Goal: Task Accomplishment & Management: Manage account settings

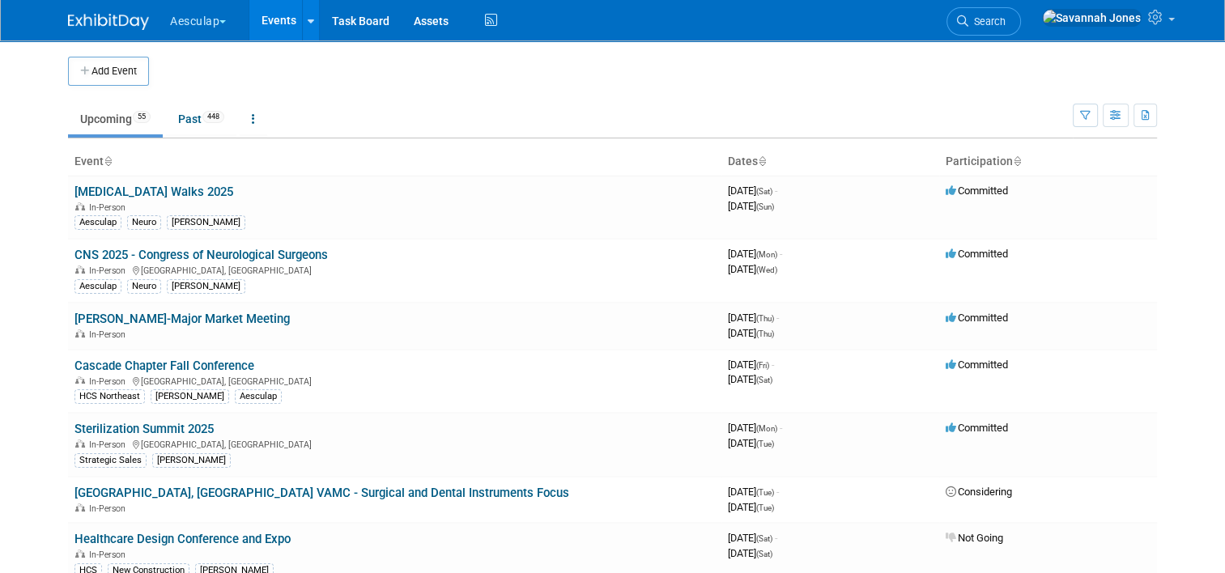
click at [216, 19] on button "Aesculap" at bounding box center [207, 18] width 78 height 36
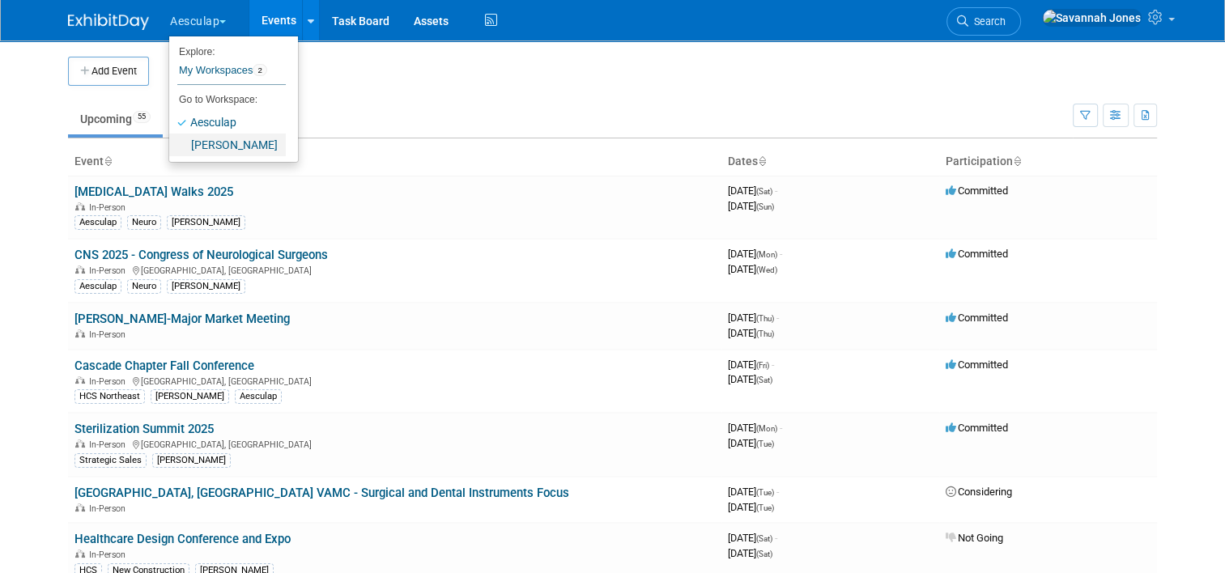
click at [223, 136] on link "[PERSON_NAME]" at bounding box center [227, 145] width 117 height 23
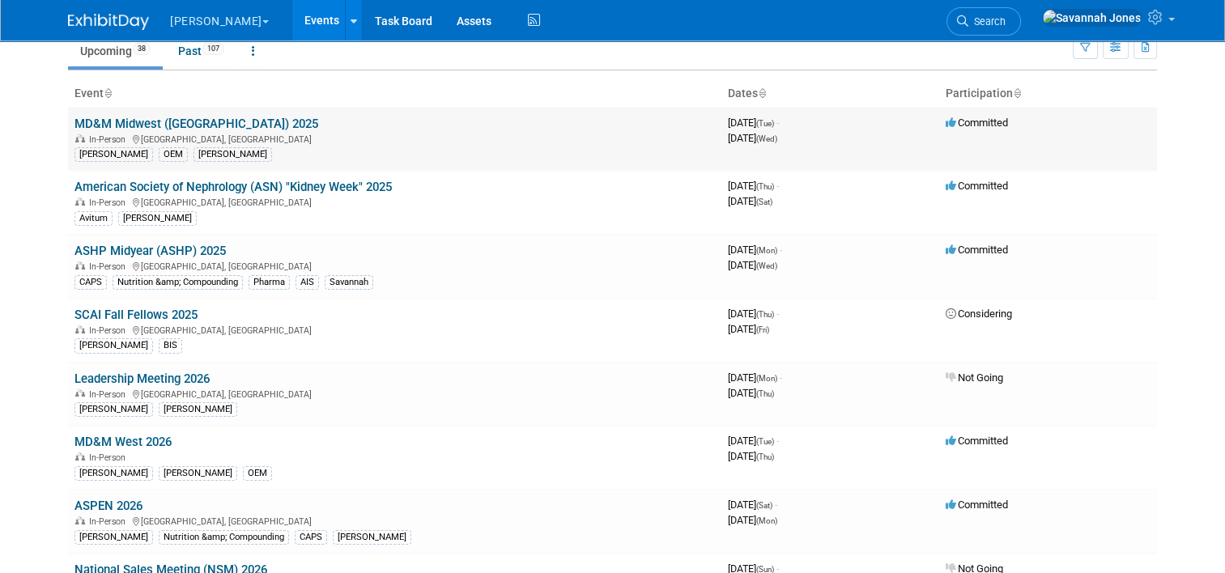
scroll to position [81, 0]
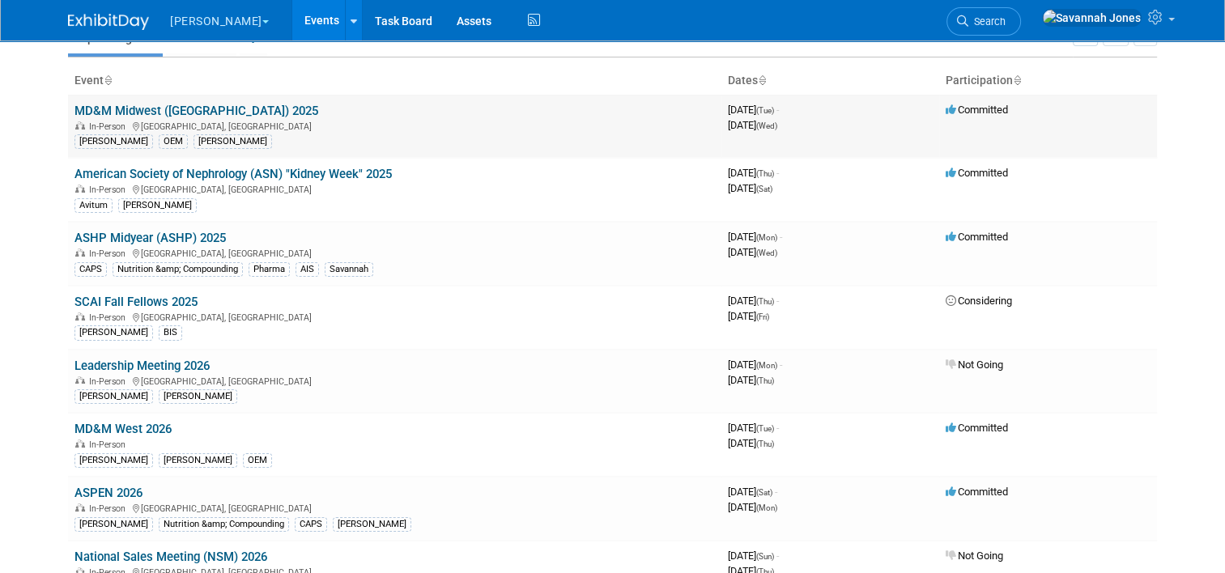
click at [192, 108] on link "MD&M Midwest ([GEOGRAPHIC_DATA]) 2025" at bounding box center [196, 111] width 244 height 15
click at [219, 176] on link "American Society of Nephrology (ASN) "Kidney Week" 2025" at bounding box center [232, 174] width 317 height 15
click at [181, 236] on link "ASHP Midyear (ASHP) 2025" at bounding box center [149, 238] width 151 height 15
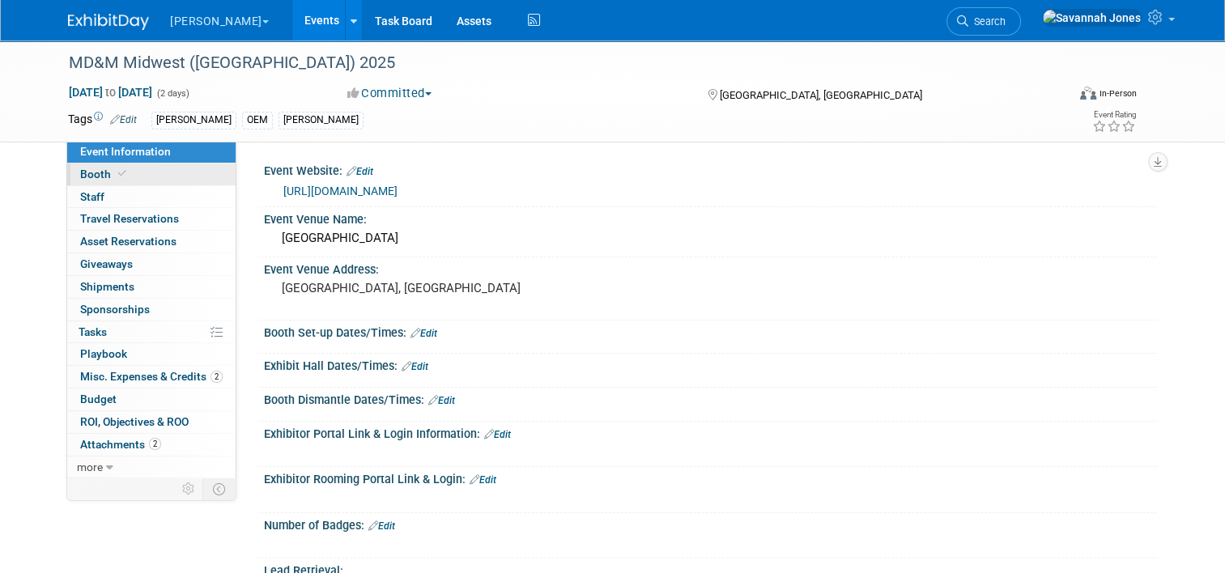
click at [162, 175] on link "Booth" at bounding box center [151, 175] width 168 height 22
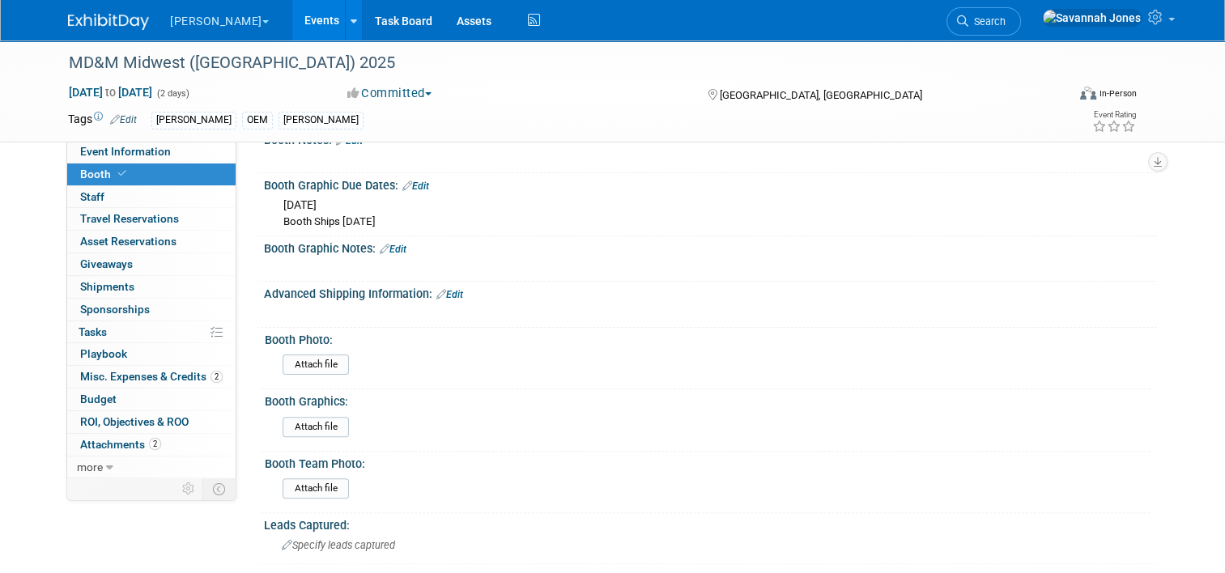
scroll to position [363, 0]
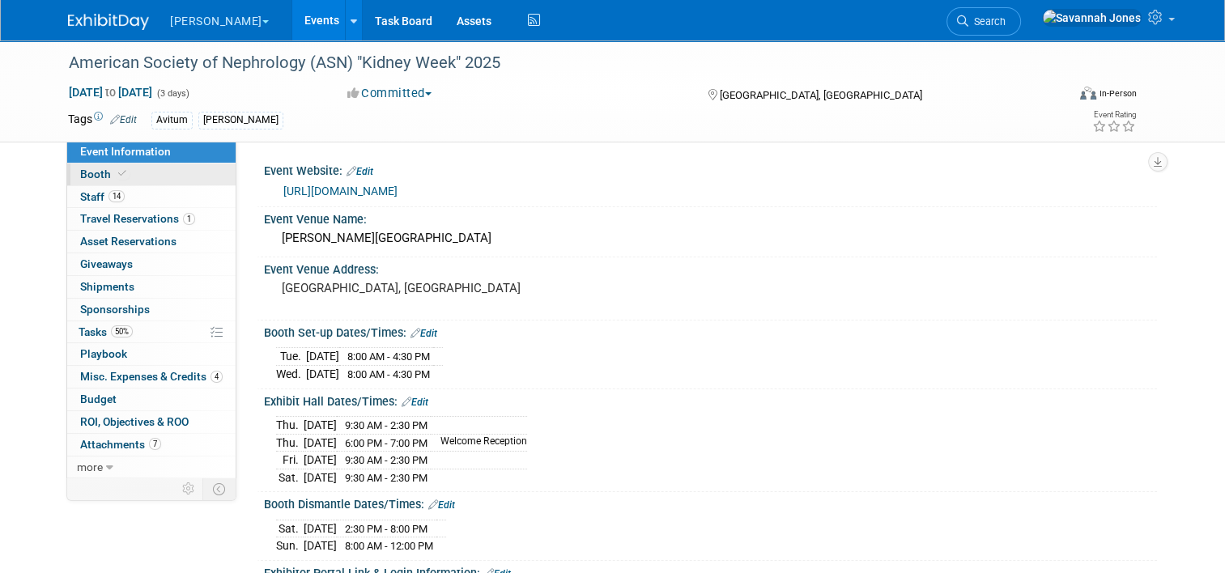
click at [157, 176] on link "Booth" at bounding box center [151, 175] width 168 height 22
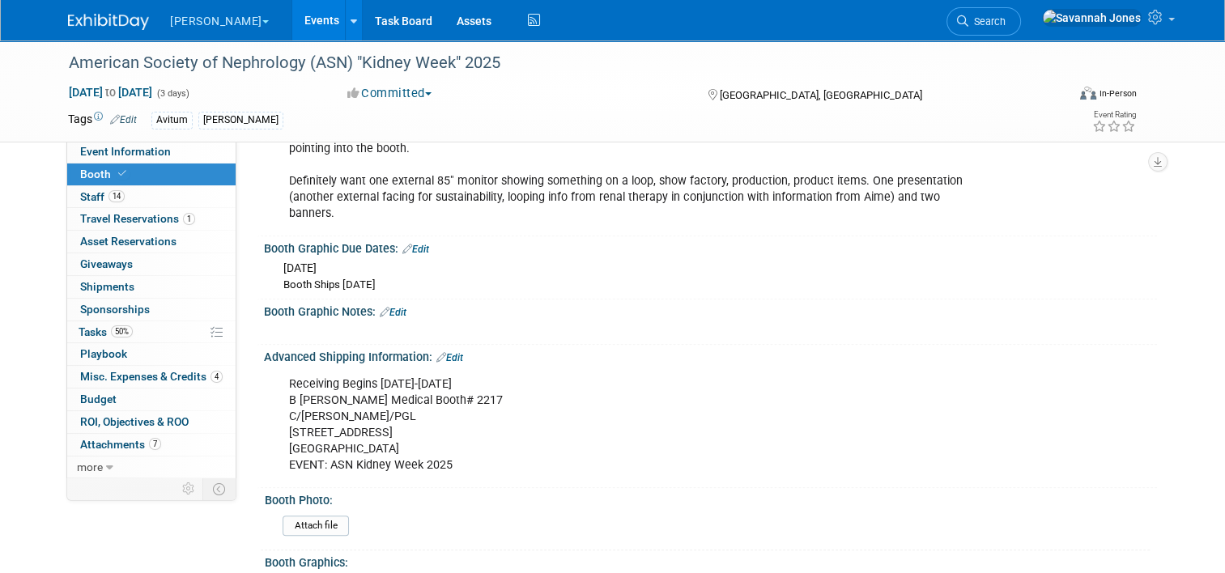
scroll to position [971, 0]
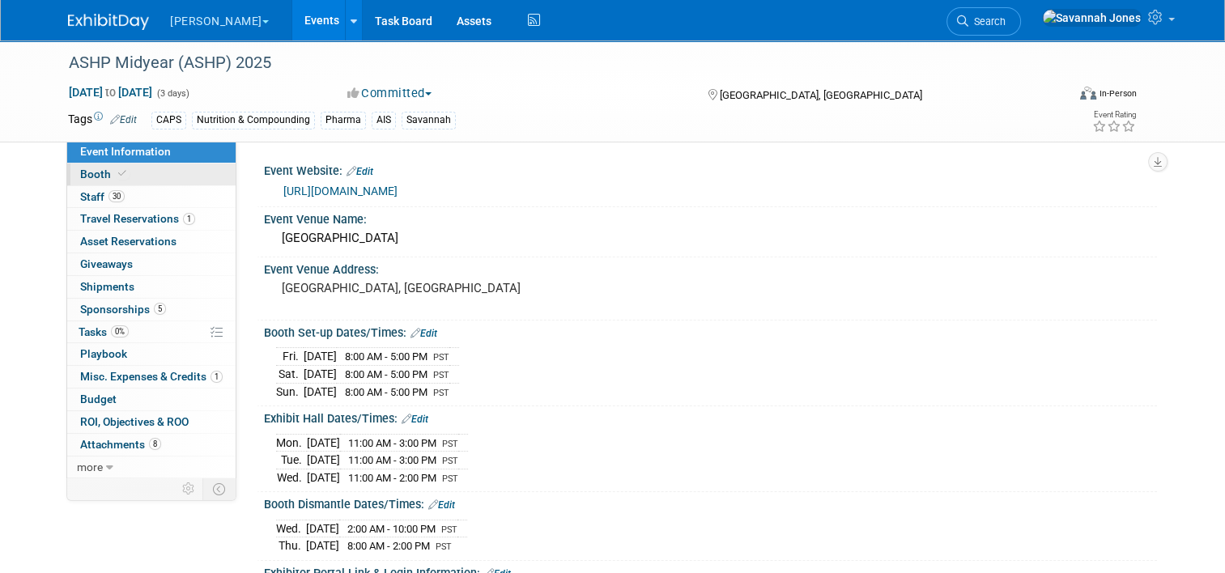
click at [144, 180] on link "Booth" at bounding box center [151, 175] width 168 height 22
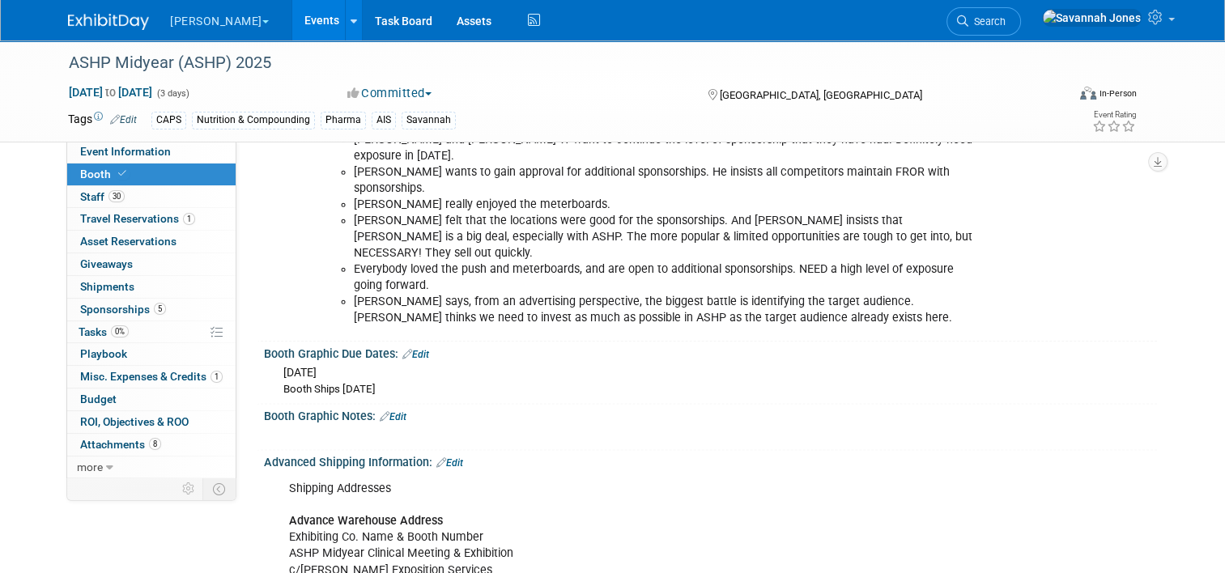
scroll to position [1943, 0]
click at [292, 20] on link "Events" at bounding box center [321, 20] width 59 height 40
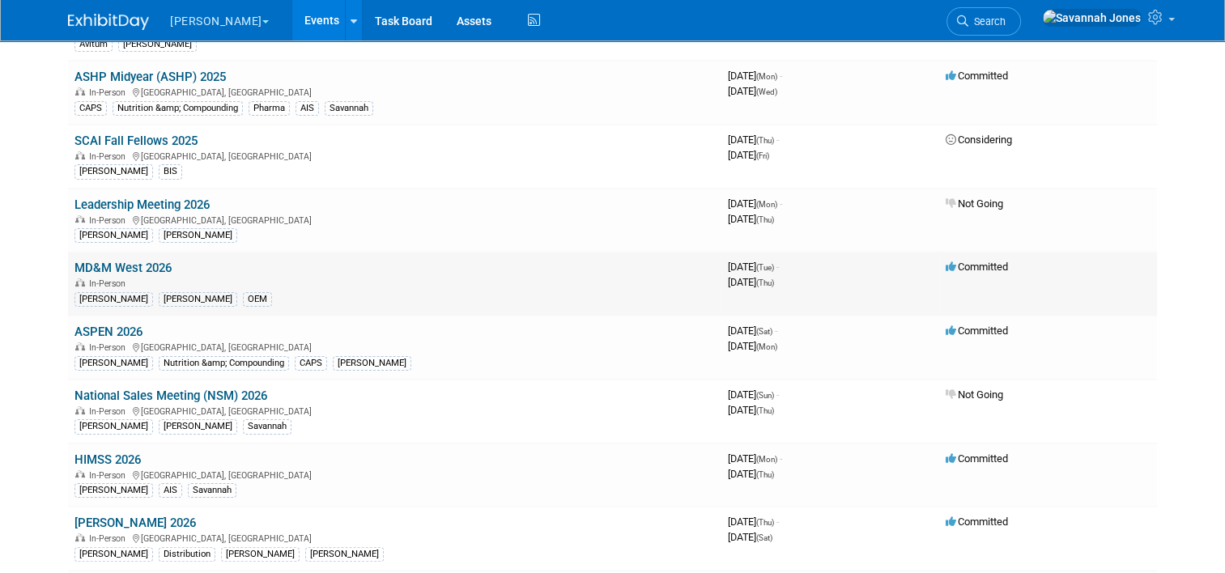
scroll to position [243, 0]
click at [156, 264] on link "MD&M West 2026" at bounding box center [122, 267] width 97 height 15
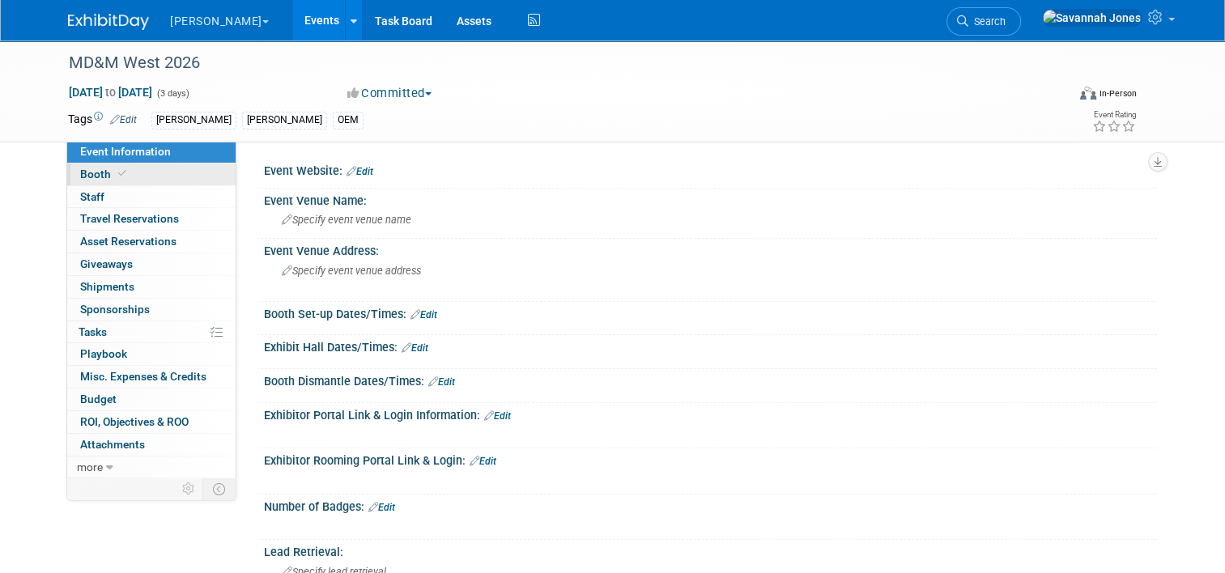
click at [194, 176] on link "Booth" at bounding box center [151, 175] width 168 height 22
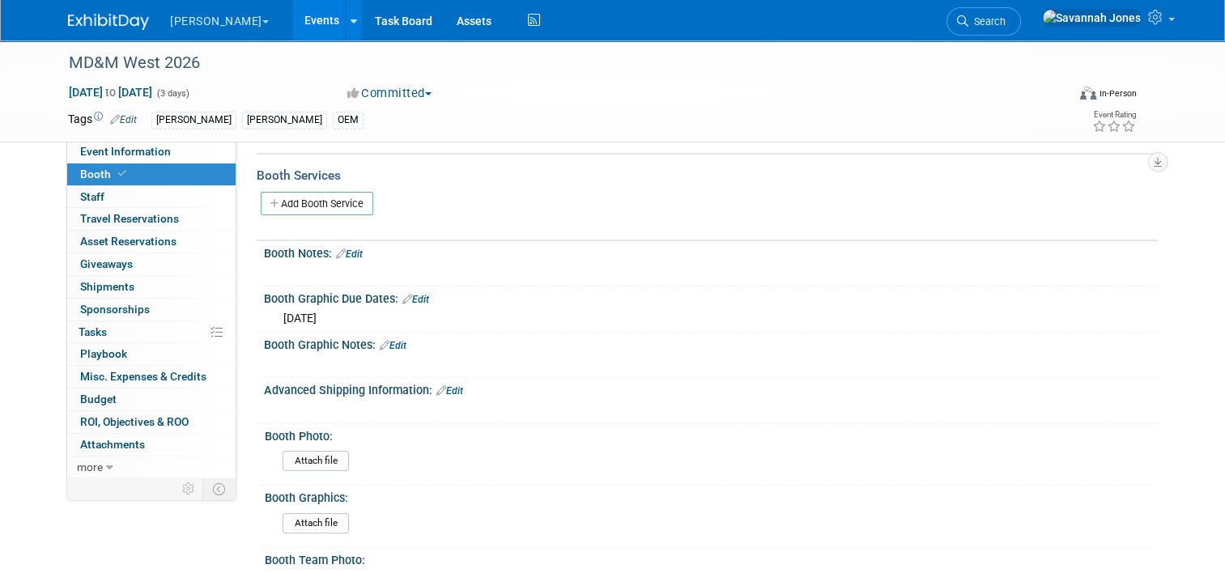
scroll to position [243, 0]
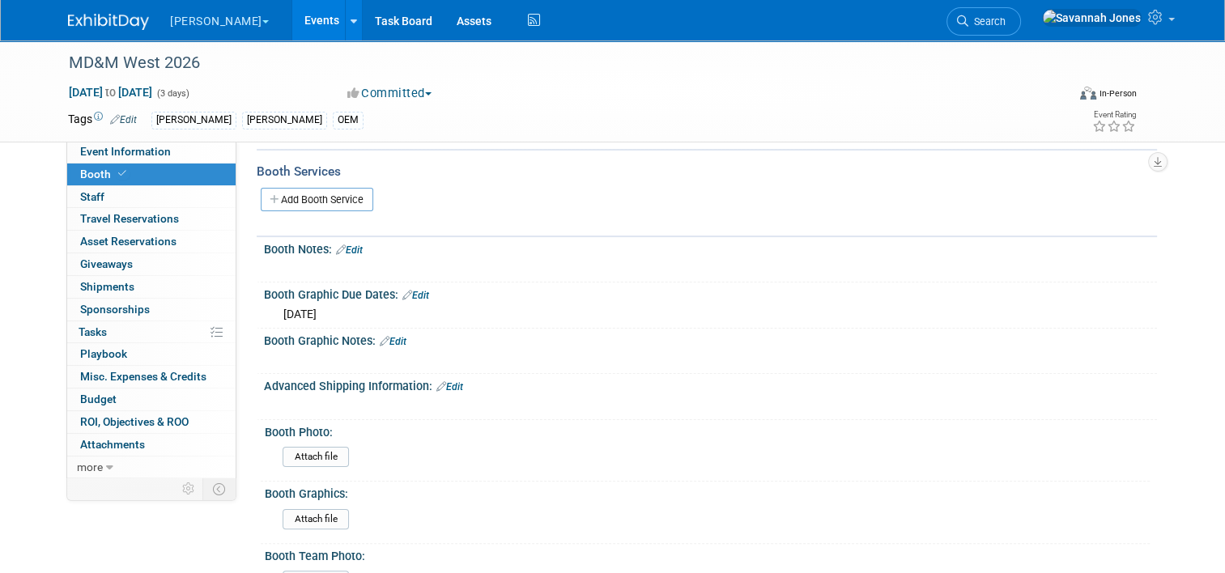
click at [414, 290] on link "Edit" at bounding box center [415, 295] width 27 height 11
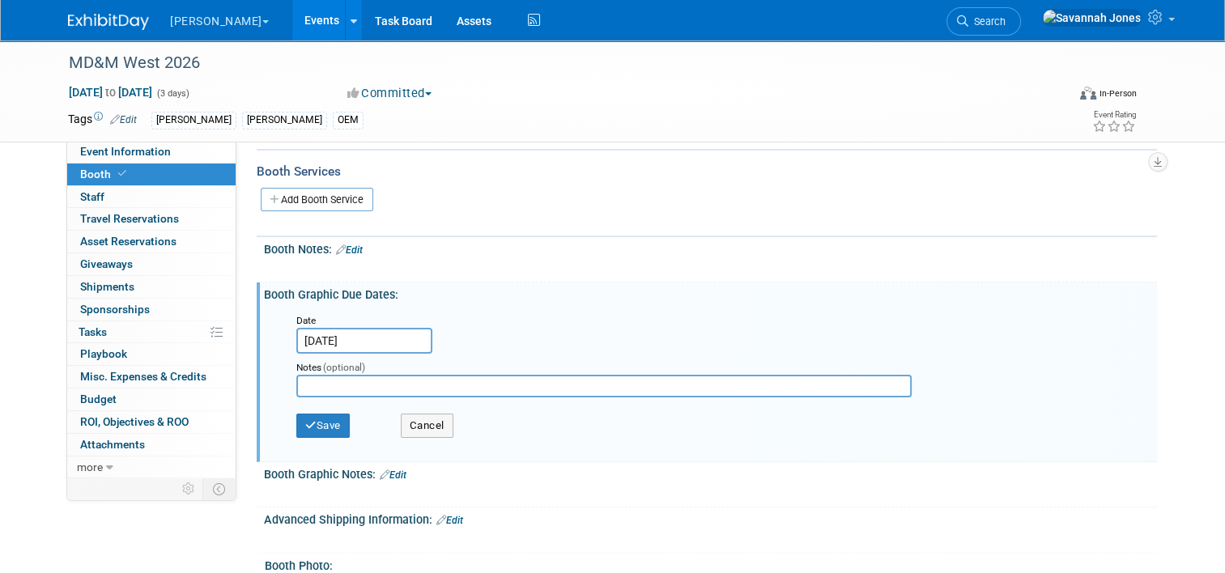
click at [388, 379] on input "text" at bounding box center [603, 386] width 615 height 23
paste input "Graphic Due Date ** Graphic Ship Date from Derse** 12/16/2025 1/13/2026"
type input "Graphic Due Date ** Graphic Ship Date from Derse** 12/16/2025 1/13/2026"
click at [305, 424] on icon "button" at bounding box center [310, 425] width 11 height 11
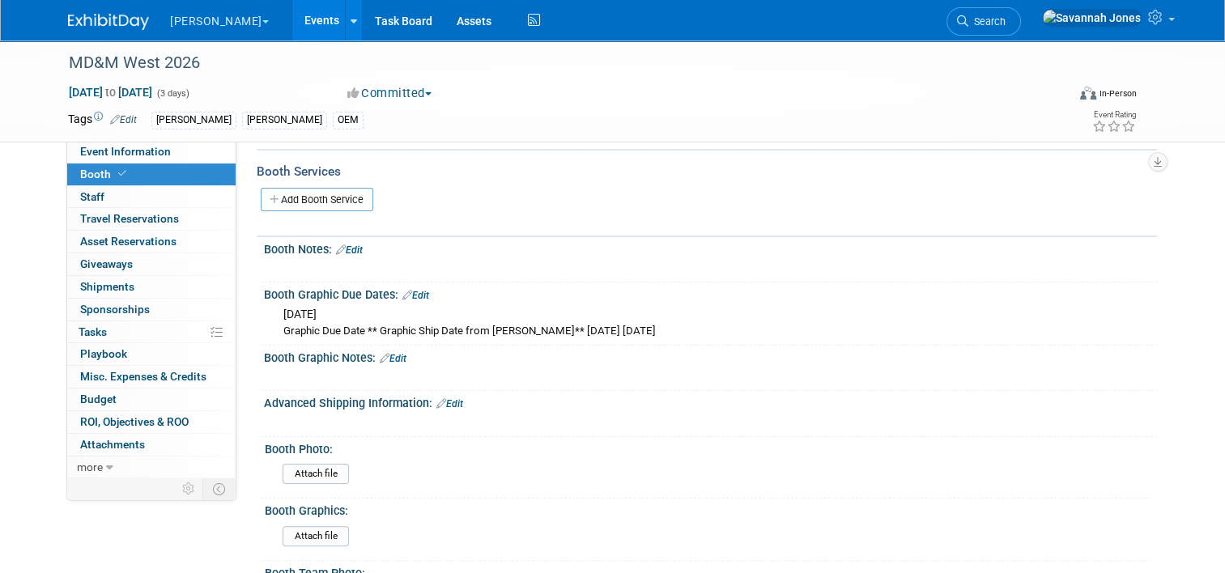
click at [412, 290] on link "Edit" at bounding box center [415, 295] width 27 height 11
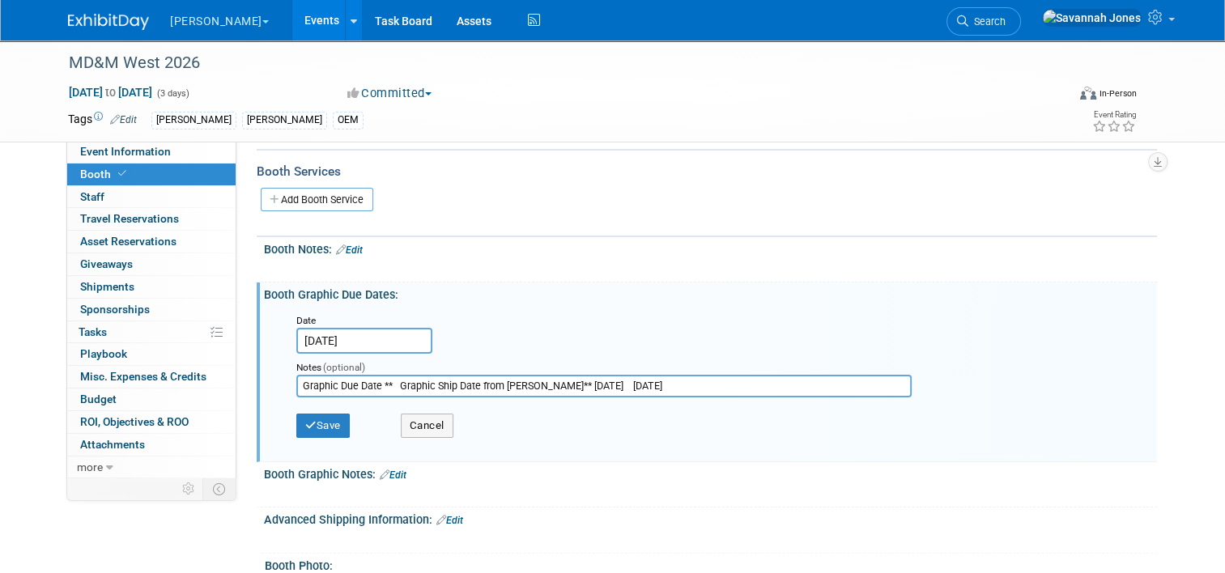
drag, startPoint x: 596, startPoint y: 382, endPoint x: 541, endPoint y: 382, distance: 55.0
click at [541, 382] on input "Graphic Due Date ** Graphic Ship Date from Derse** 12/16/2025 1/13/2026" at bounding box center [603, 386] width 615 height 23
drag, startPoint x: 534, startPoint y: 384, endPoint x: 183, endPoint y: 366, distance: 351.8
click at [184, 366] on div "Event Information Event Info Booth Booth 0 Staff 0 Staff 0 Travel Reservations …" at bounding box center [612, 294] width 1113 height 992
type input "Ship 1/13/2026"
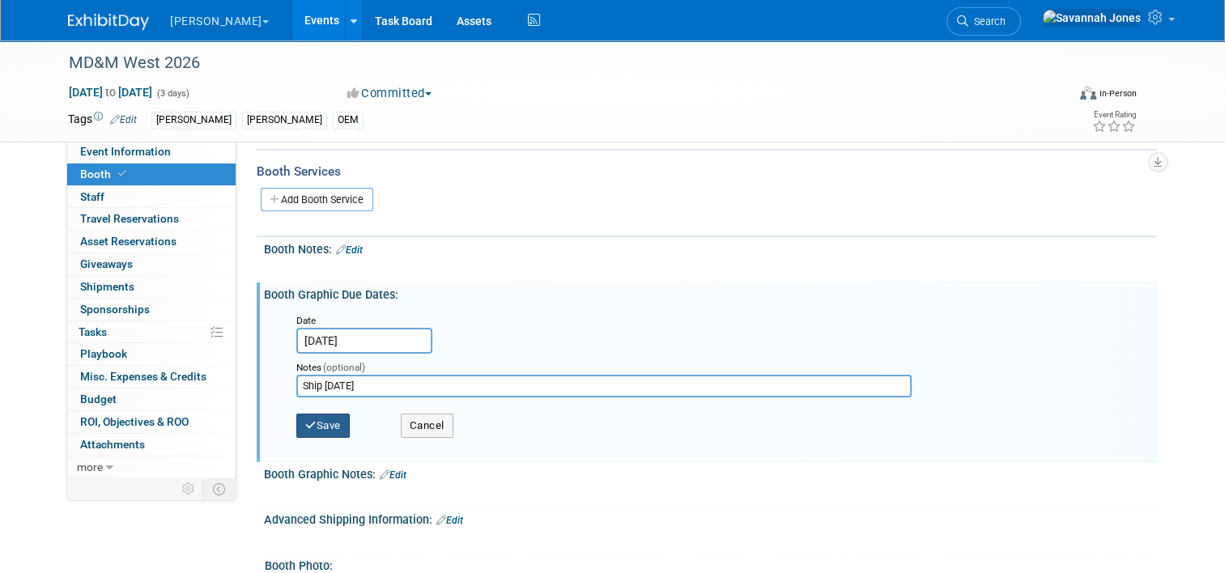
click at [333, 417] on button "Save" at bounding box center [322, 426] width 53 height 24
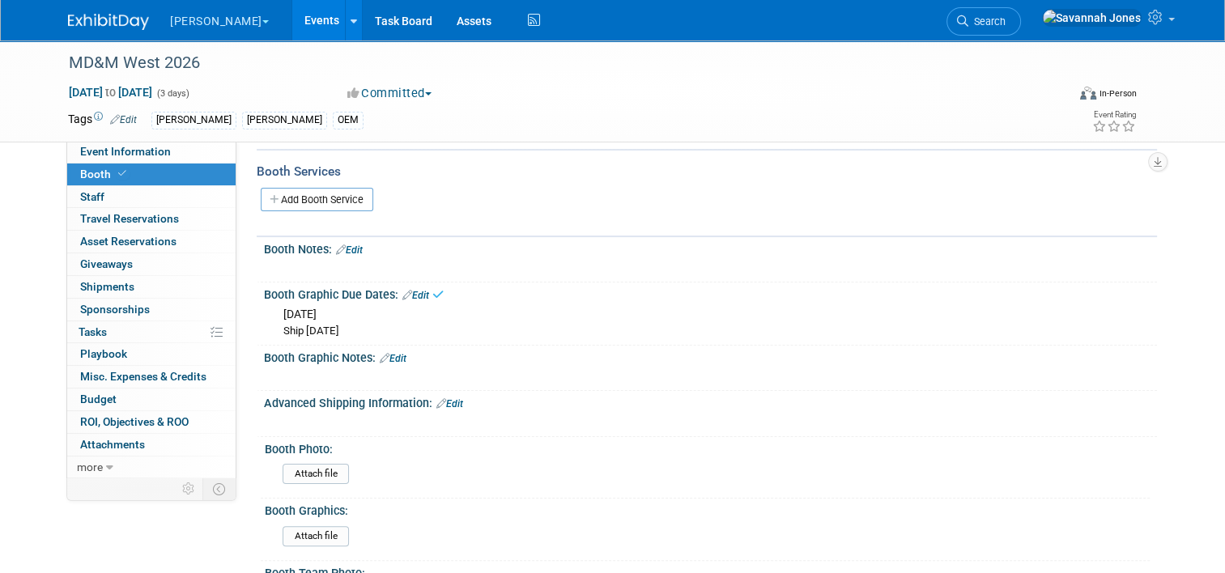
click at [292, 23] on link "Events" at bounding box center [321, 20] width 59 height 40
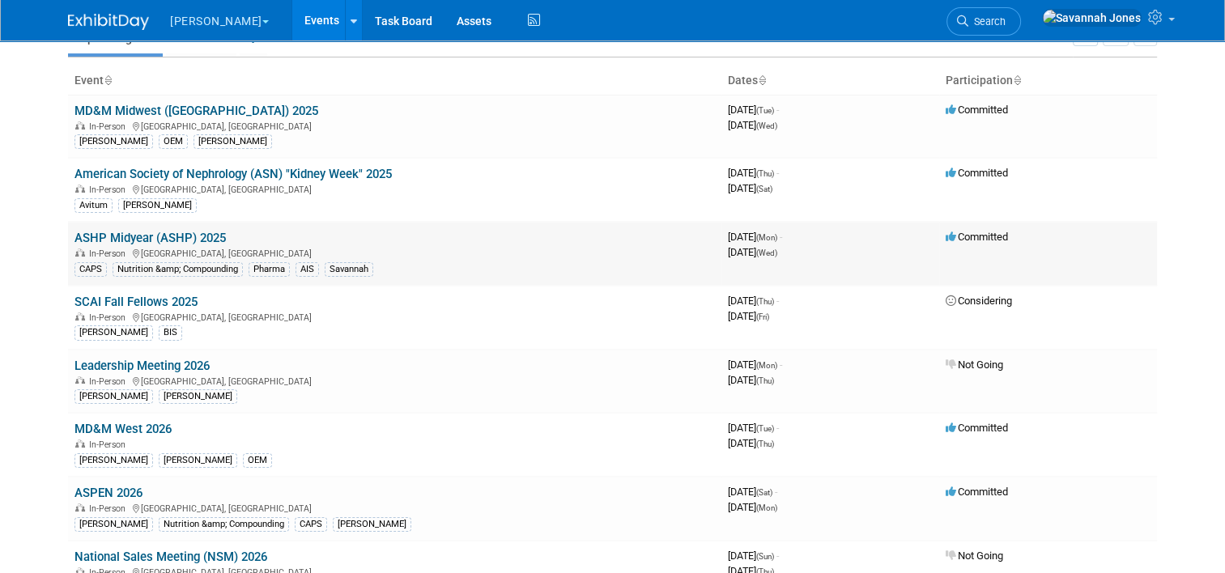
scroll to position [162, 0]
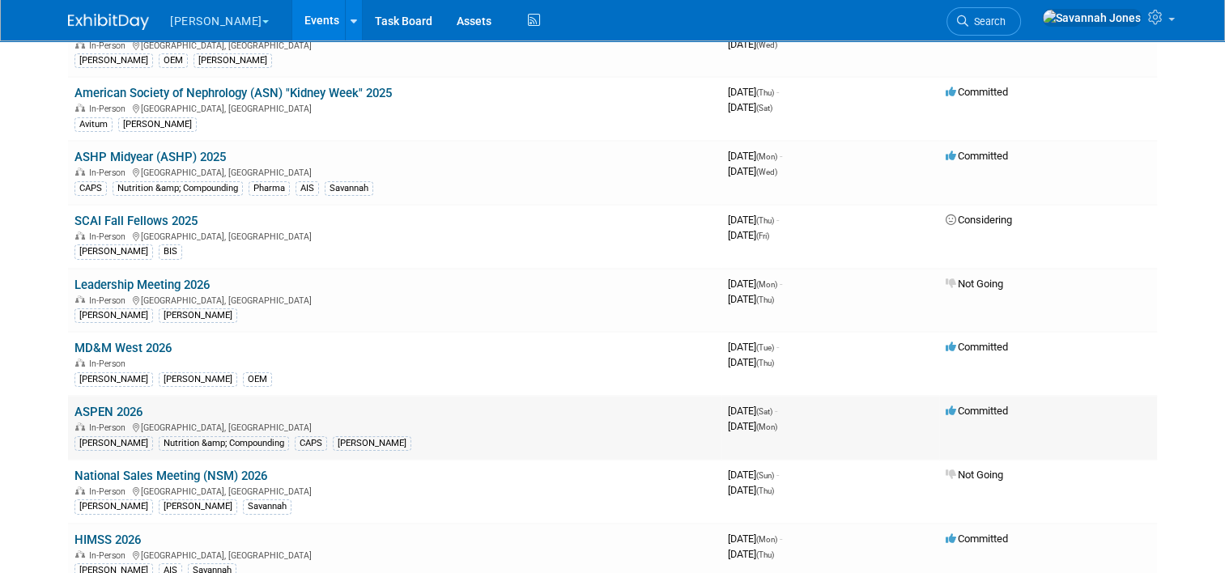
click at [107, 408] on link "ASPEN 2026" at bounding box center [108, 412] width 68 height 15
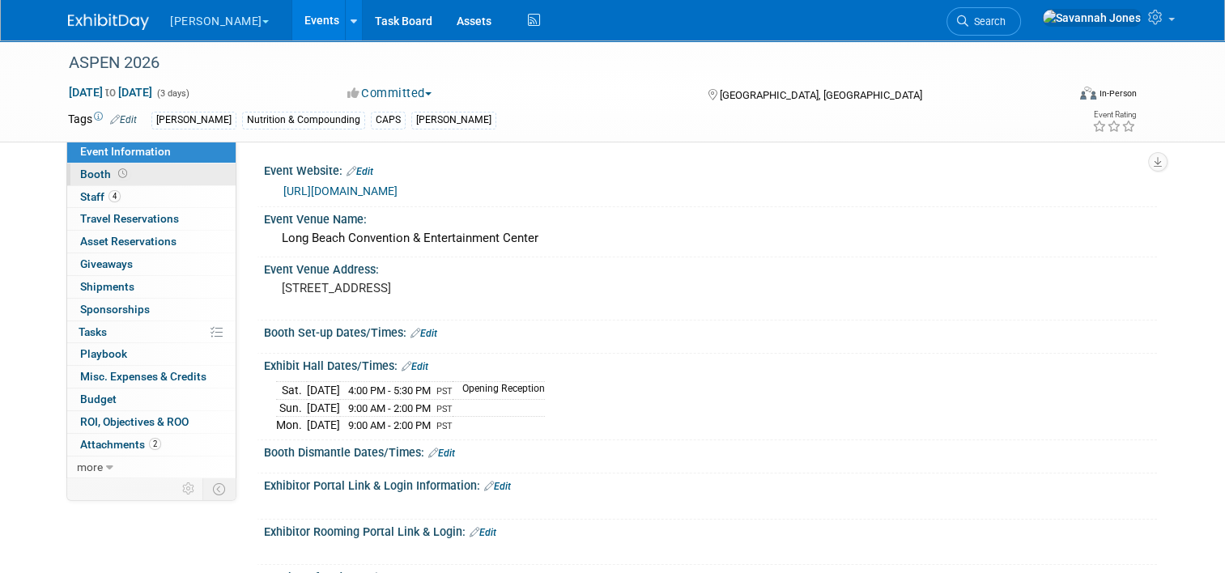
click at [94, 168] on span "Booth" at bounding box center [105, 174] width 50 height 13
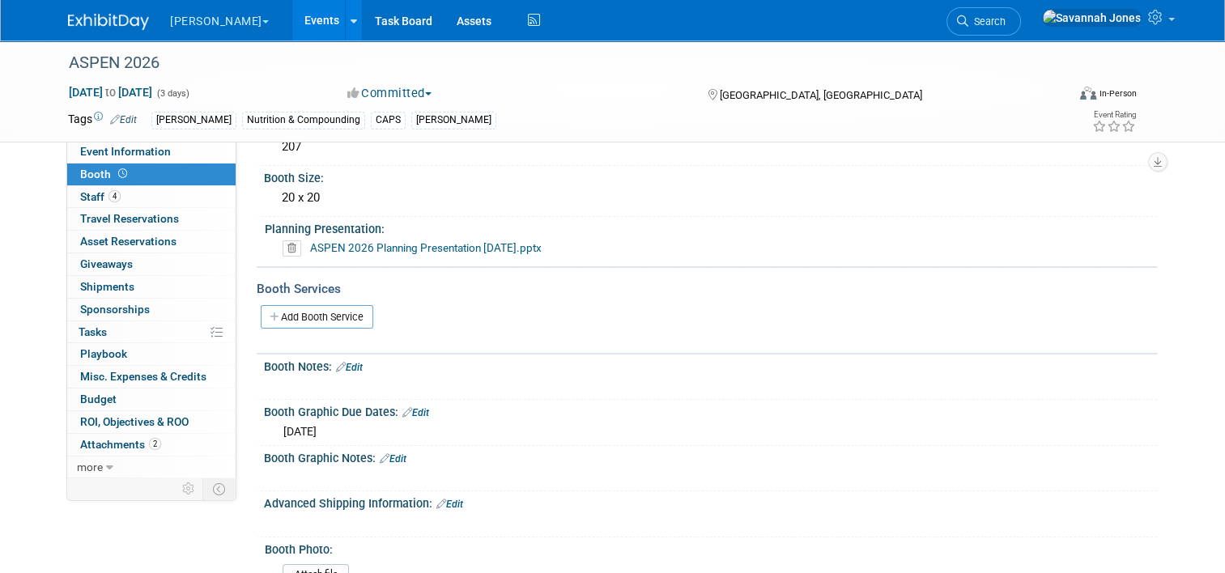
scroll to position [162, 0]
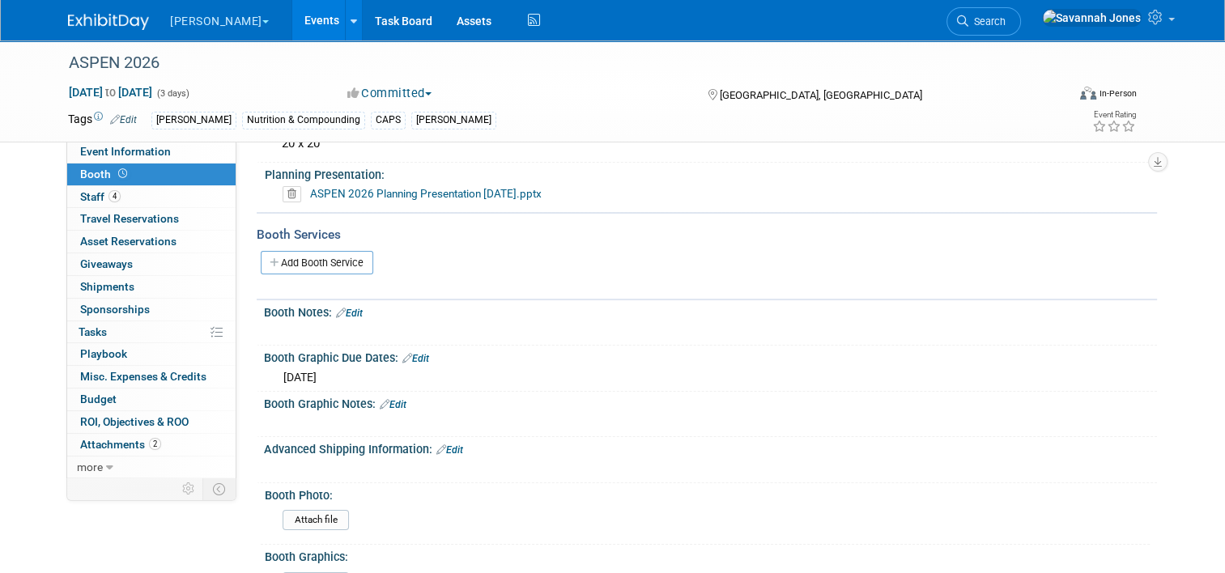
click at [410, 349] on div "Booth Graphic Due Dates: Edit" at bounding box center [710, 356] width 893 height 21
click at [402, 346] on div "Booth Graphic Due Dates: Edit" at bounding box center [710, 356] width 893 height 21
click at [407, 356] on link "Edit" at bounding box center [415, 358] width 27 height 11
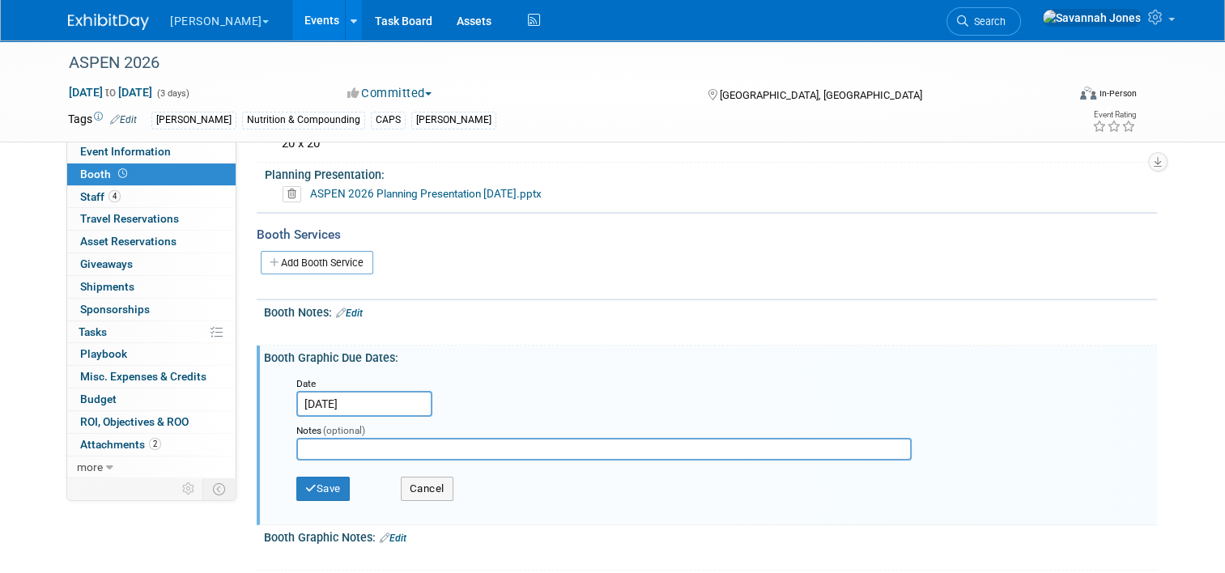
click at [378, 443] on input "text" at bounding box center [603, 449] width 615 height 23
type input "ship 1/23"
click at [334, 479] on button "Save" at bounding box center [322, 489] width 53 height 24
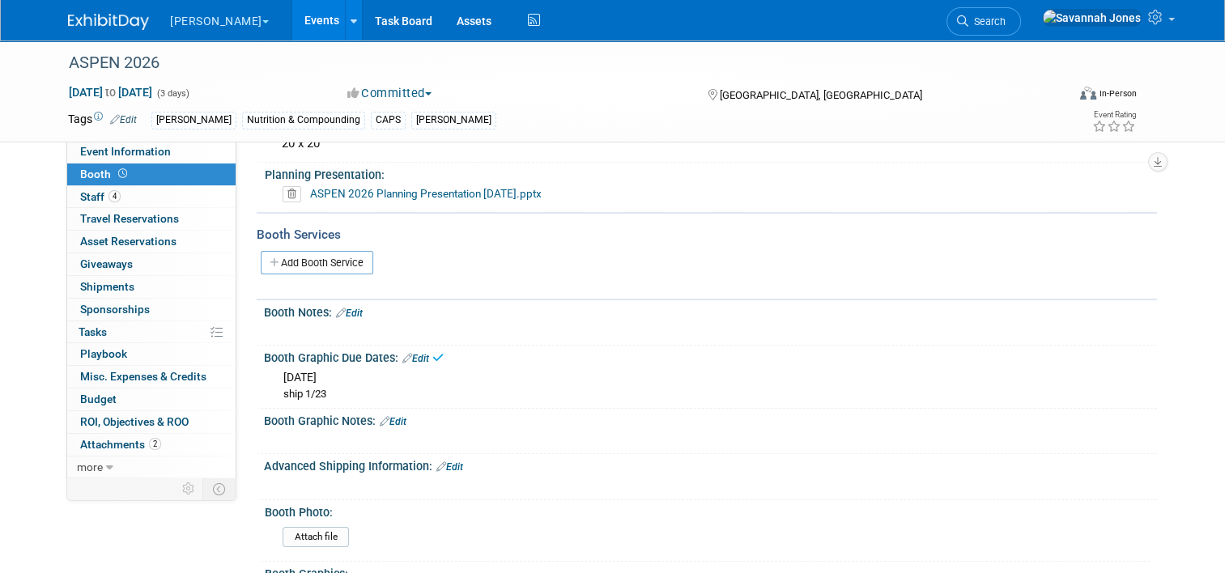
click at [292, 20] on link "Events" at bounding box center [321, 20] width 59 height 40
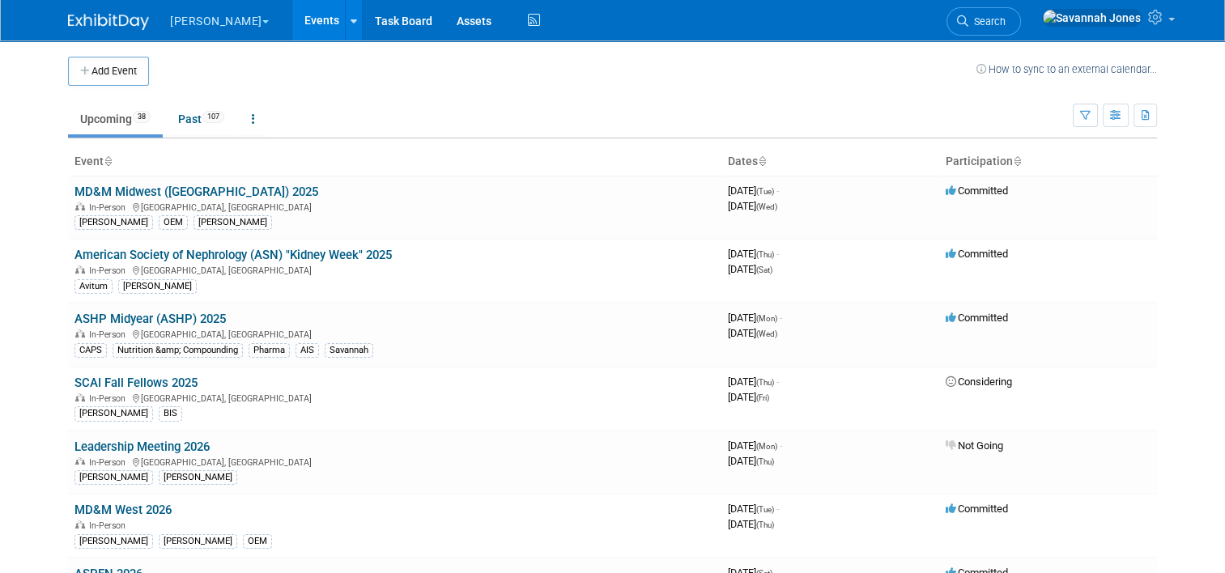
click at [423, 104] on ul "Upcoming 38 Past 107 All Events 145 Past and Upcoming Grouped Annually Events g…" at bounding box center [570, 120] width 1005 height 36
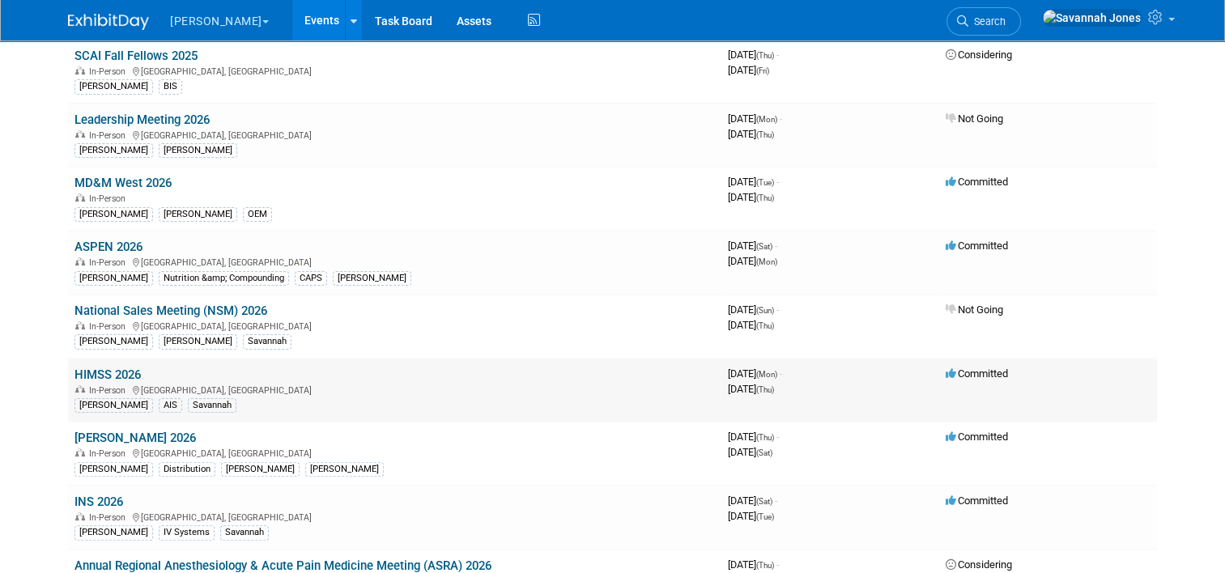
scroll to position [324, 0]
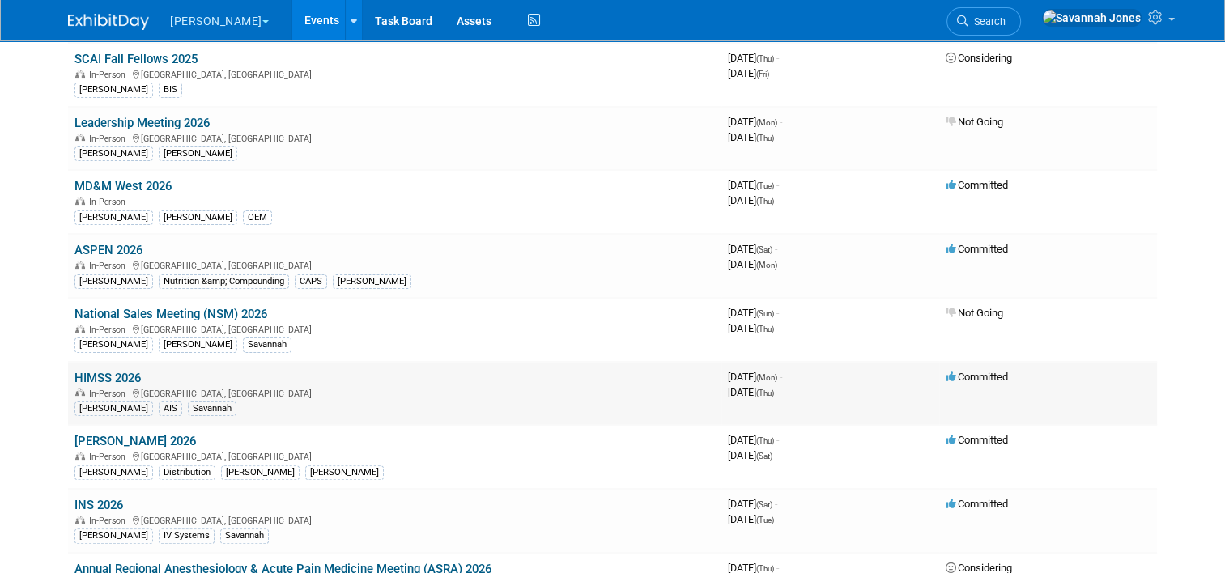
click at [114, 371] on link "HIMSS 2026" at bounding box center [107, 378] width 66 height 15
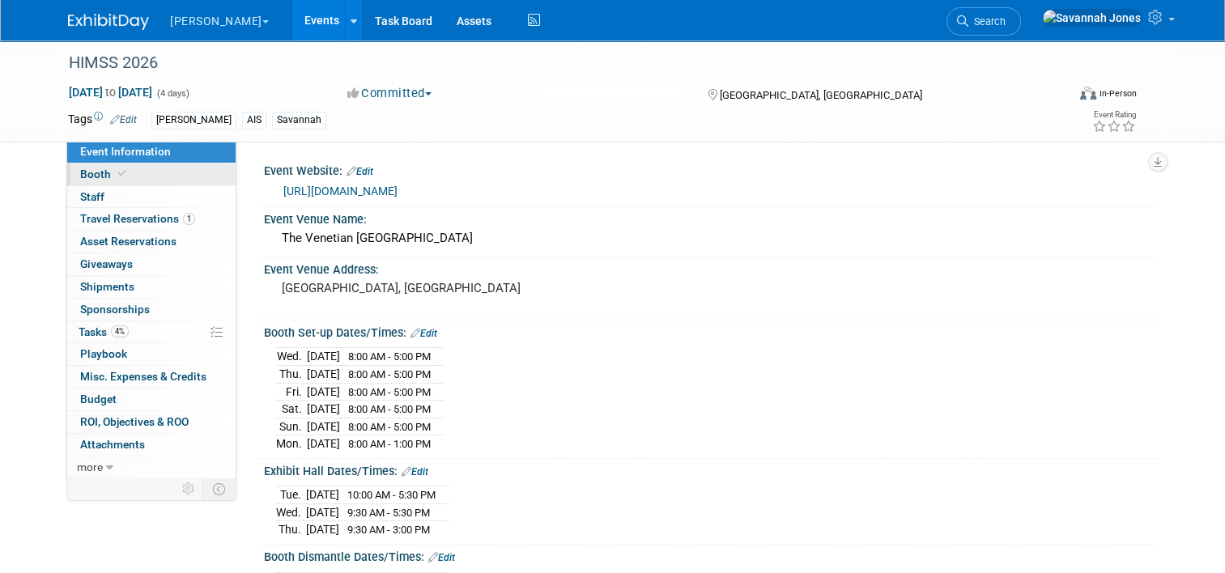
click at [152, 168] on link "Booth" at bounding box center [151, 175] width 168 height 22
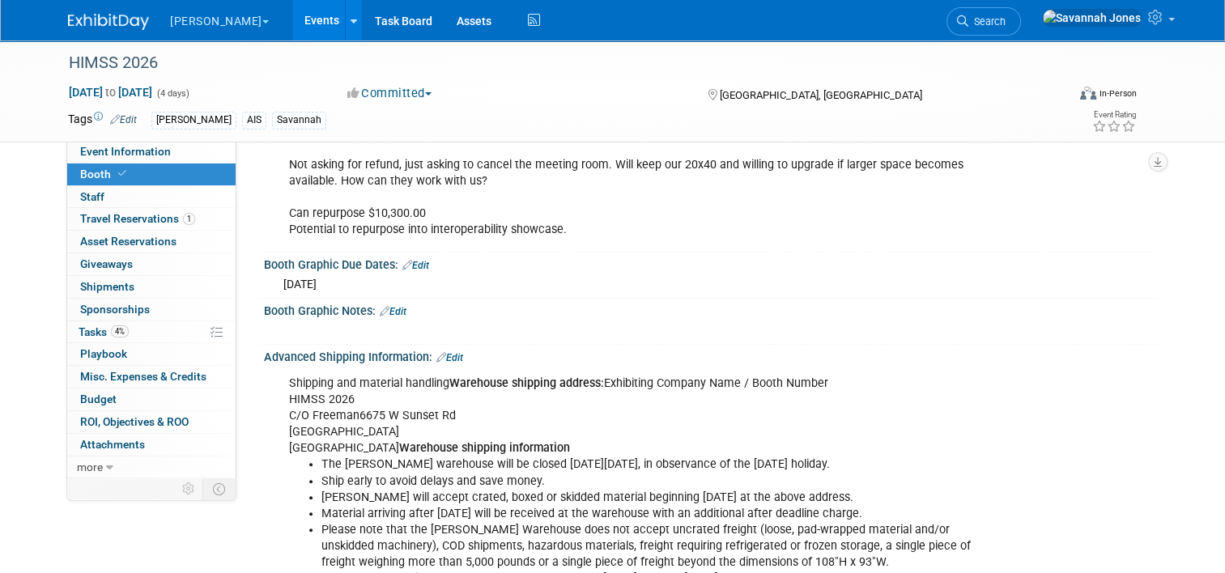
scroll to position [1619, 0]
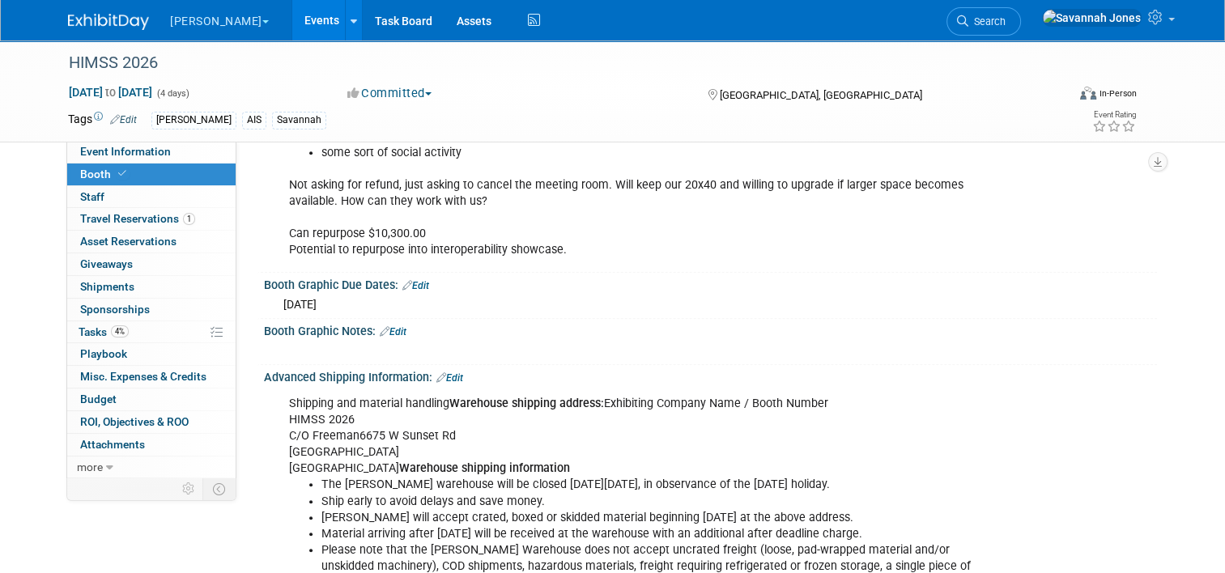
click at [402, 280] on icon at bounding box center [407, 285] width 10 height 11
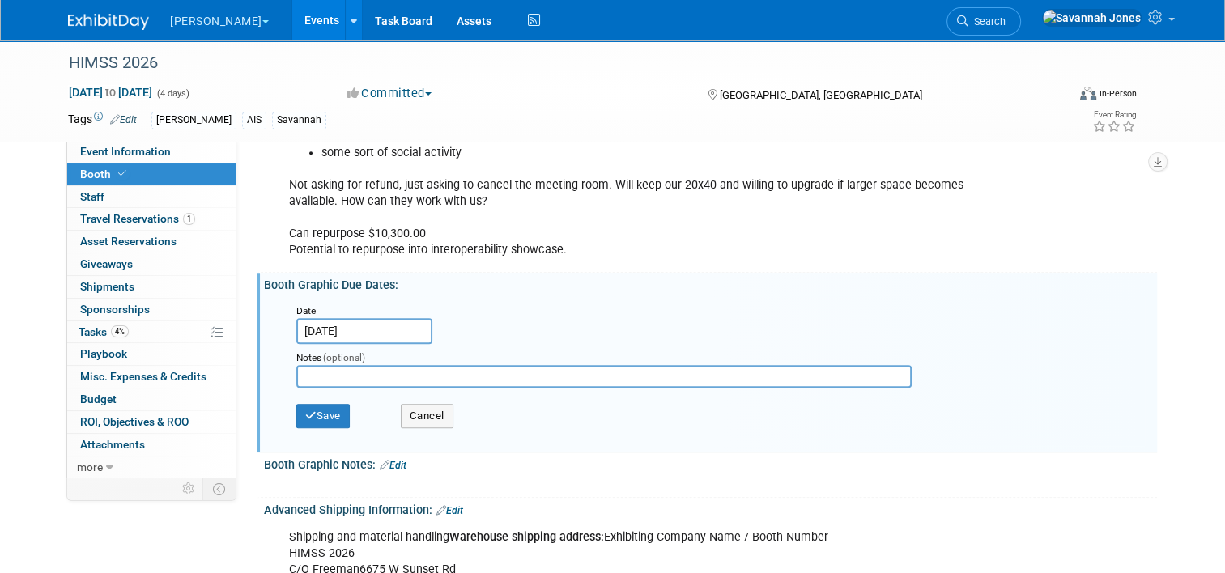
click at [360, 349] on div "Notes (optional)" at bounding box center [606, 357] width 621 height 16
click at [360, 365] on input "text" at bounding box center [603, 376] width 615 height 23
type input "a"
type input "ship 2/16"
click at [302, 396] on div "Save Cancel" at bounding box center [713, 418] width 835 height 45
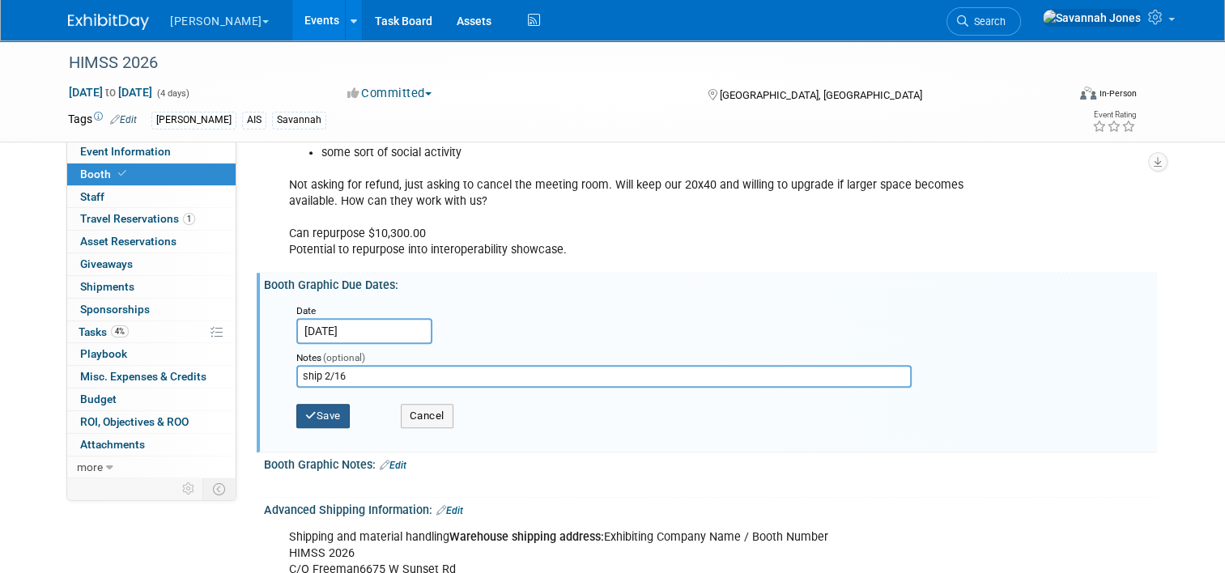
click at [302, 404] on button "Save" at bounding box center [322, 416] width 53 height 24
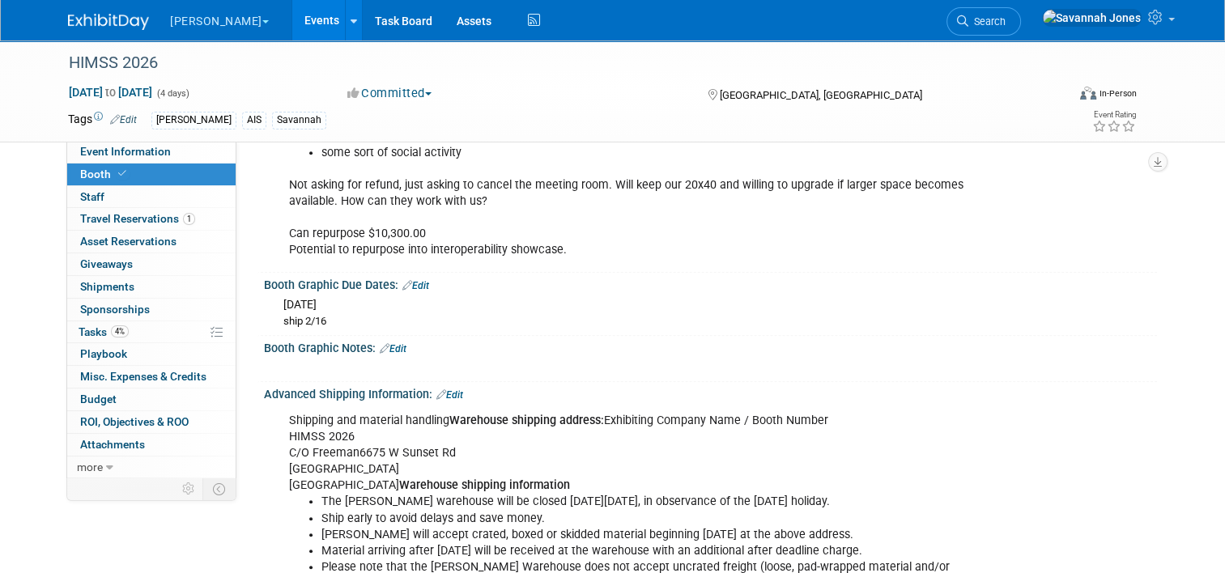
drag, startPoint x: 273, startPoint y: 18, endPoint x: 284, endPoint y: 29, distance: 16.0
click at [292, 18] on link "Events" at bounding box center [321, 20] width 59 height 40
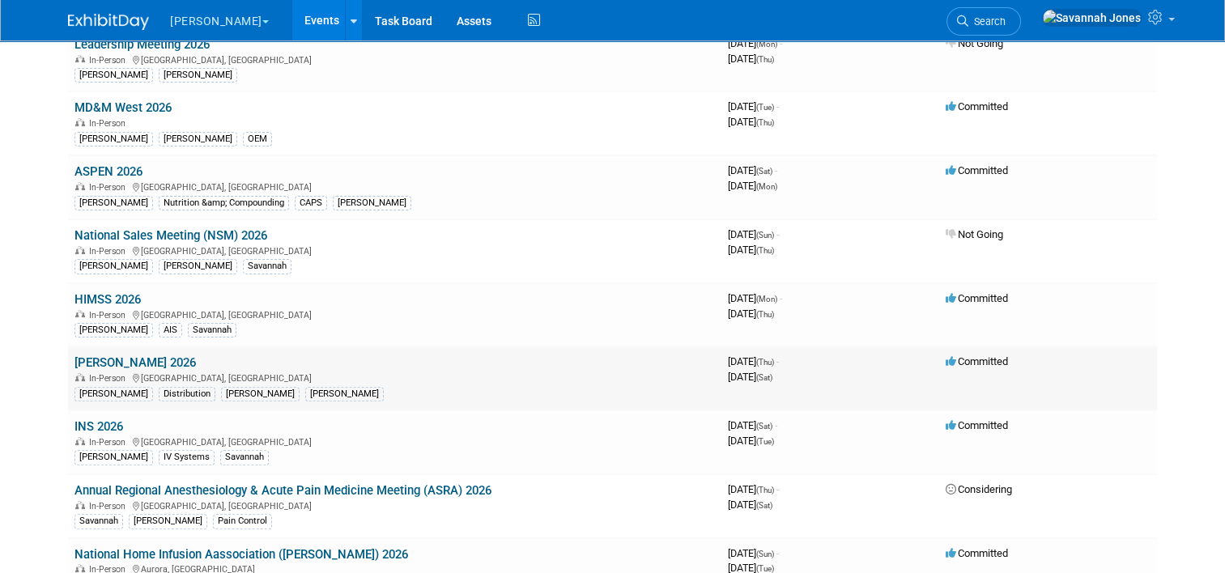
scroll to position [405, 0]
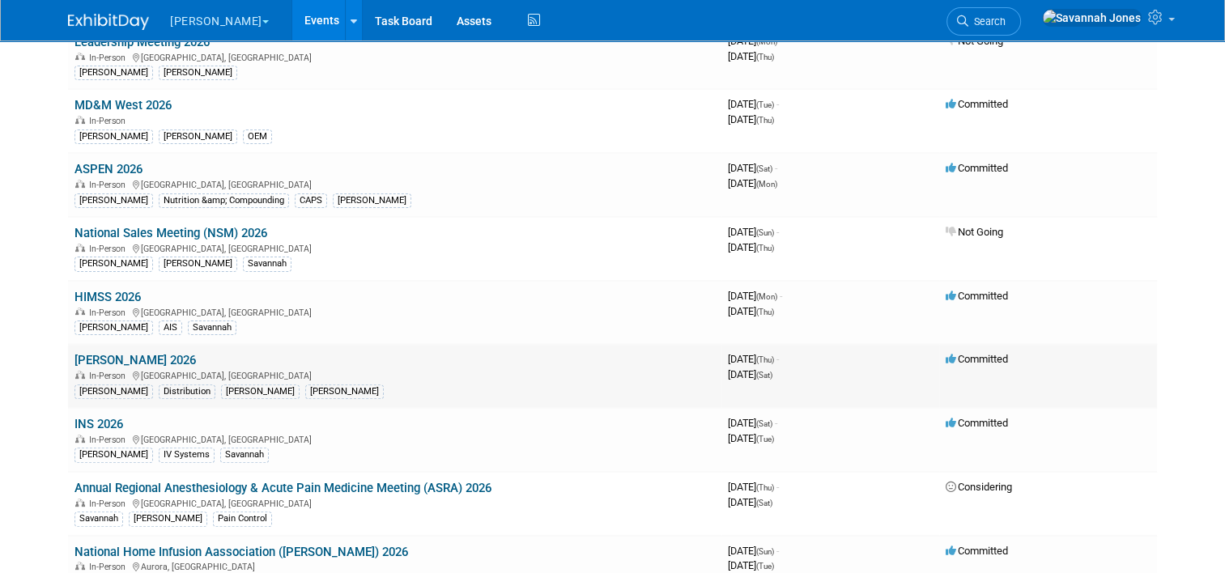
click at [135, 353] on link "[PERSON_NAME] 2026" at bounding box center [134, 360] width 121 height 15
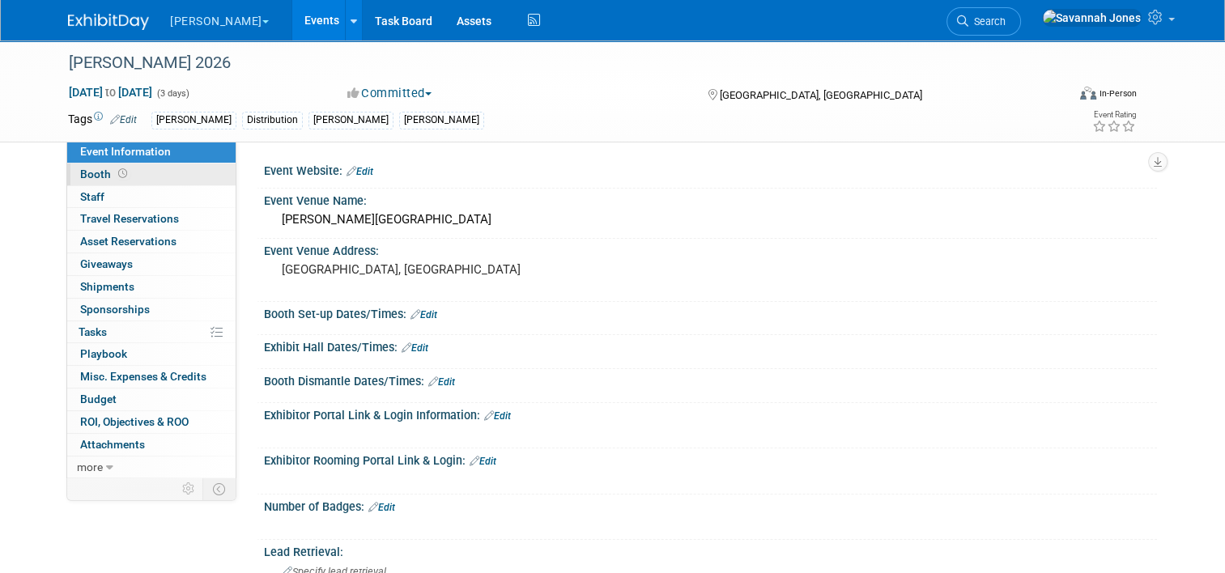
click at [152, 167] on link "Booth" at bounding box center [151, 175] width 168 height 22
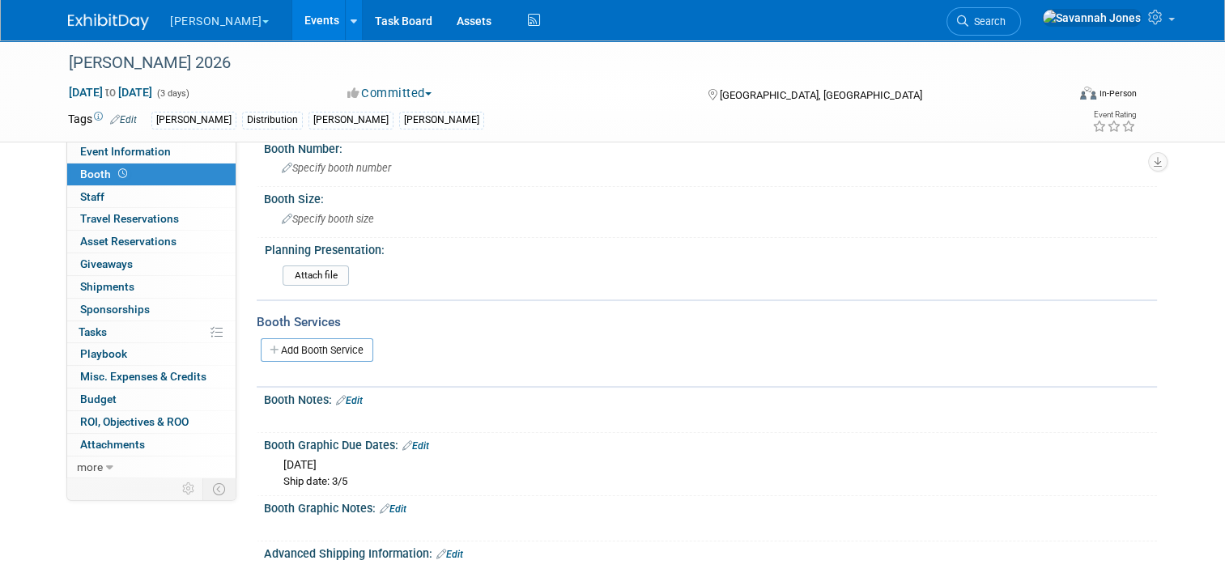
scroll to position [162, 0]
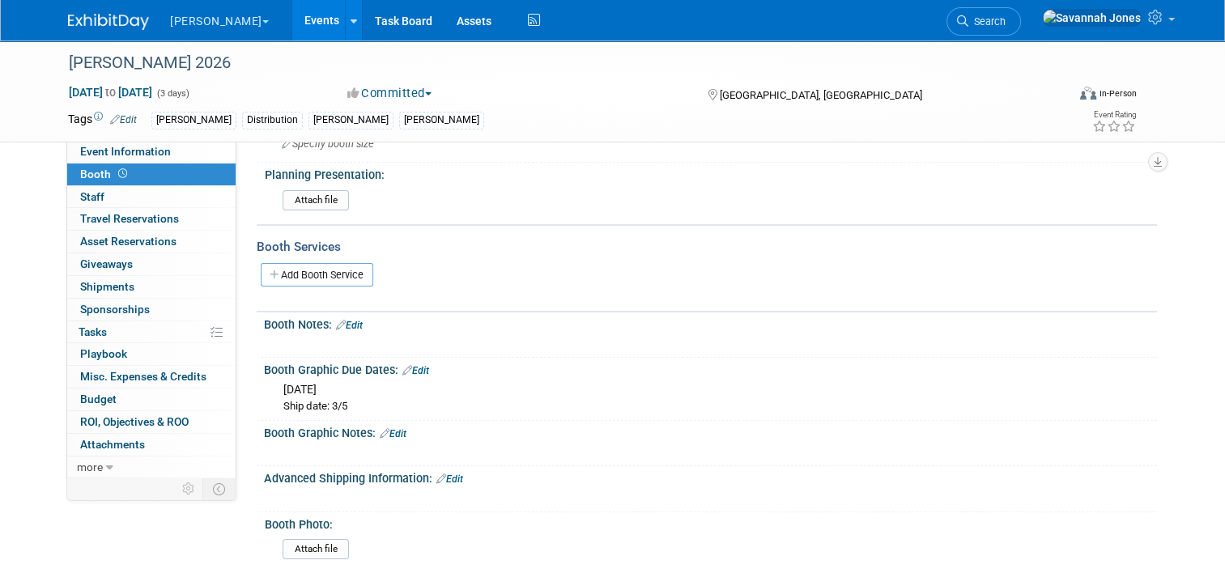
click at [292, 15] on link "Events" at bounding box center [321, 20] width 59 height 40
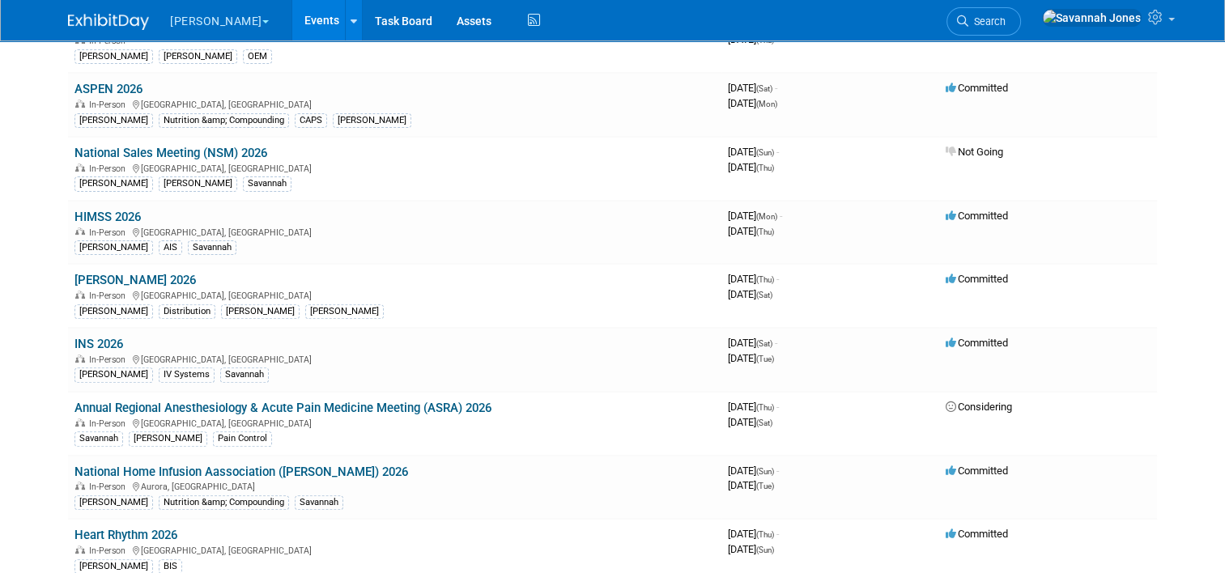
scroll to position [486, 0]
click at [102, 336] on link "INS 2026" at bounding box center [98, 343] width 49 height 15
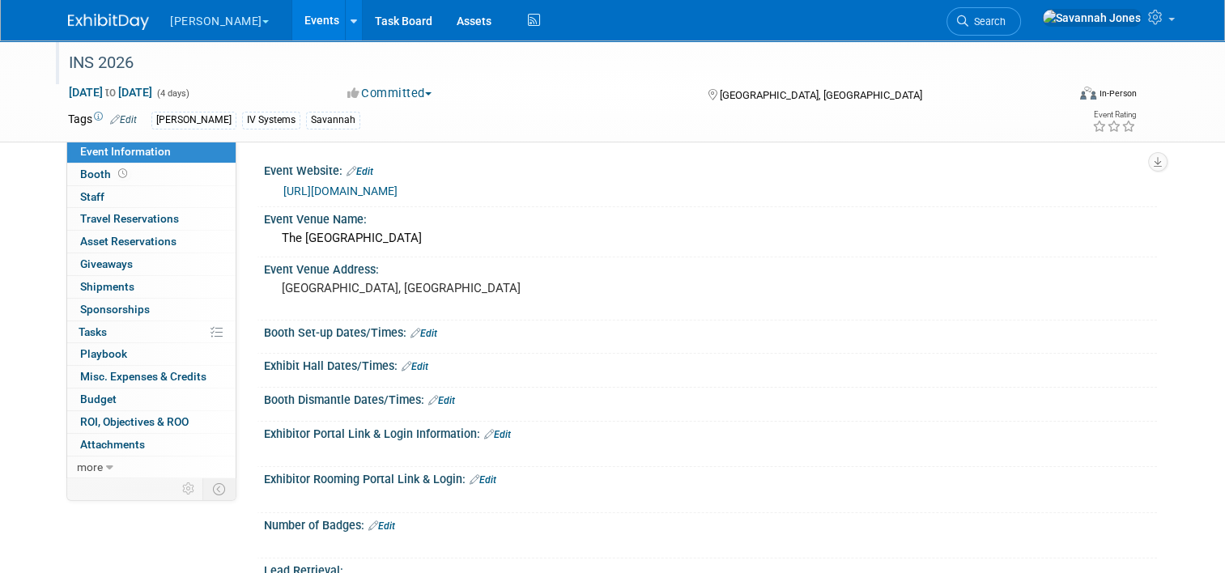
click at [100, 59] on div "INS 2026" at bounding box center [554, 63] width 983 height 29
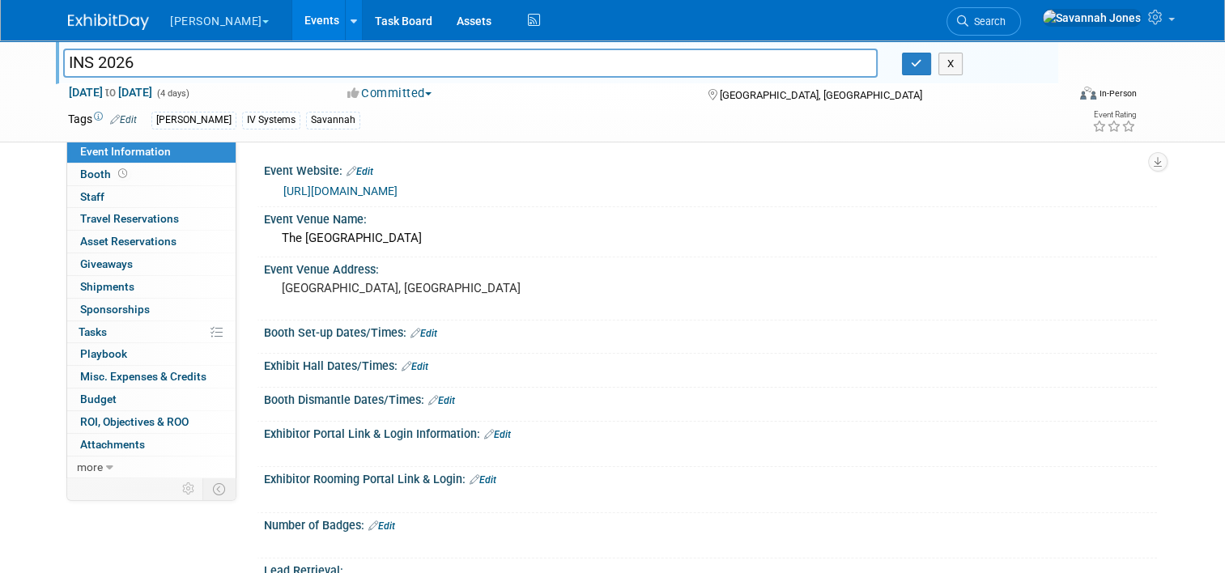
click at [87, 53] on input "INS 2026" at bounding box center [470, 63] width 814 height 28
type input "INS 2026"
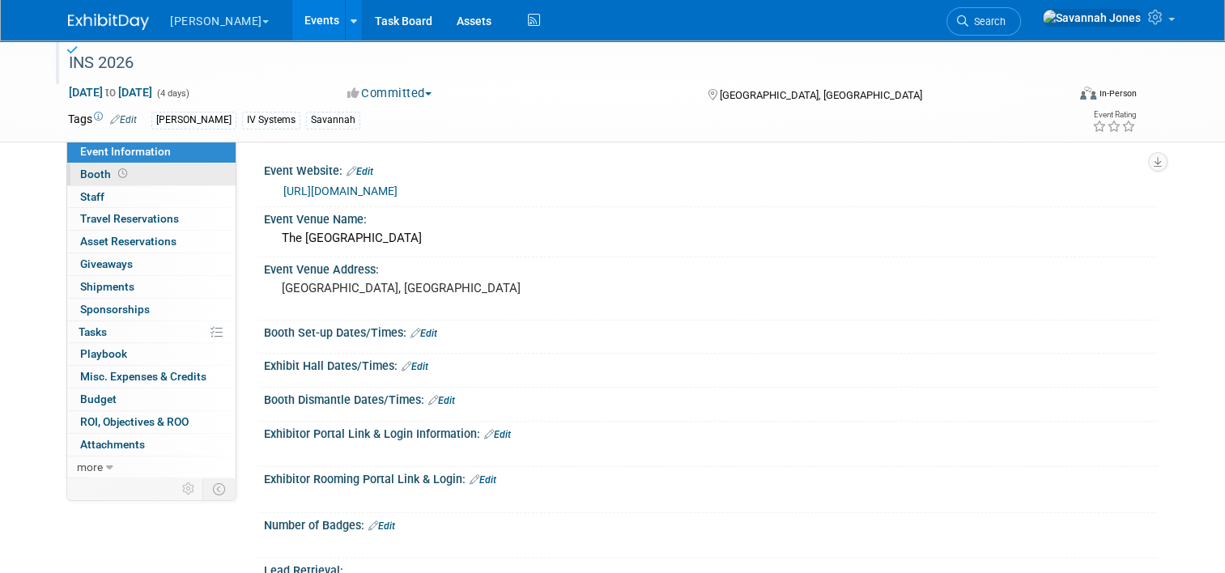
click at [164, 171] on link "Booth" at bounding box center [151, 175] width 168 height 22
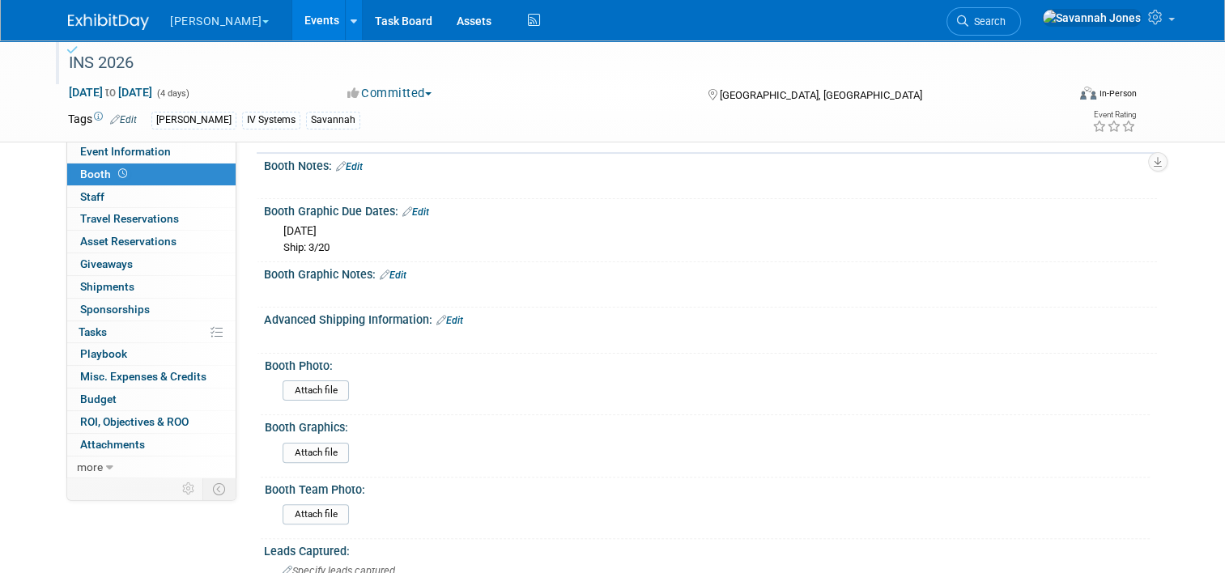
scroll to position [324, 0]
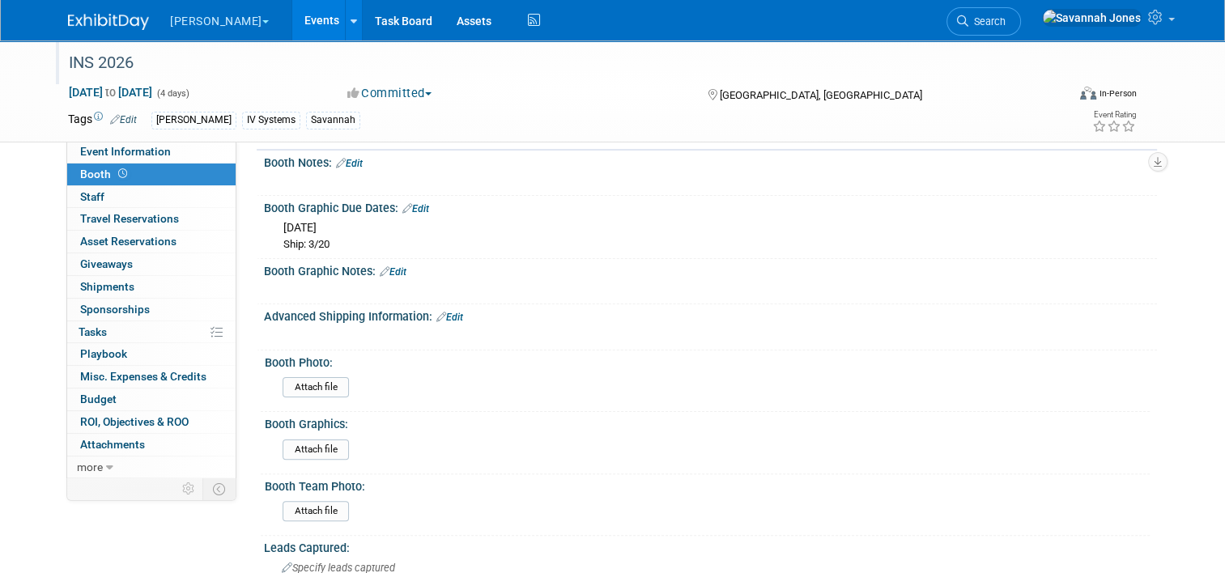
click at [292, 23] on link "Events" at bounding box center [321, 20] width 59 height 40
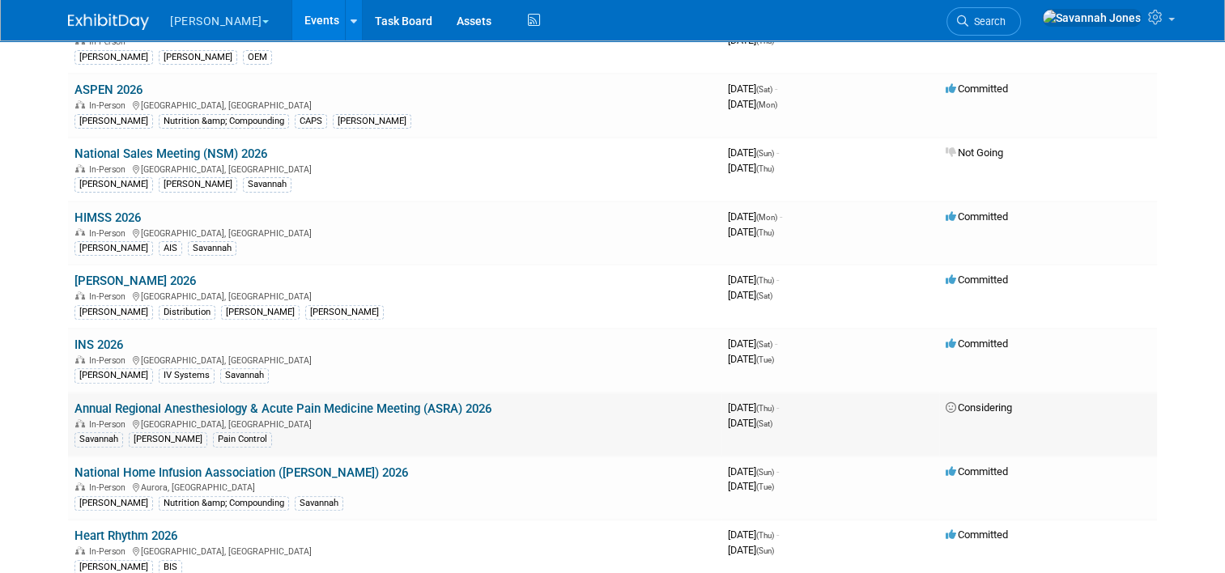
scroll to position [486, 0]
click at [412, 400] on link "Annual Regional Anesthesiology & Acute Pain Medicine Meeting (ASRA) 2026" at bounding box center [282, 407] width 417 height 15
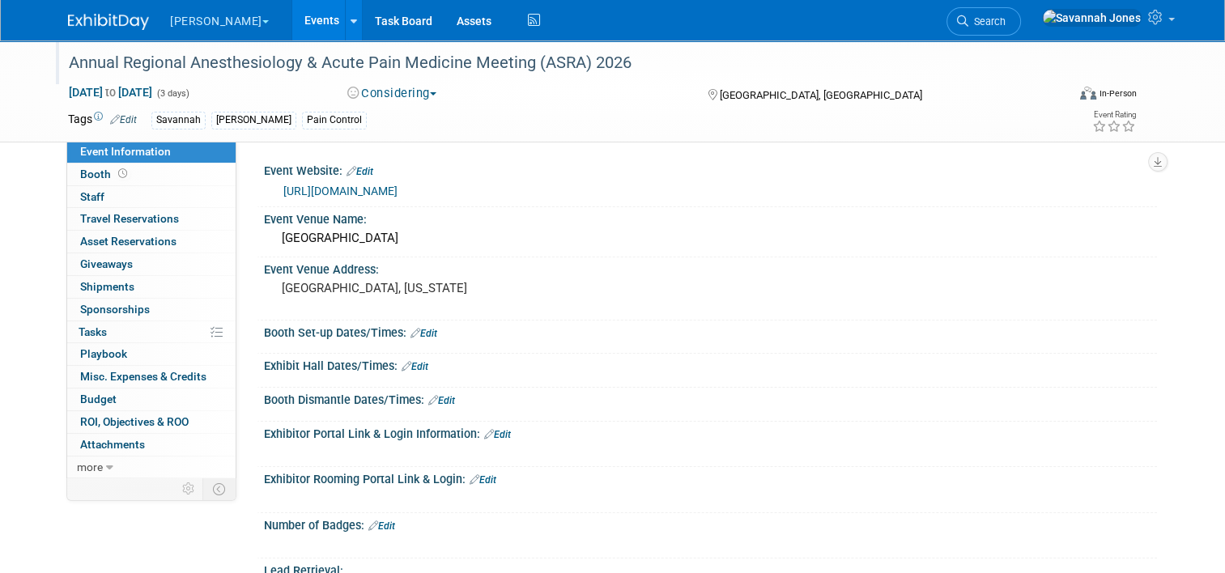
click at [531, 49] on div "Annual Regional Anesthesiology & Acute Pain Medicine Meeting (ASRA) 2026" at bounding box center [554, 63] width 983 height 29
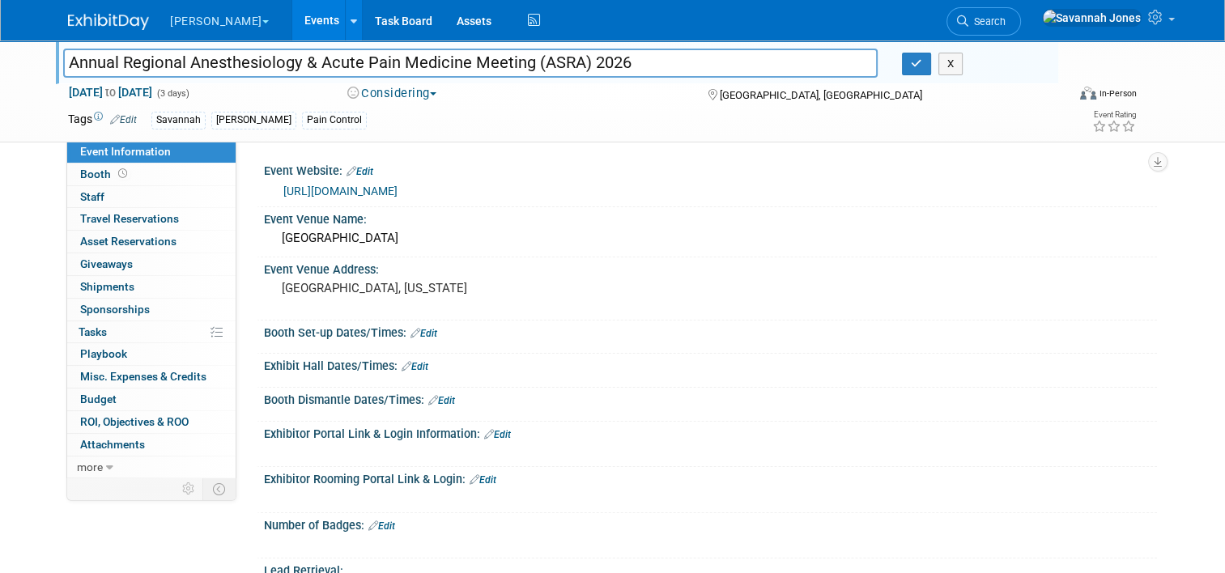
click at [655, 155] on div "Event Website: Edit https://asra.com/events-education/ra-acute-meeting Event Ve…" at bounding box center [696, 309] width 920 height 336
click at [923, 57] on button "button" at bounding box center [916, 64] width 29 height 23
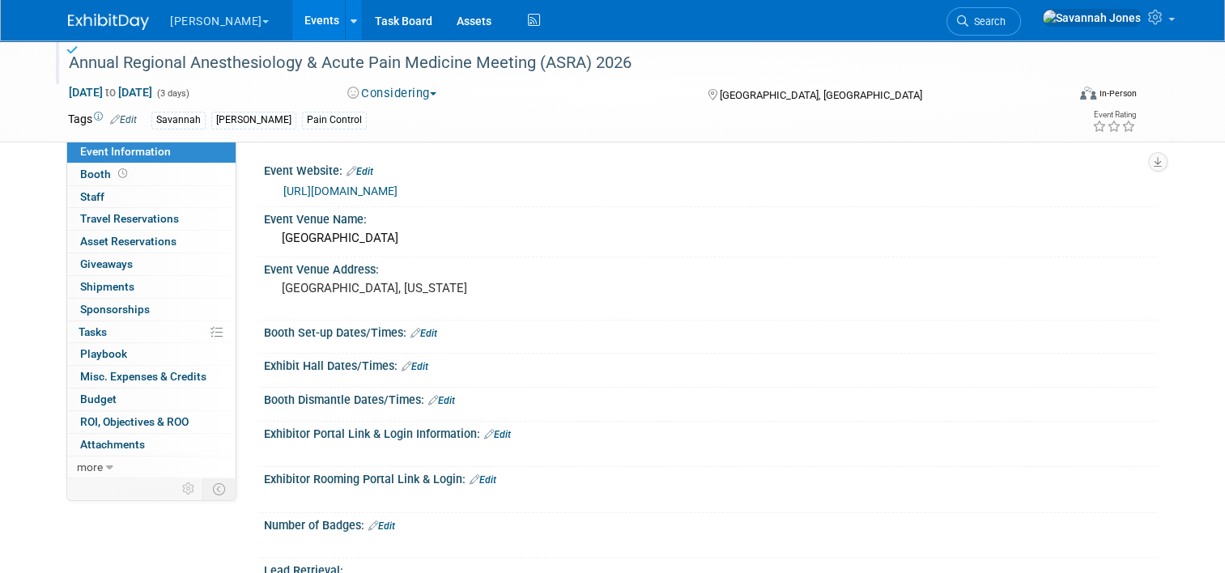
click at [126, 156] on span "Event Information" at bounding box center [125, 151] width 91 height 13
click at [133, 168] on link "Booth" at bounding box center [151, 175] width 168 height 22
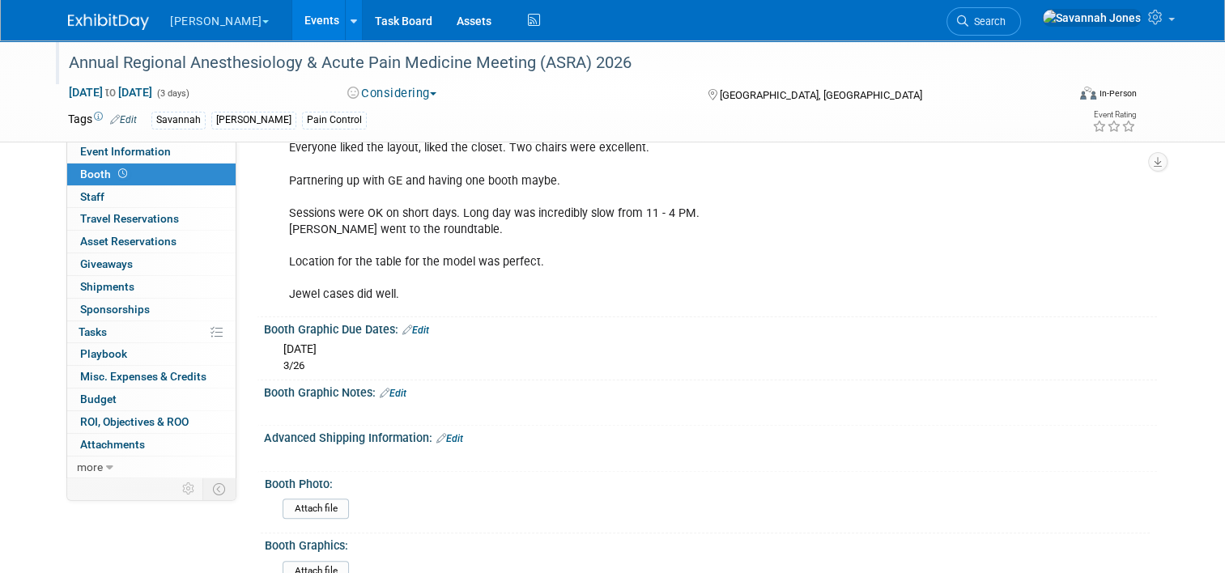
scroll to position [405, 0]
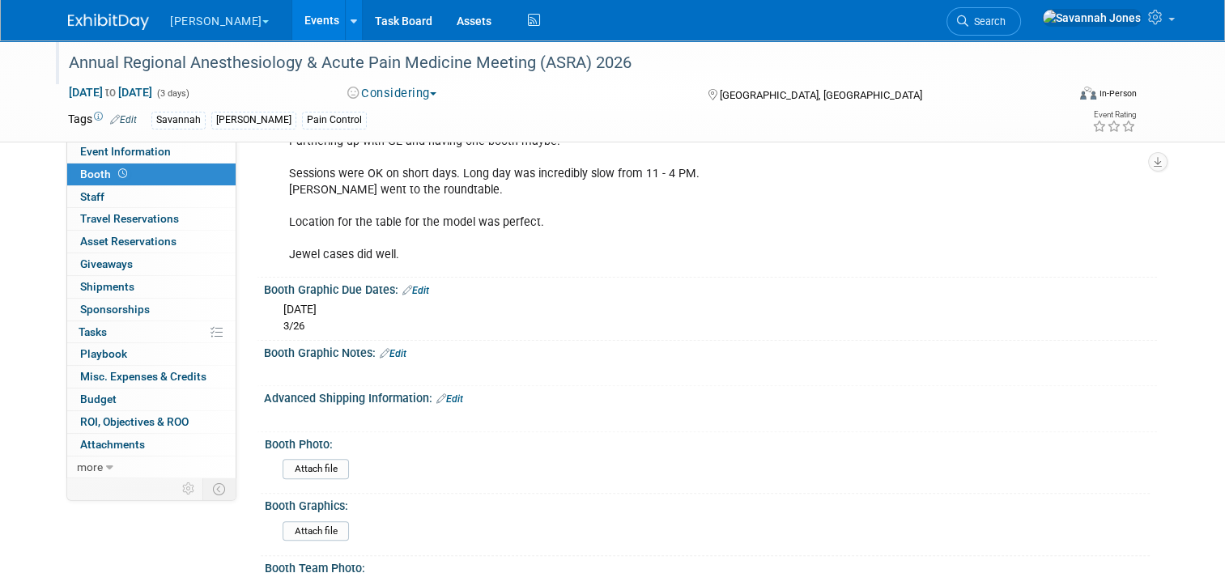
click at [292, 24] on link "Events" at bounding box center [321, 20] width 59 height 40
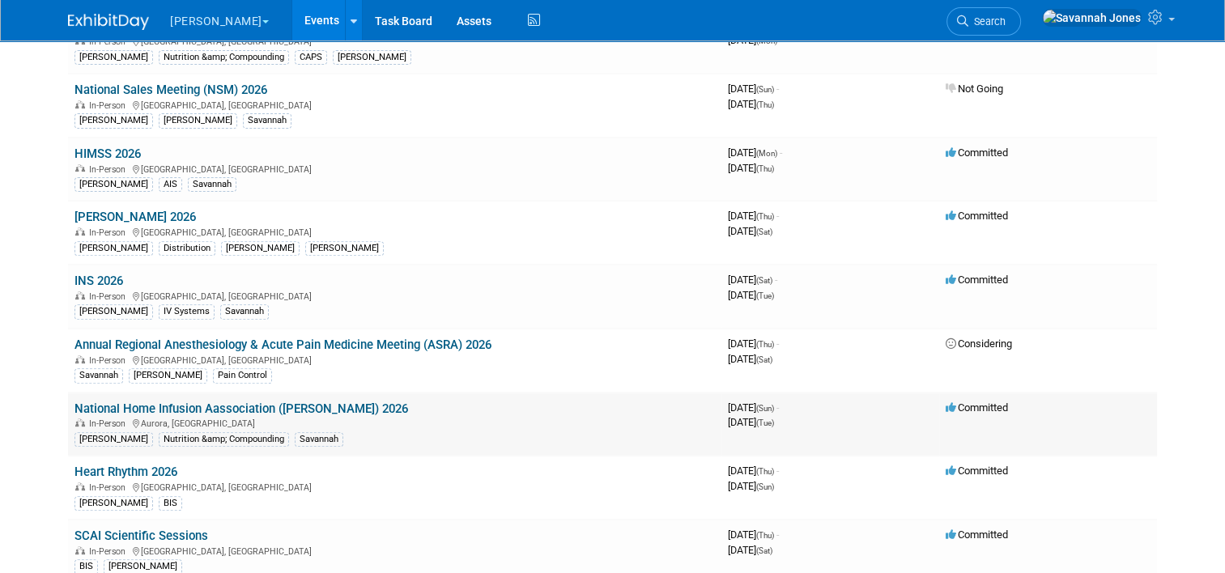
scroll to position [567, 0]
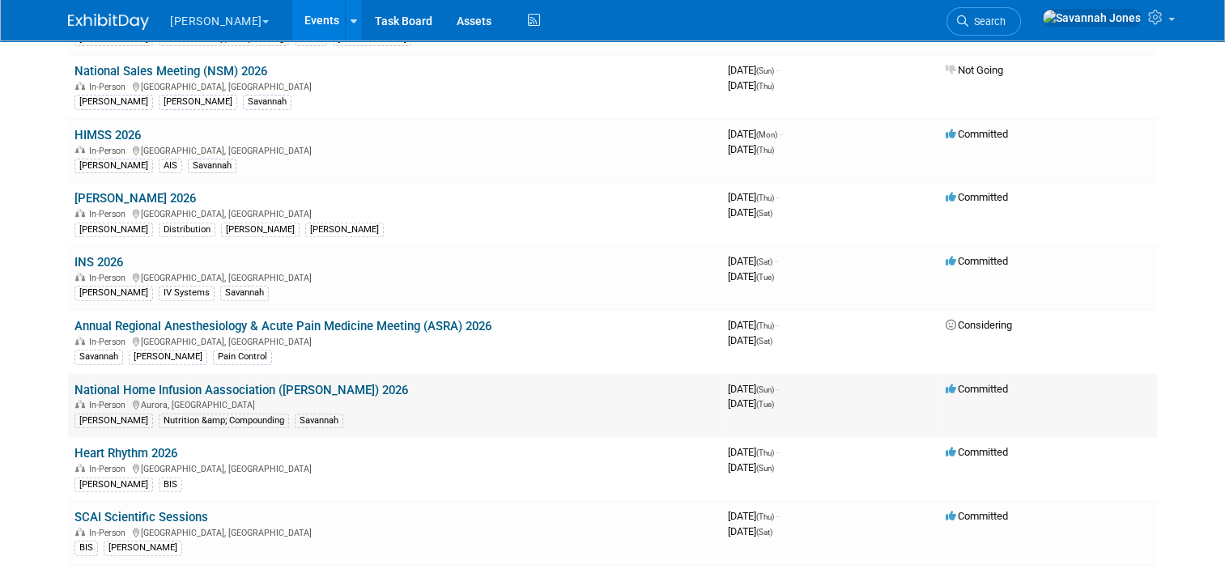
click at [309, 383] on link "National Home Infusion Aassociation ([PERSON_NAME]) 2026" at bounding box center [241, 390] width 334 height 15
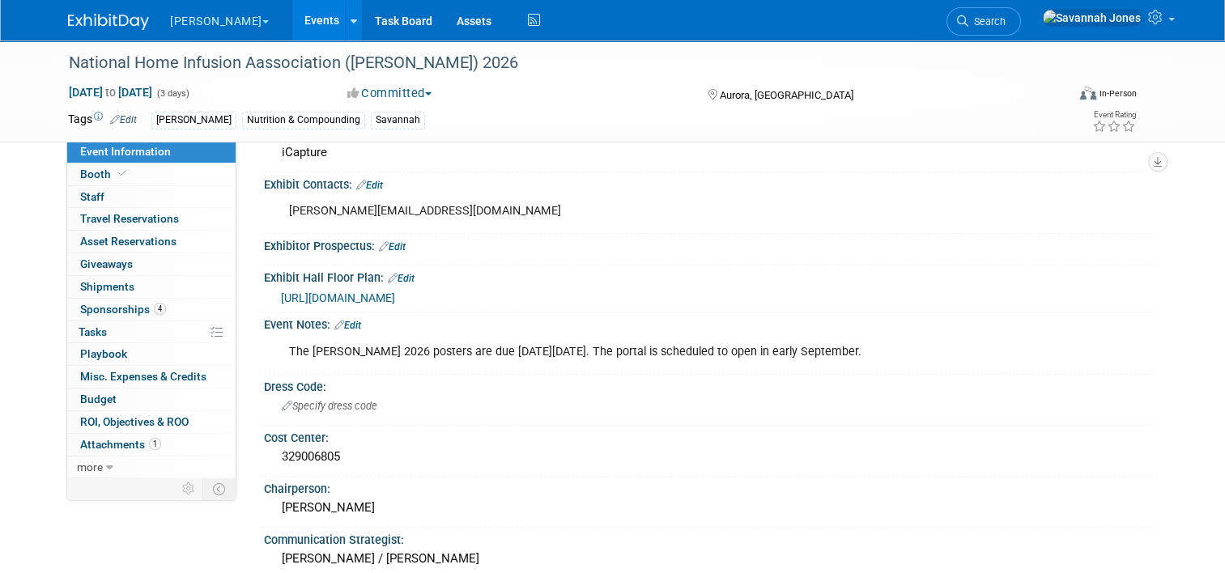
scroll to position [648, 0]
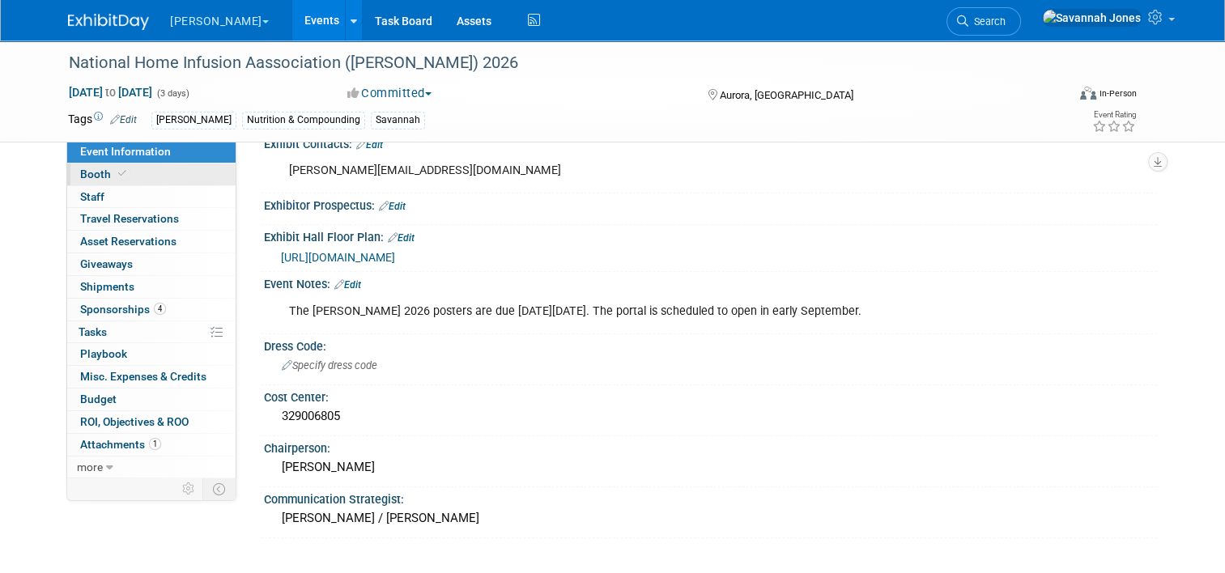
click at [159, 173] on link "Booth" at bounding box center [151, 175] width 168 height 22
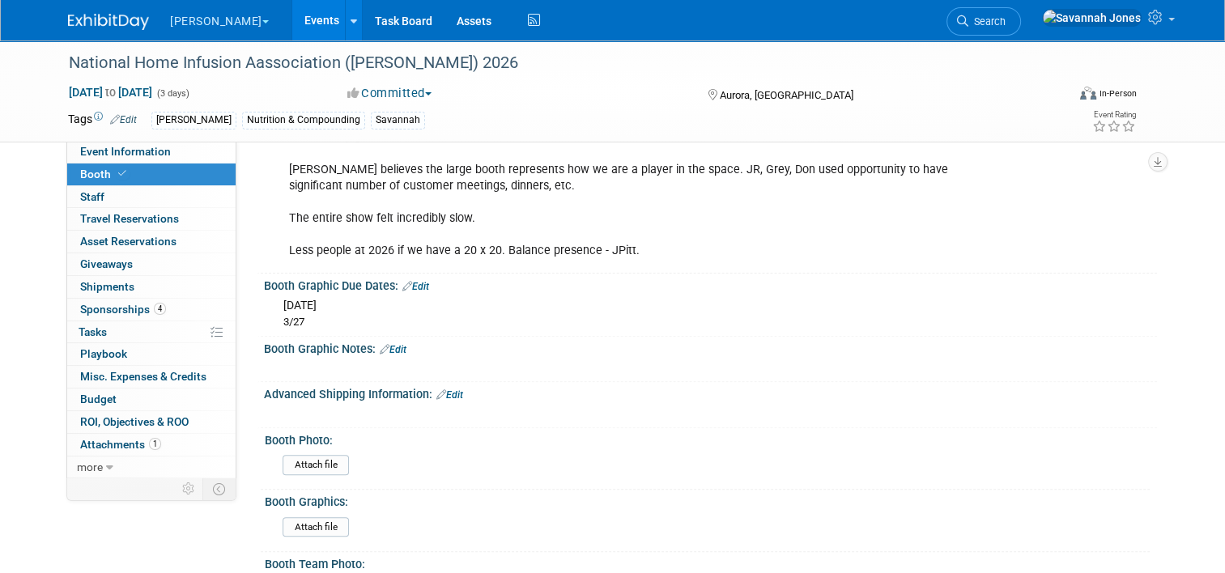
scroll to position [486, 0]
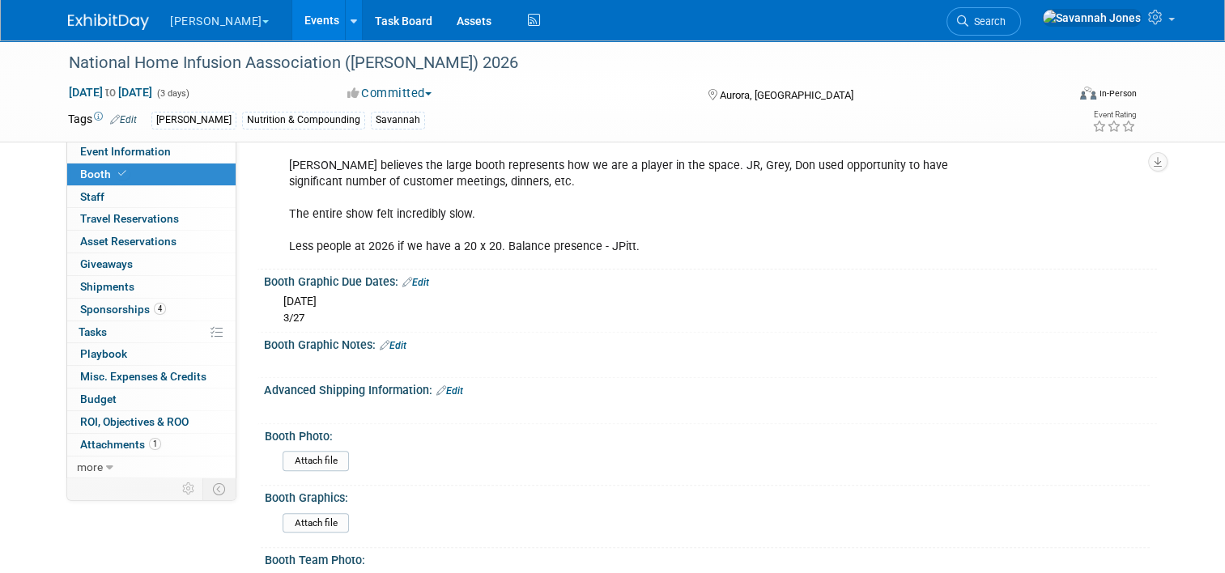
click at [292, 19] on link "Events" at bounding box center [321, 20] width 59 height 40
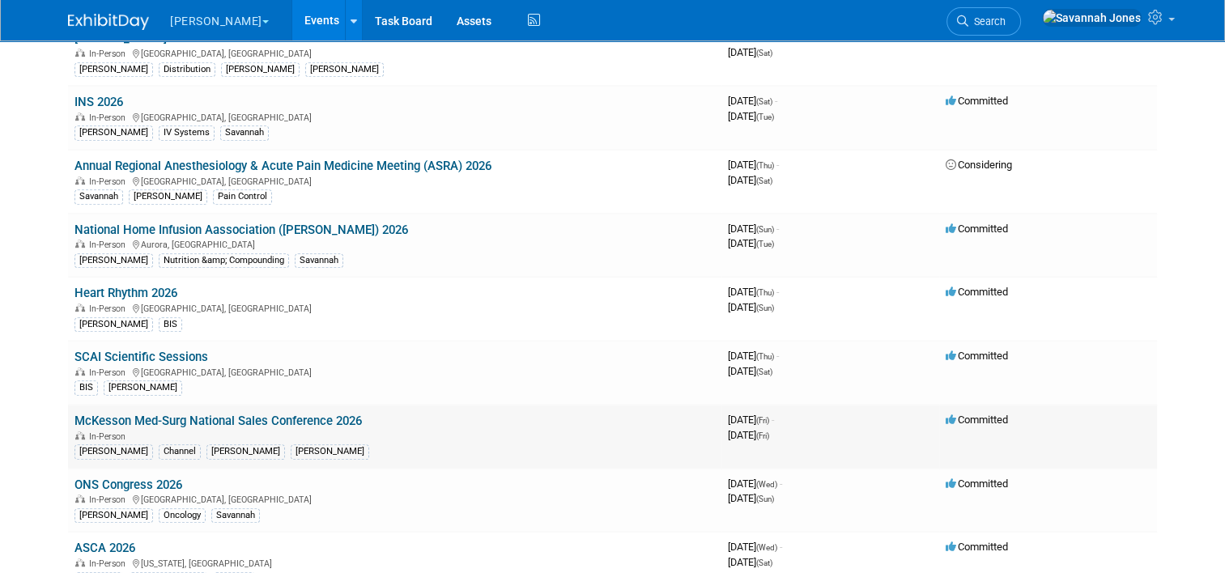
scroll to position [729, 0]
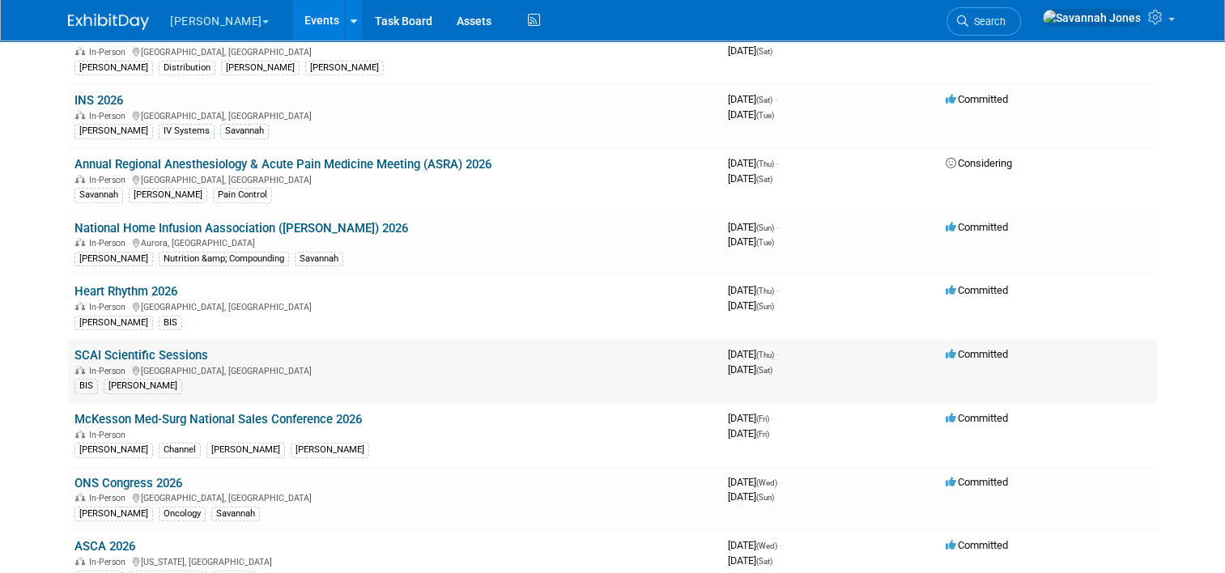
click at [172, 348] on link "SCAI Scientific Sessions" at bounding box center [141, 355] width 134 height 15
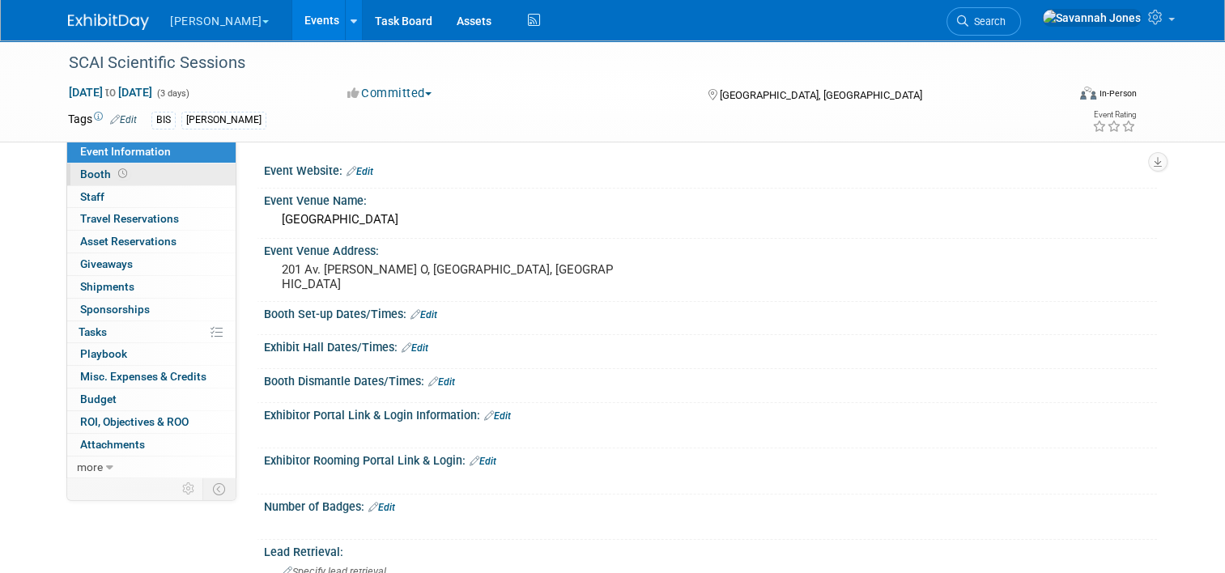
click at [171, 167] on link "Booth" at bounding box center [151, 175] width 168 height 22
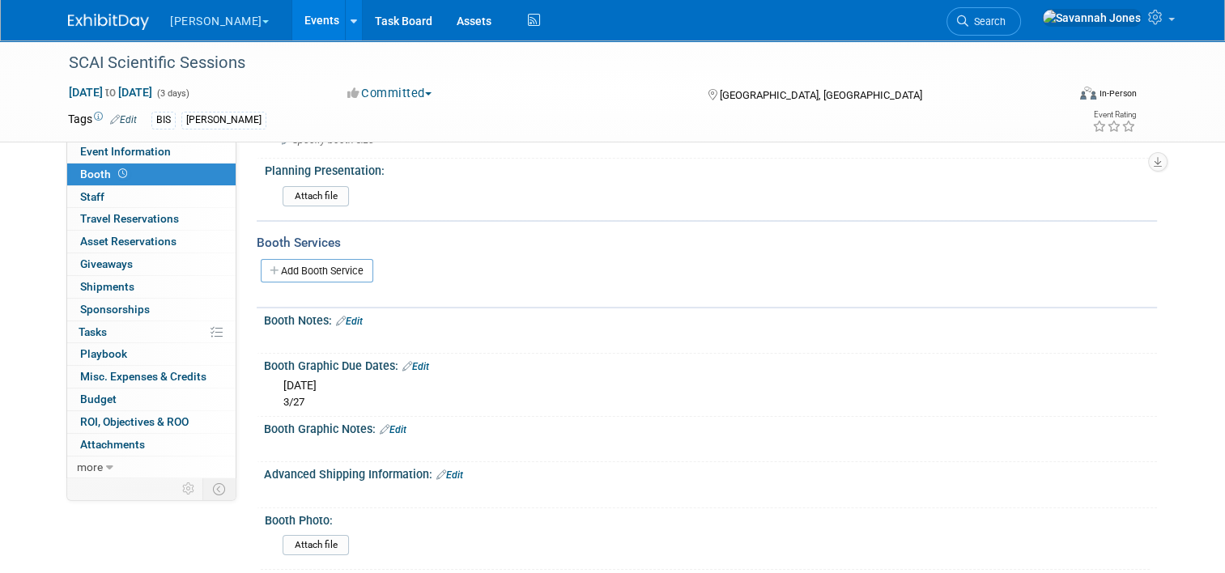
scroll to position [243, 0]
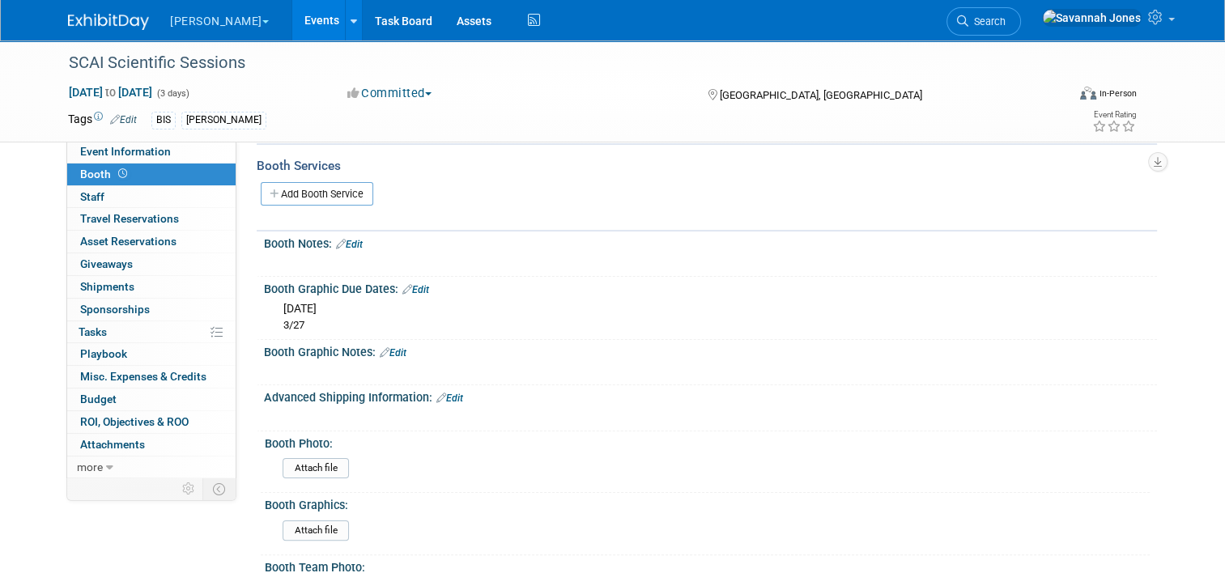
click at [292, 19] on link "Events" at bounding box center [321, 20] width 59 height 40
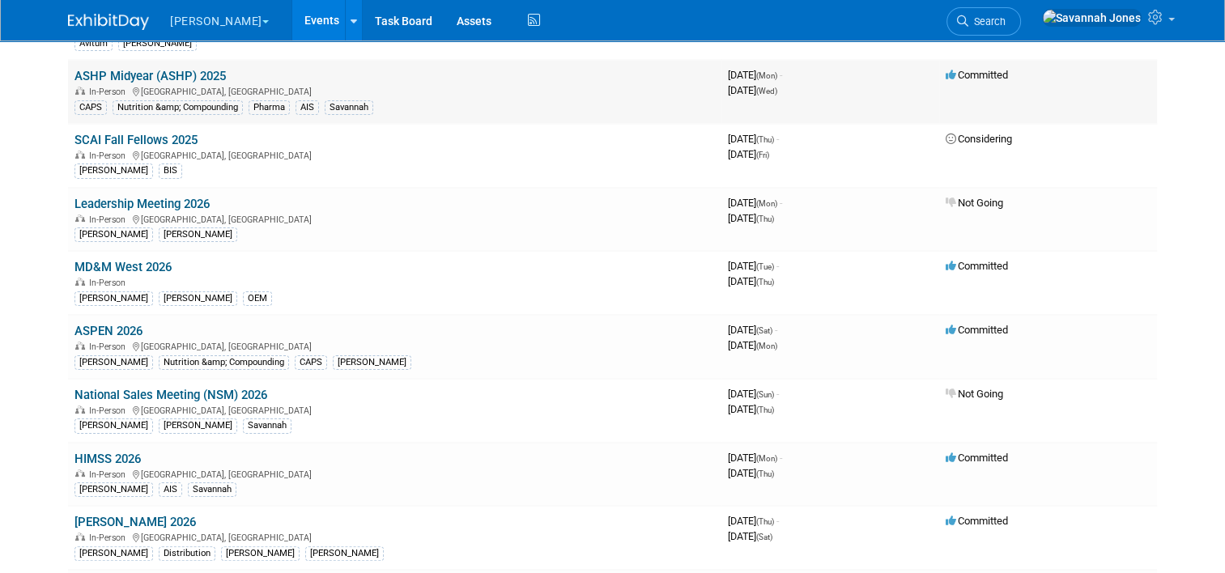
scroll to position [725, 0]
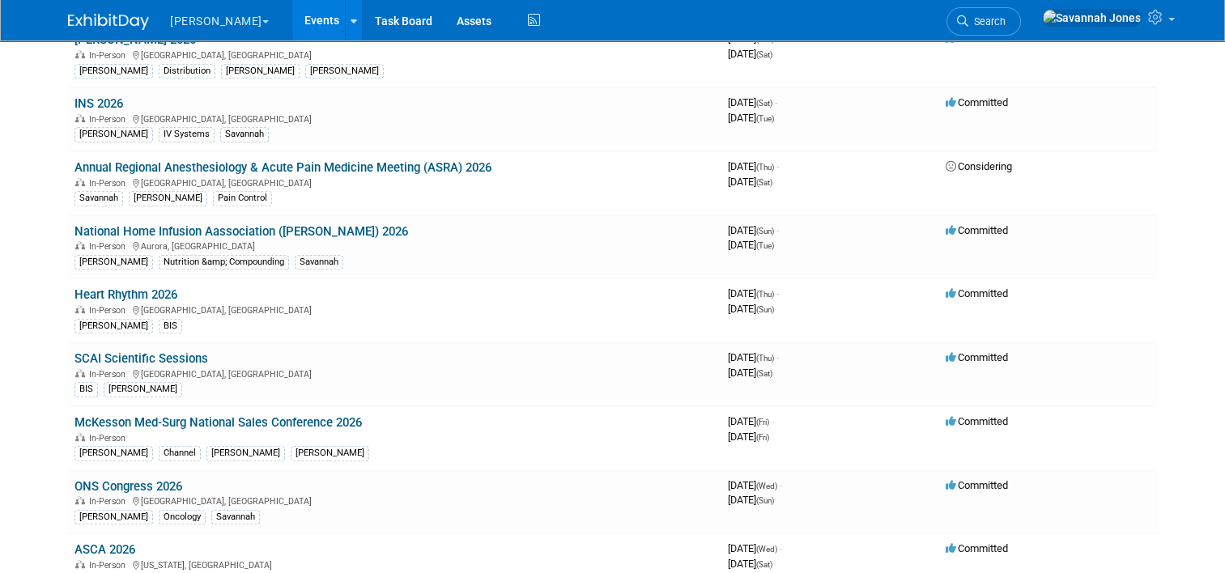
click at [134, 287] on link "Heart Rhythm 2026" at bounding box center [125, 294] width 103 height 15
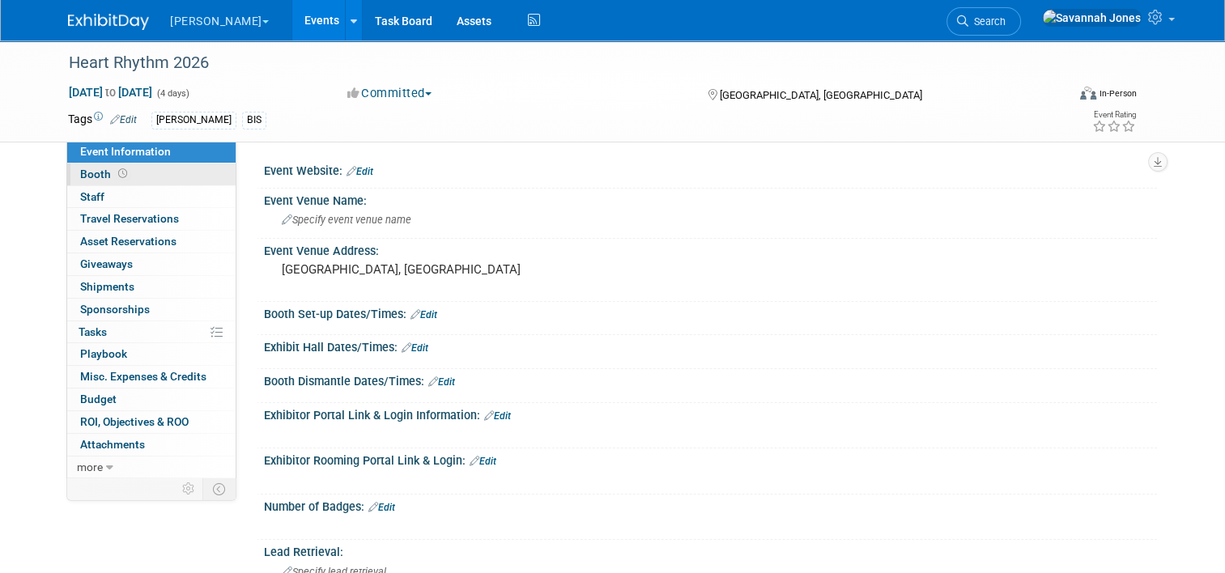
click at [181, 164] on link "Booth" at bounding box center [151, 175] width 168 height 22
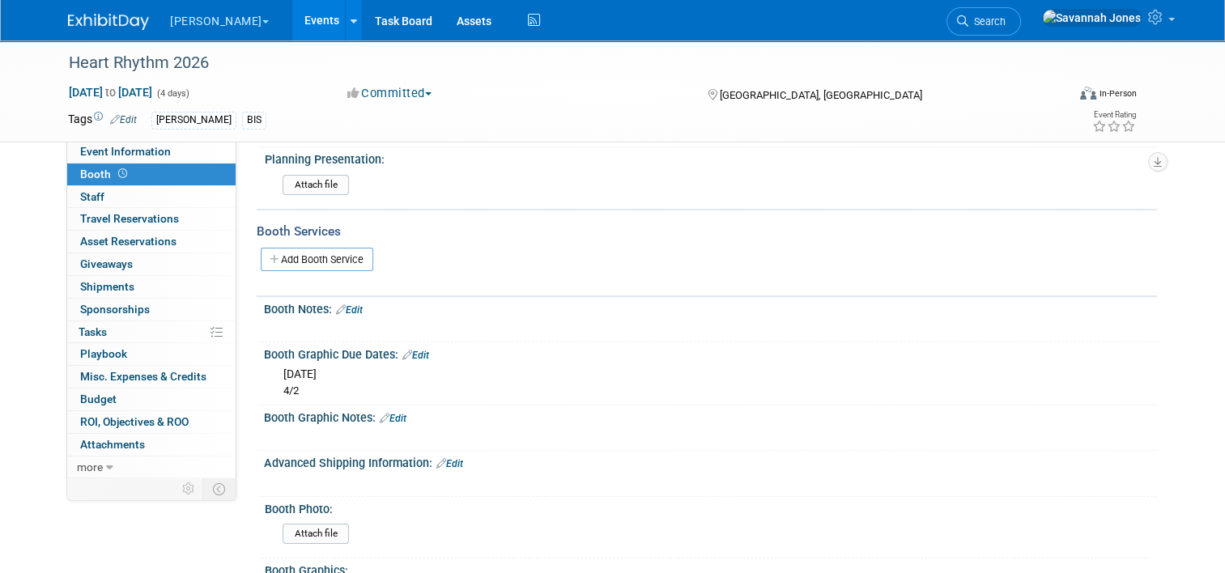
scroll to position [243, 0]
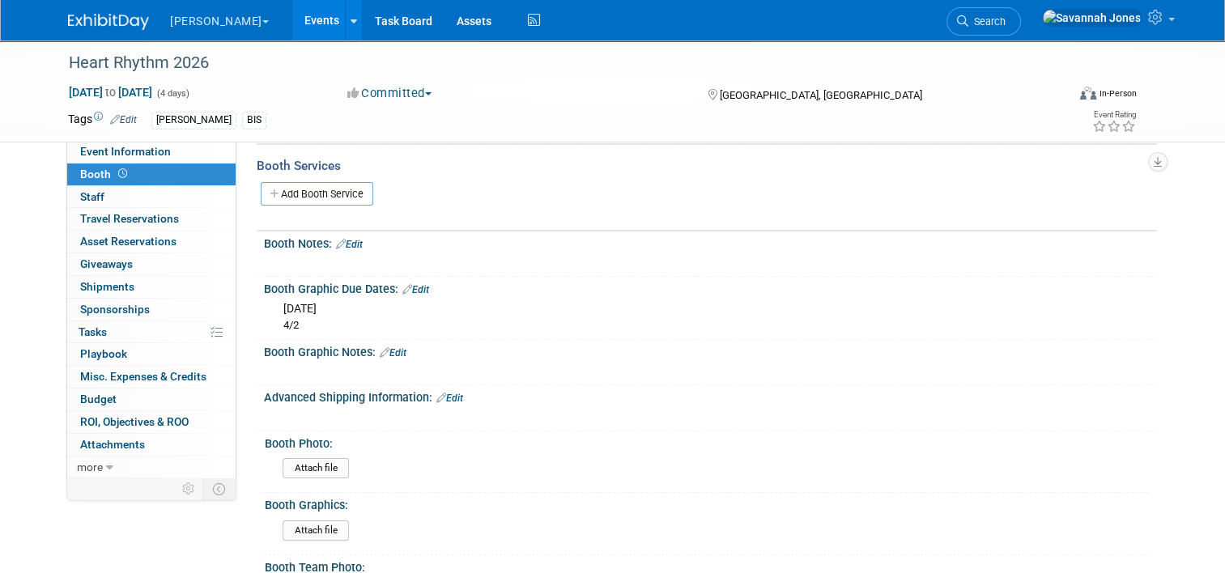
click at [292, 12] on link "Events" at bounding box center [321, 20] width 59 height 40
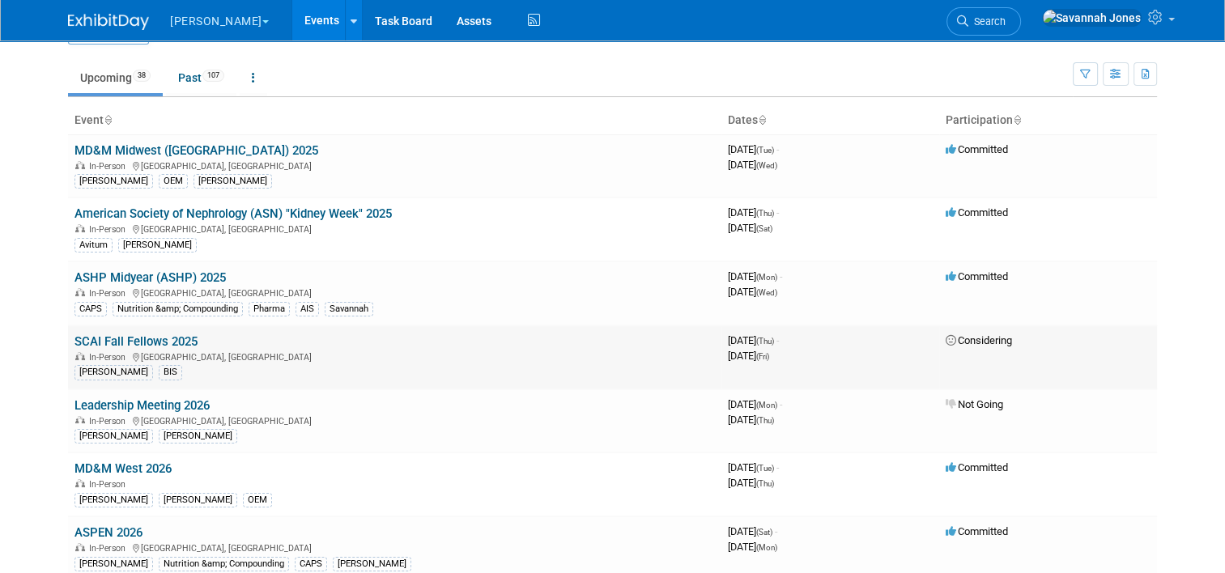
scroll to position [81, 0]
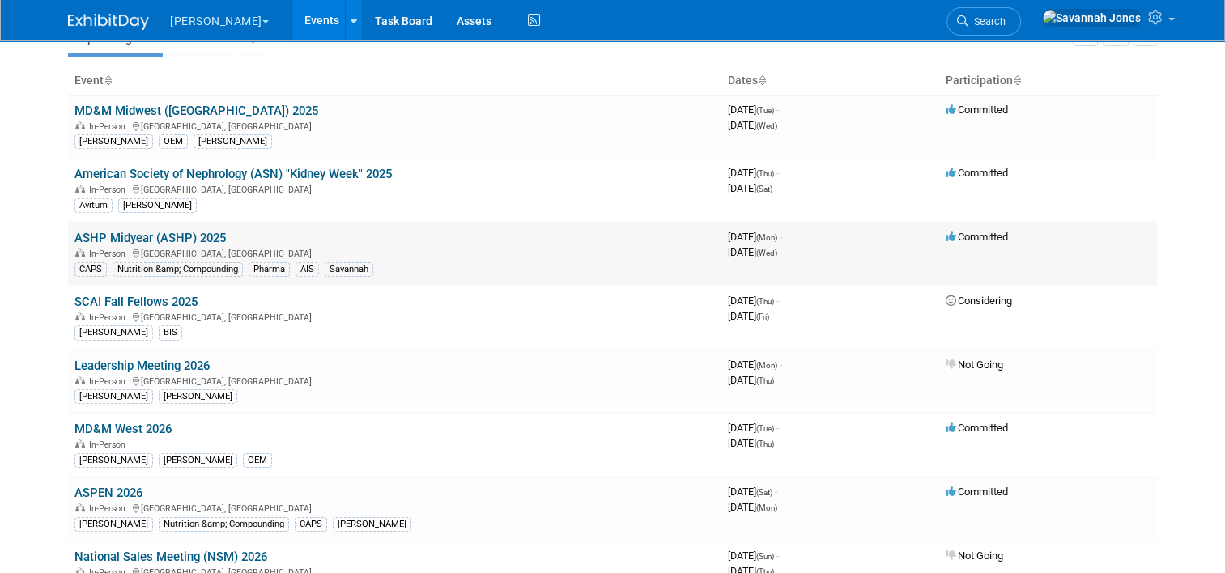
click at [526, 266] on div "CAPS Nutrition &amp; Compounding Pharma AIS Savannah" at bounding box center [394, 268] width 640 height 17
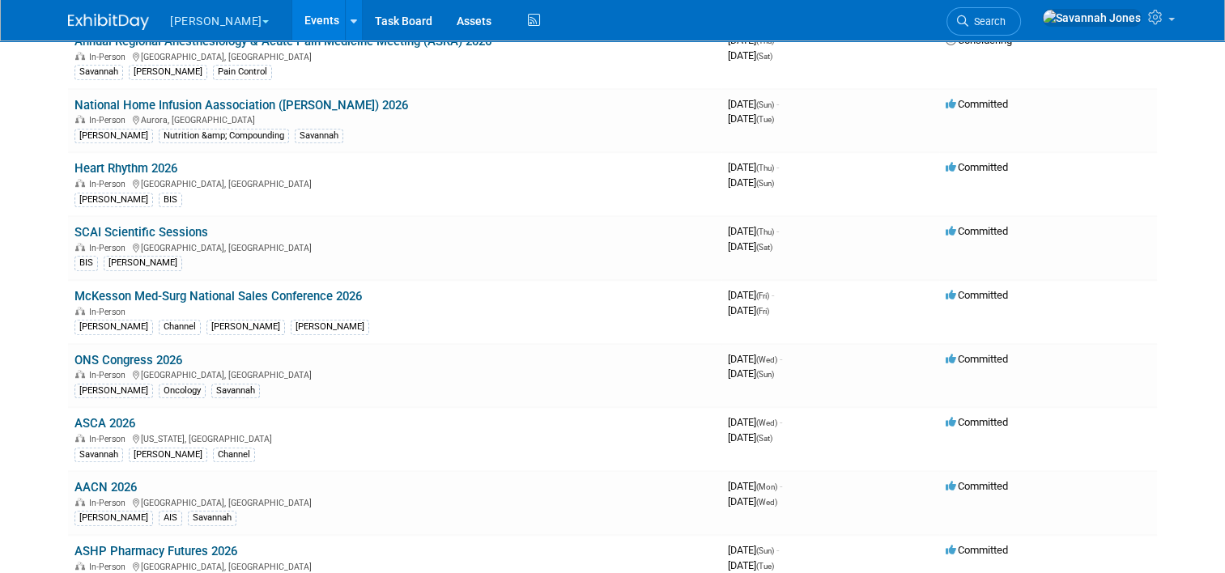
drag, startPoint x: 304, startPoint y: 290, endPoint x: 295, endPoint y: 289, distance: 9.7
click at [304, 289] on link "McKesson Med-Surg National Sales Conference 2026" at bounding box center [217, 296] width 287 height 15
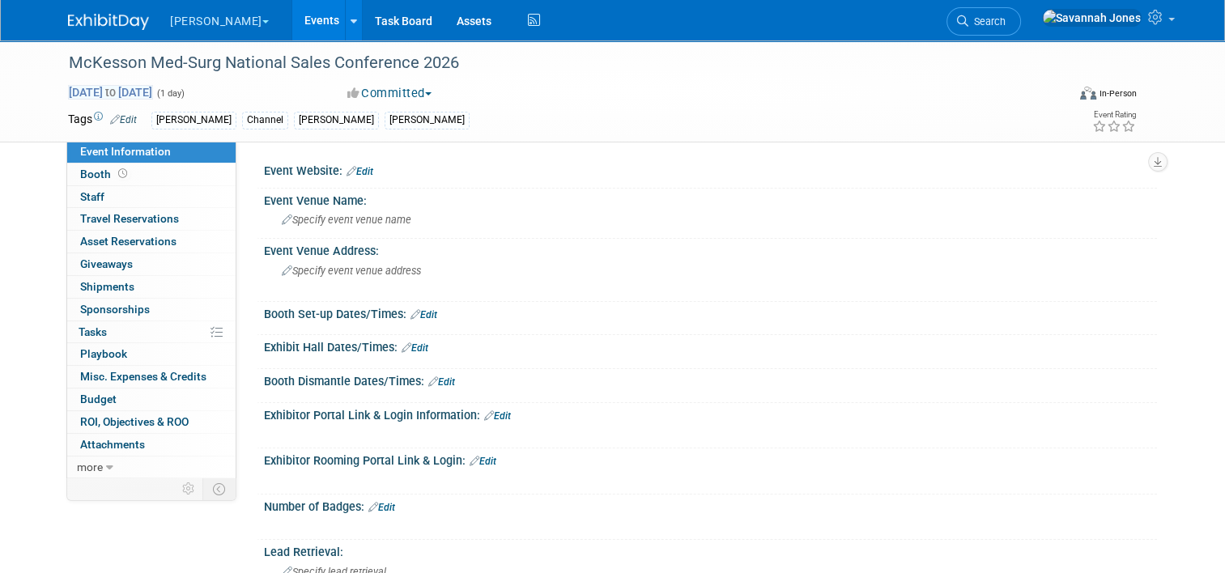
click at [146, 95] on span "May 1, 2026 to May 1, 2026" at bounding box center [110, 92] width 85 height 15
type input "May 1, 2026"
select select "4"
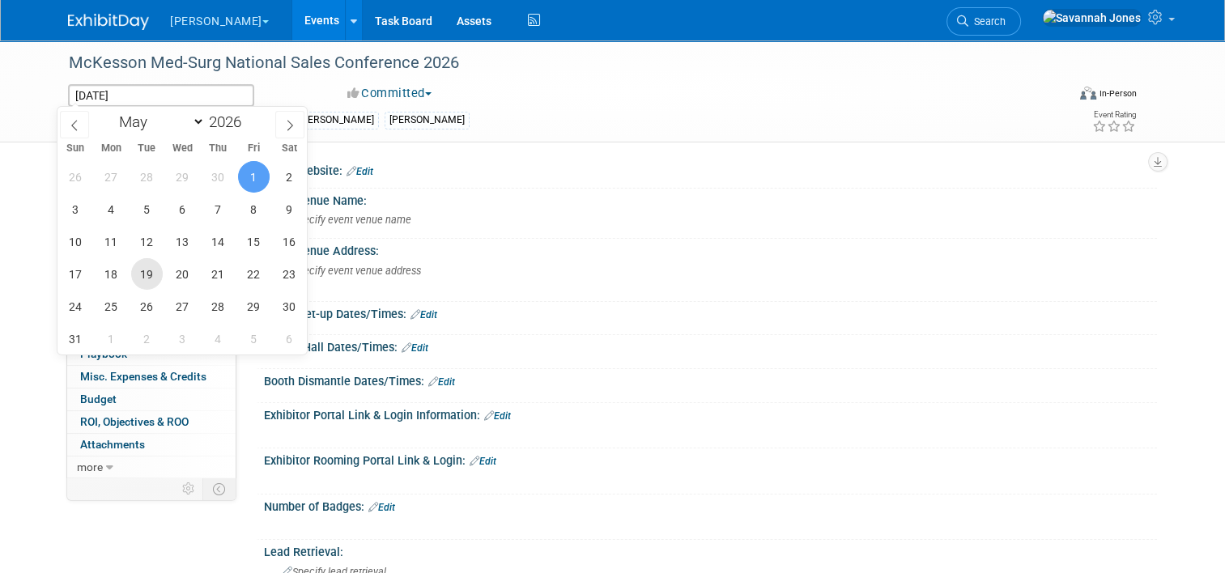
click at [143, 269] on span "19" at bounding box center [147, 274] width 32 height 32
type input "[DATE]"
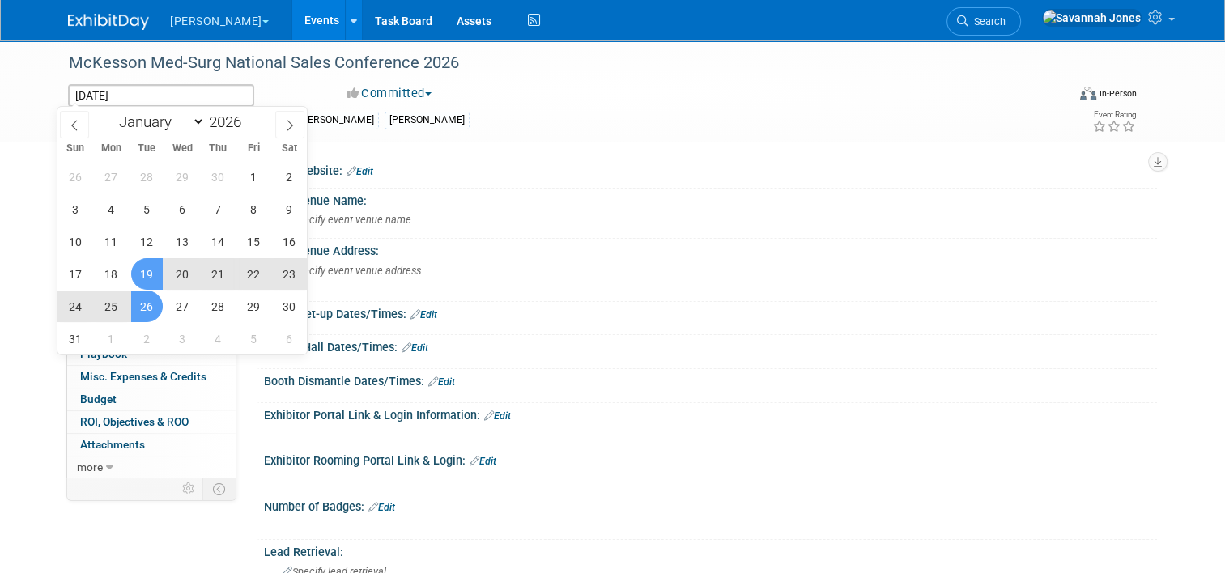
click at [143, 307] on span "26" at bounding box center [147, 307] width 32 height 32
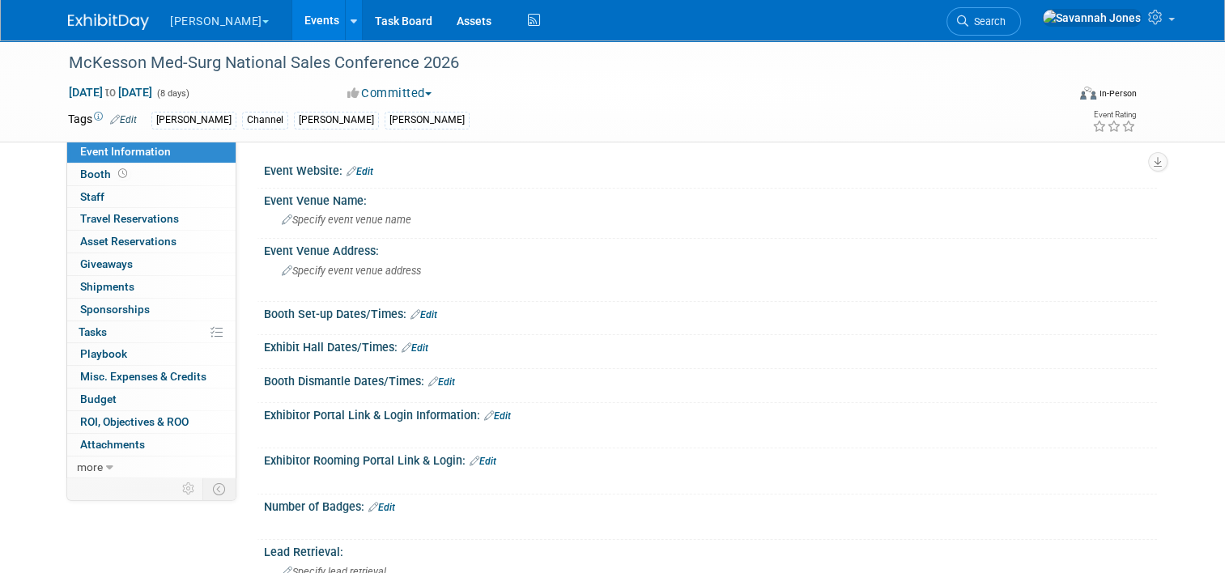
click at [292, 11] on link "Events" at bounding box center [321, 20] width 59 height 40
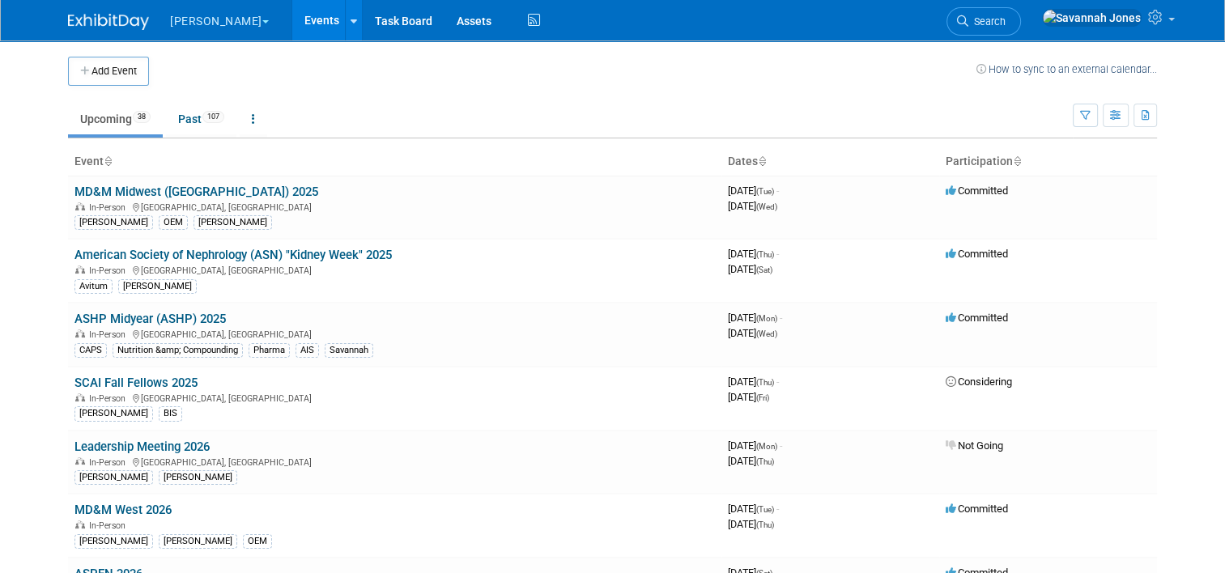
click at [1073, 39] on div "[PERSON_NAME] Explore: My Workspaces 2 Go to Workspace: Aesculap [PERSON_NAME] …" at bounding box center [612, 20] width 1089 height 40
click at [768, 104] on ul "Upcoming 38 Past 107 All Events 145 Past and Upcoming Grouped Annually Events g…" at bounding box center [570, 120] width 1005 height 36
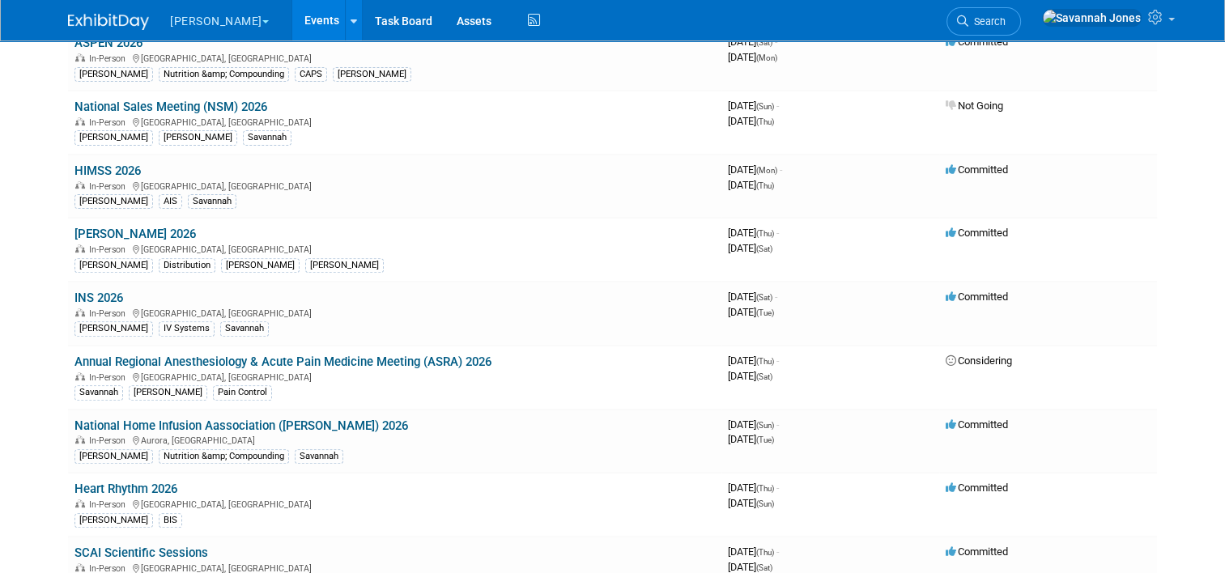
scroll to position [810, 0]
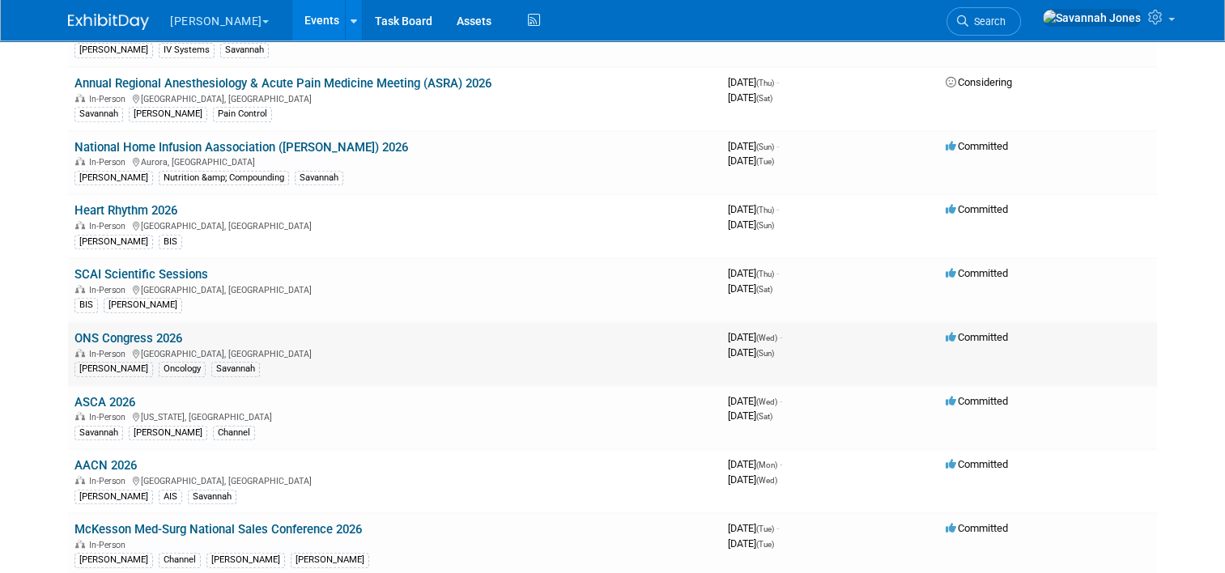
click at [155, 331] on link "ONS Congress 2026" at bounding box center [128, 338] width 108 height 15
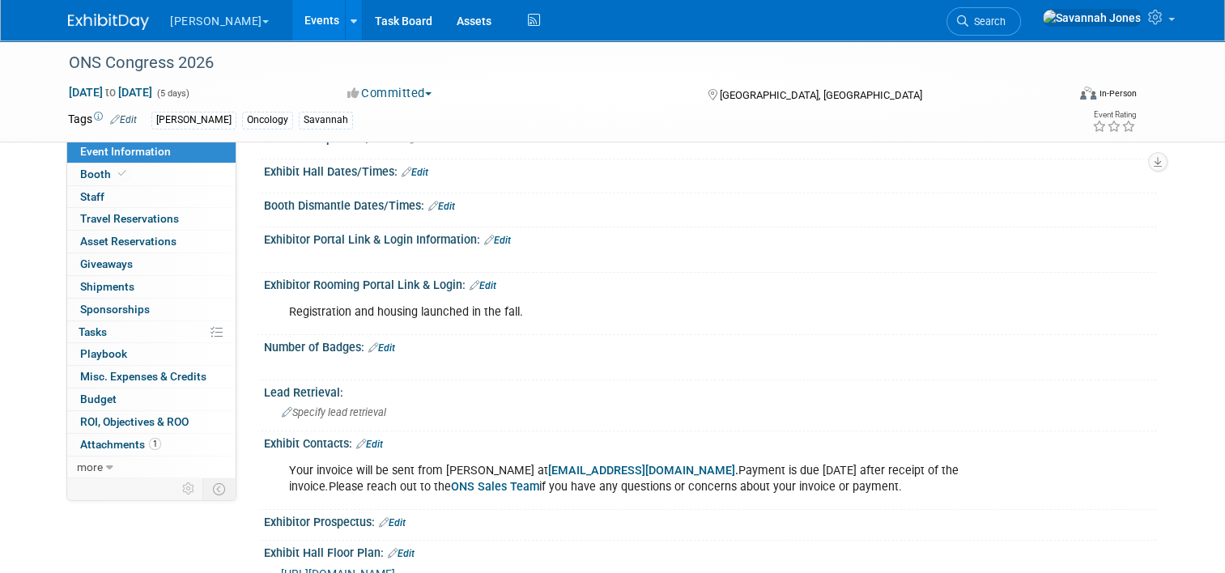
scroll to position [243, 0]
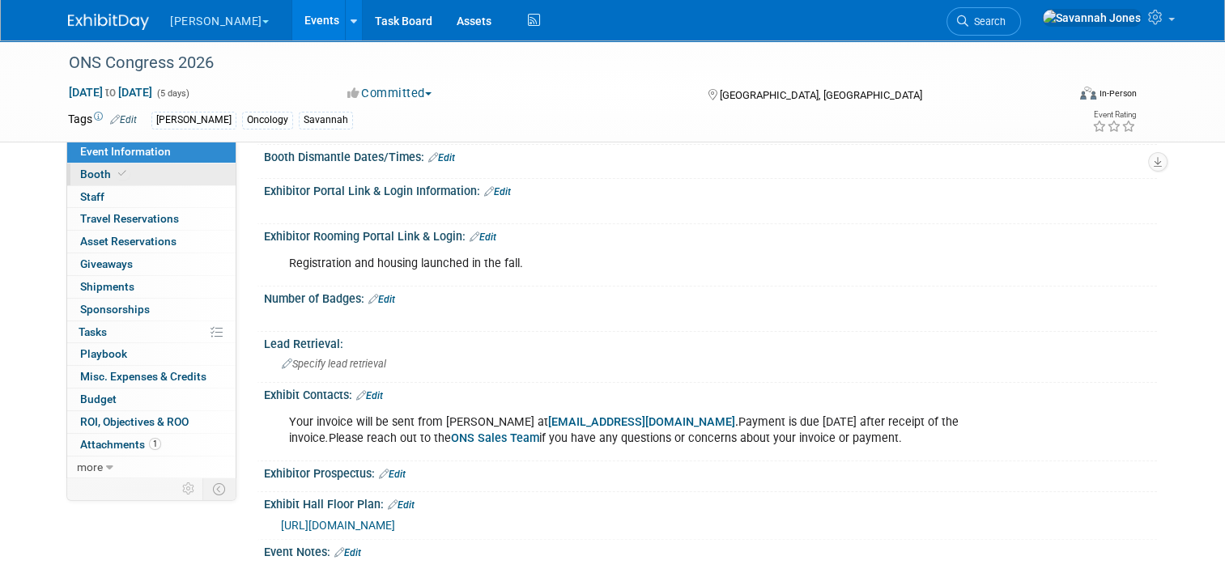
click at [158, 174] on link "Booth" at bounding box center [151, 175] width 168 height 22
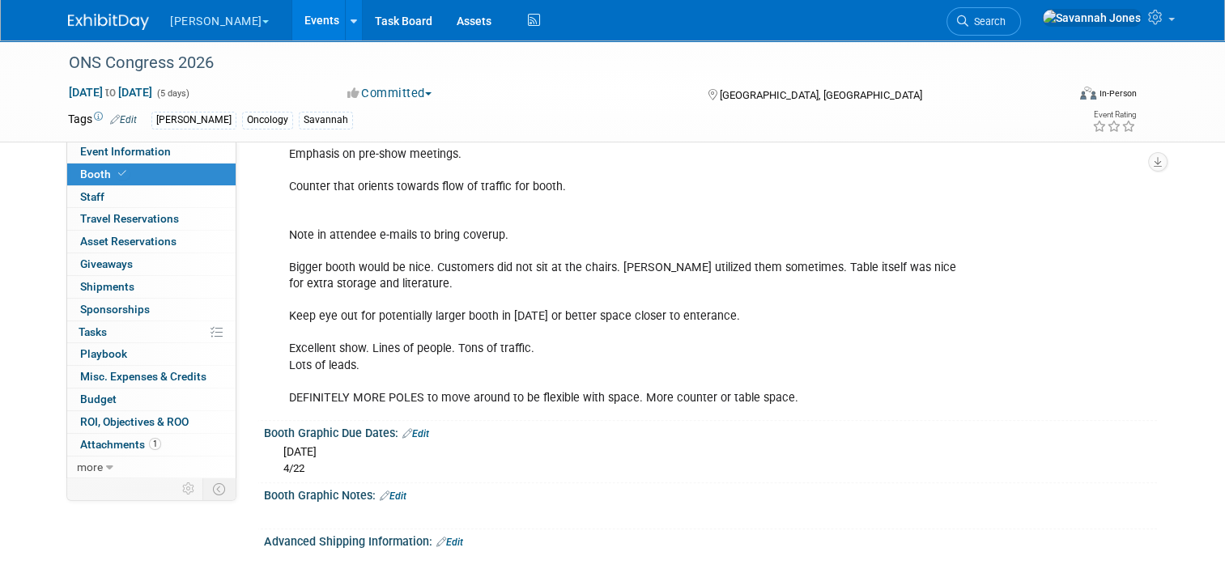
scroll to position [486, 0]
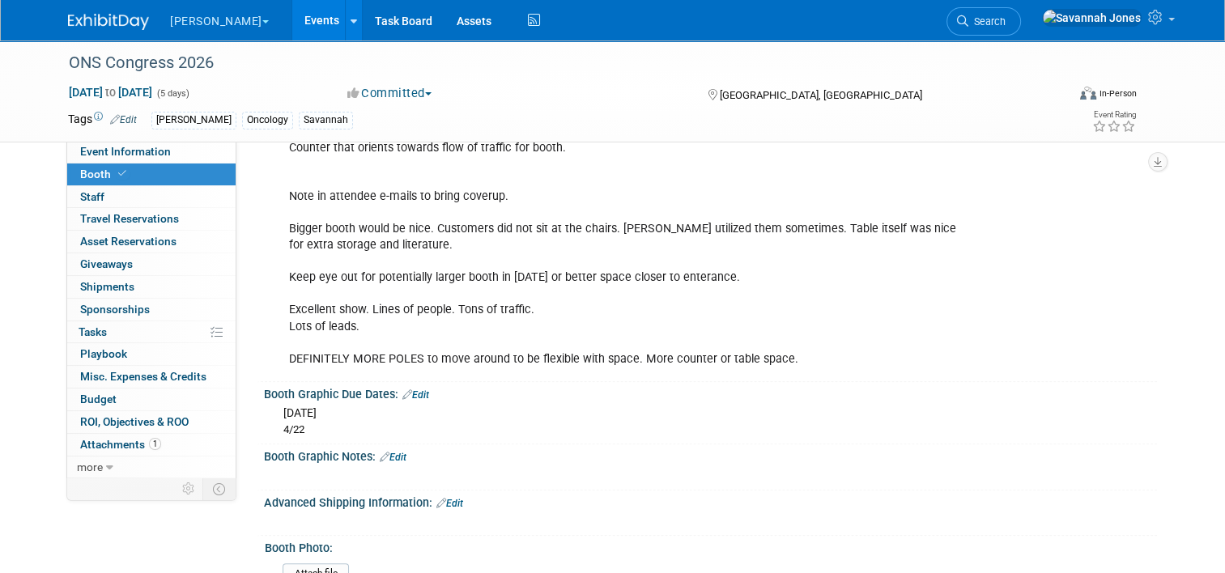
click at [292, 23] on link "Events" at bounding box center [321, 20] width 59 height 40
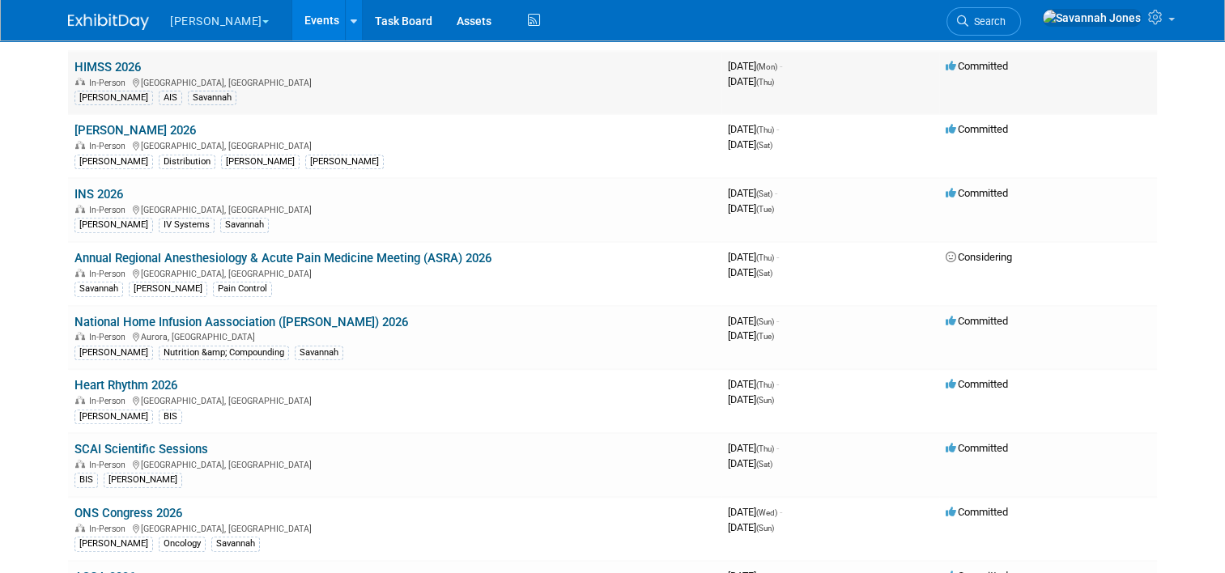
scroll to position [890, 0]
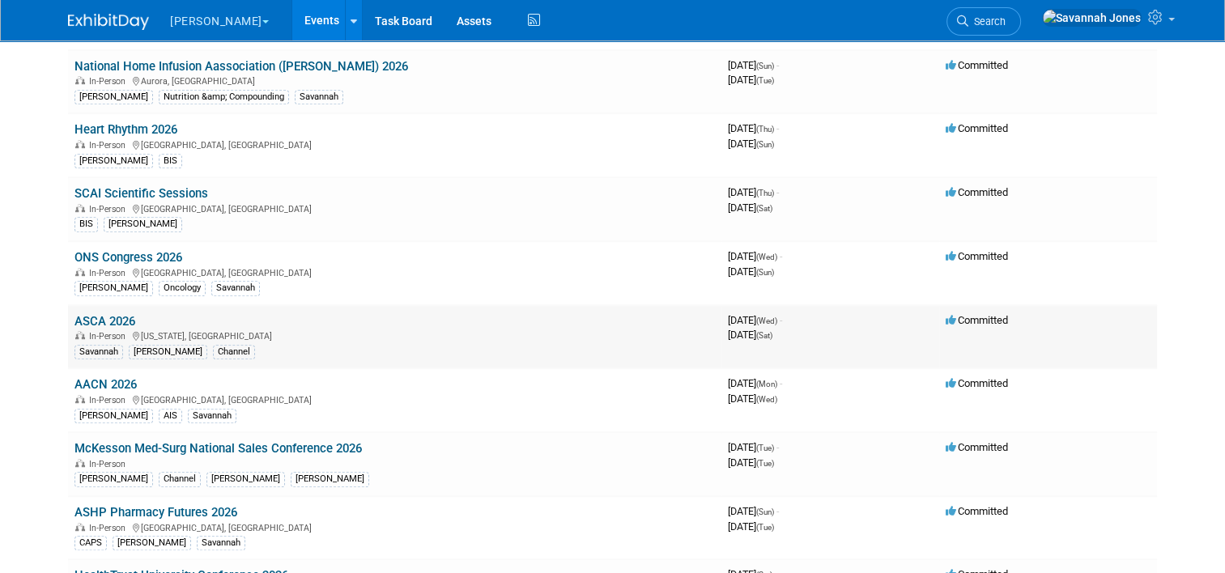
click at [104, 314] on link "ASCA 2026" at bounding box center [104, 321] width 61 height 15
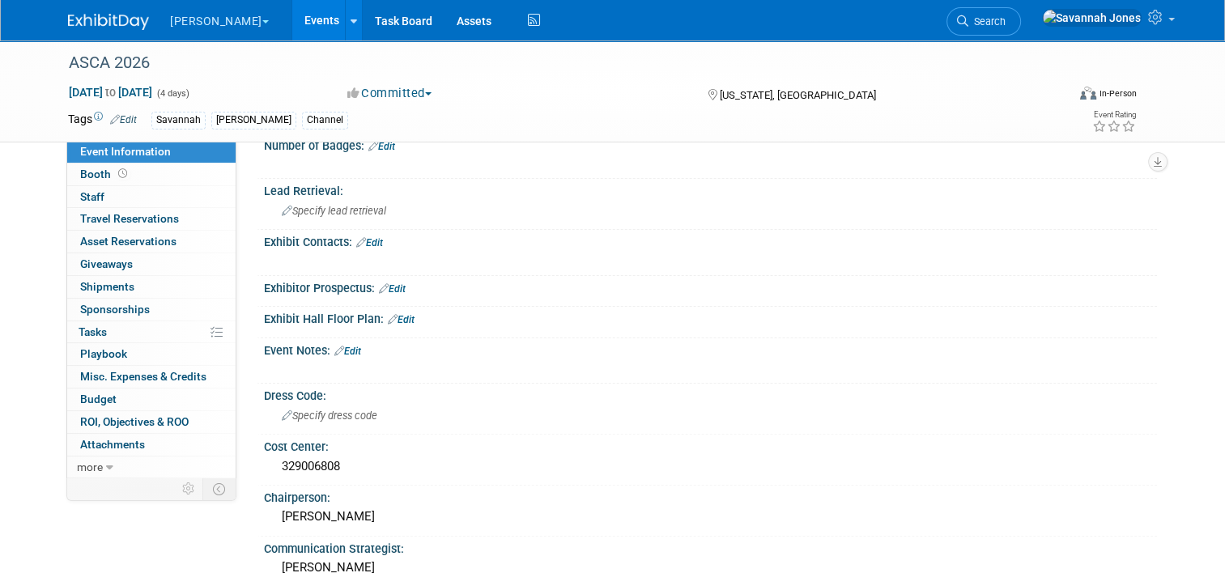
scroll to position [405, 0]
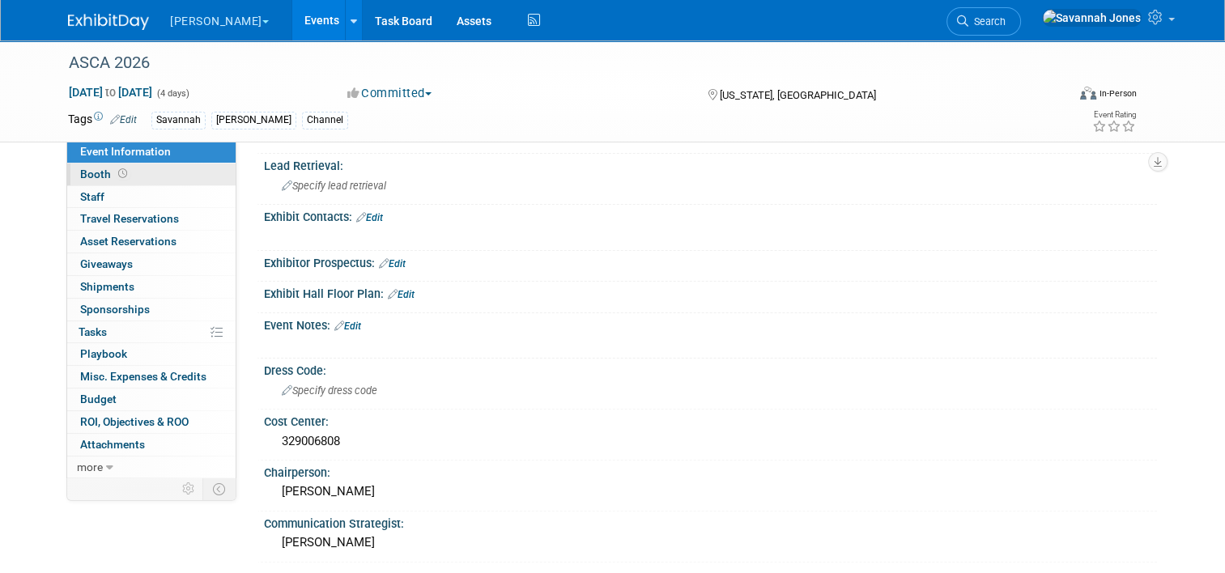
click at [138, 177] on link "Booth" at bounding box center [151, 175] width 168 height 22
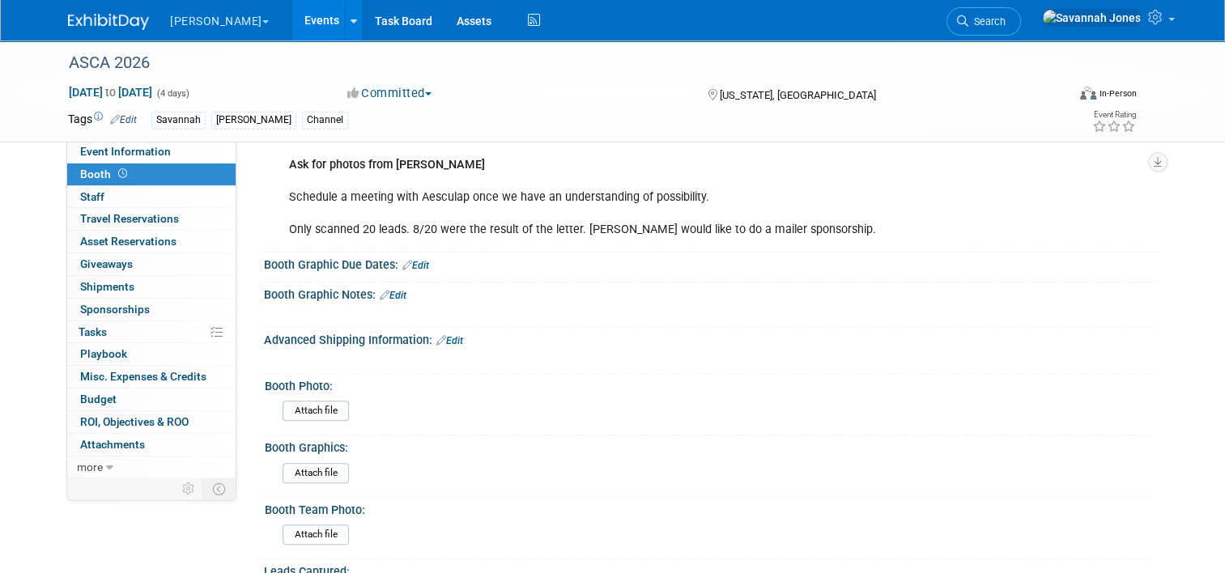
scroll to position [486, 0]
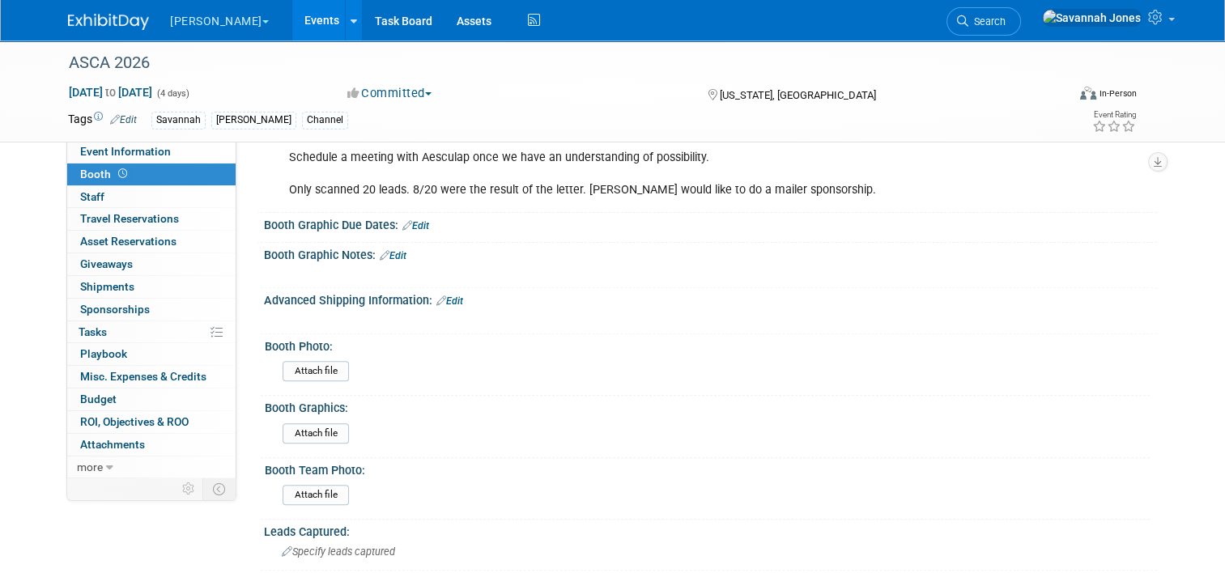
click at [403, 220] on link "Edit" at bounding box center [415, 225] width 27 height 11
select select "9"
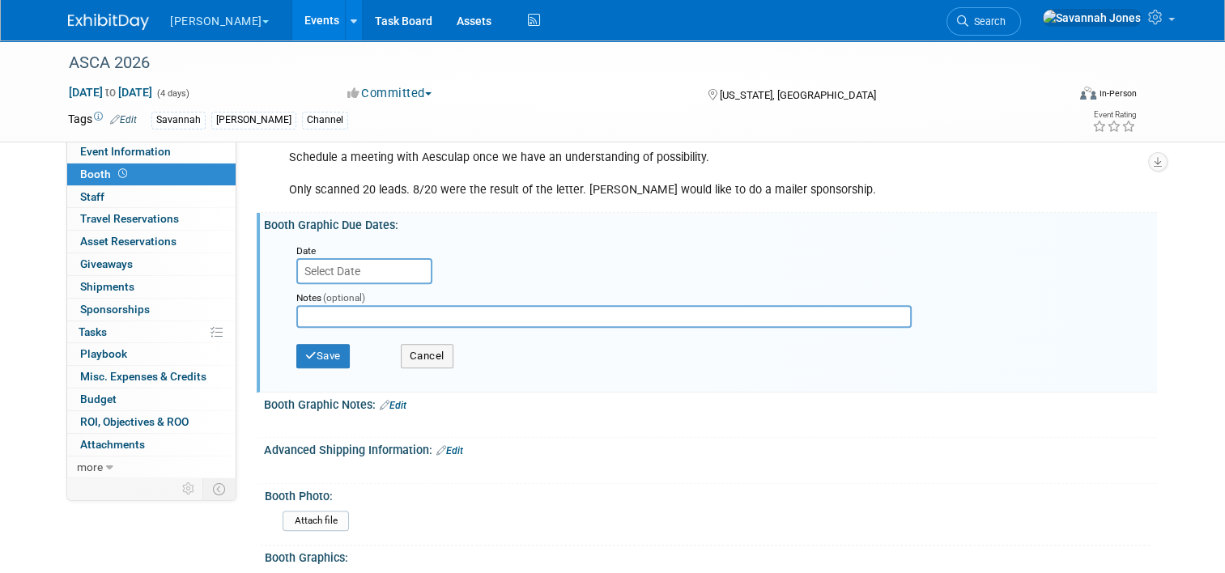
click at [355, 266] on input "text" at bounding box center [364, 271] width 136 height 26
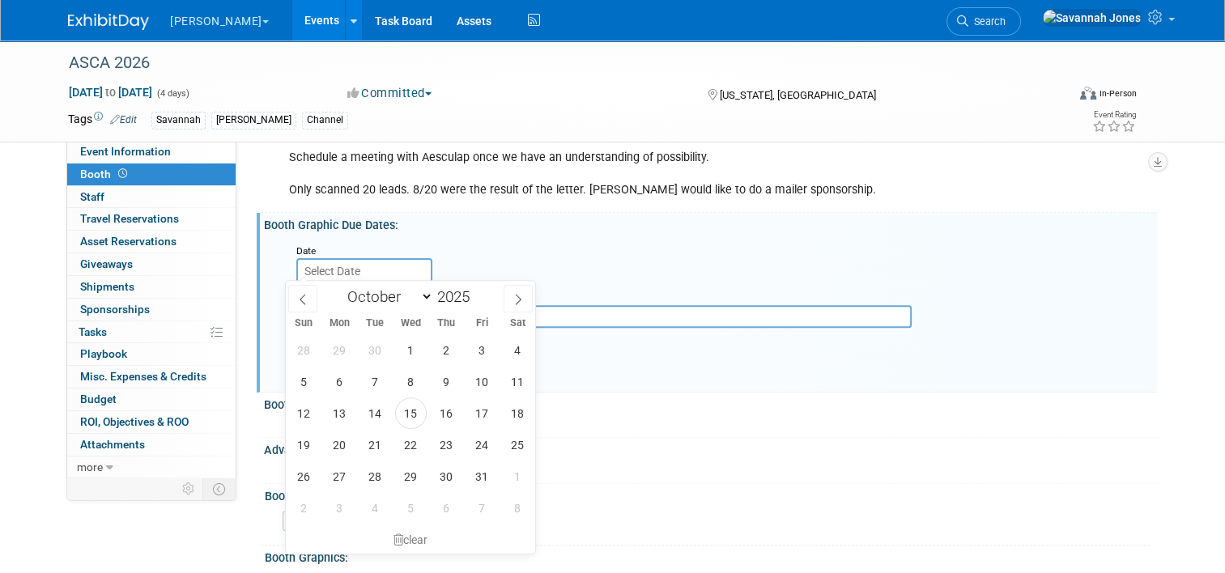
click at [355, 266] on input "text" at bounding box center [364, 271] width 136 height 26
click at [524, 252] on div "Date" at bounding box center [714, 263] width 860 height 42
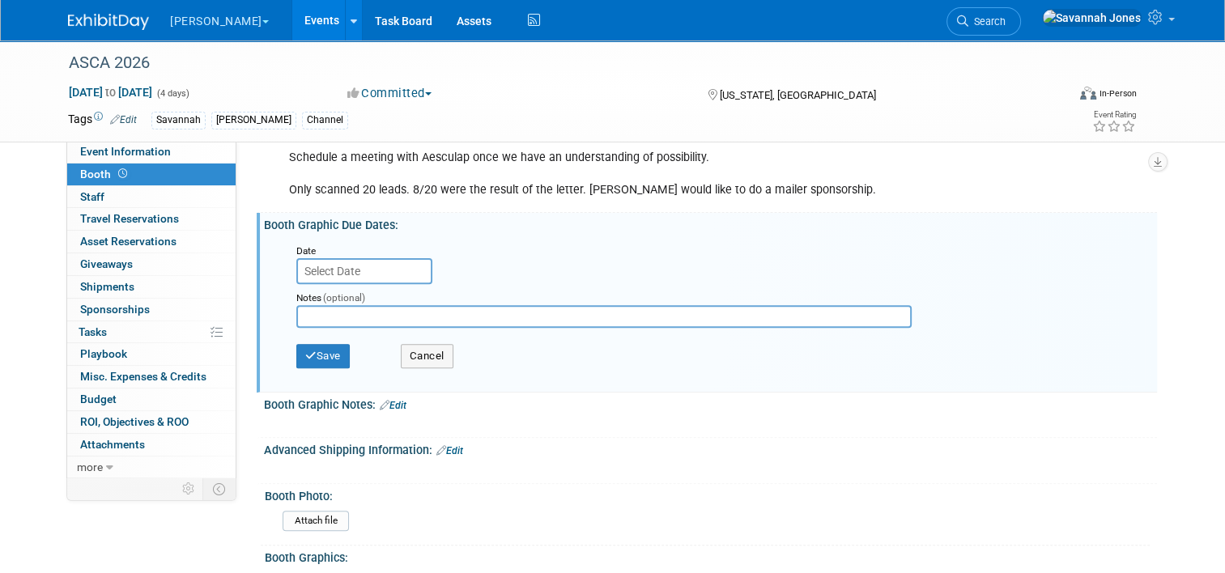
click at [396, 323] on div "Notes (optional)" at bounding box center [606, 310] width 645 height 52
click at [399, 307] on input "text" at bounding box center [603, 316] width 615 height 23
type input "due 4/1 ship 4/22"
click at [333, 338] on div "Save Cancel" at bounding box center [713, 358] width 835 height 45
click at [334, 359] on button "Save" at bounding box center [322, 356] width 53 height 24
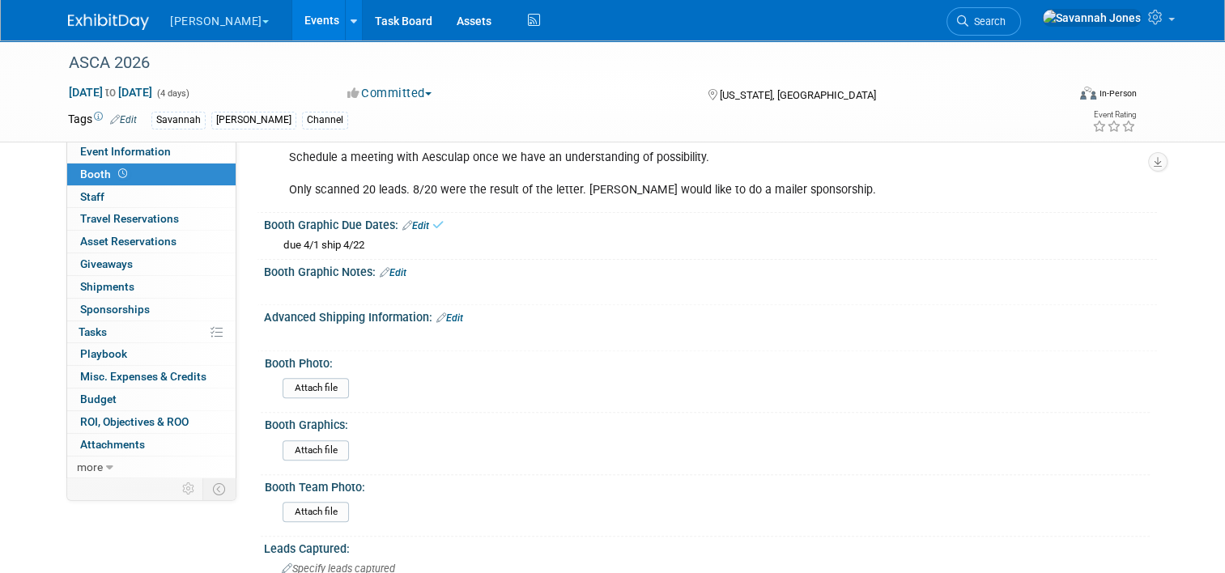
click at [292, 23] on link "Events" at bounding box center [321, 20] width 59 height 40
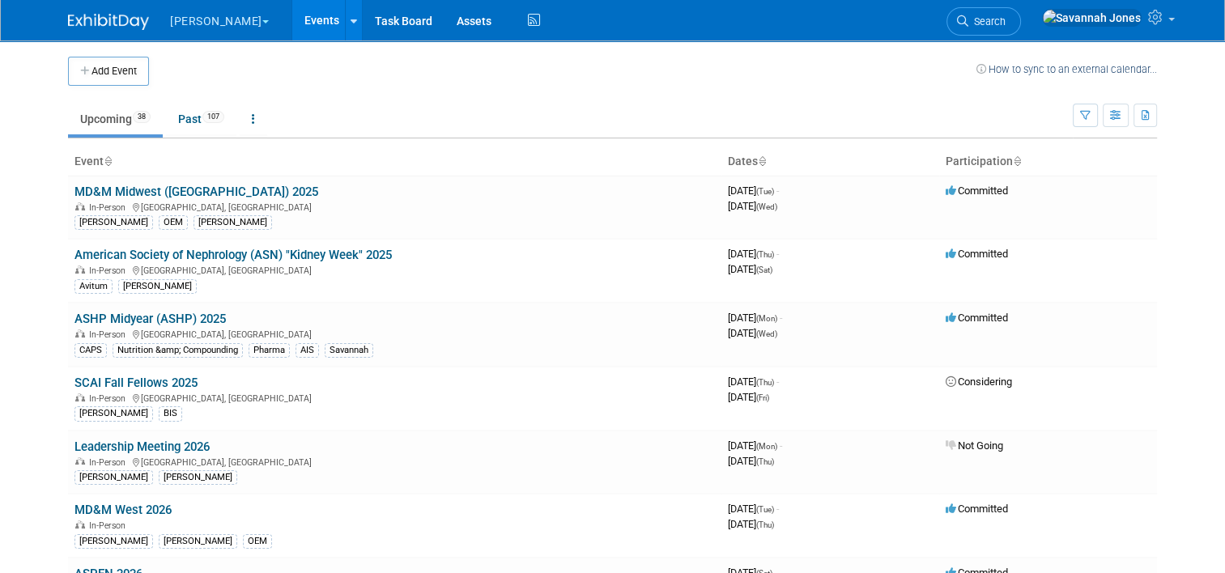
click at [655, 74] on td at bounding box center [562, 71] width 827 height 29
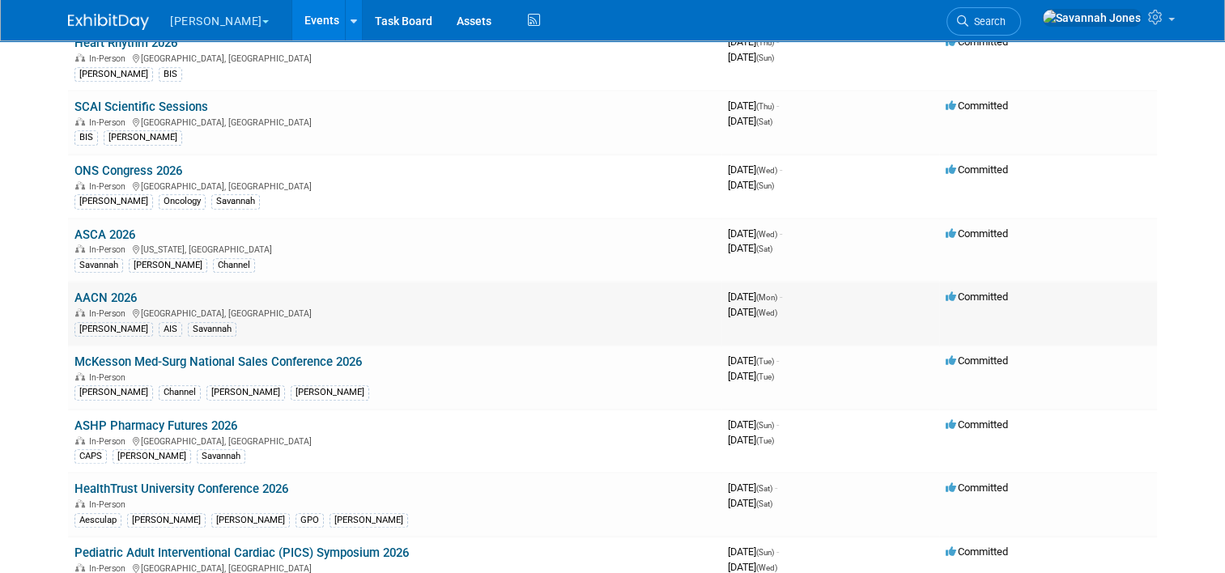
click at [106, 291] on link "AACN 2026" at bounding box center [105, 298] width 62 height 15
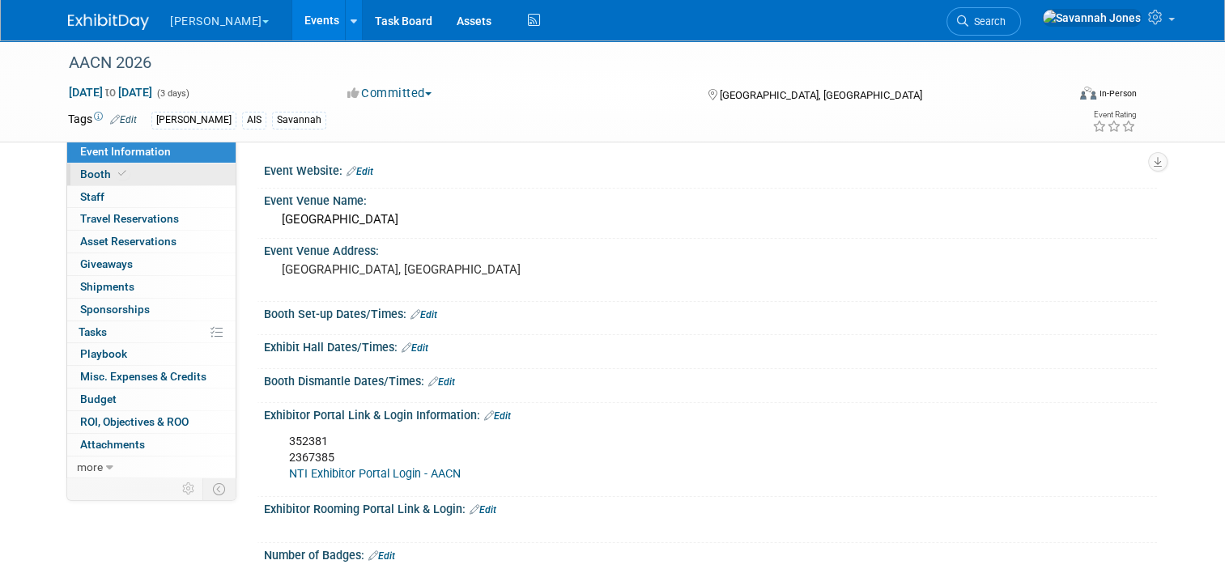
click at [186, 168] on link "Booth" at bounding box center [151, 175] width 168 height 22
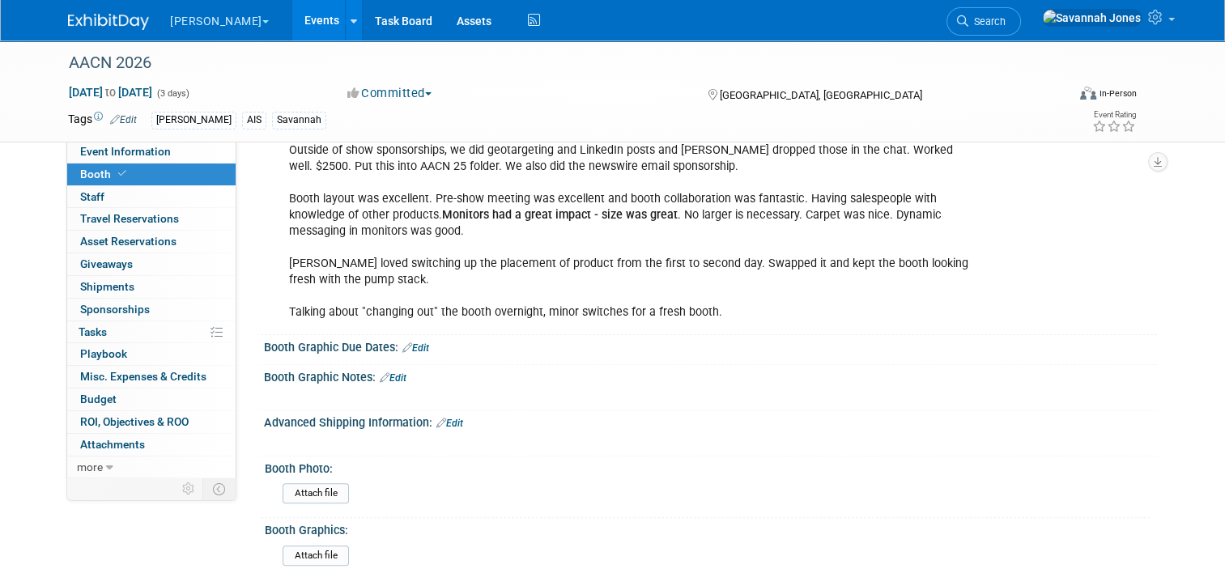
scroll to position [567, 0]
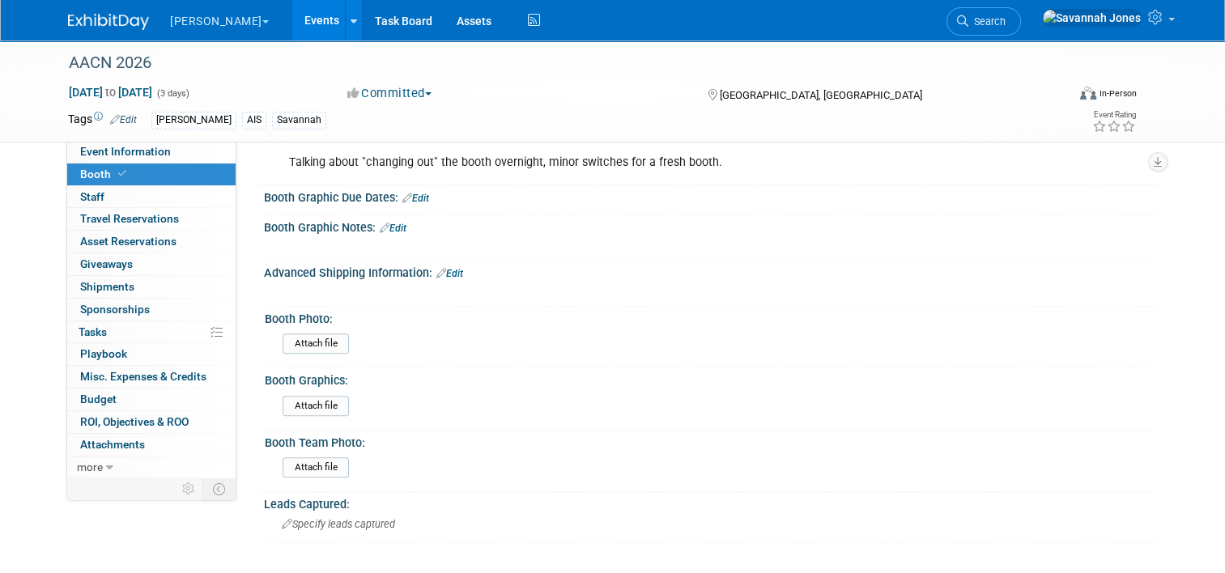
click at [412, 205] on div at bounding box center [710, 207] width 869 height 4
click at [410, 199] on link "Edit" at bounding box center [415, 198] width 27 height 11
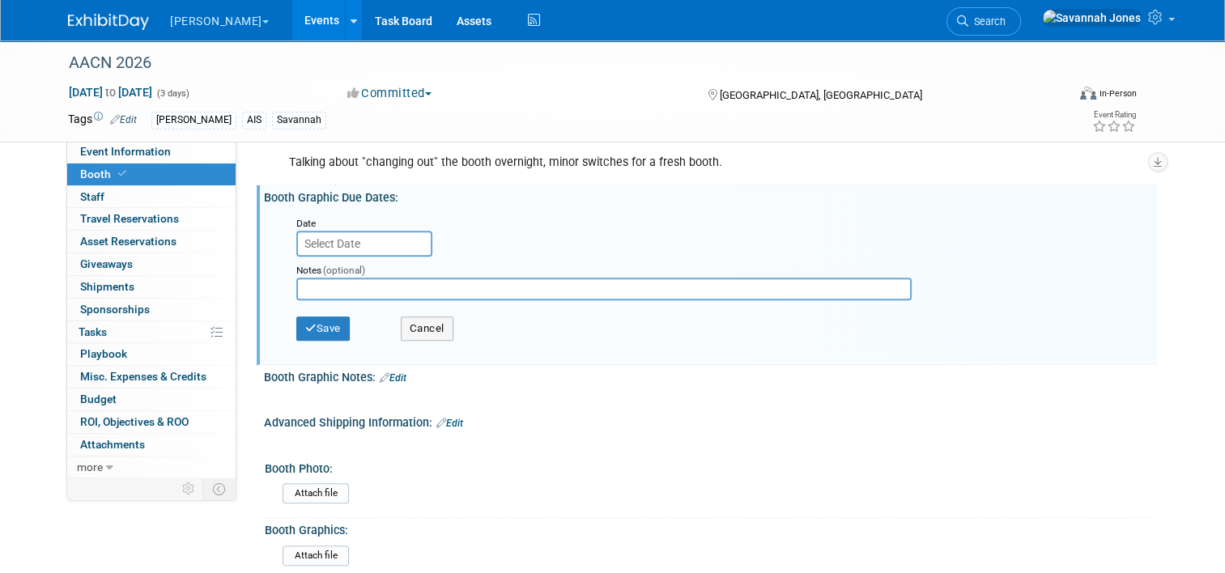
click at [356, 286] on input "text" at bounding box center [603, 289] width 615 height 23
type input "due 4/6 ship 4/27"
click at [324, 329] on button "Save" at bounding box center [322, 329] width 53 height 24
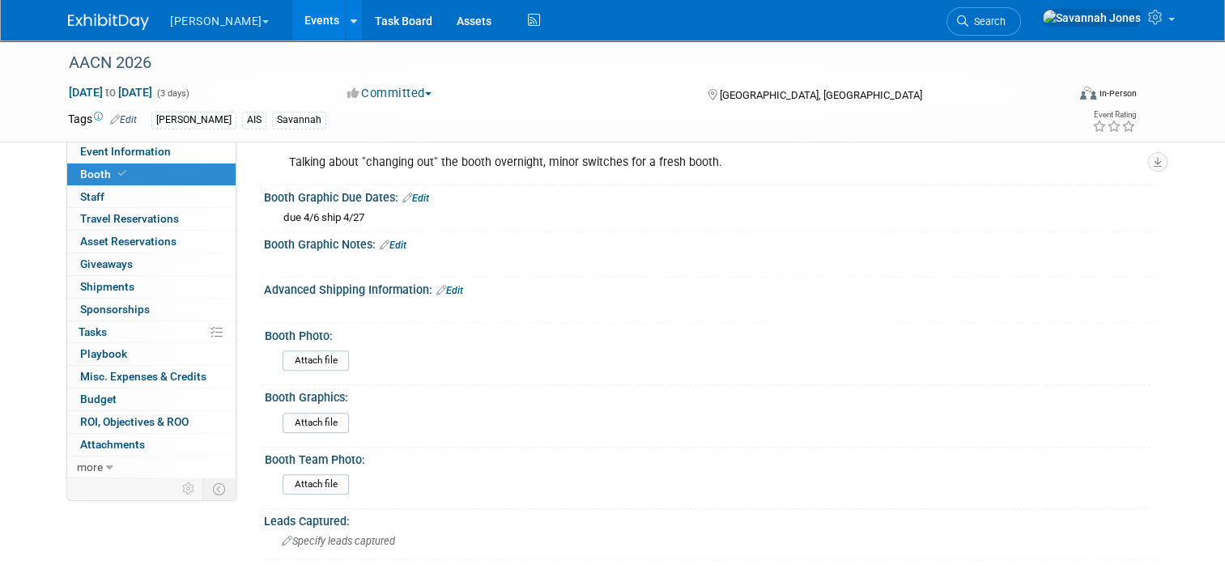
click at [292, 23] on link "Events" at bounding box center [321, 20] width 59 height 40
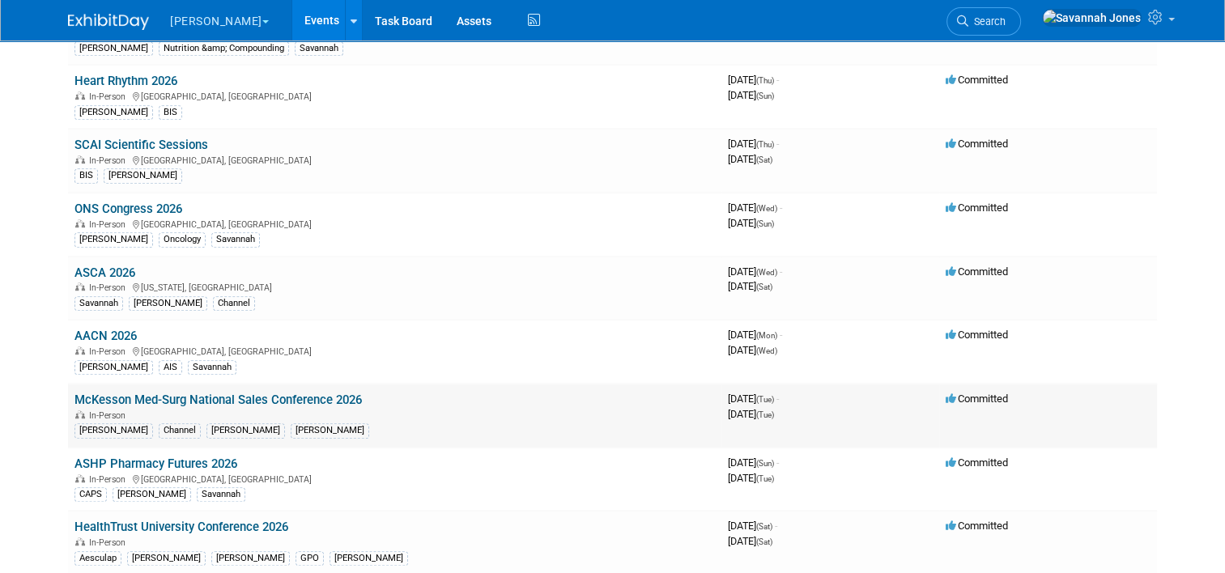
scroll to position [971, 0]
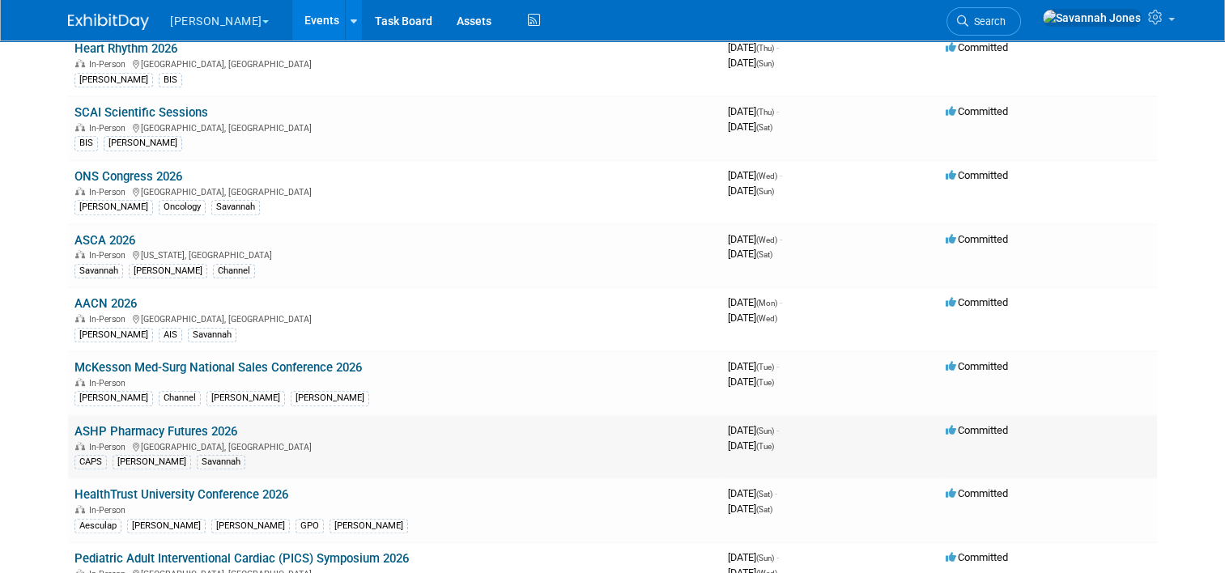
click at [153, 424] on link "ASHP Pharmacy Futures 2026" at bounding box center [155, 431] width 163 height 15
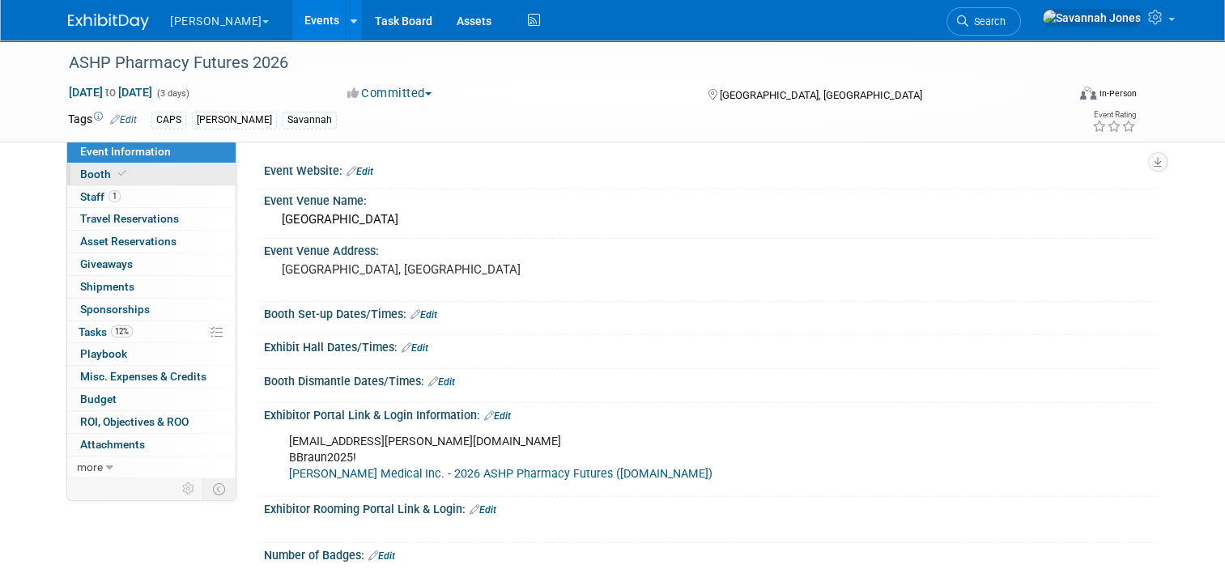
click at [138, 178] on link "Booth" at bounding box center [151, 175] width 168 height 22
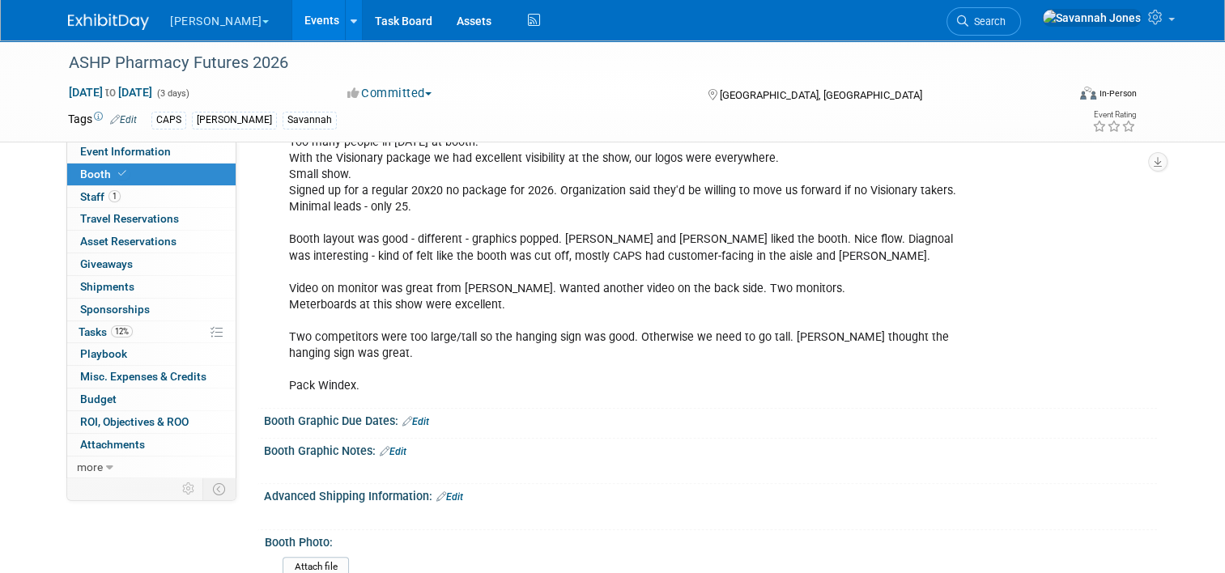
scroll to position [648, 0]
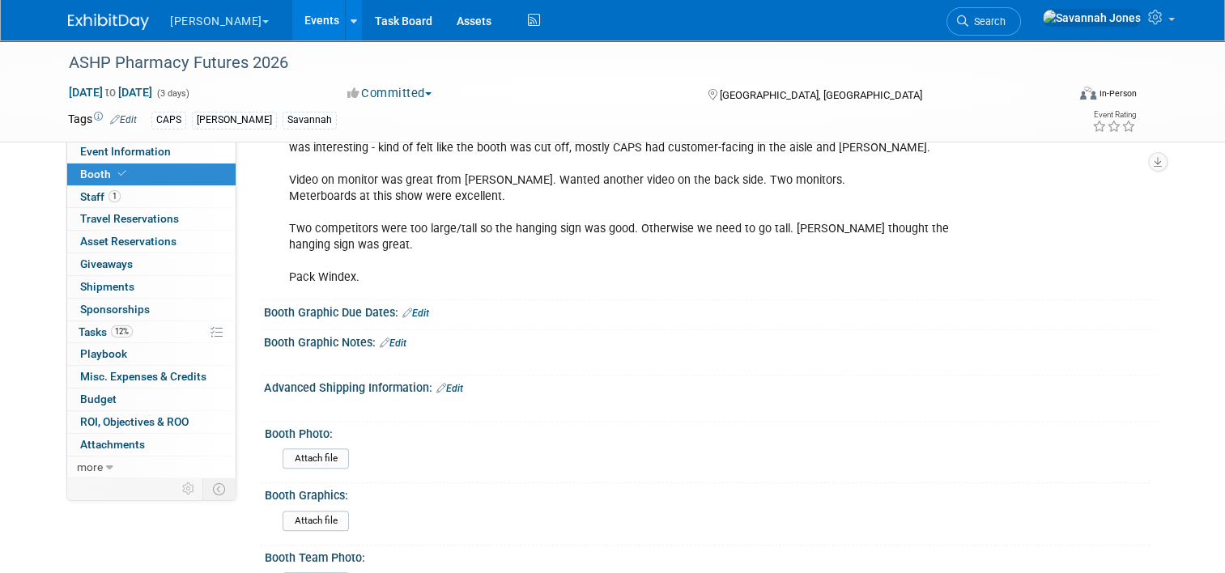
click at [424, 311] on div "Booth Graphic Due Dates: Edit" at bounding box center [710, 310] width 893 height 21
click at [406, 311] on link "Edit" at bounding box center [415, 313] width 27 height 11
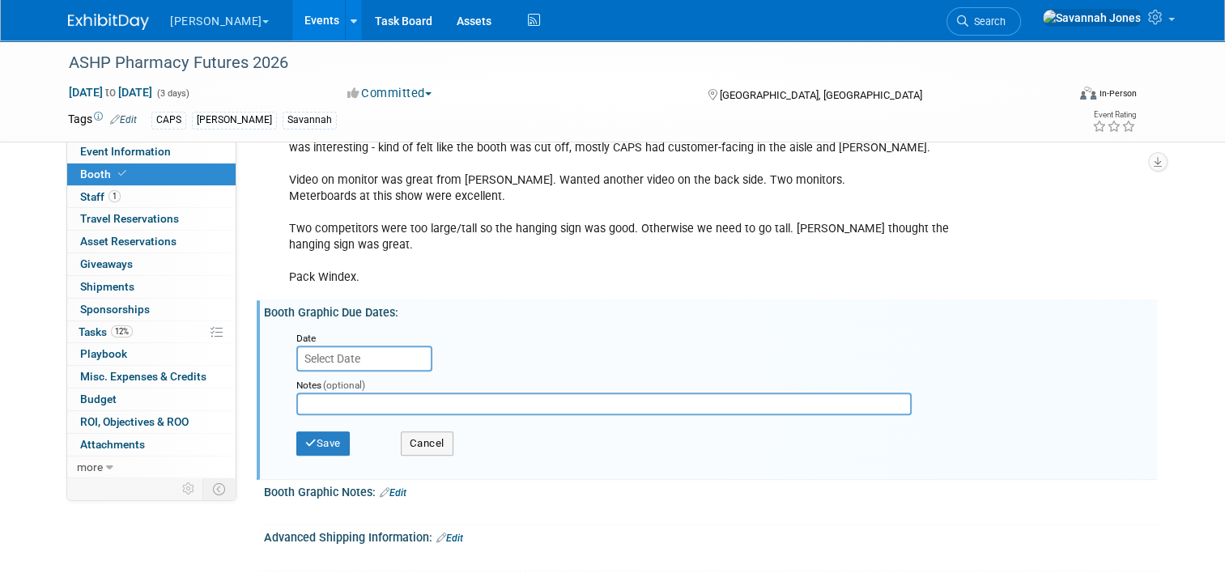
click at [388, 406] on input "text" at bounding box center [603, 404] width 615 height 23
type input "5/1 ship 5/22"
click at [296, 447] on button "Save" at bounding box center [322, 443] width 53 height 24
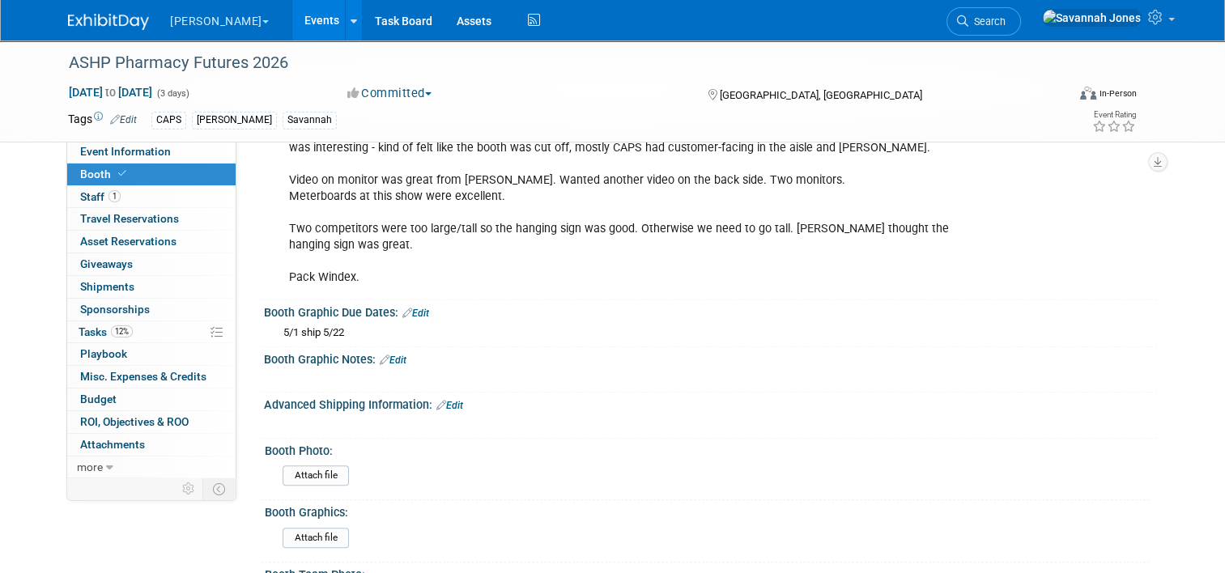
click at [292, 8] on link "Events" at bounding box center [321, 20] width 59 height 40
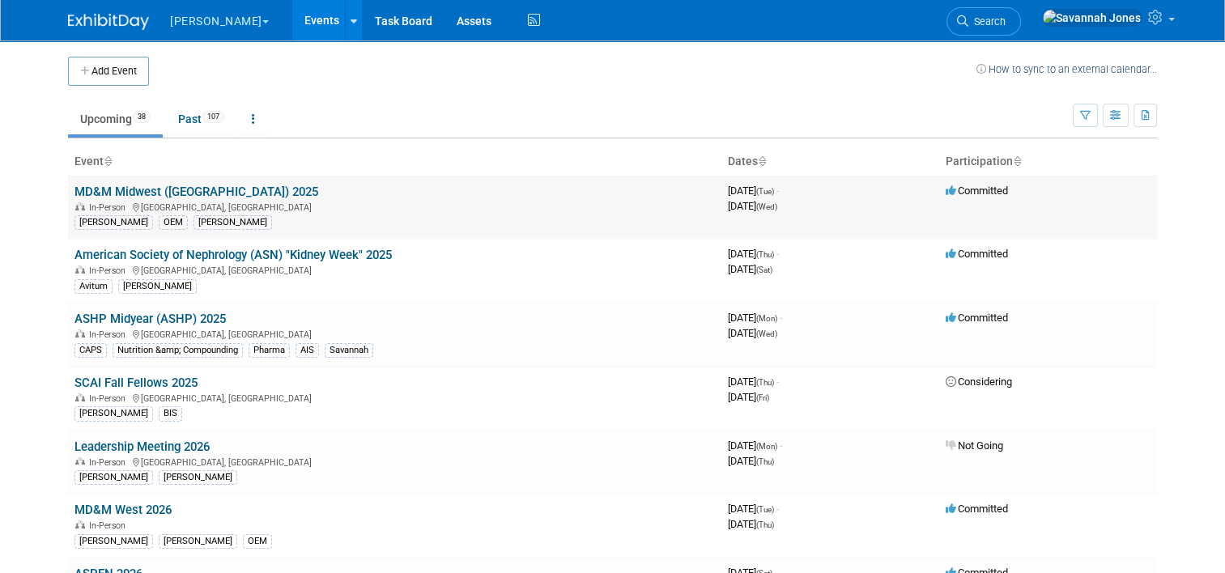
scroll to position [1167, 0]
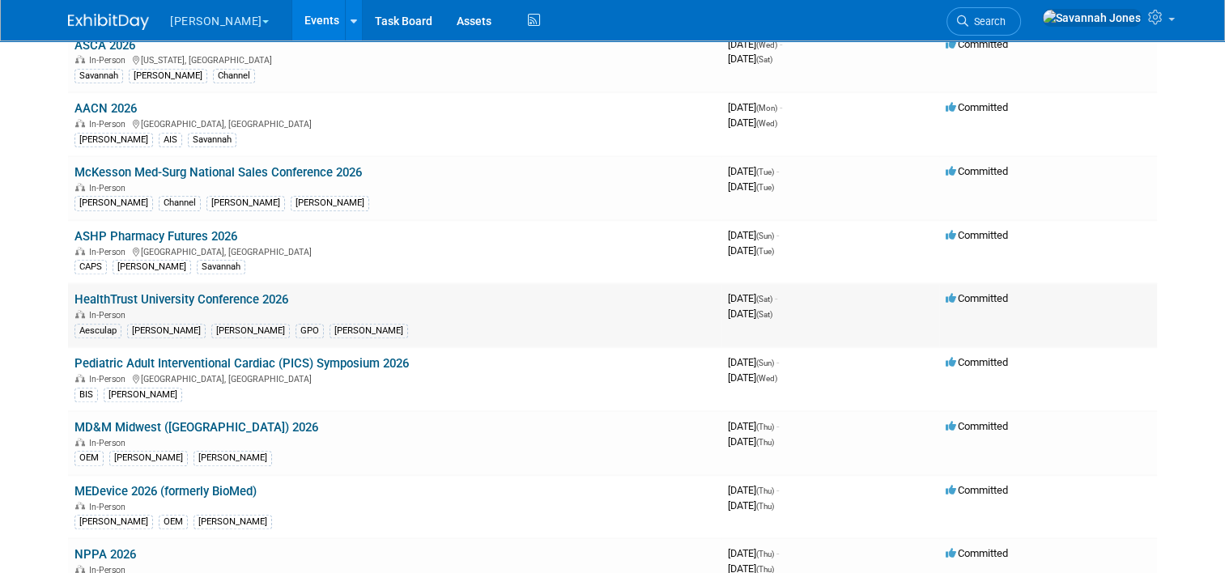
click at [206, 292] on link "HealthTrust University Conference 2026" at bounding box center [181, 299] width 214 height 15
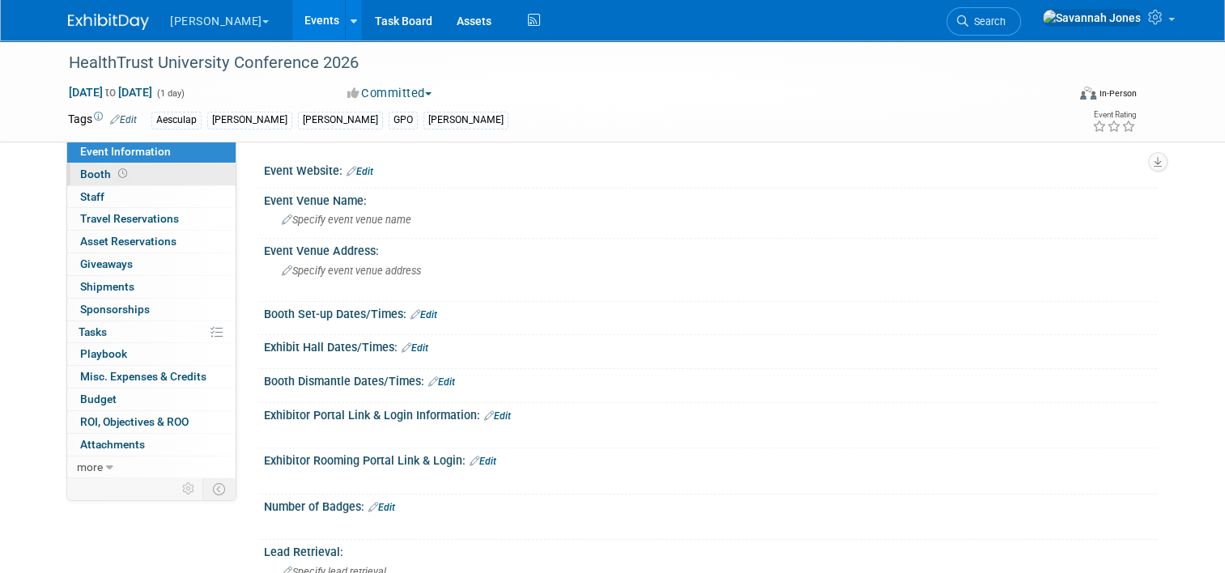
click at [174, 169] on link "Booth" at bounding box center [151, 175] width 168 height 22
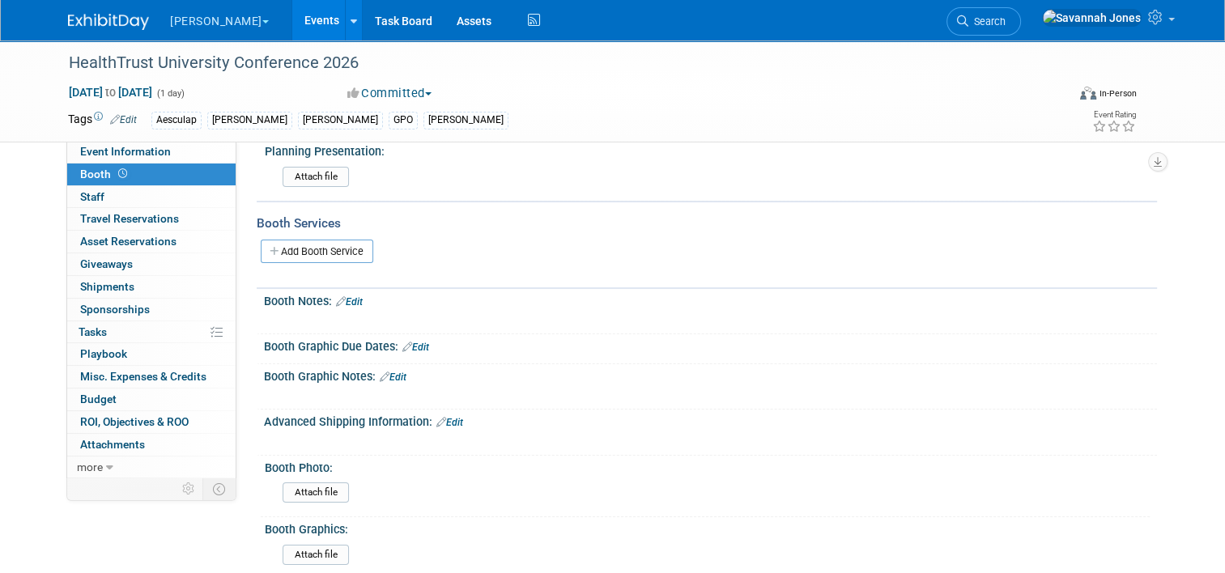
scroll to position [324, 0]
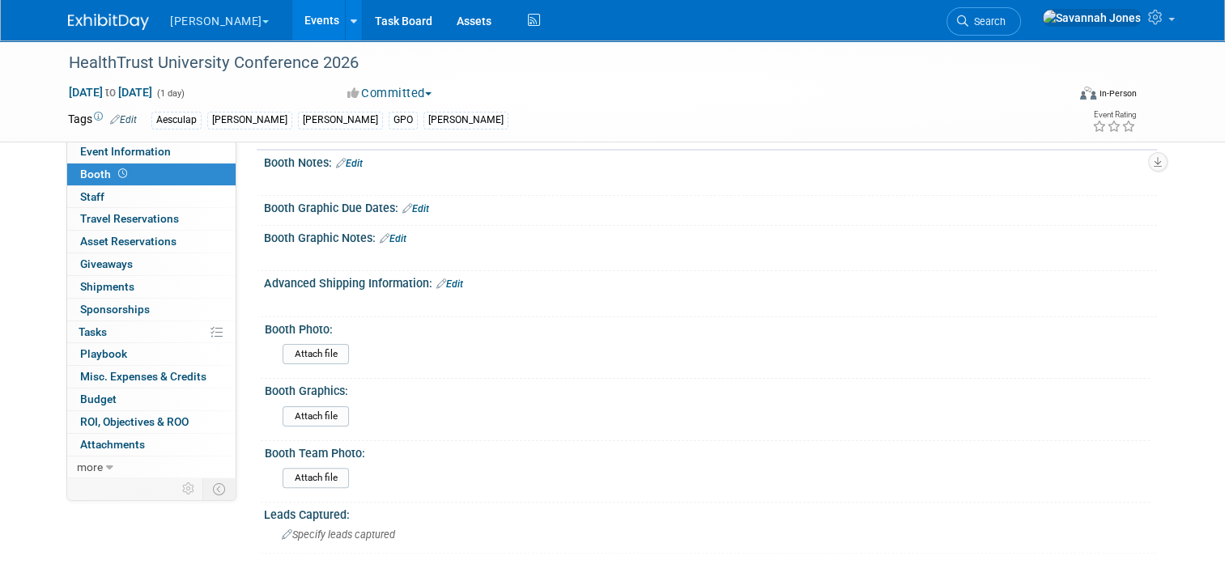
click at [418, 203] on link "Edit" at bounding box center [415, 208] width 27 height 11
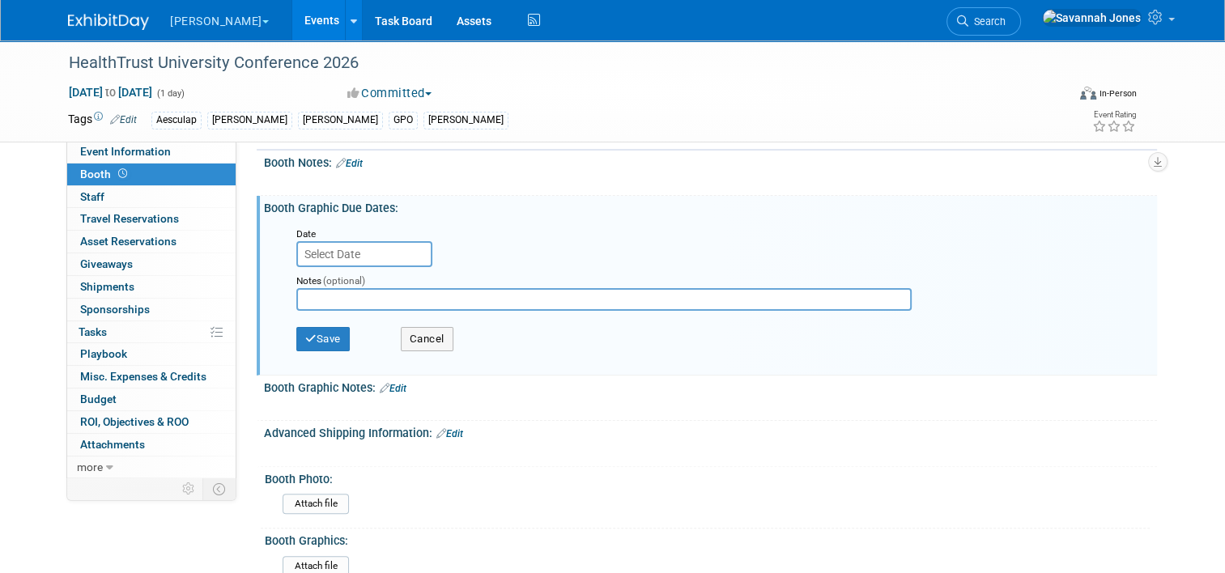
click at [372, 294] on input "text" at bounding box center [603, 299] width 615 height 23
type input "6/8 ship 6/29"
click at [314, 333] on button "Save" at bounding box center [322, 339] width 53 height 24
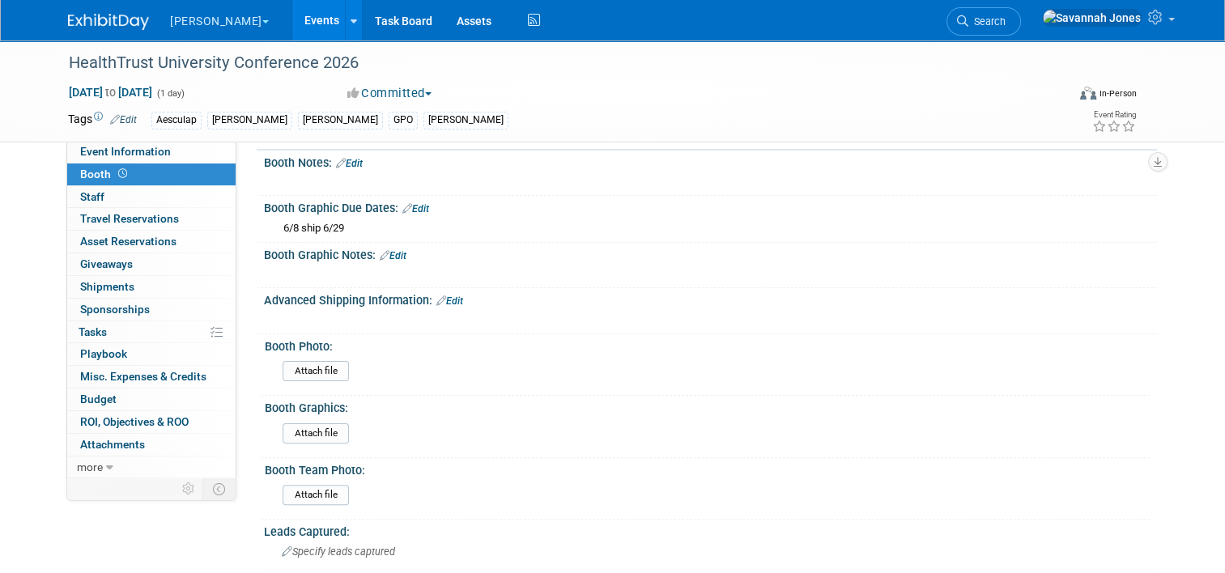
click at [292, 10] on link "Events" at bounding box center [321, 20] width 59 height 40
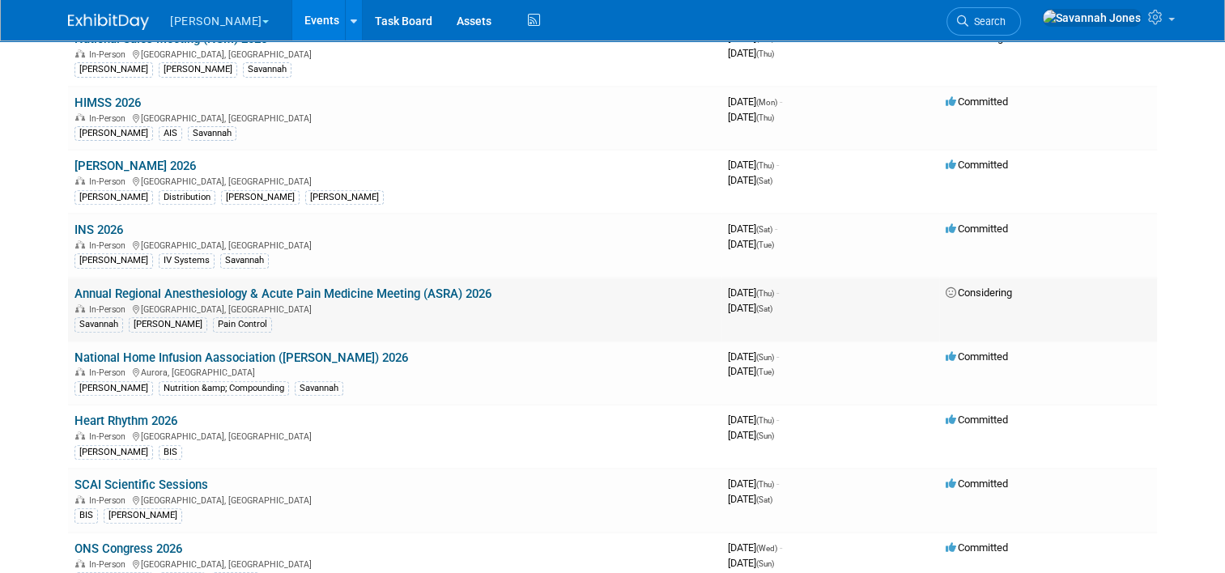
scroll to position [1356, 0]
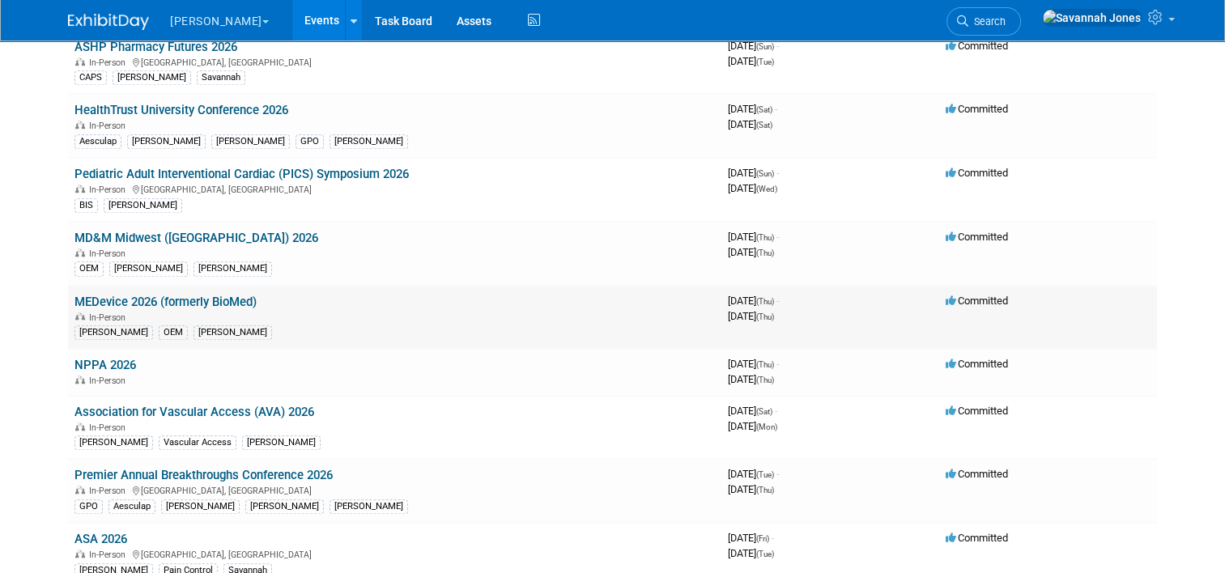
click at [210, 295] on link "MEDevice 2026 (formerly BioMed)" at bounding box center [165, 302] width 182 height 15
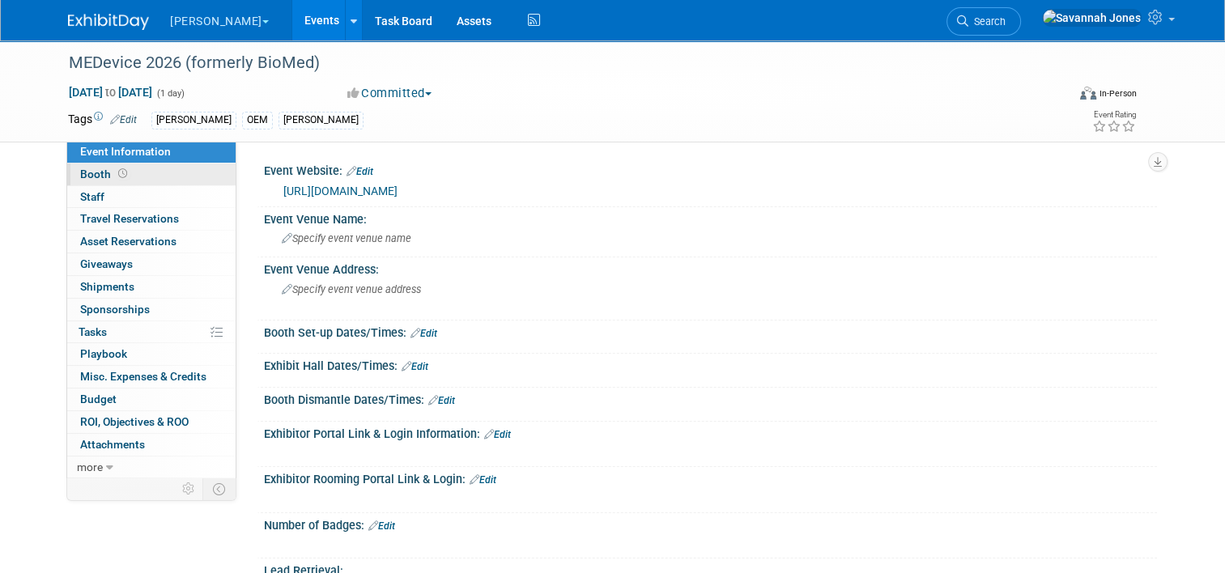
click at [103, 170] on span "Booth" at bounding box center [105, 174] width 50 height 13
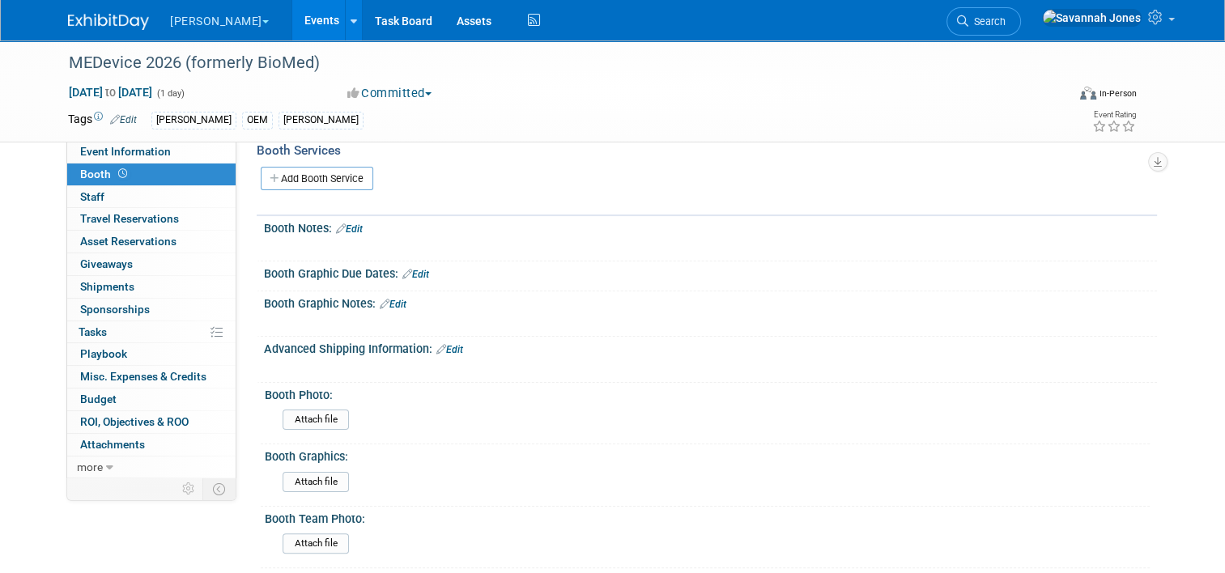
scroll to position [324, 0]
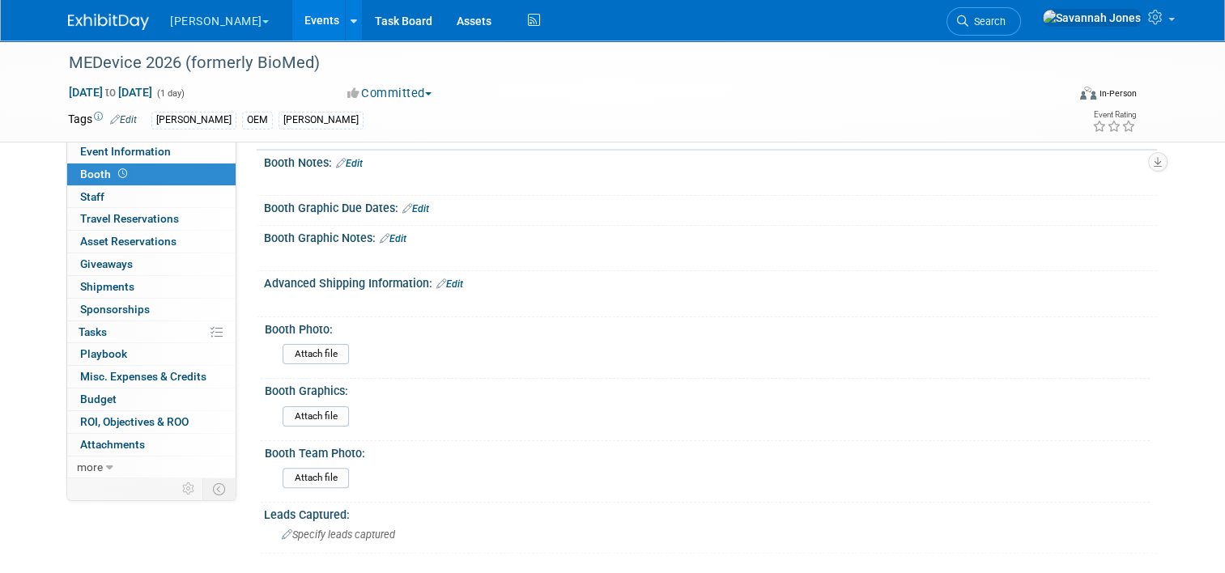
click at [407, 210] on link "Edit" at bounding box center [415, 208] width 27 height 11
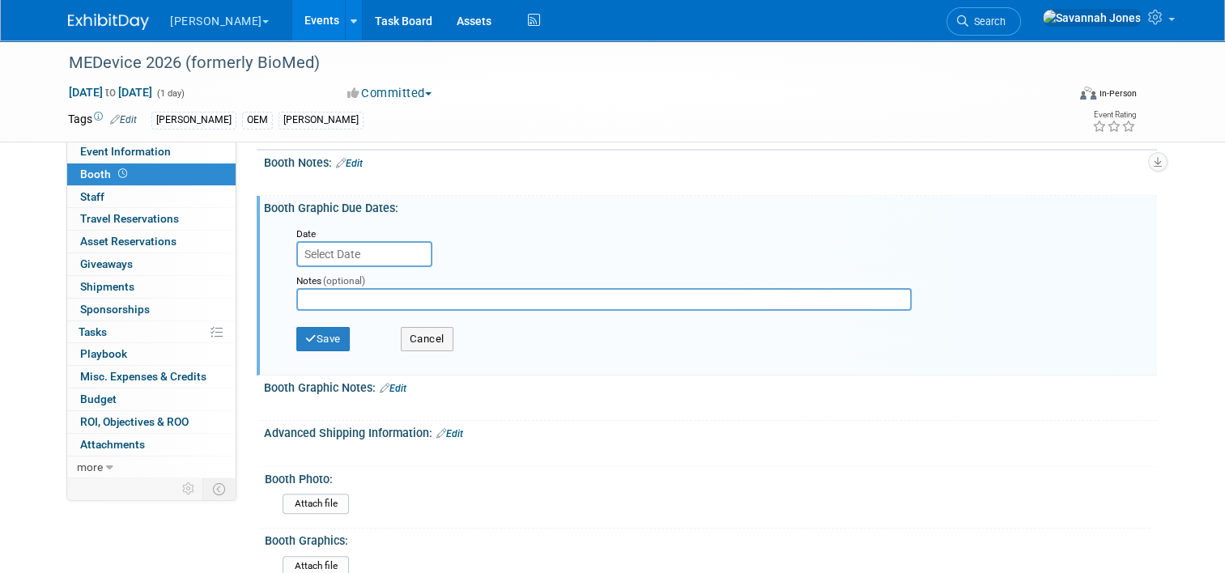
click at [403, 300] on input "text" at bounding box center [603, 299] width 615 height 23
type input "7/15 ship 8/5"
click at [304, 340] on button "Save" at bounding box center [322, 339] width 53 height 24
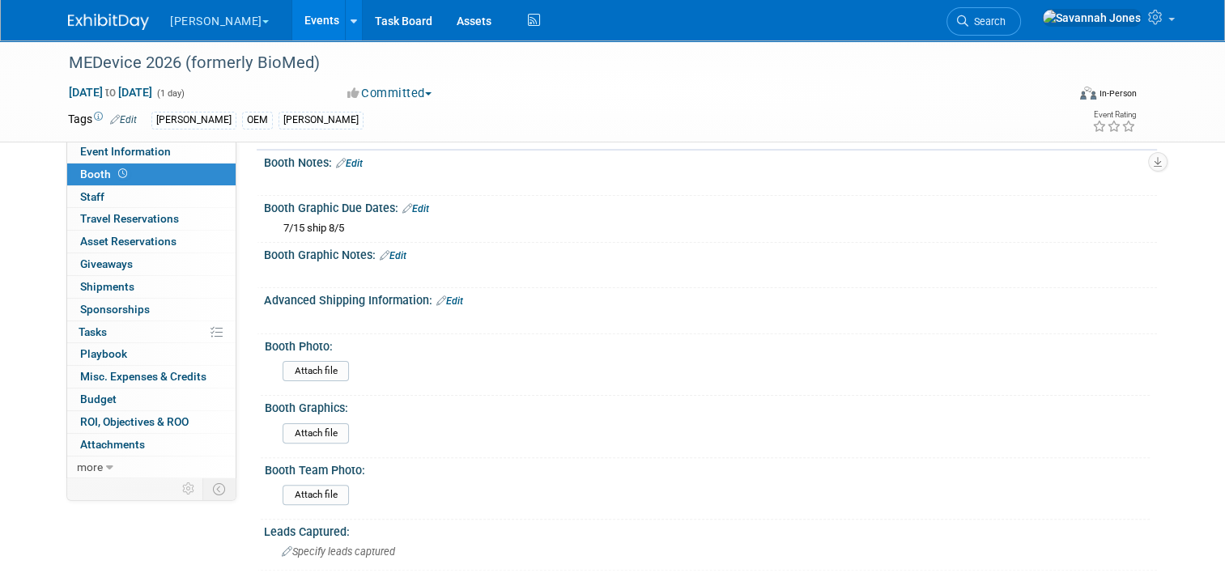
click at [292, 19] on link "Events" at bounding box center [321, 20] width 59 height 40
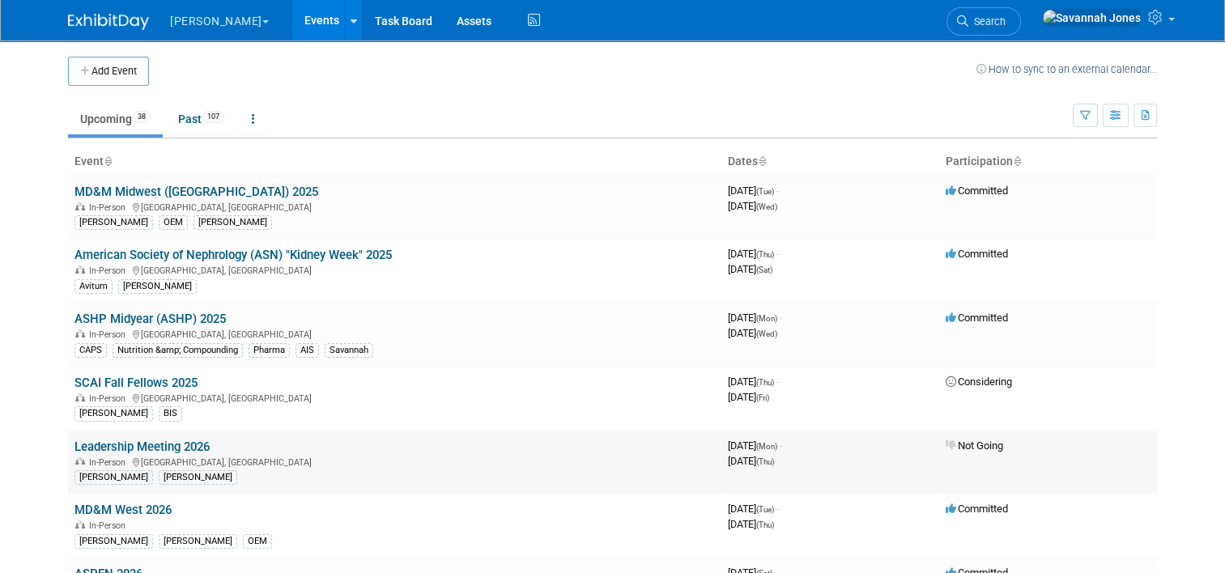
scroll to position [1230, 0]
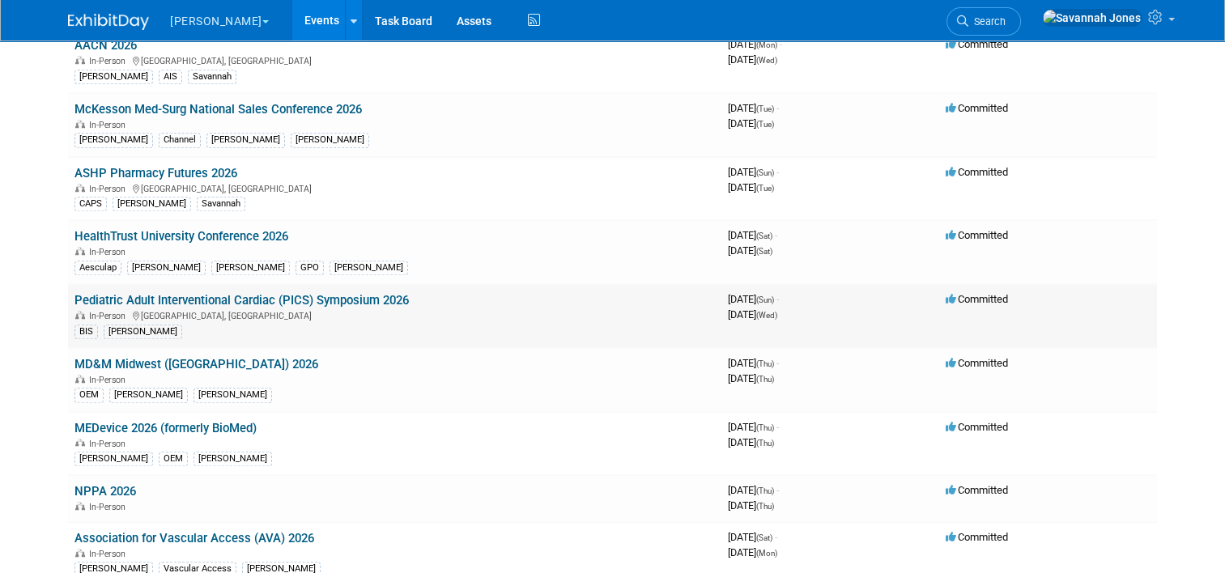
click at [317, 293] on link "Pediatric Adult Interventional Cardiac (PICS) Symposium 2026" at bounding box center [241, 300] width 334 height 15
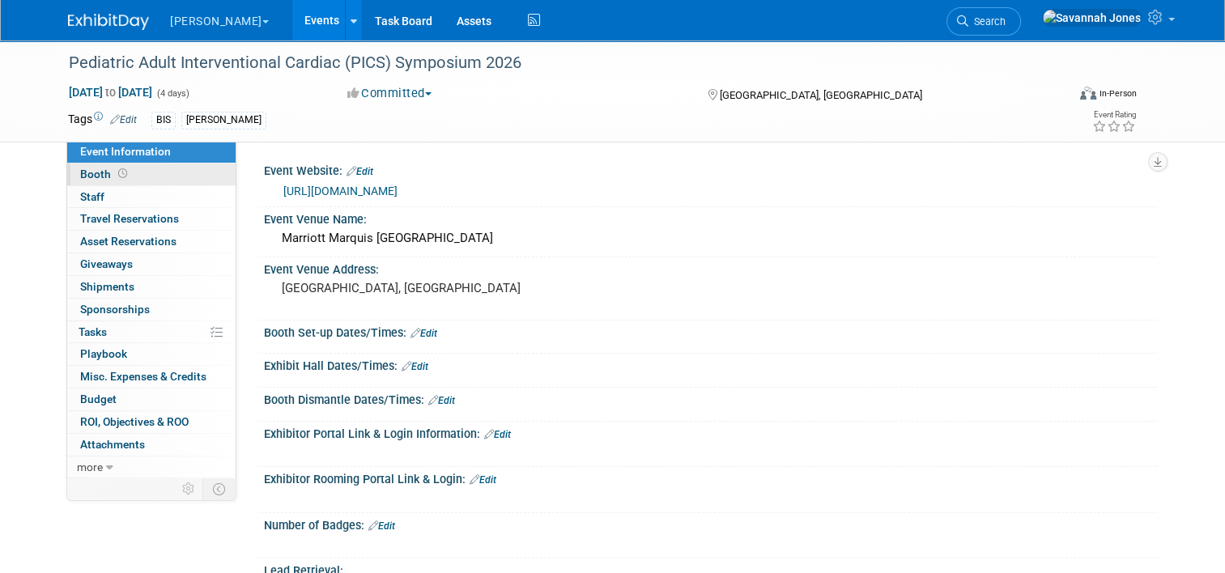
click at [163, 172] on link "Booth" at bounding box center [151, 175] width 168 height 22
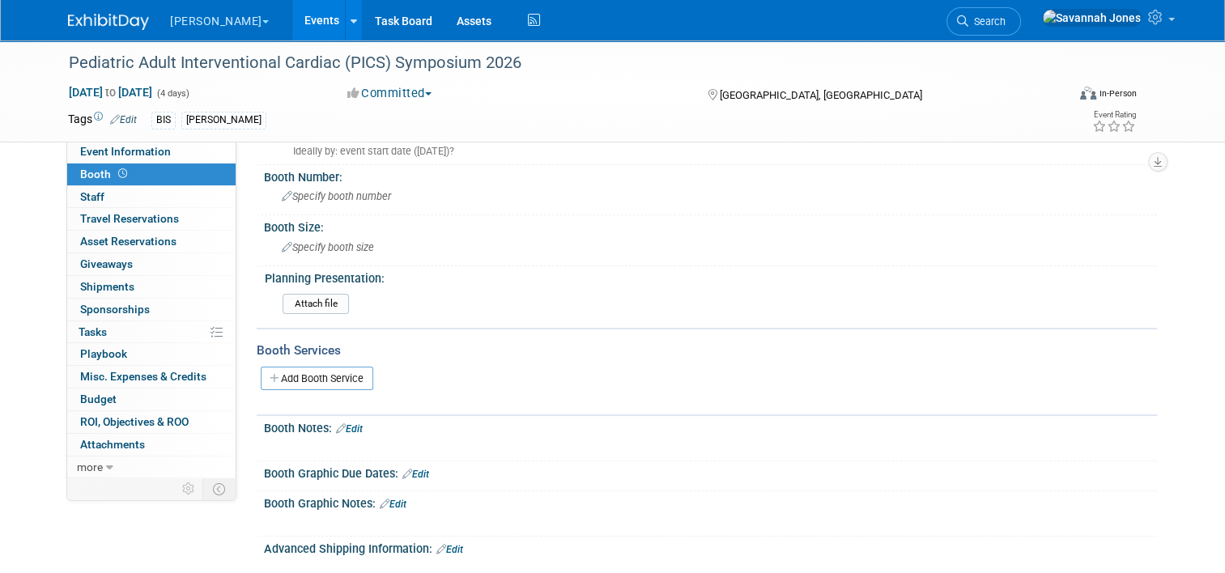
scroll to position [324, 0]
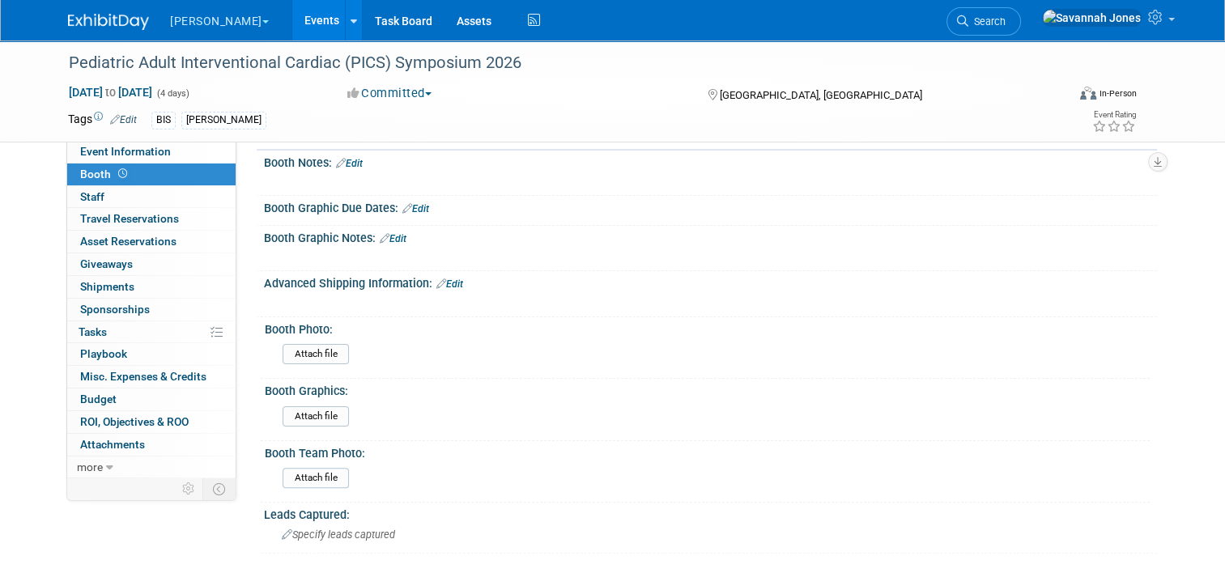
click at [406, 203] on link "Edit" at bounding box center [415, 208] width 27 height 11
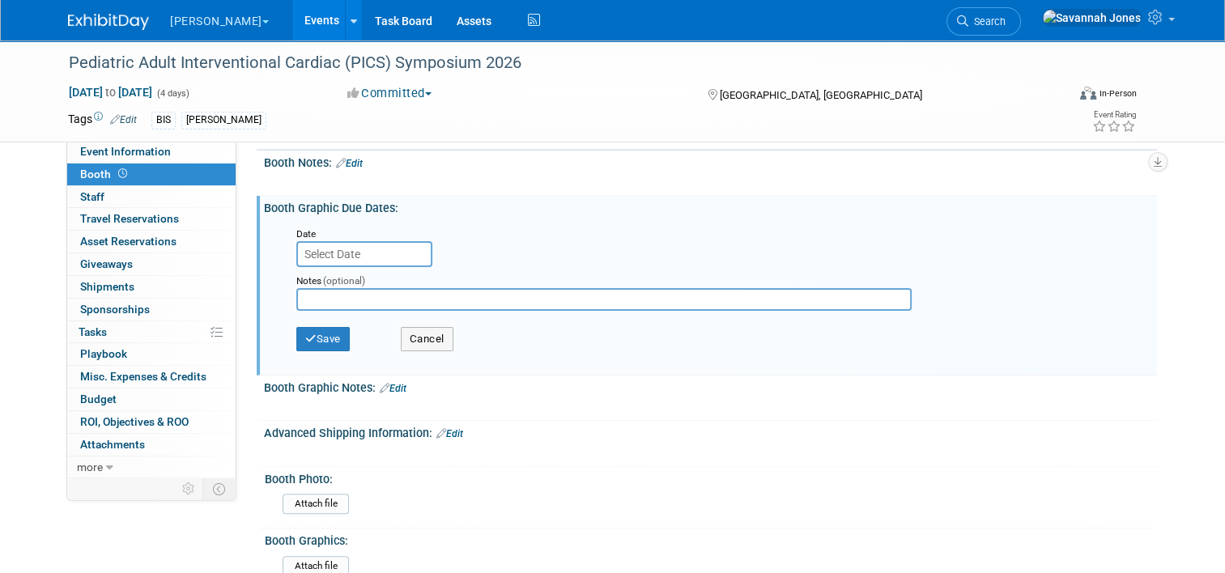
click at [300, 297] on input "text" at bounding box center [603, 299] width 615 height 23
type input "7/17 ship 8/7"
click at [327, 346] on div "Save Cancel" at bounding box center [713, 341] width 835 height 45
click at [327, 320] on div "Save Cancel" at bounding box center [713, 341] width 835 height 45
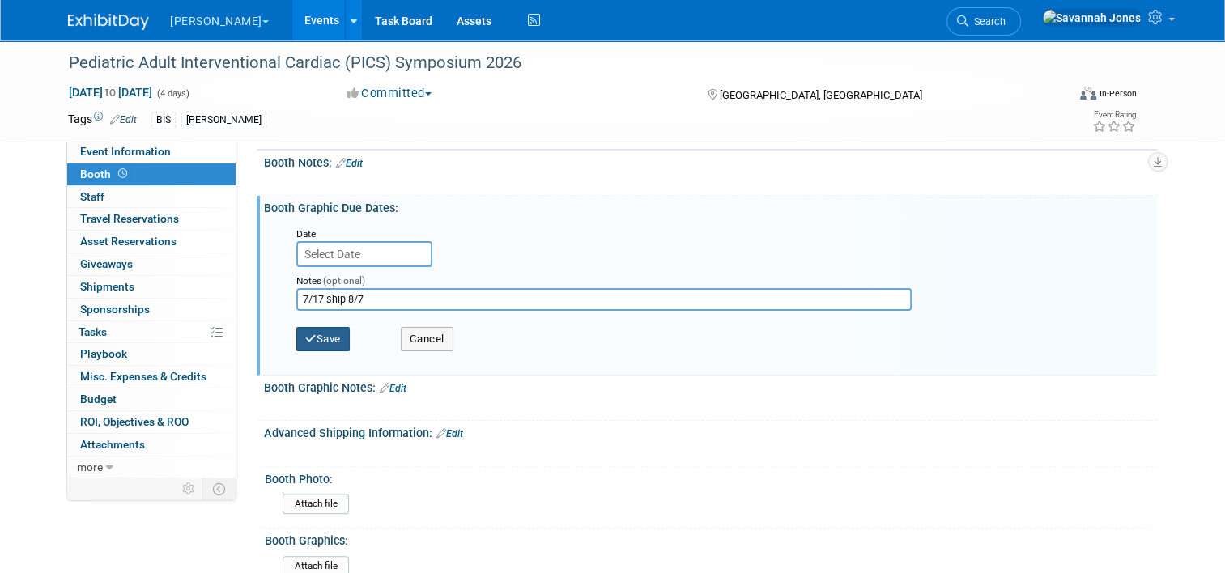
click at [327, 334] on button "Save" at bounding box center [322, 339] width 53 height 24
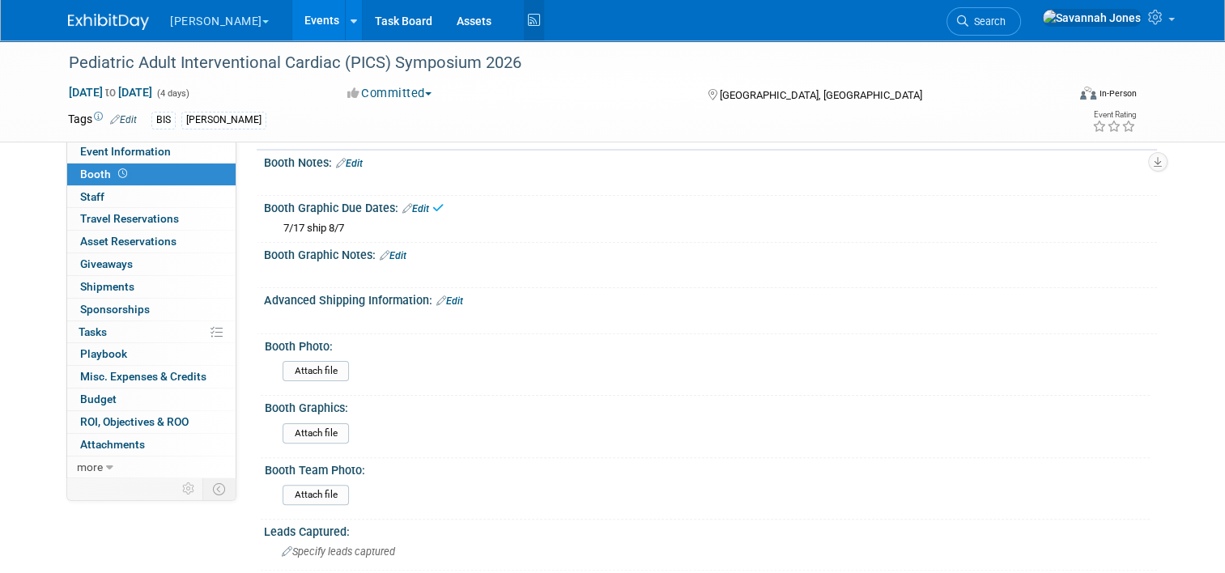
click at [524, 22] on icon at bounding box center [534, 20] width 20 height 25
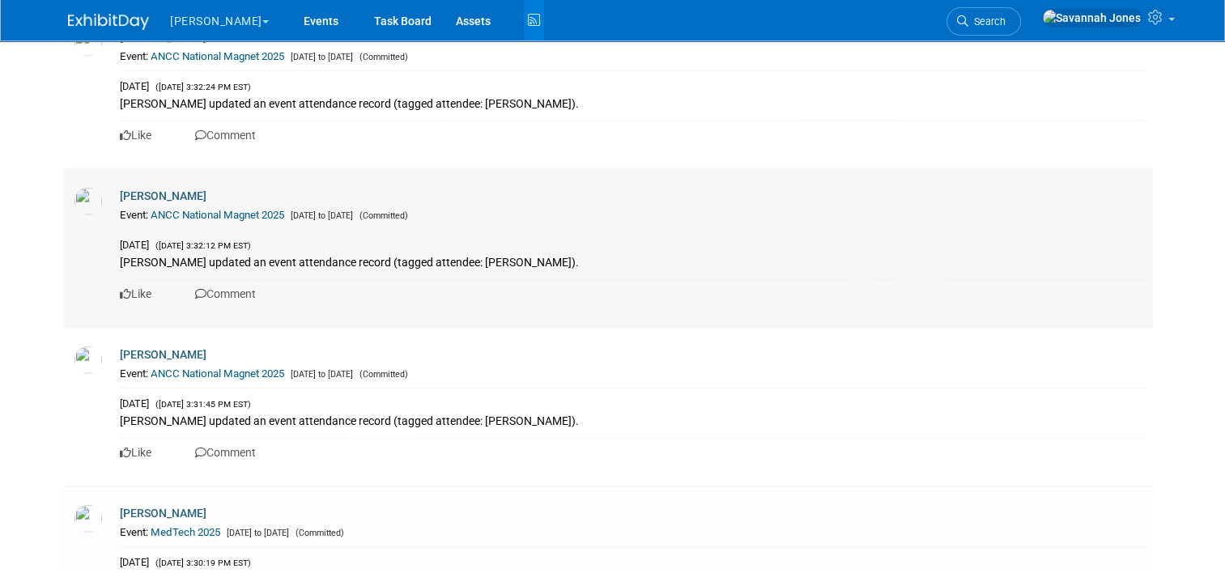
scroll to position [3805, 0]
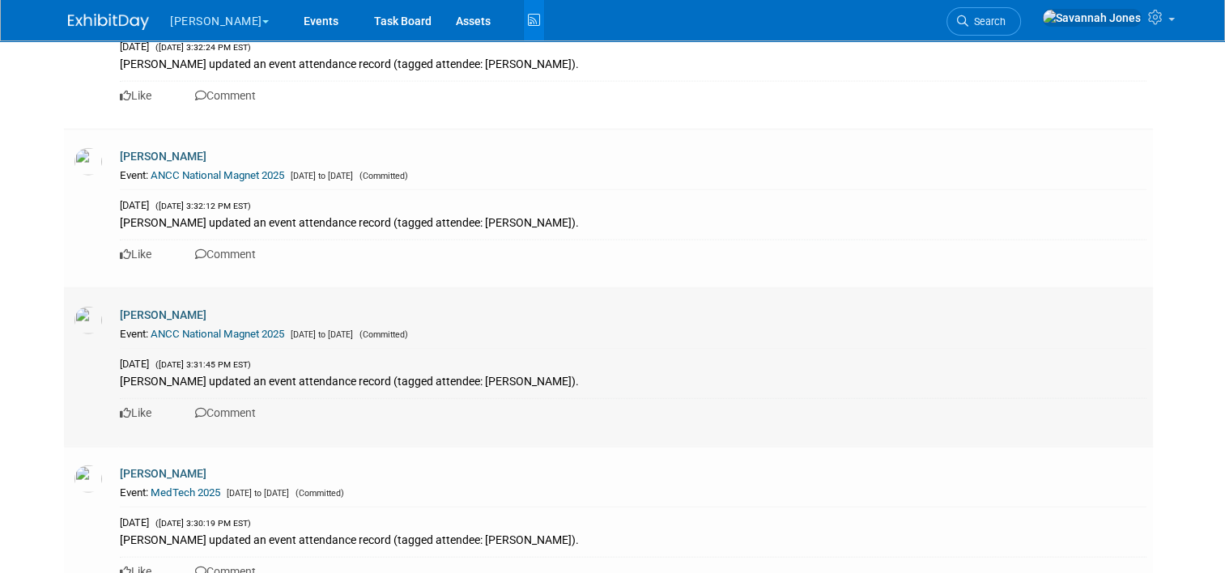
click at [482, 393] on div "[DATE] ([DATE] 3:31:45 PM EST) [PERSON_NAME] updated an event attendance record…" at bounding box center [633, 370] width 1026 height 45
click at [479, 384] on div "[PERSON_NAME] updated an event attendance record (tagged attendee: [PERSON_NAME…" at bounding box center [633, 381] width 1026 height 18
click at [220, 338] on link "ANCC National Magnet 2025" at bounding box center [218, 334] width 134 height 12
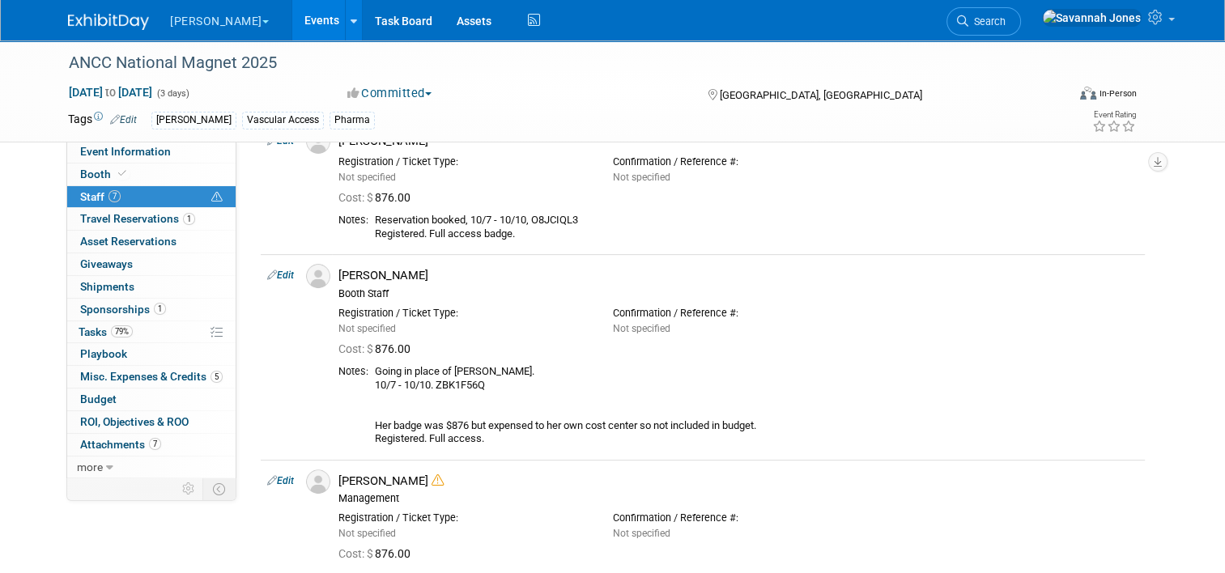
scroll to position [648, 0]
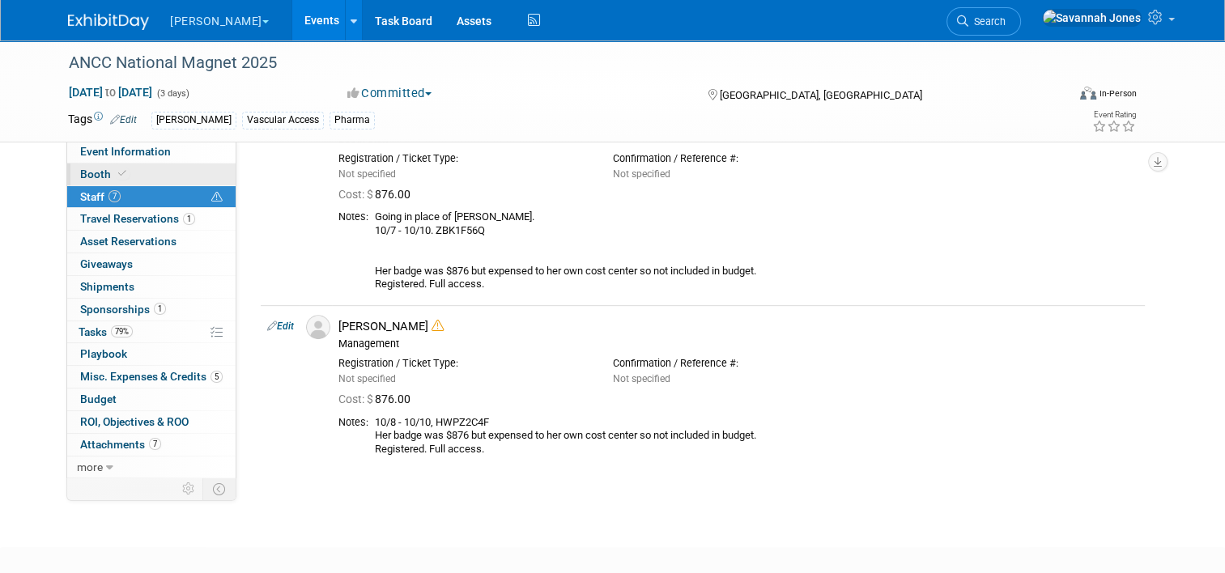
click at [188, 174] on link "Booth" at bounding box center [151, 175] width 168 height 22
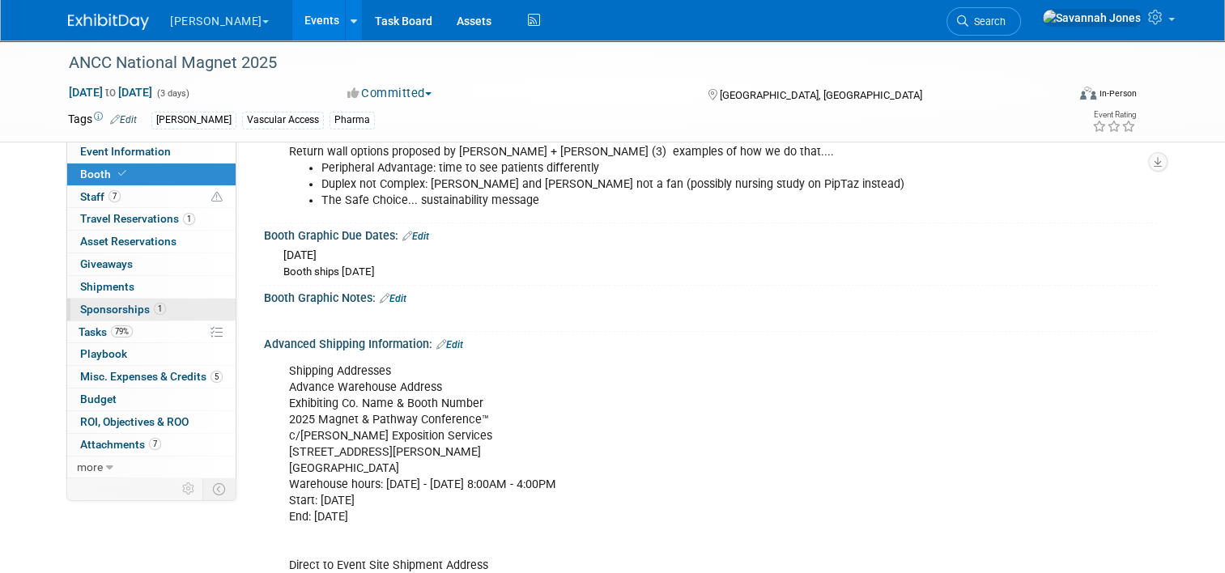
click at [177, 309] on link "1 Sponsorships 1" at bounding box center [151, 310] width 168 height 22
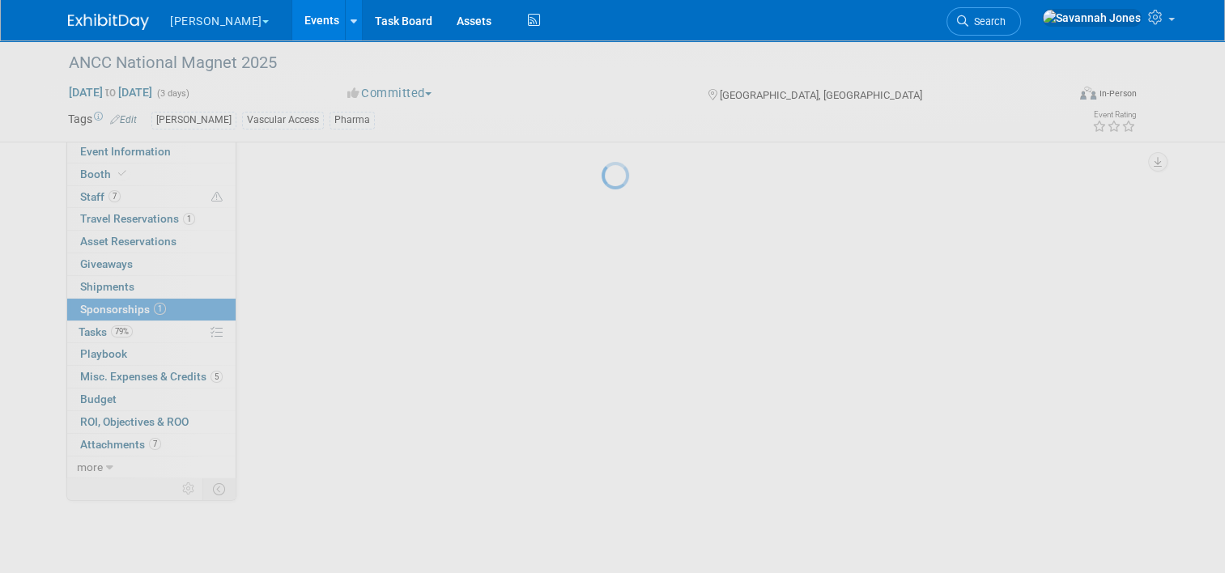
scroll to position [0, 0]
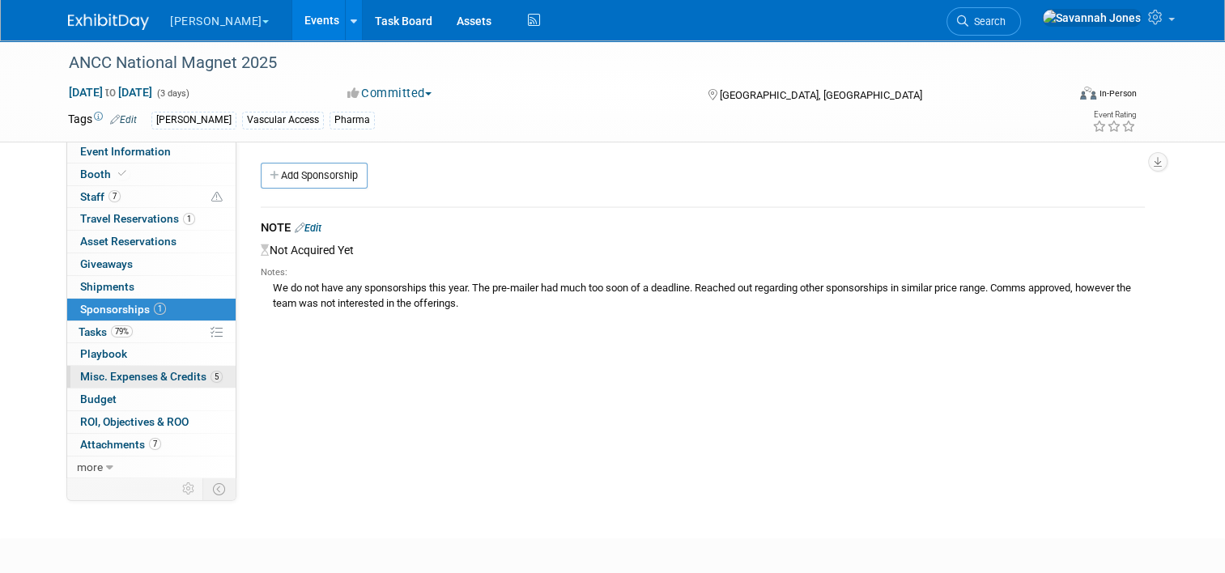
click at [181, 384] on link "5 Misc. Expenses & Credits 5" at bounding box center [151, 377] width 168 height 22
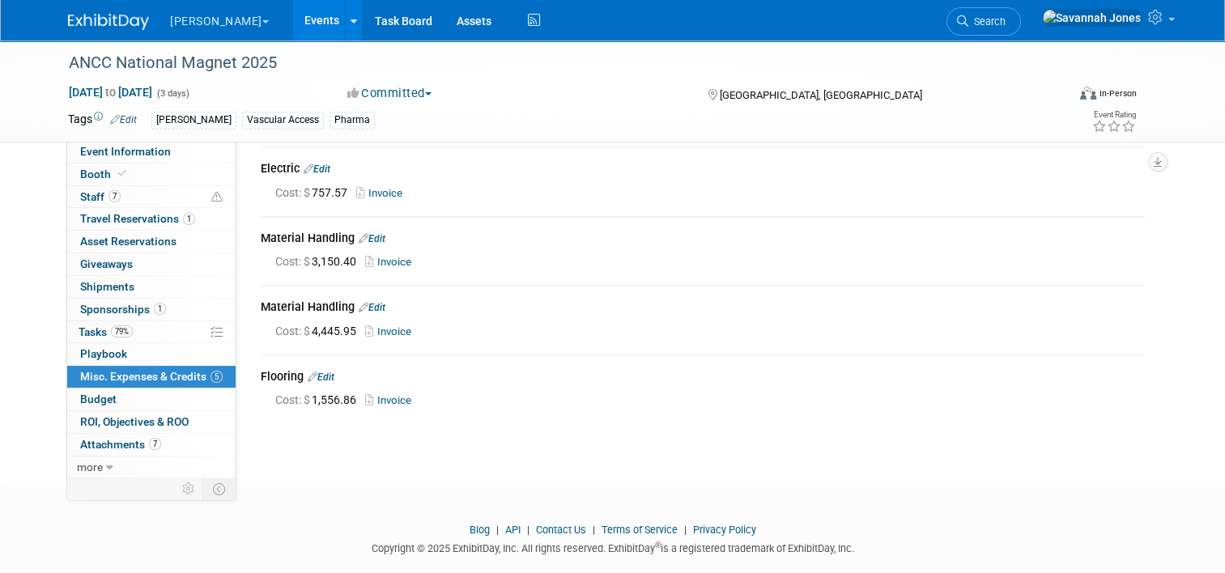
scroll to position [152, 0]
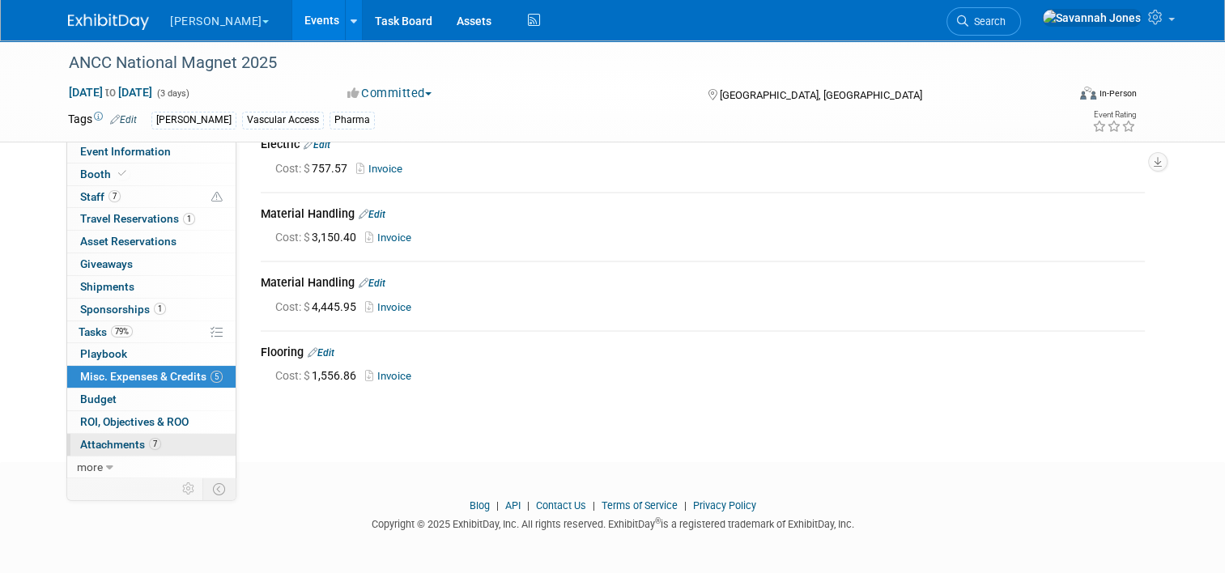
click at [189, 450] on link "7 Attachments 7" at bounding box center [151, 445] width 168 height 22
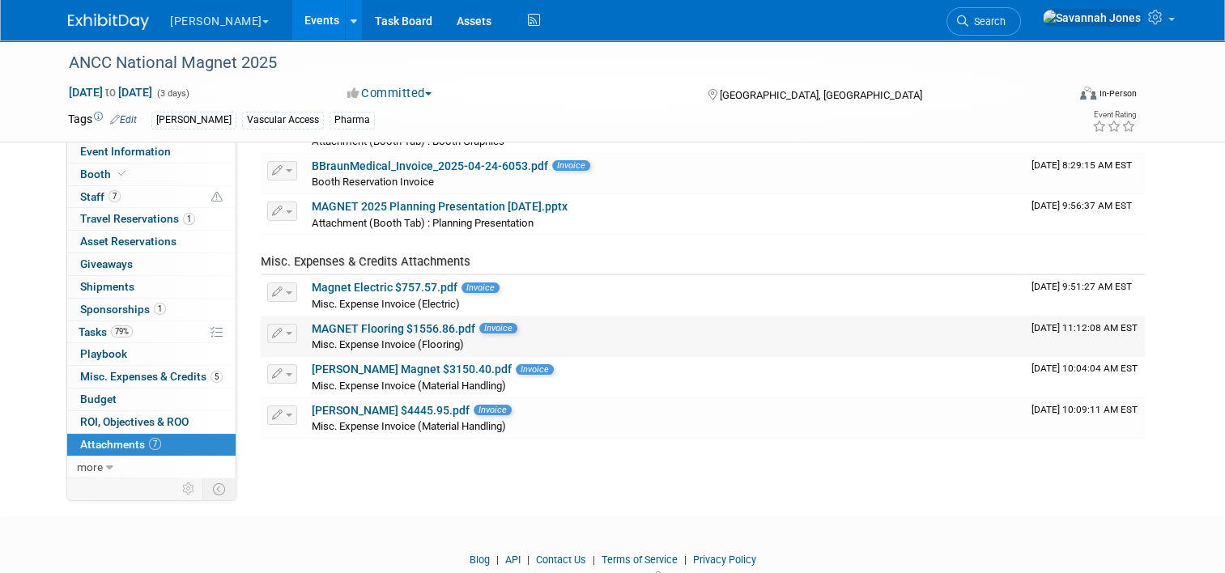
scroll to position [0, 0]
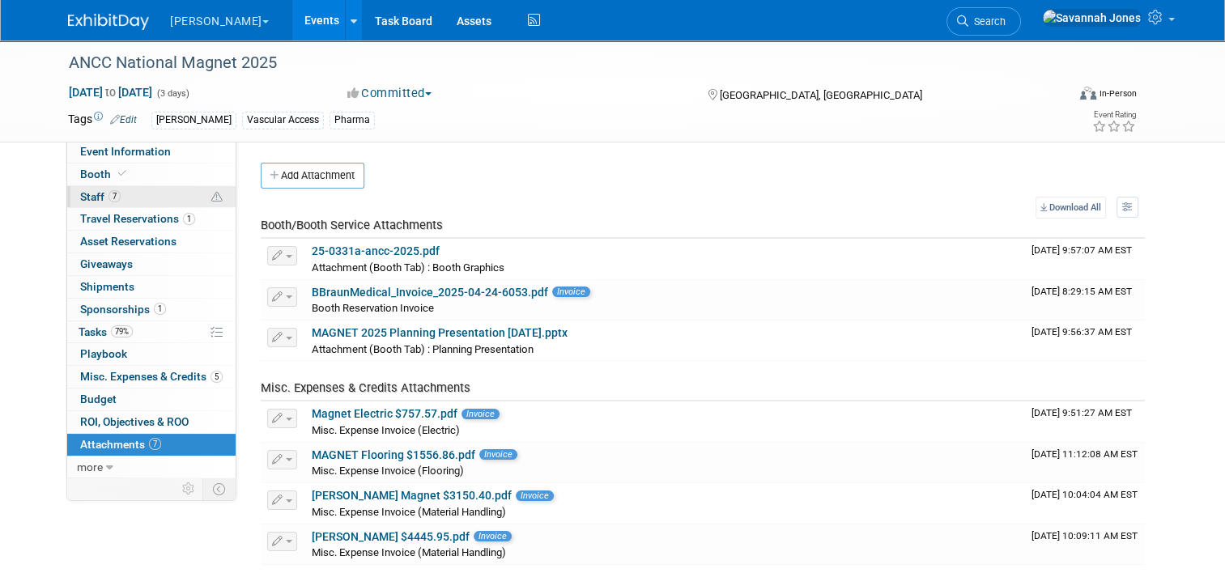
click at [180, 191] on link "7 Staff 7" at bounding box center [151, 197] width 168 height 22
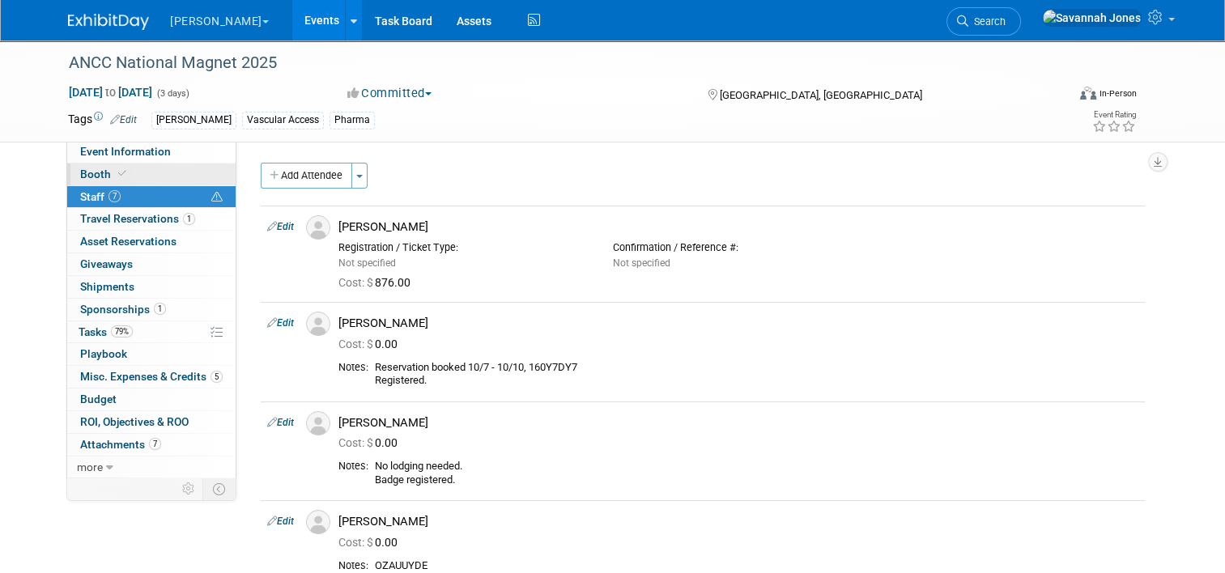
click at [180, 182] on link "Booth" at bounding box center [151, 175] width 168 height 22
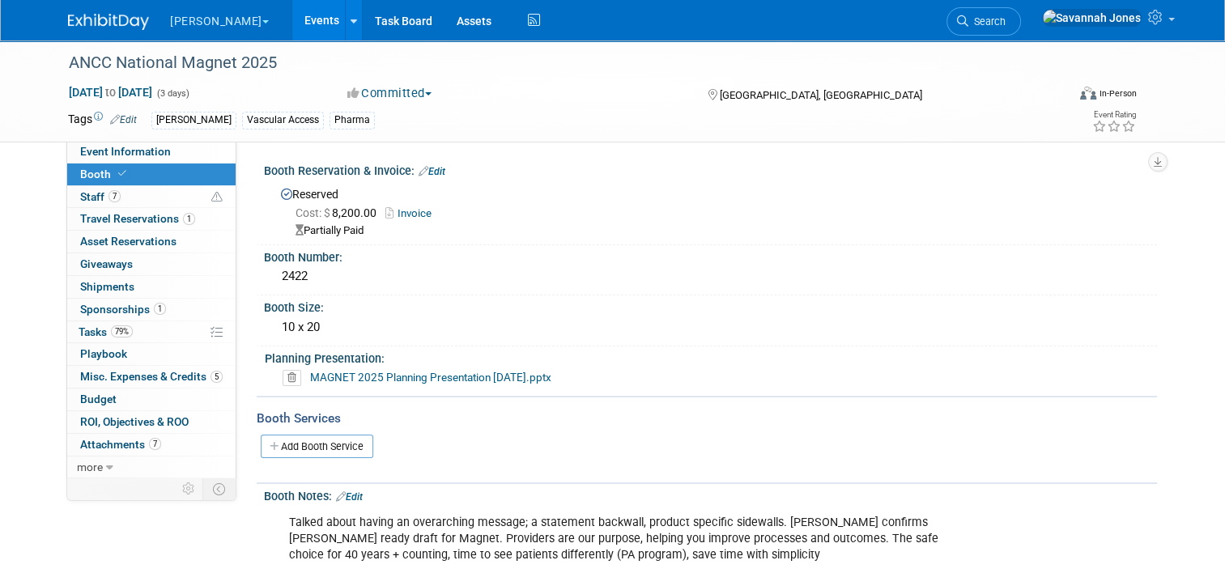
click at [292, 15] on link "Events" at bounding box center [321, 20] width 59 height 40
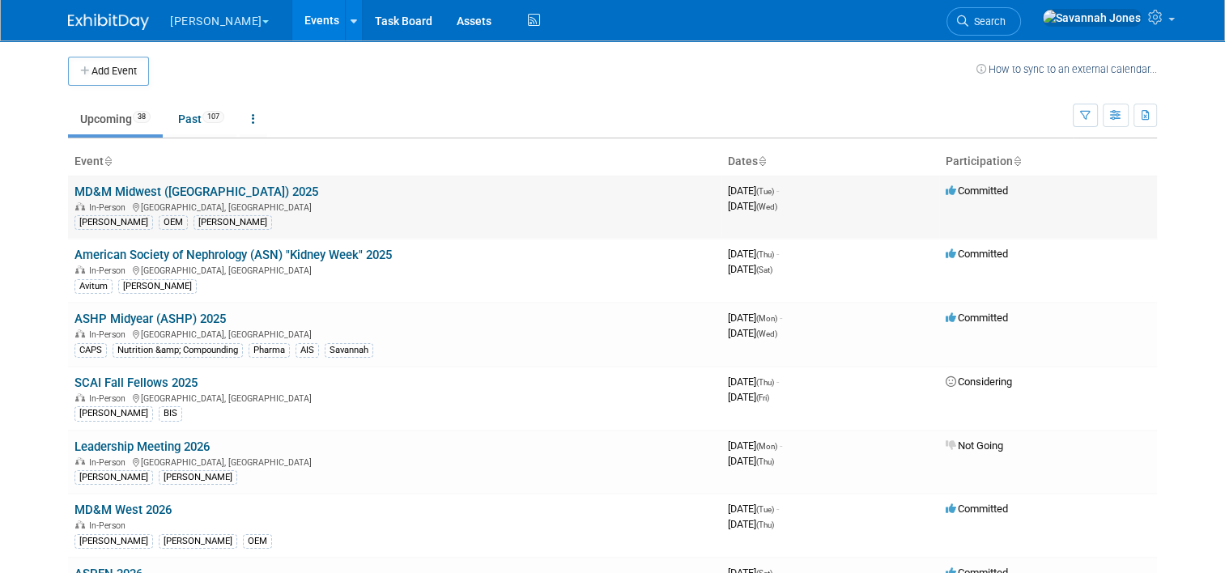
click at [377, 185] on td "MD&M Midwest ([GEOGRAPHIC_DATA]) 2025 In-Person [GEOGRAPHIC_DATA], [GEOGRAPHIC_…" at bounding box center [394, 207] width 653 height 63
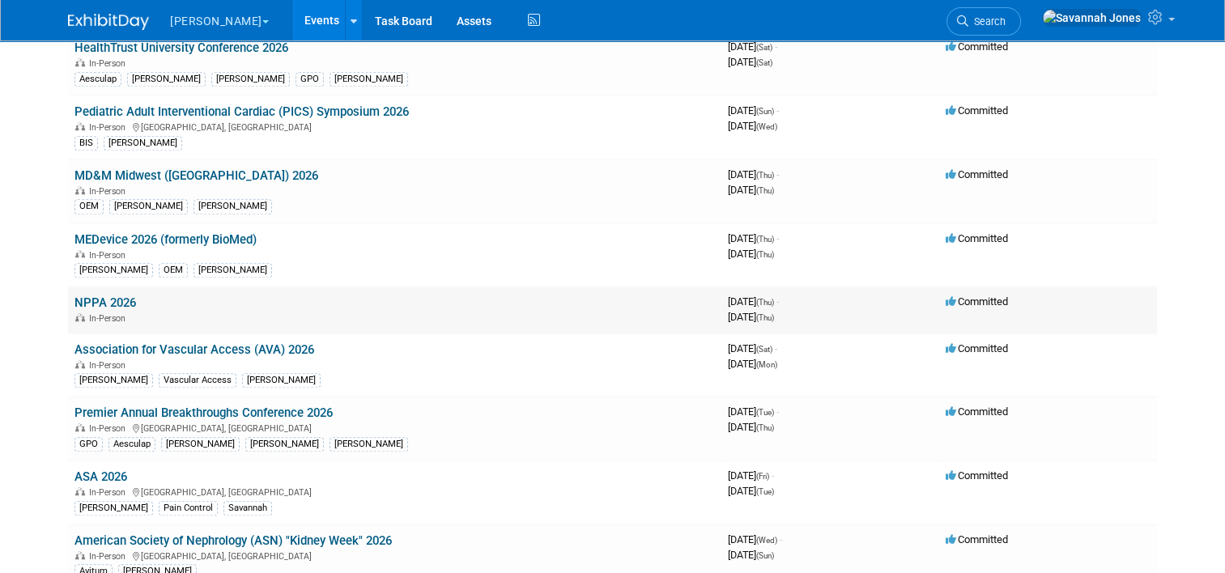
click at [116, 295] on link "NPPA 2026" at bounding box center [105, 302] width 62 height 15
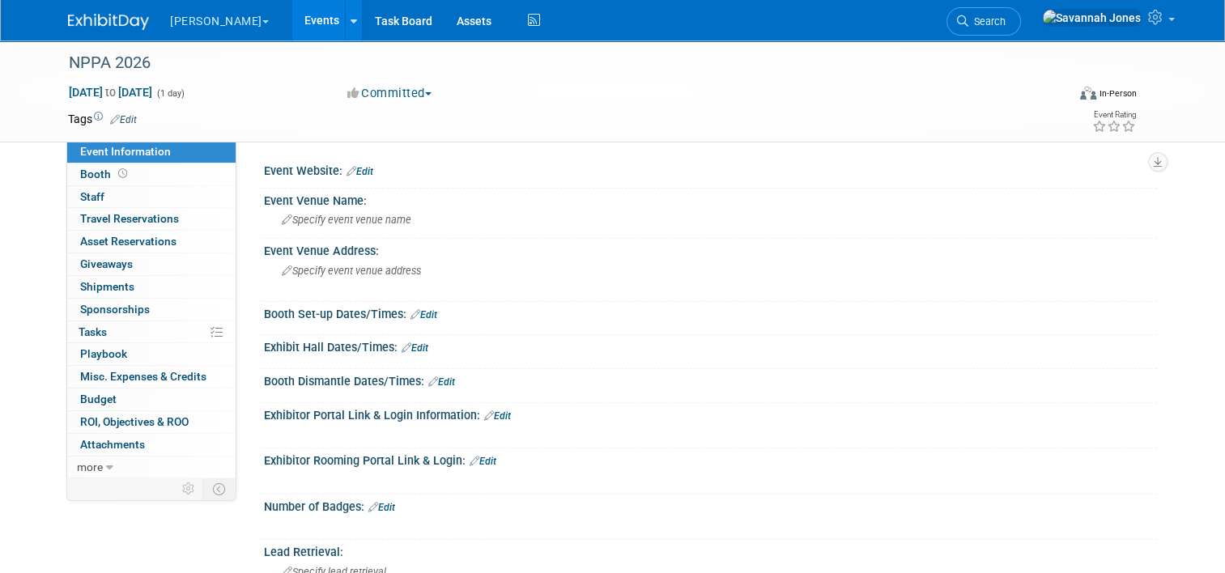
click at [292, 7] on link "Events" at bounding box center [321, 20] width 59 height 40
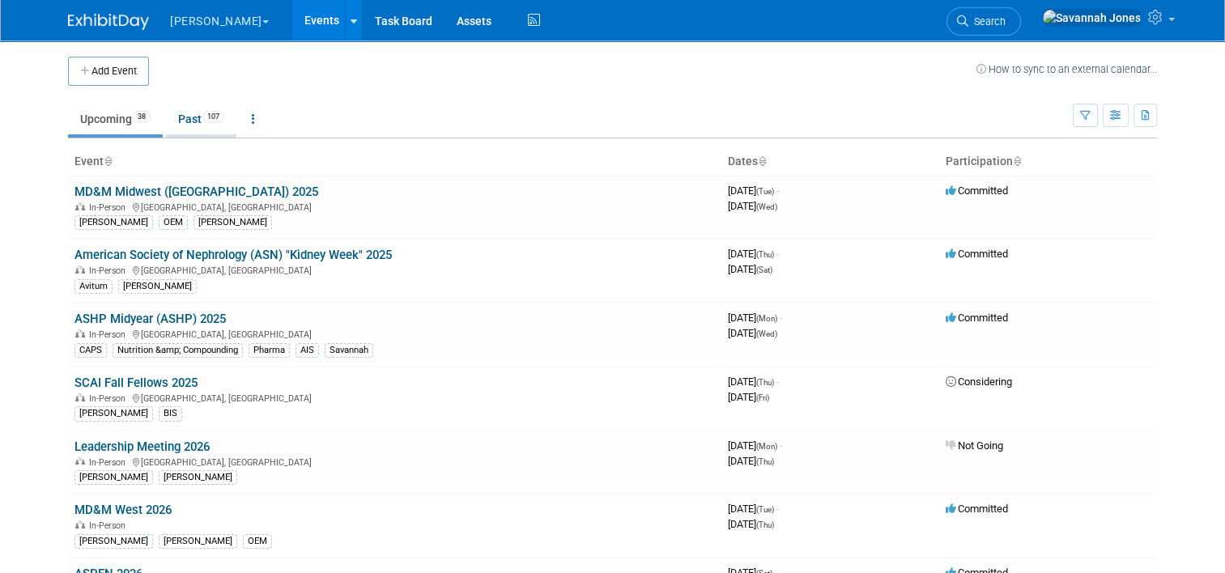
click at [174, 120] on link "Past 107" at bounding box center [201, 119] width 70 height 31
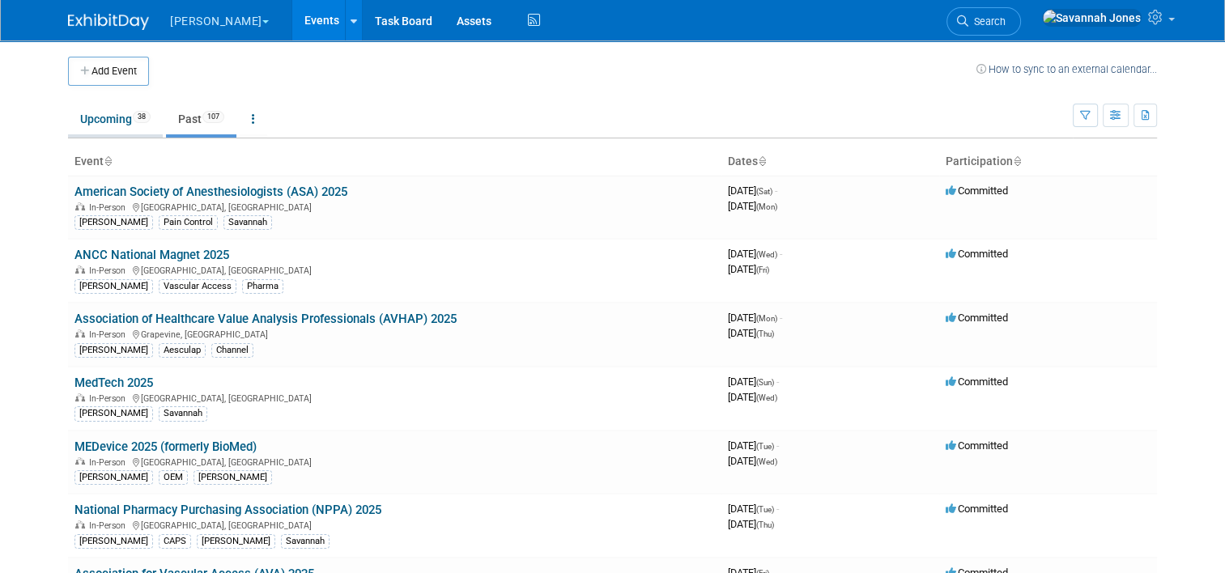
click at [127, 126] on link "Upcoming 38" at bounding box center [115, 119] width 95 height 31
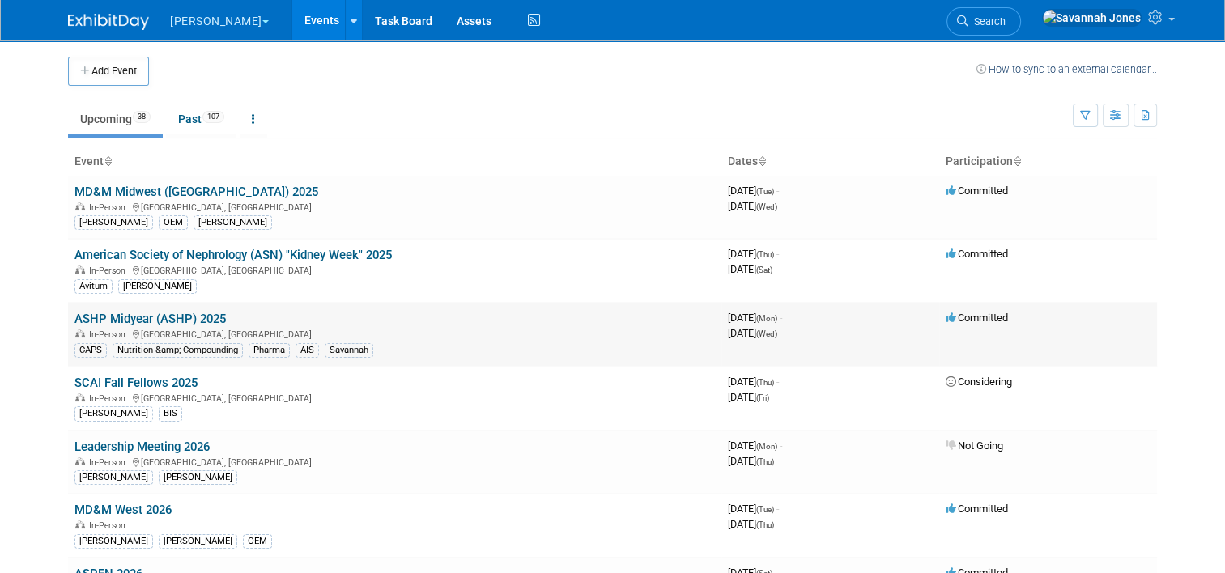
scroll to position [1418, 0]
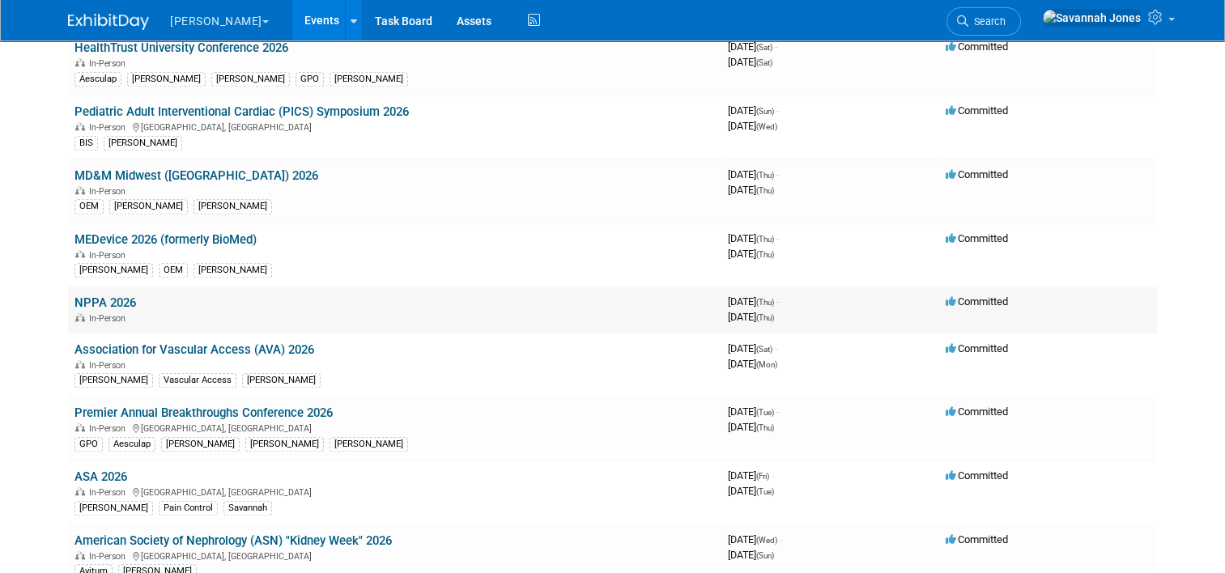
click at [114, 295] on link "NPPA 2026" at bounding box center [105, 302] width 62 height 15
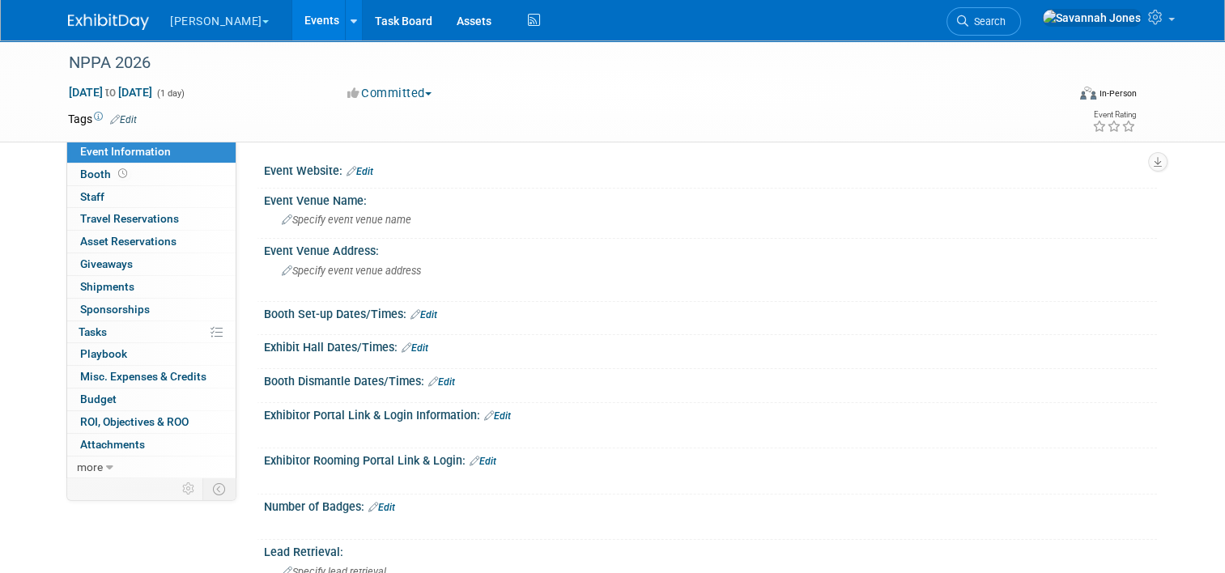
click at [113, 114] on link "Edit" at bounding box center [123, 119] width 27 height 11
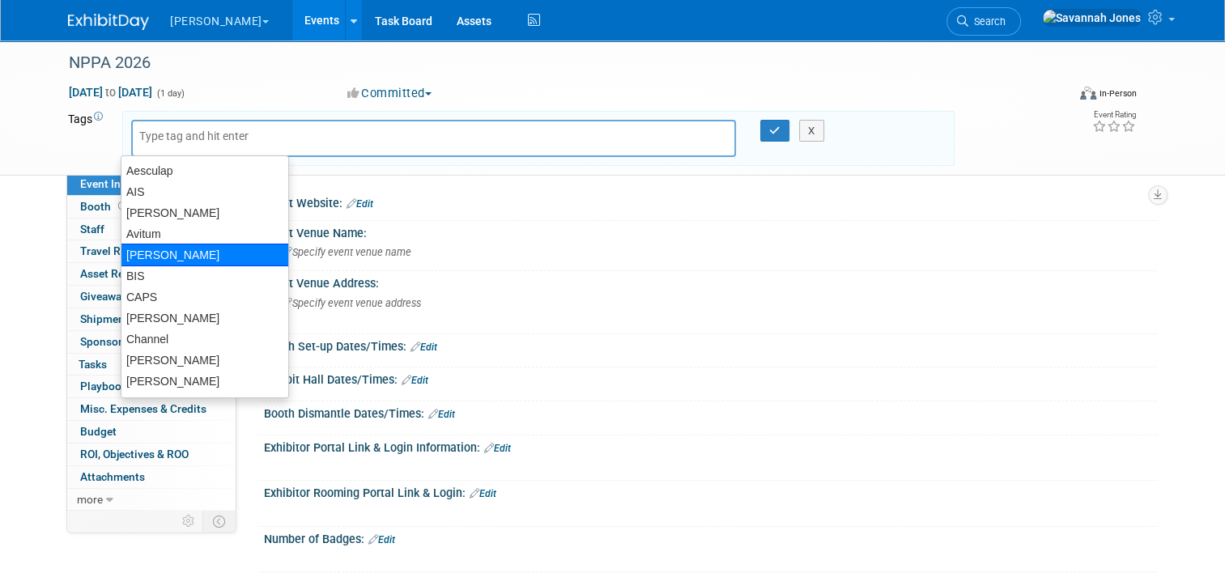
click at [184, 252] on div "[PERSON_NAME]" at bounding box center [205, 255] width 168 height 23
type input "[PERSON_NAME]"
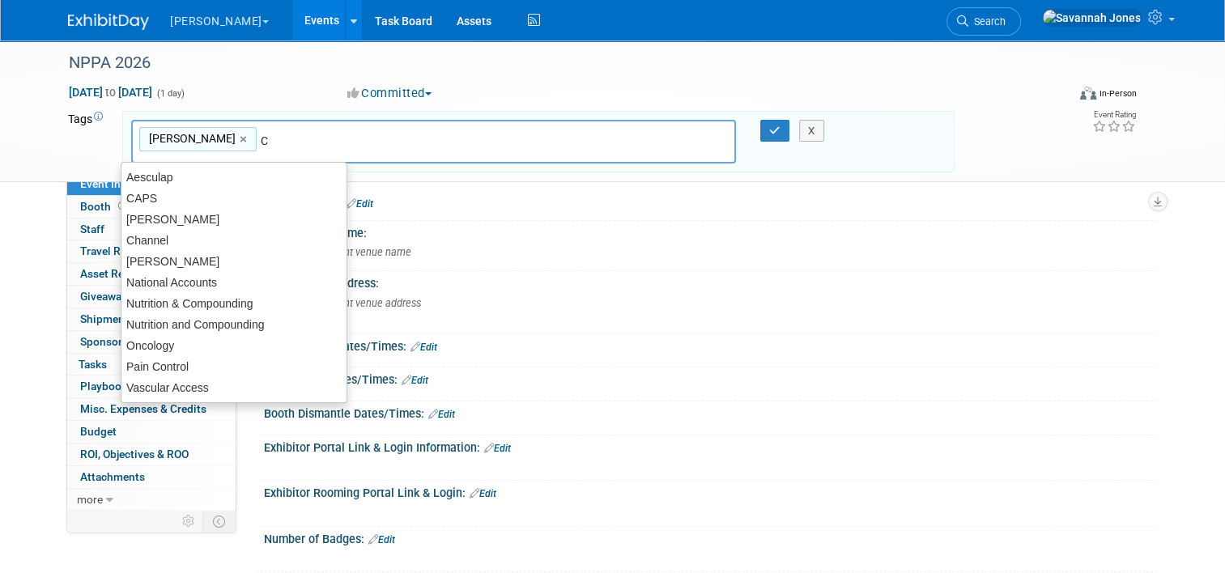
type input "CA"
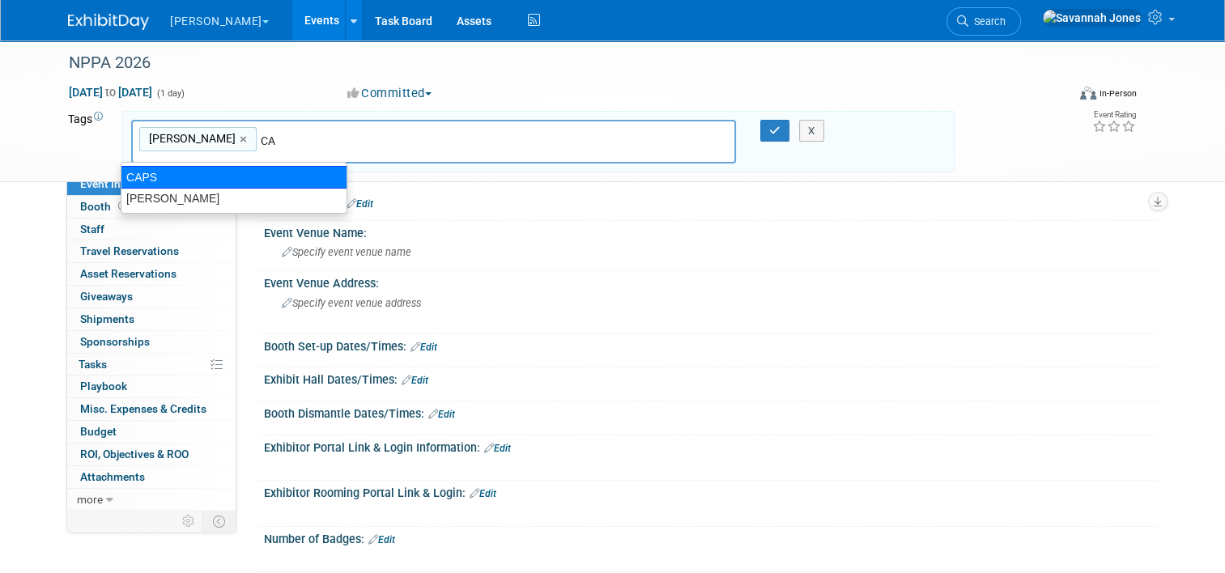
click at [209, 175] on div "CAPS" at bounding box center [234, 177] width 227 height 23
type input "[PERSON_NAME], CAPS"
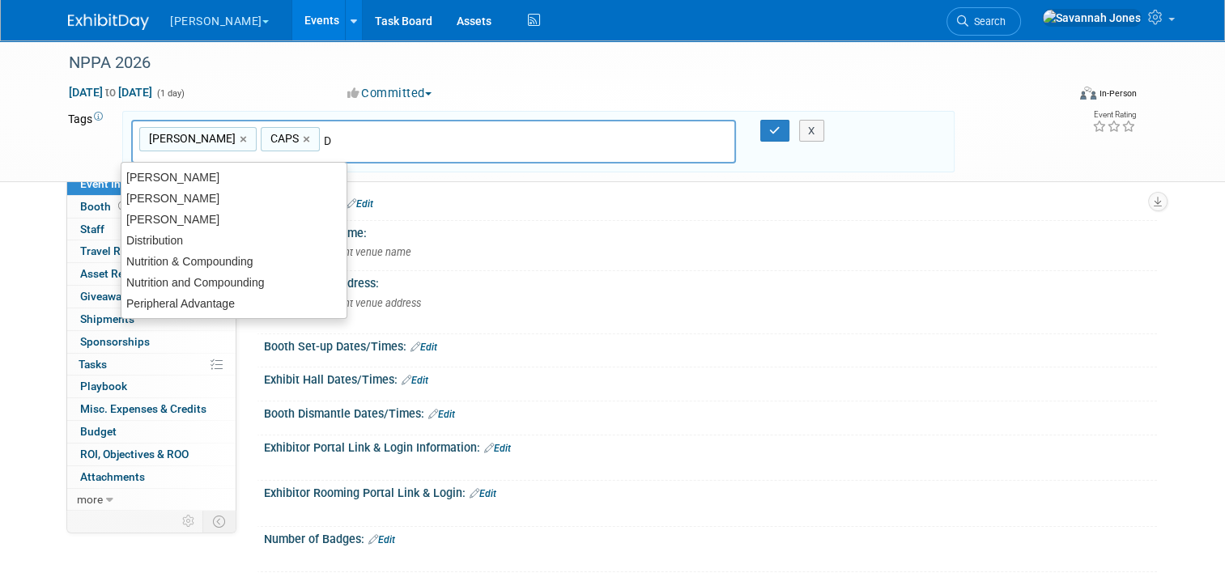
type input "DA"
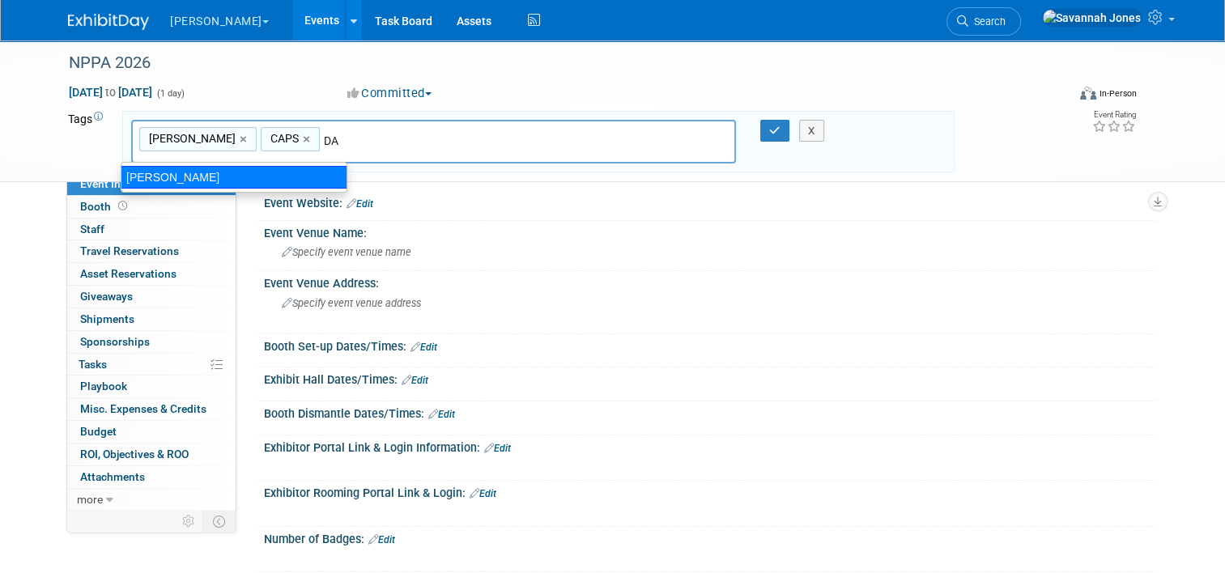
click at [217, 181] on div "[PERSON_NAME]" at bounding box center [234, 177] width 227 height 23
type input "[PERSON_NAME], CAPS, [PERSON_NAME]"
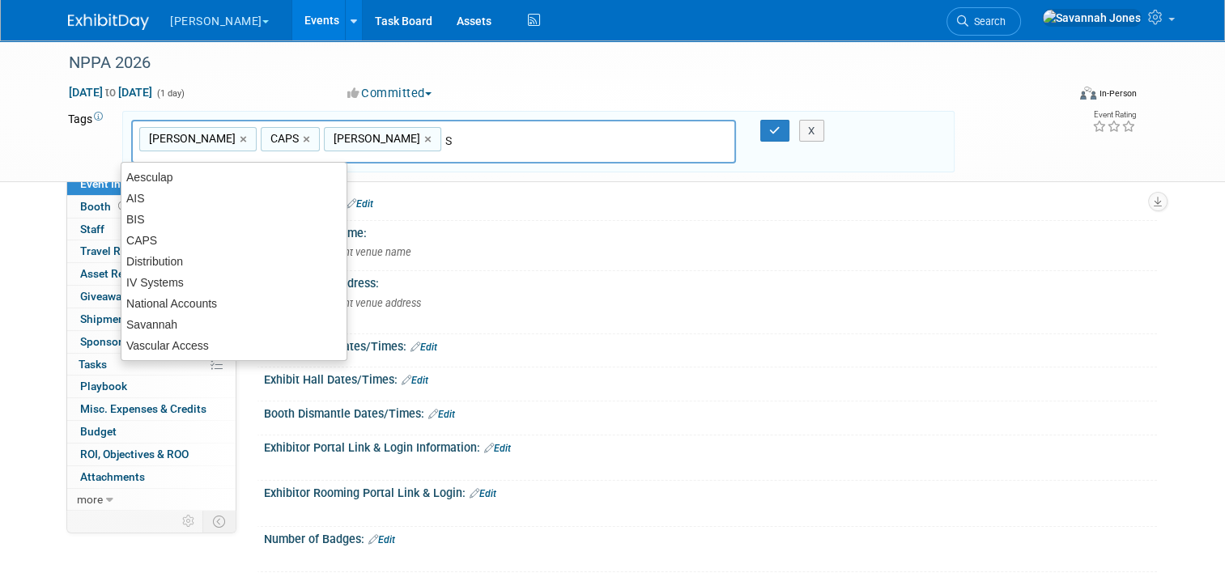
type input "Sa"
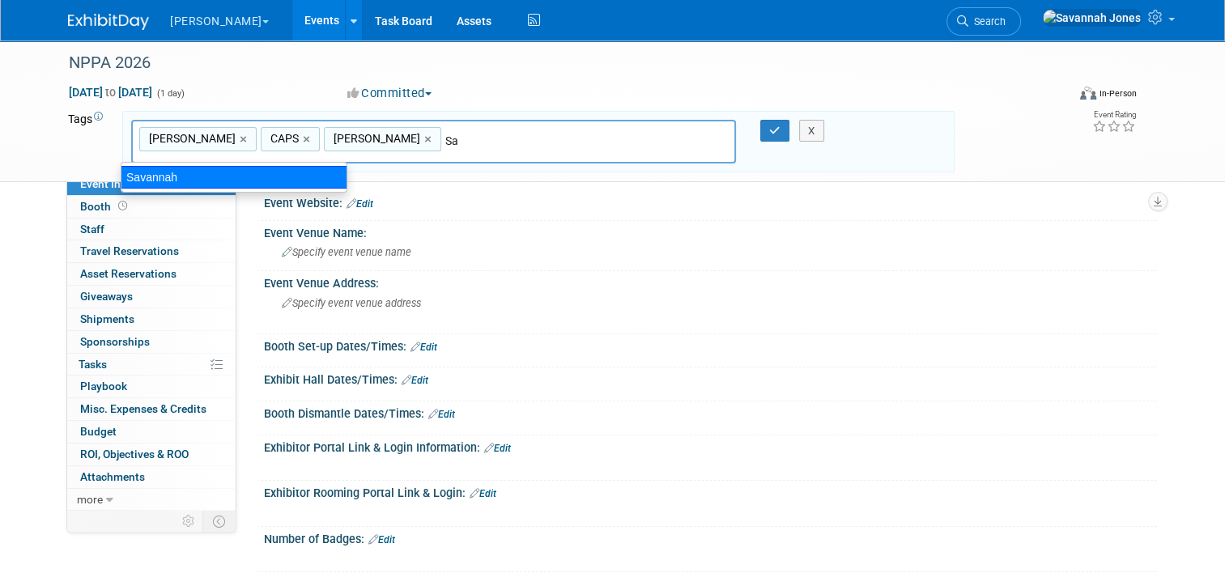
click at [194, 178] on div "Savannah" at bounding box center [234, 177] width 227 height 23
type input "[PERSON_NAME], CAPS, [PERSON_NAME], Savannah"
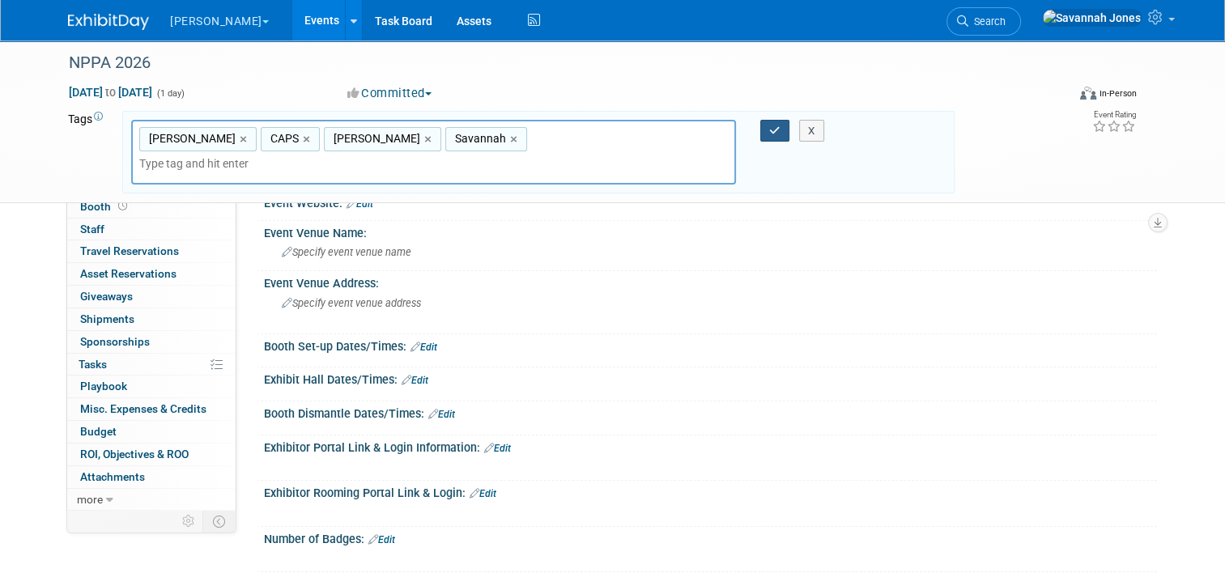
click at [768, 132] on button "button" at bounding box center [774, 131] width 29 height 23
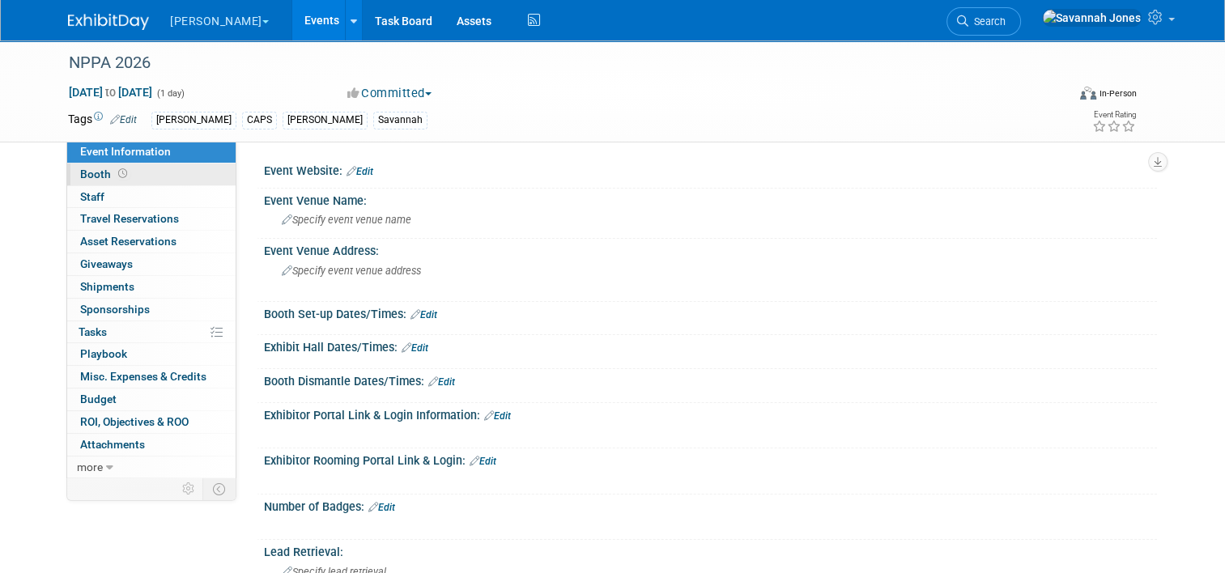
click at [181, 178] on link "Booth" at bounding box center [151, 175] width 168 height 22
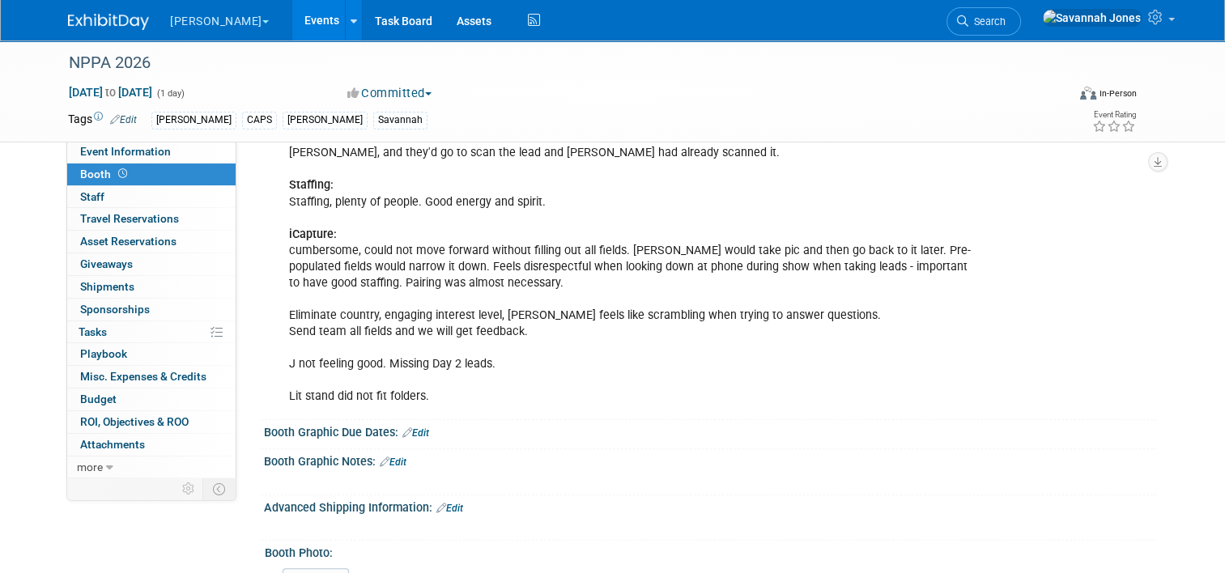
scroll to position [648, 0]
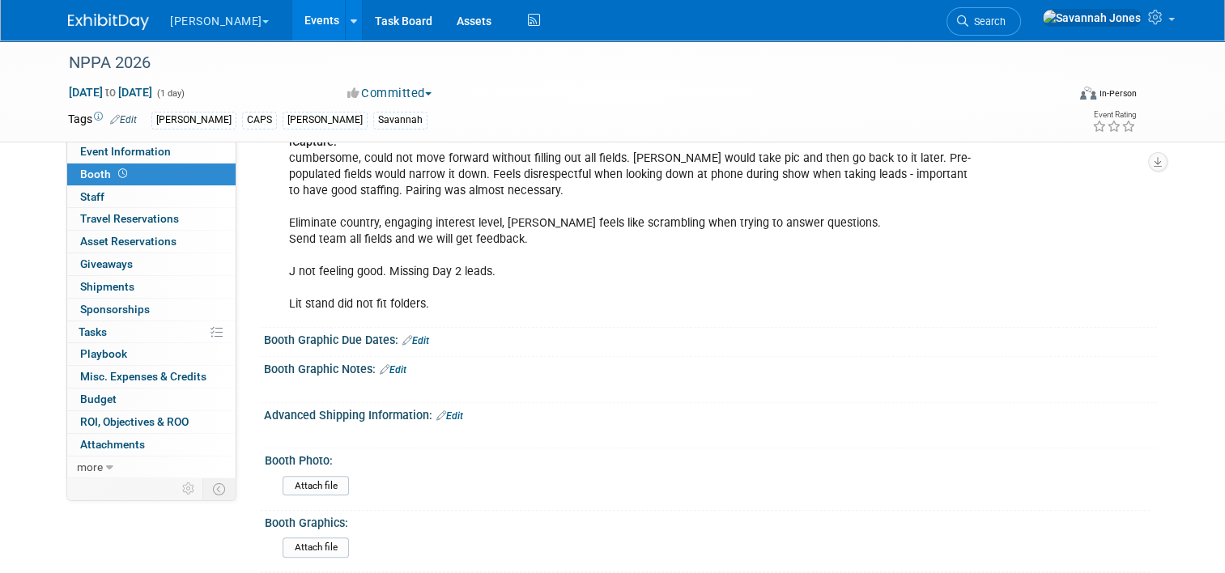
click at [421, 335] on link "Edit" at bounding box center [415, 340] width 27 height 11
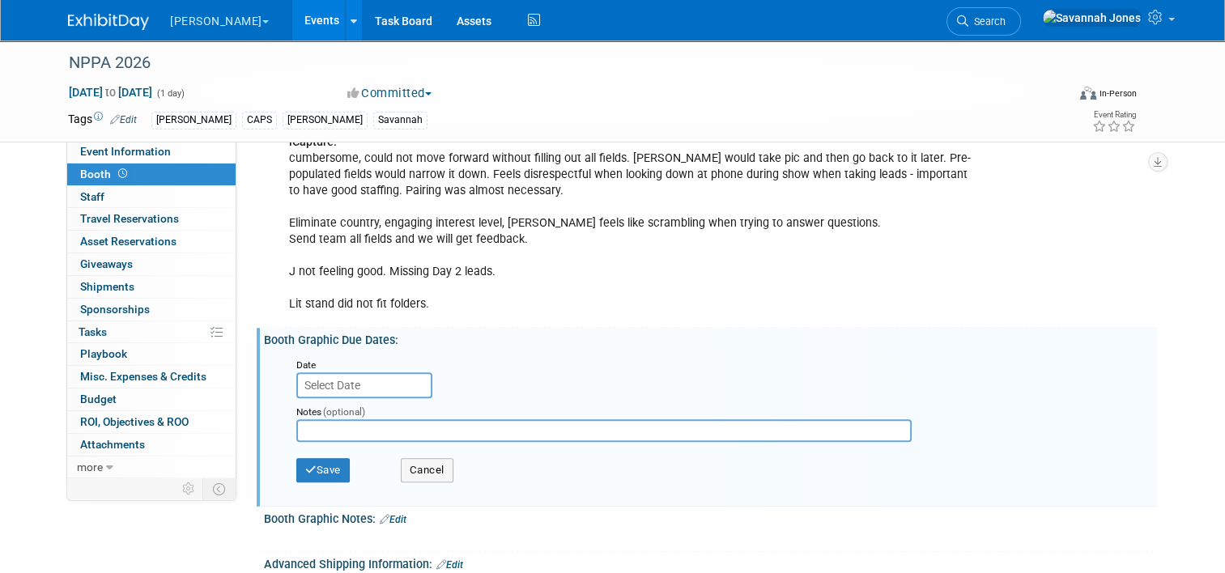
click at [397, 419] on input "text" at bounding box center [603, 430] width 615 height 23
click at [311, 419] on input "8/29 ship 9/10" at bounding box center [603, 430] width 615 height 23
type input "8/20 ship 9/10"
click at [310, 469] on div "Save Cancel" at bounding box center [713, 472] width 835 height 45
click at [309, 458] on button "Save" at bounding box center [322, 470] width 53 height 24
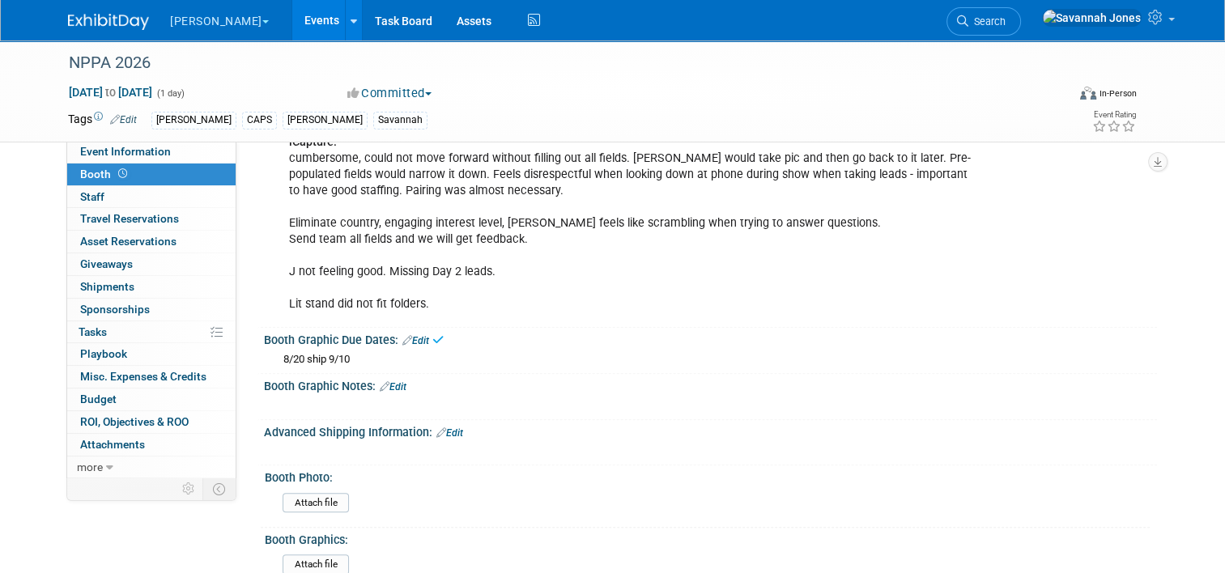
click at [292, 23] on link "Events" at bounding box center [321, 20] width 59 height 40
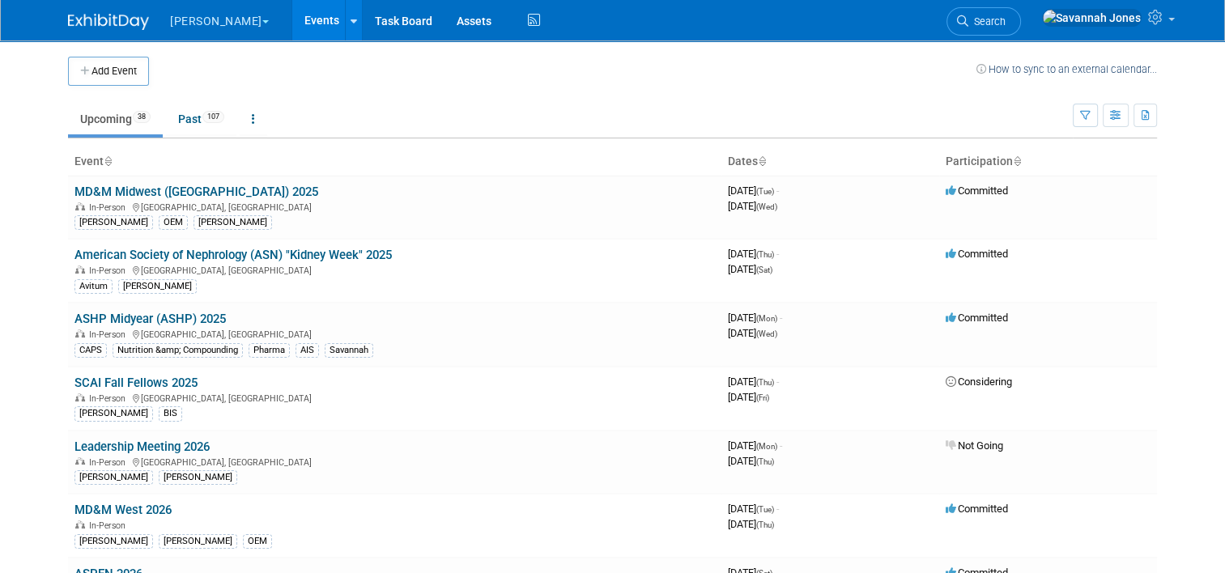
click at [455, 72] on td at bounding box center [562, 71] width 827 height 29
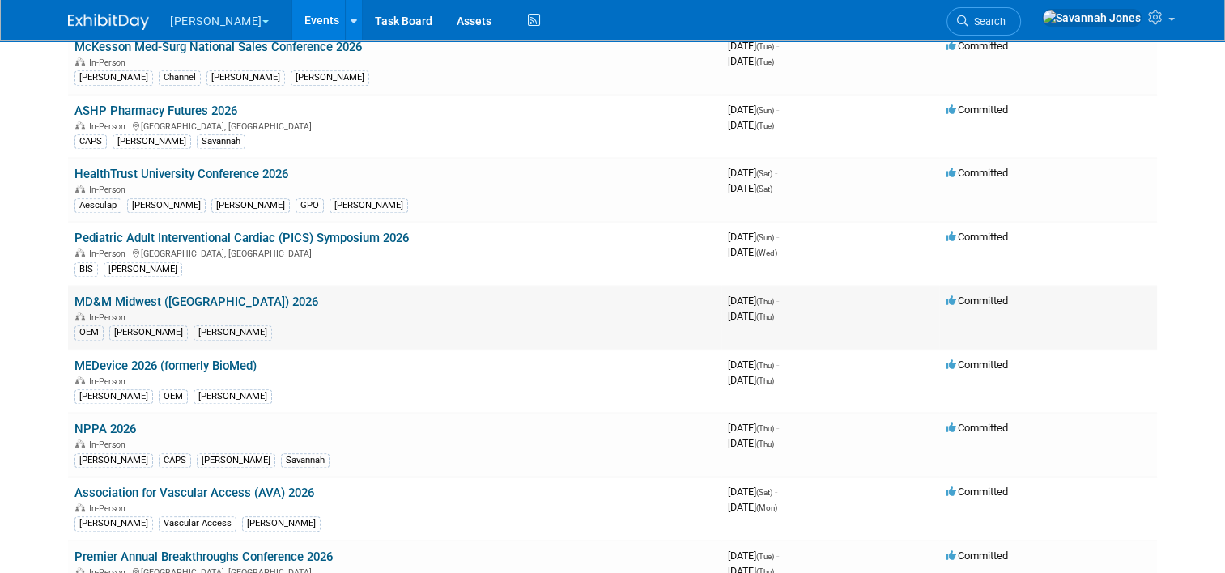
click at [189, 295] on link "MD&M Midwest ([GEOGRAPHIC_DATA]) 2026" at bounding box center [196, 302] width 244 height 15
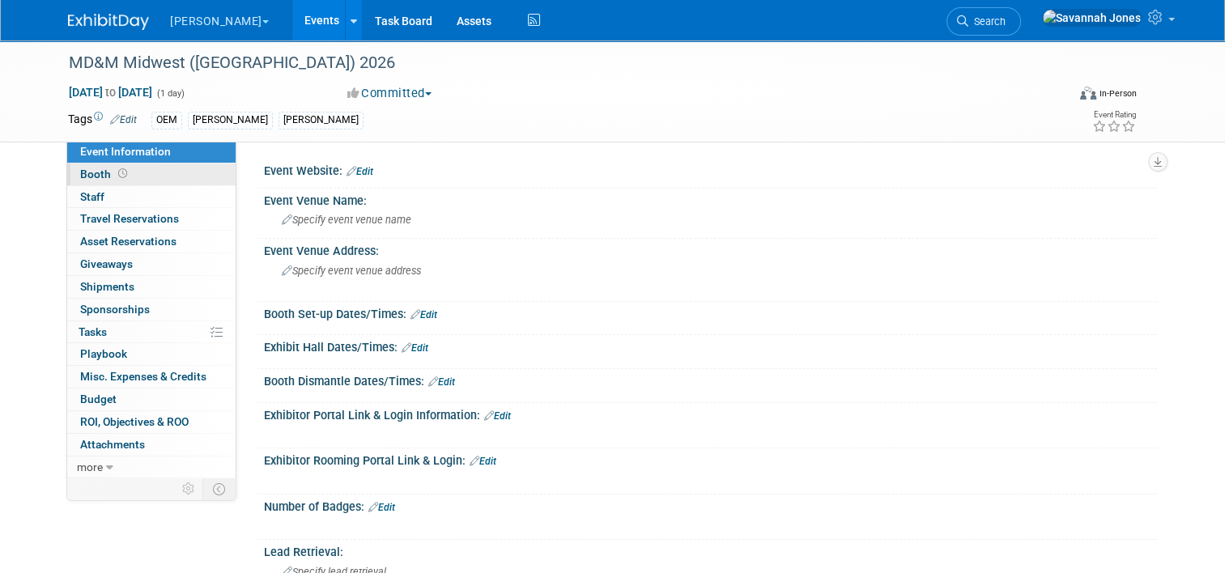
click at [131, 181] on link "Booth" at bounding box center [151, 175] width 168 height 22
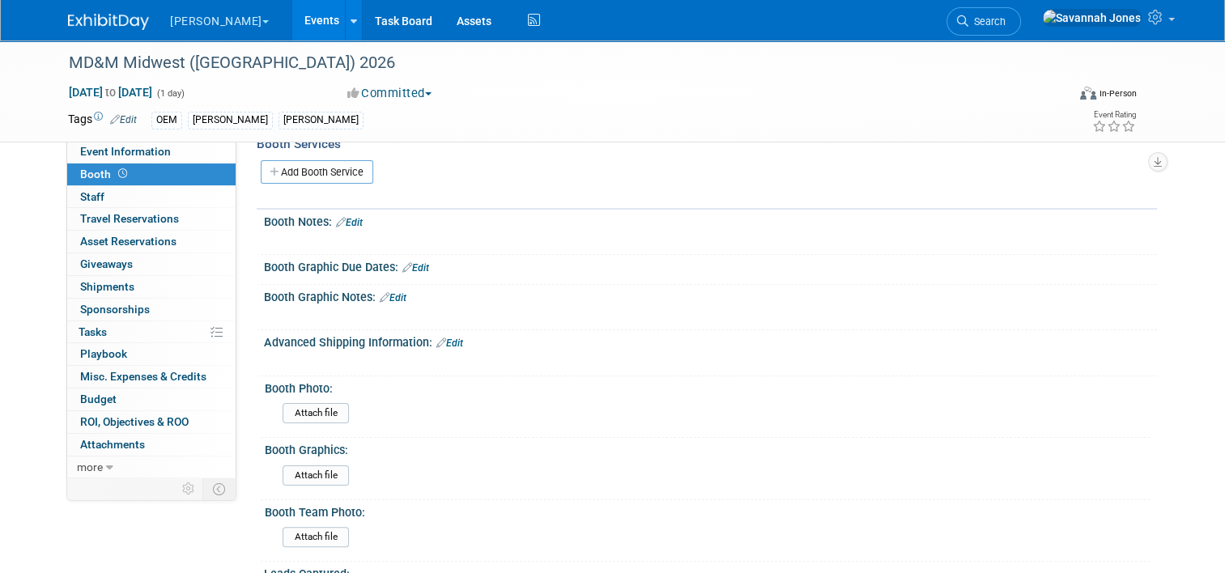
scroll to position [243, 0]
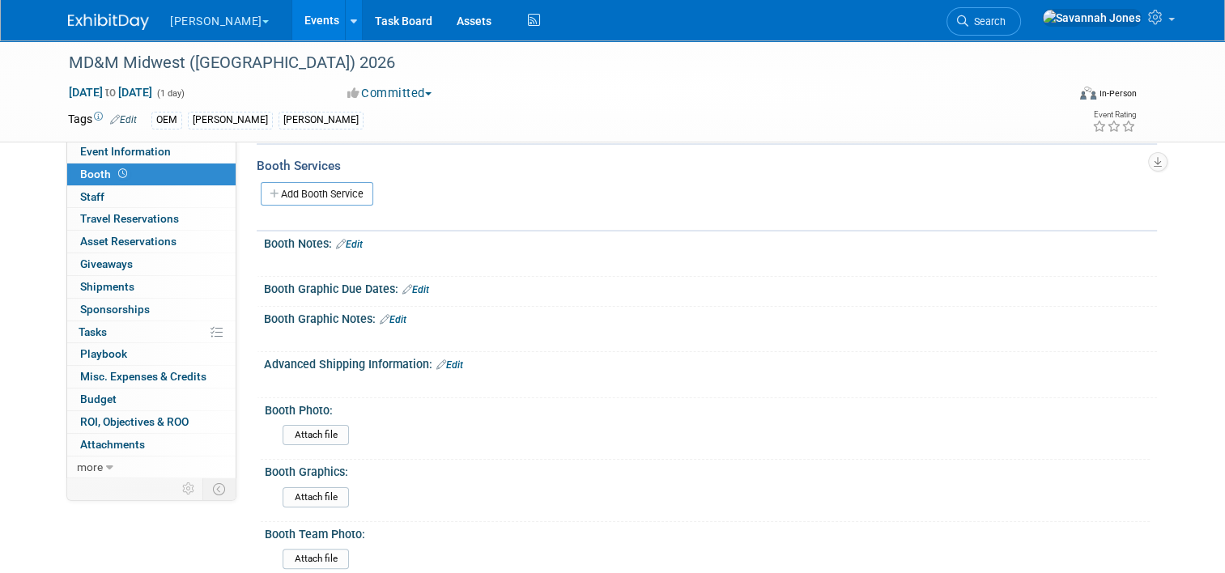
click at [389, 314] on link "Edit" at bounding box center [393, 319] width 27 height 11
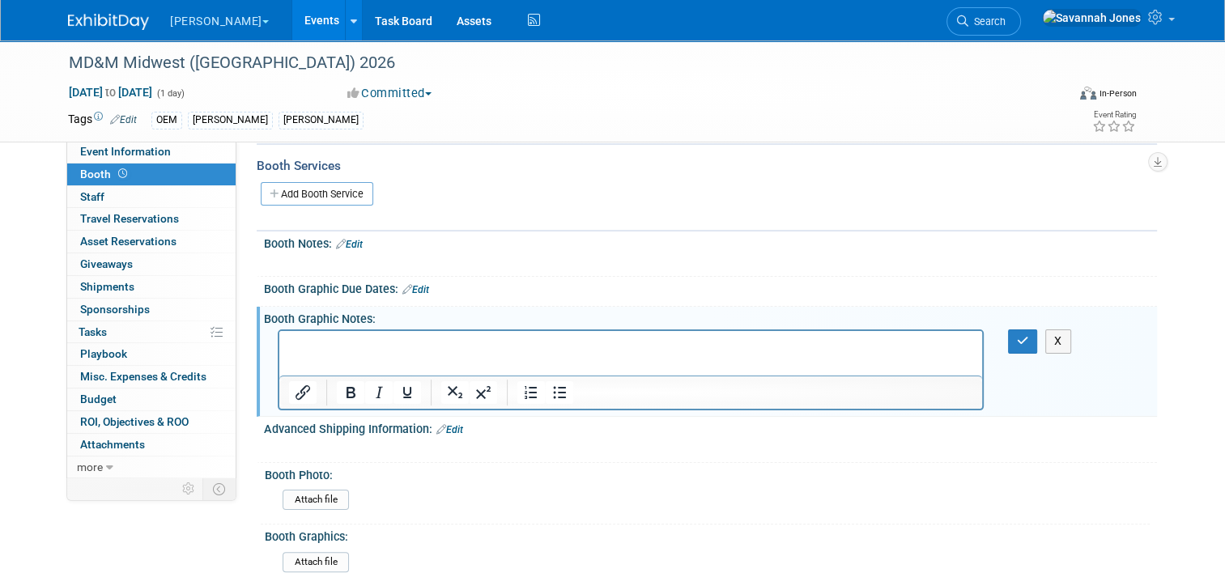
scroll to position [0, 0]
click at [411, 284] on link "Edit" at bounding box center [415, 289] width 27 height 11
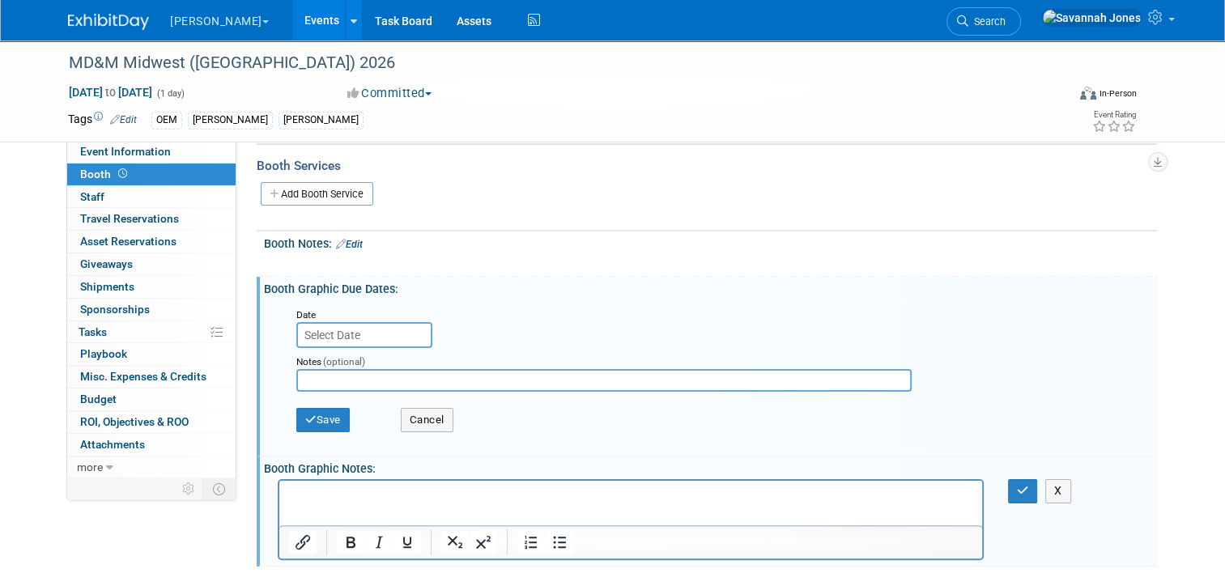
click at [393, 376] on input "text" at bounding box center [603, 380] width 615 height 23
type input "8/20 ship 9/10"
click at [305, 414] on icon "button" at bounding box center [310, 419] width 11 height 11
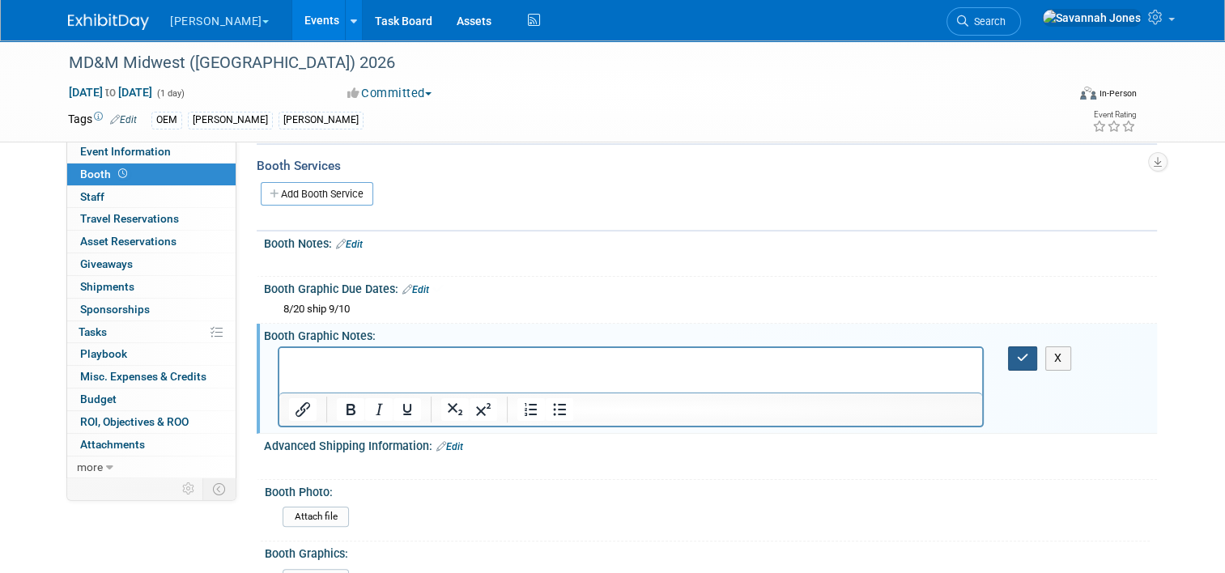
click at [1029, 357] on icon "button" at bounding box center [1023, 357] width 12 height 11
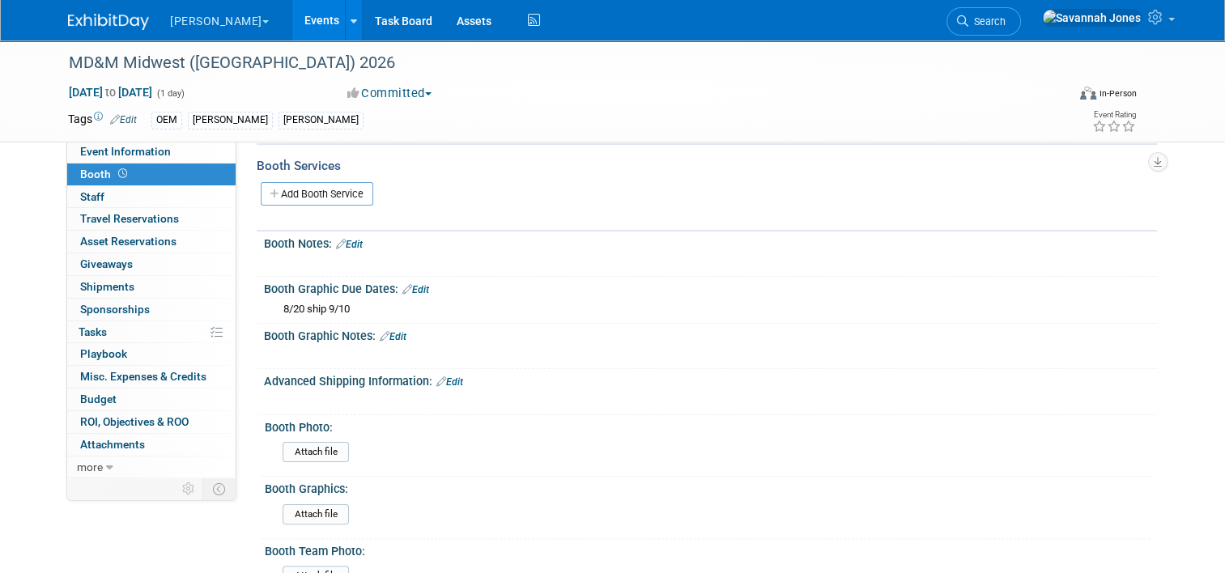
click at [292, 16] on link "Events" at bounding box center [321, 20] width 59 height 40
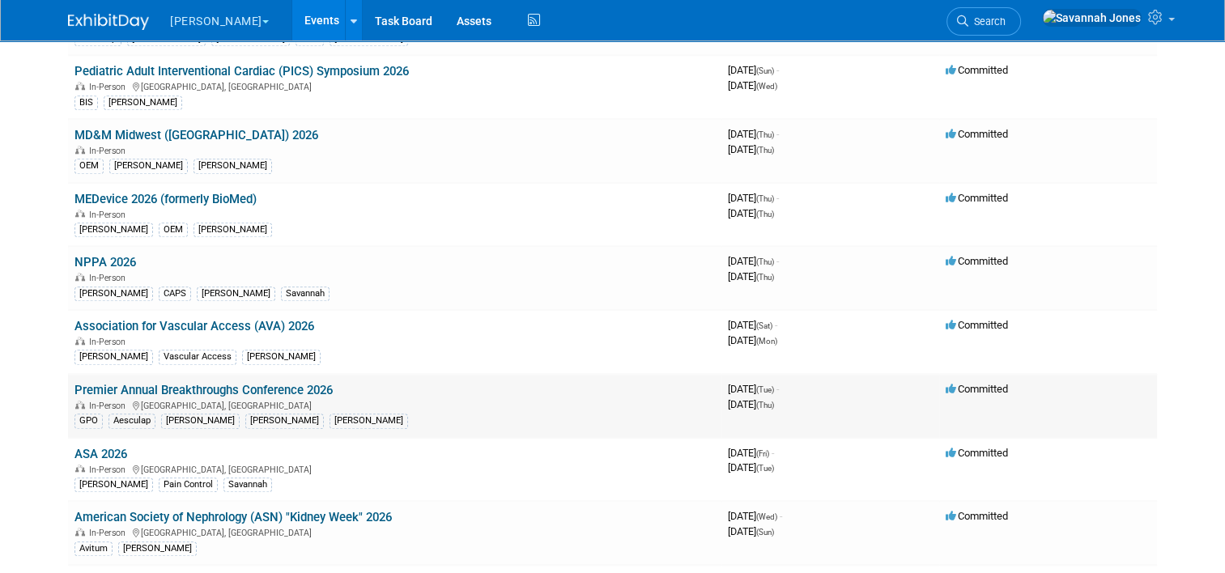
scroll to position [1457, 0]
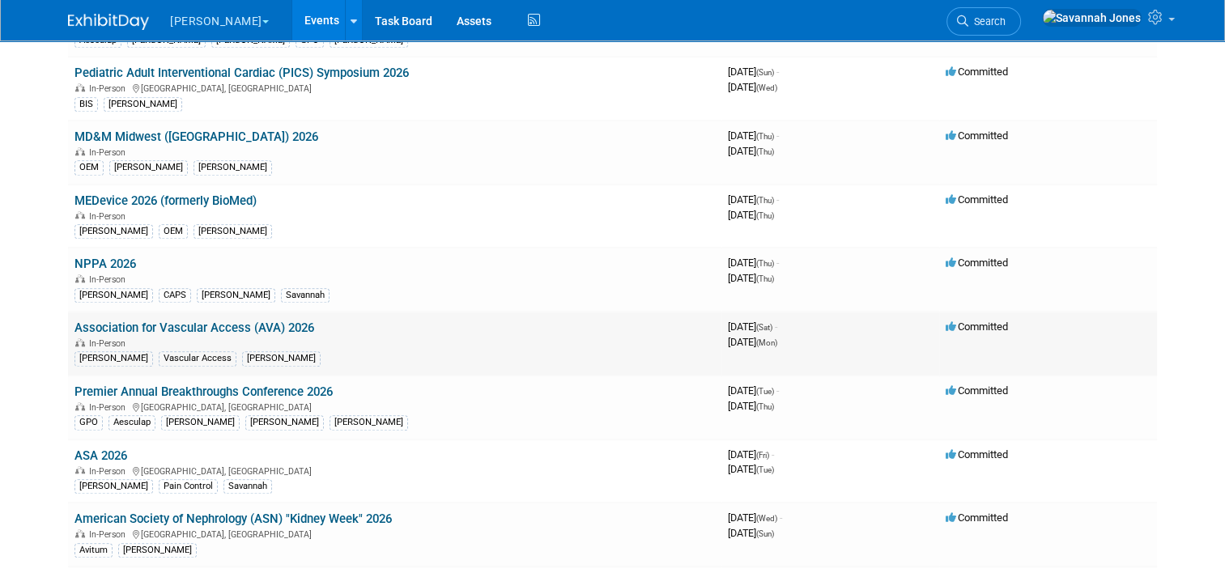
click at [274, 321] on link "Association for Vascular Access (AVA) 2026" at bounding box center [194, 328] width 240 height 15
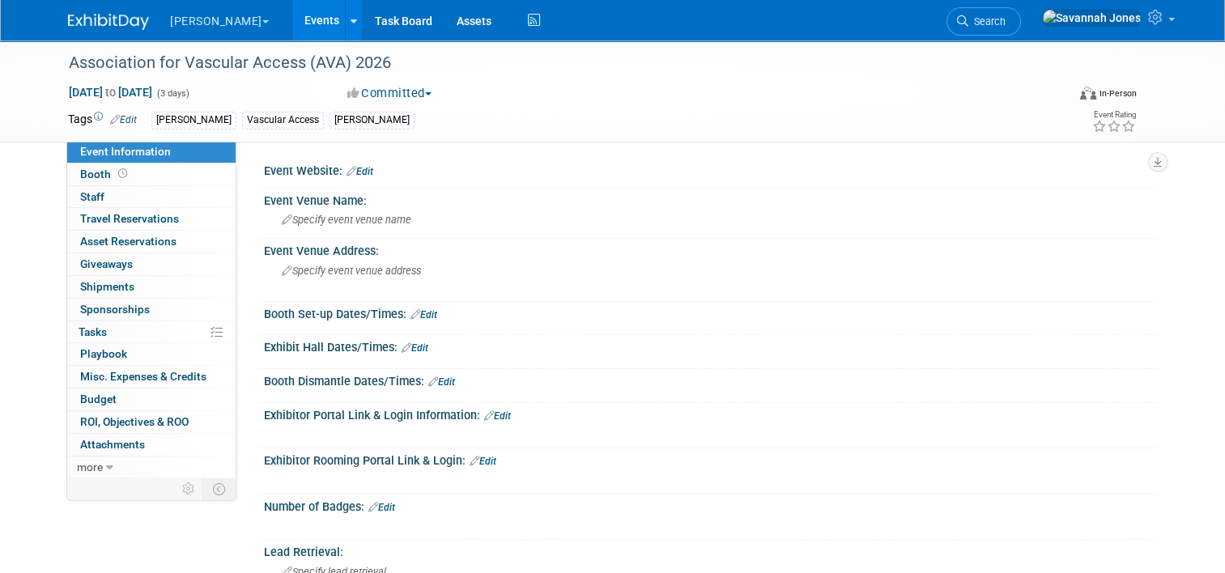
click at [105, 162] on link "Event Information" at bounding box center [151, 152] width 168 height 22
click at [120, 186] on link "0 Staff 0" at bounding box center [151, 197] width 168 height 22
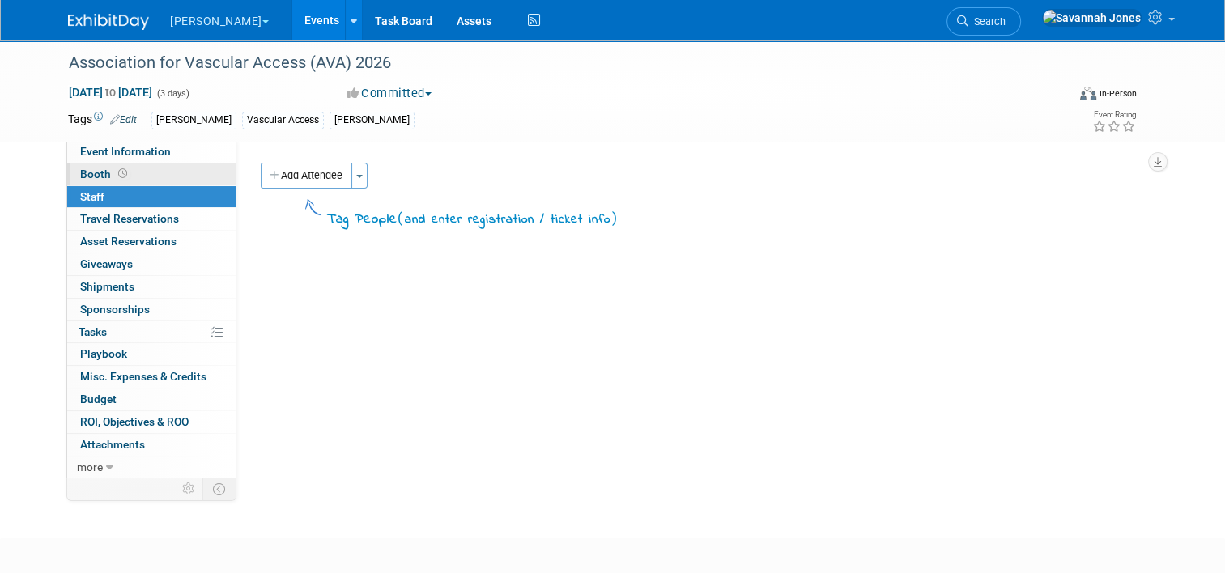
click at [122, 176] on link "Booth" at bounding box center [151, 175] width 168 height 22
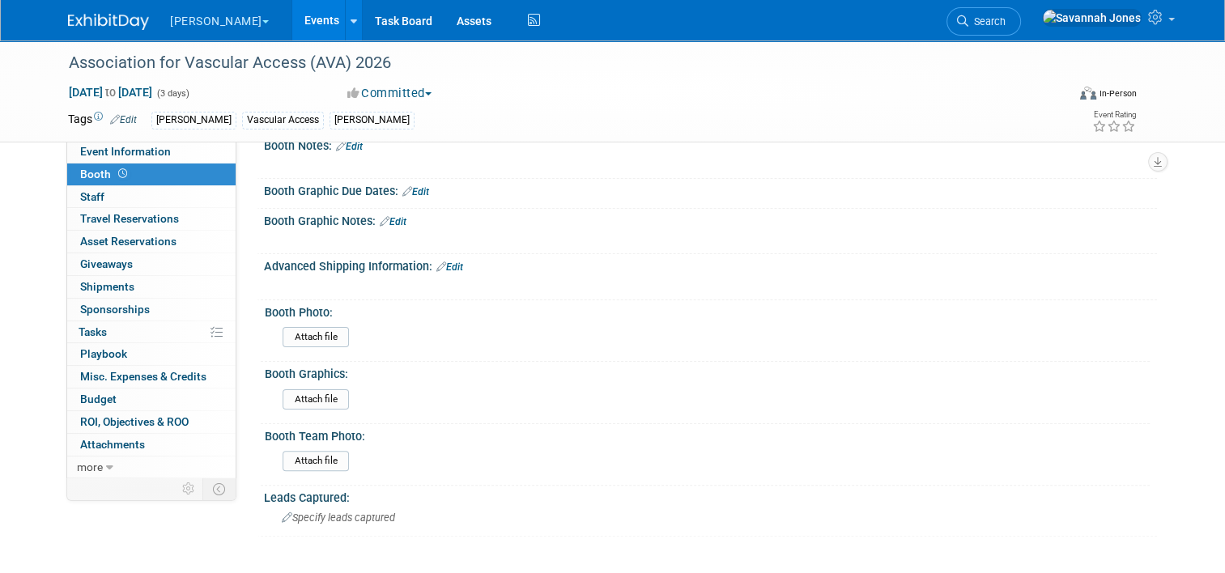
scroll to position [324, 0]
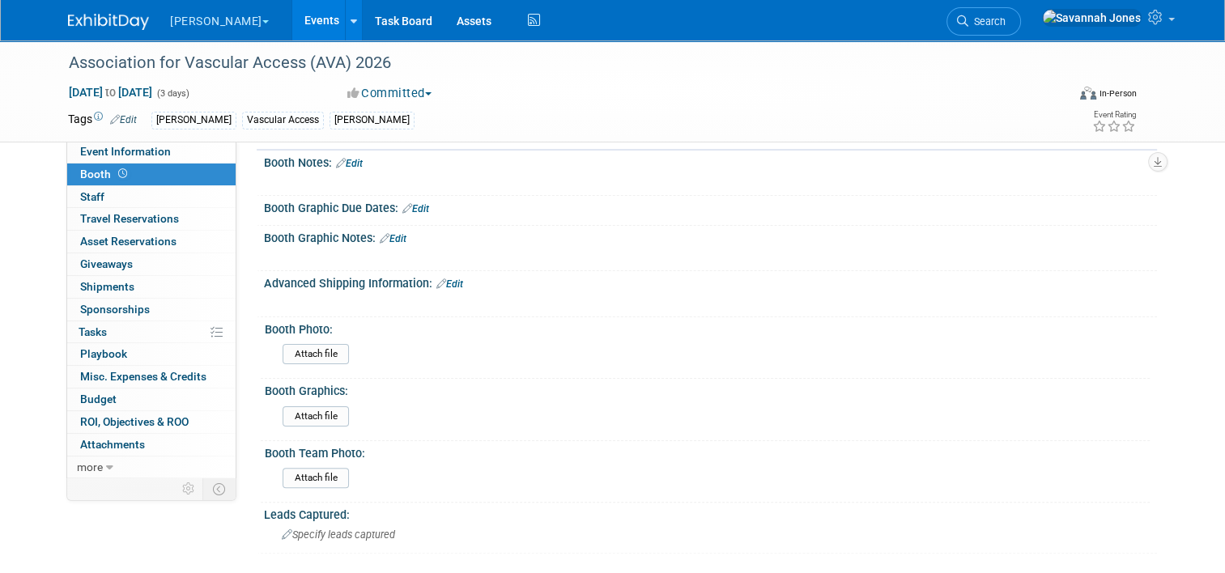
click at [423, 203] on div "Booth Graphic Due Dates: Edit" at bounding box center [710, 206] width 893 height 21
click at [410, 215] on div at bounding box center [710, 217] width 869 height 4
click at [411, 206] on link "Edit" at bounding box center [415, 208] width 27 height 11
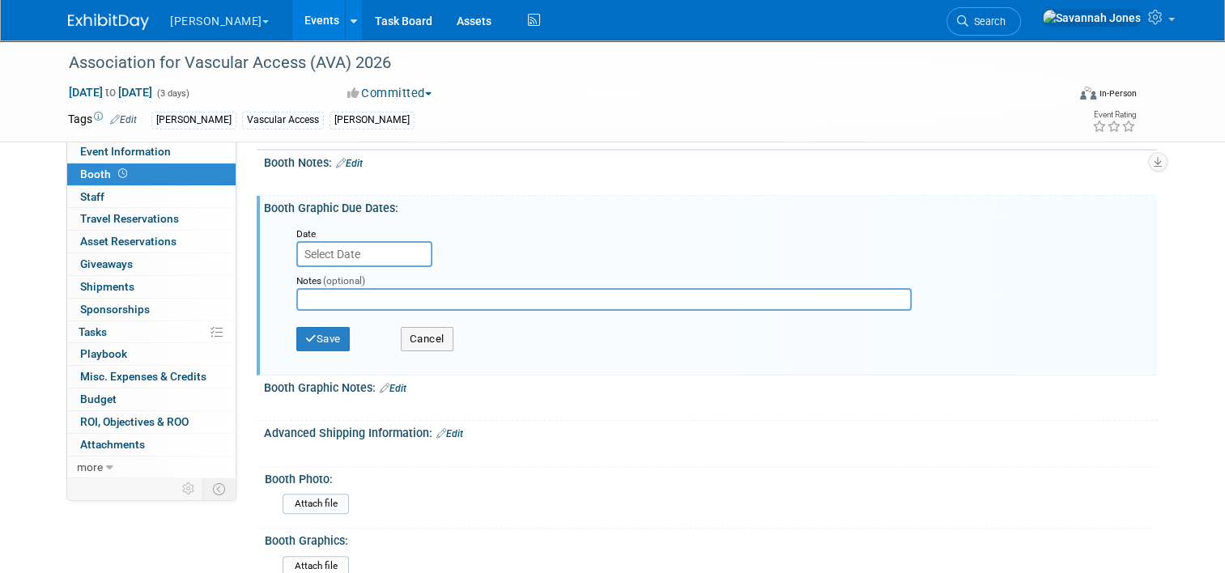
click at [372, 296] on input "text" at bounding box center [603, 299] width 615 height 23
type input "8/21 ship 9/11"
click at [310, 327] on button "Save" at bounding box center [322, 339] width 53 height 24
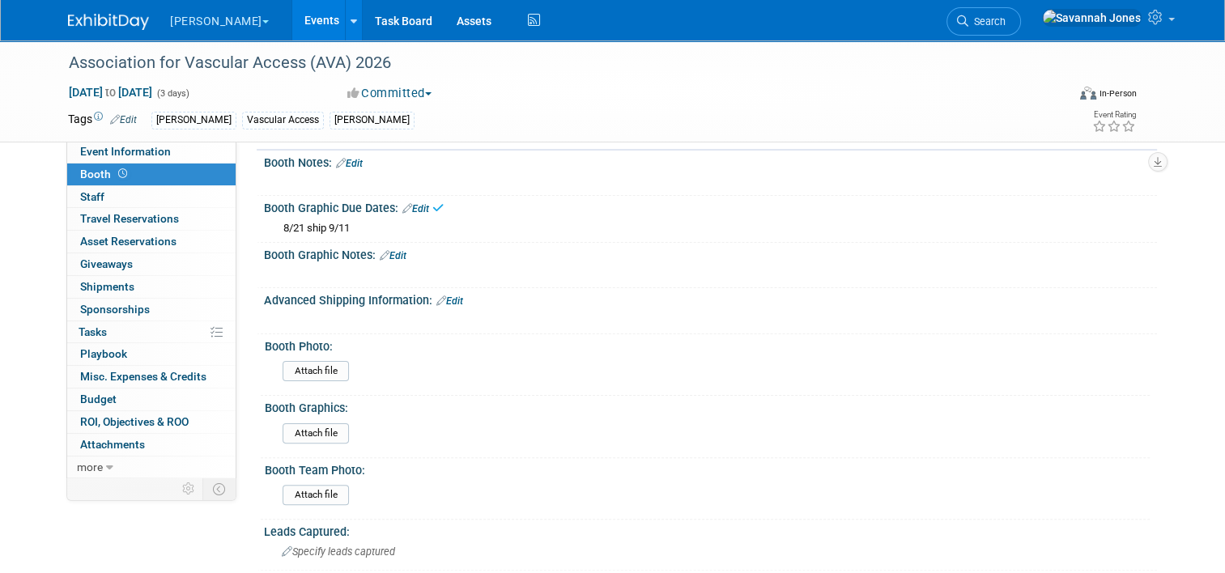
click at [292, 30] on link "Events" at bounding box center [321, 20] width 59 height 40
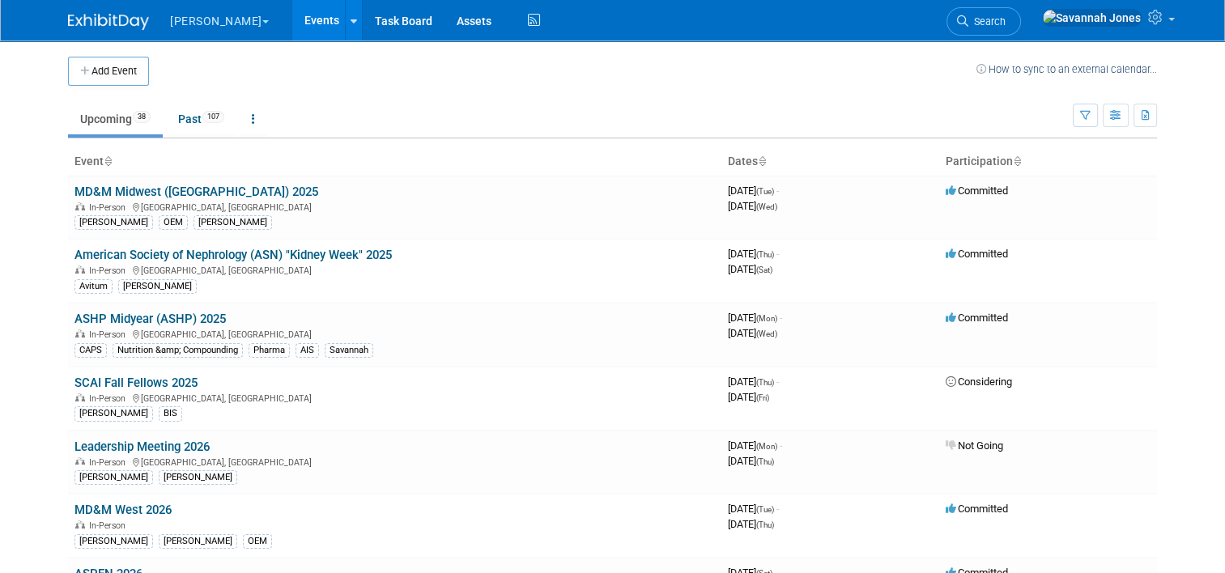
click at [489, 81] on td at bounding box center [562, 71] width 827 height 29
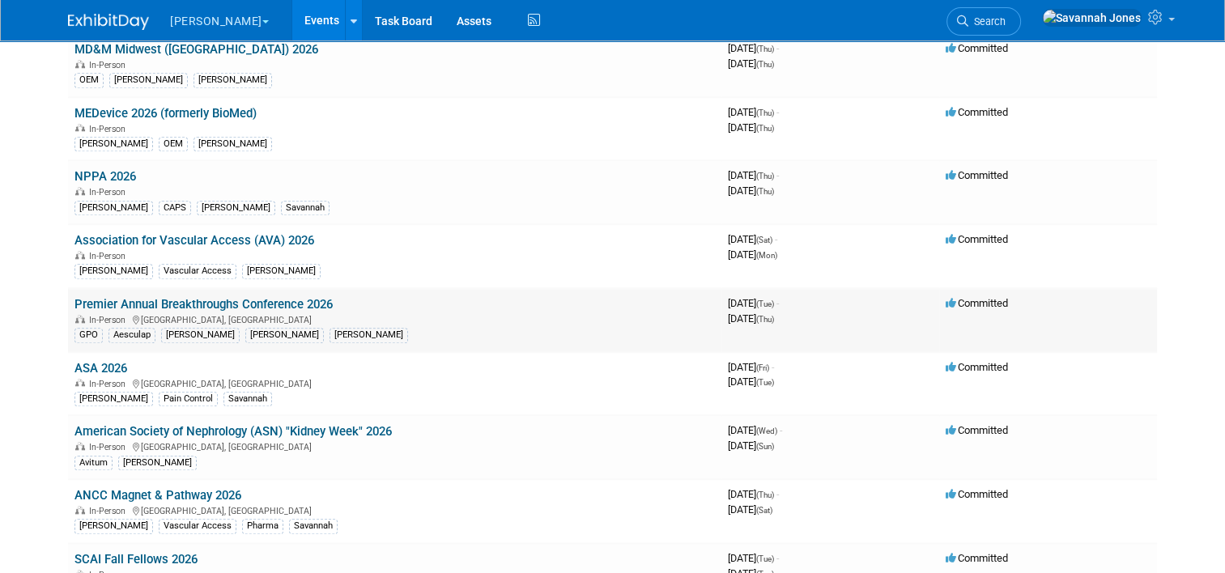
click at [306, 294] on td "Premier Annual Breakthroughs Conference 2026 In-Person National Harbor, MD GPO …" at bounding box center [394, 320] width 653 height 64
click at [309, 297] on link "Premier Annual Breakthroughs Conference 2026" at bounding box center [203, 304] width 258 height 15
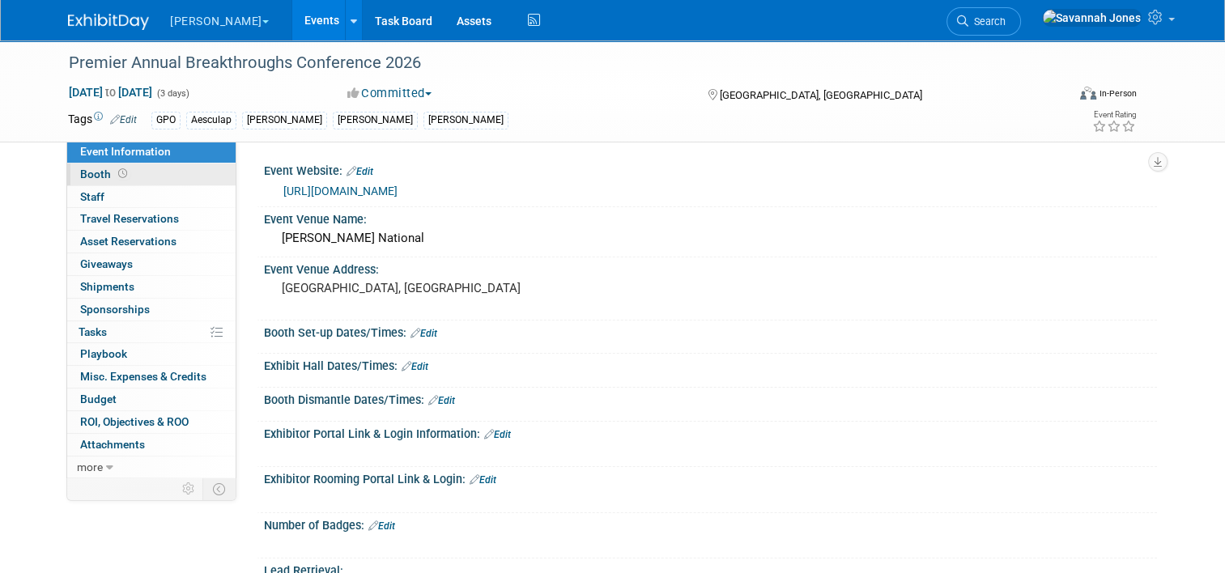
drag, startPoint x: 164, startPoint y: 165, endPoint x: 210, endPoint y: 197, distance: 55.9
click at [164, 165] on link "Booth" at bounding box center [151, 175] width 168 height 22
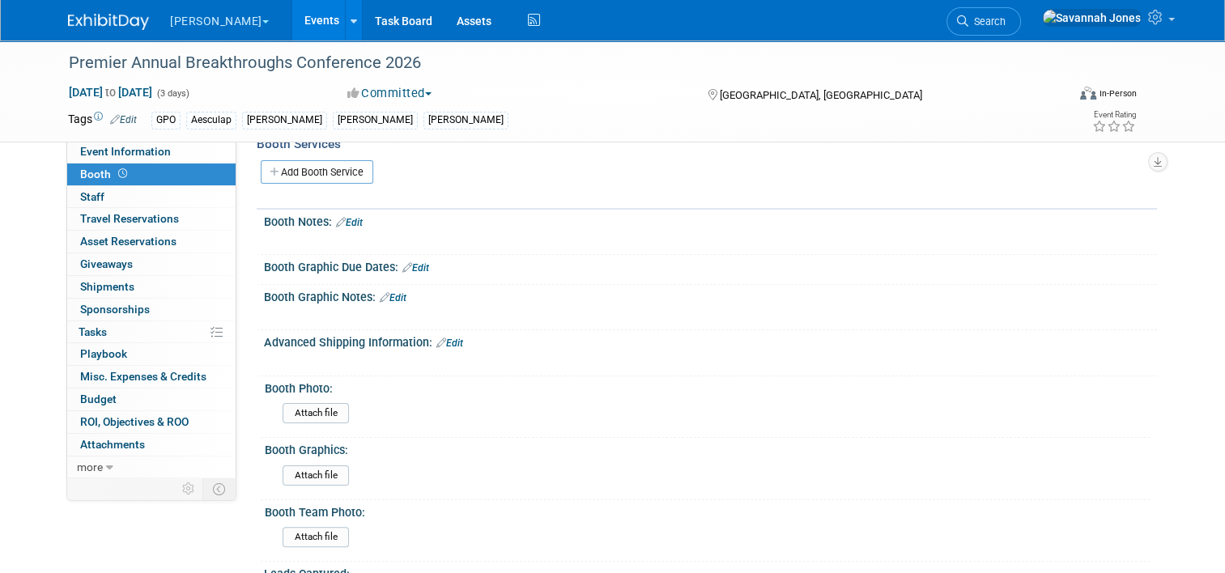
scroll to position [243, 0]
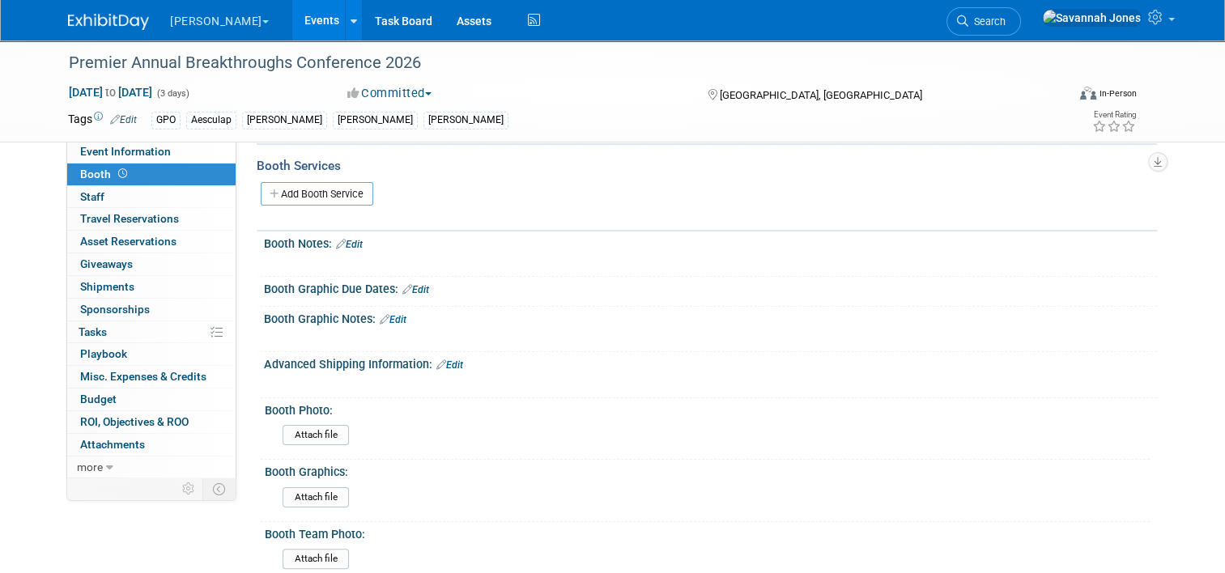
click at [423, 281] on div "Booth Graphic Due Dates: Edit" at bounding box center [710, 287] width 893 height 21
click at [416, 291] on link "Edit" at bounding box center [415, 289] width 27 height 11
click at [419, 283] on div "Booth Graphic Due Dates: Edit" at bounding box center [710, 287] width 893 height 20
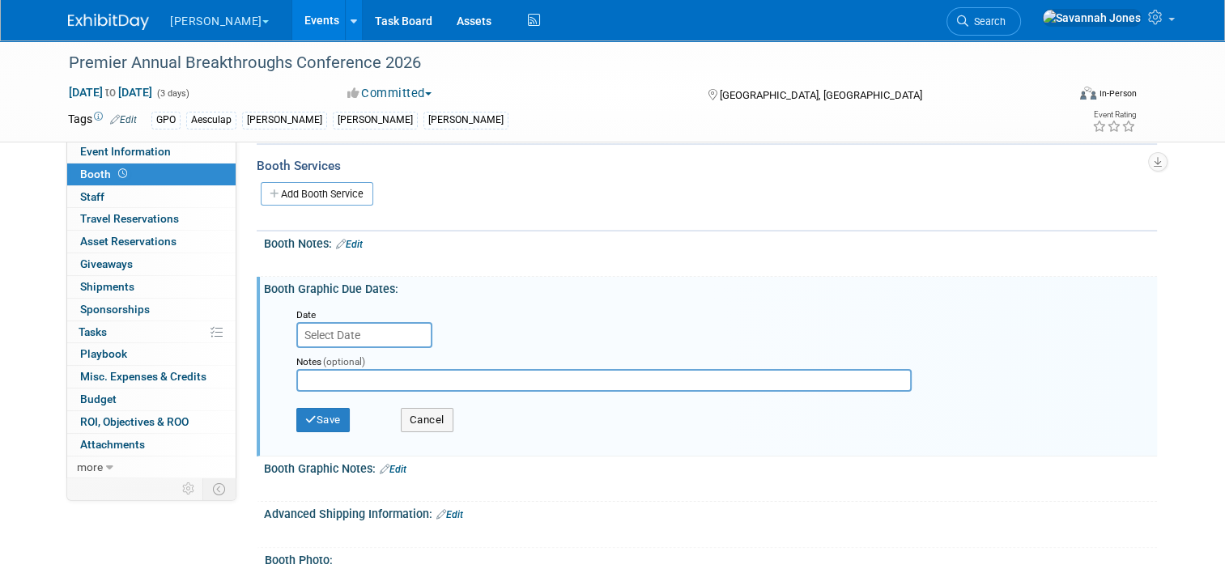
click at [352, 390] on div "Notes (optional)" at bounding box center [606, 374] width 645 height 52
click at [354, 382] on input "text" at bounding box center [603, 380] width 615 height 23
type input "8/25 ship 9/15"
click at [329, 410] on button "Save" at bounding box center [322, 420] width 53 height 24
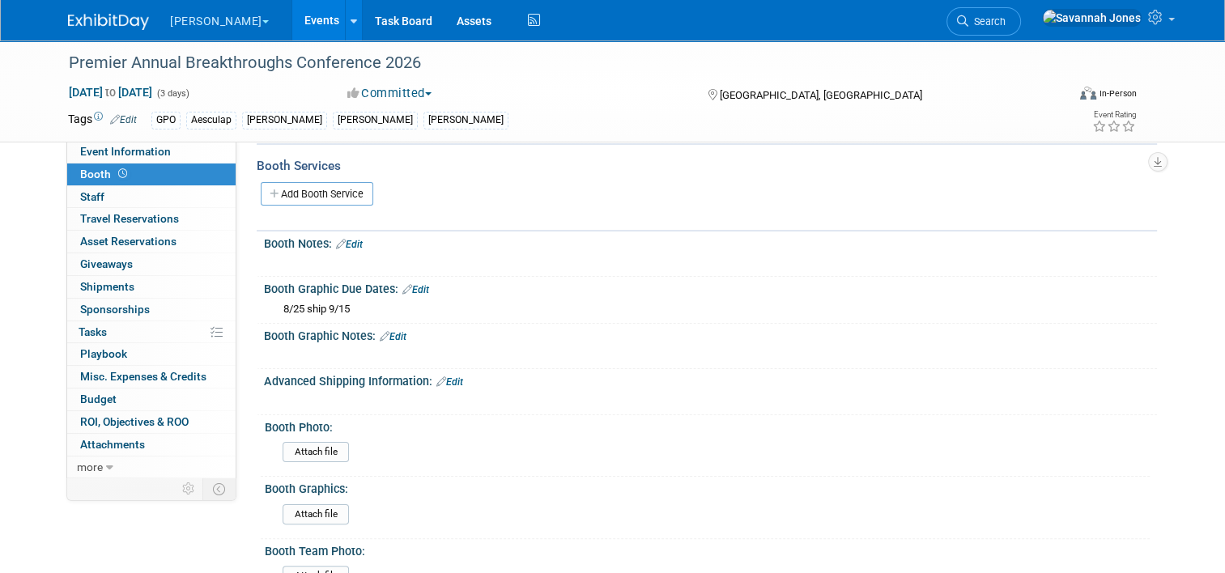
click at [292, 20] on link "Events" at bounding box center [321, 20] width 59 height 40
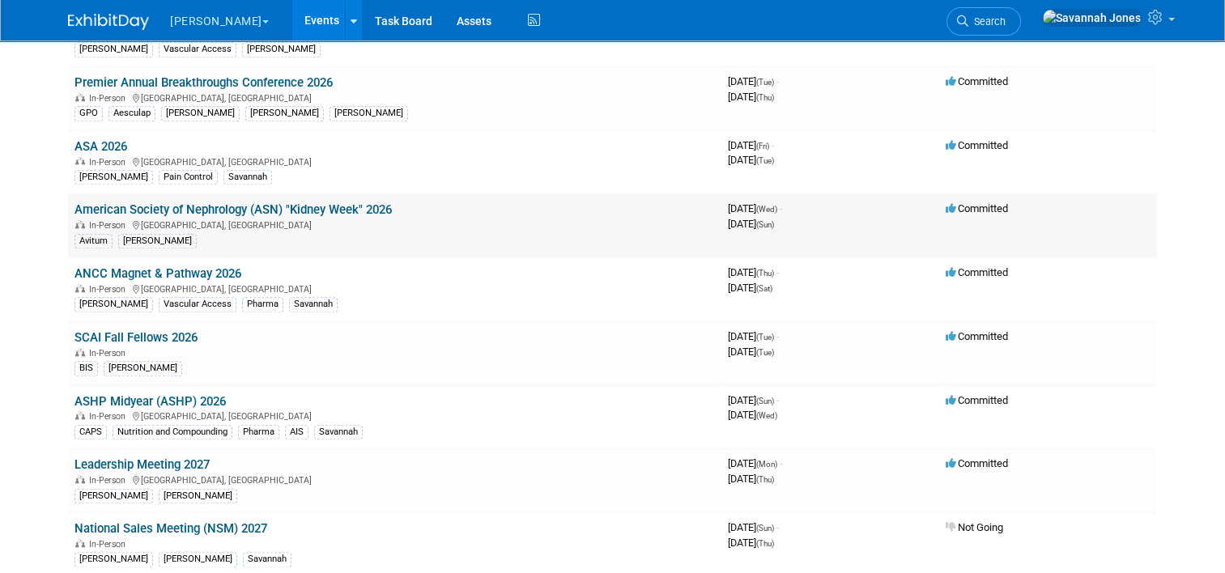
scroll to position [1770, 0]
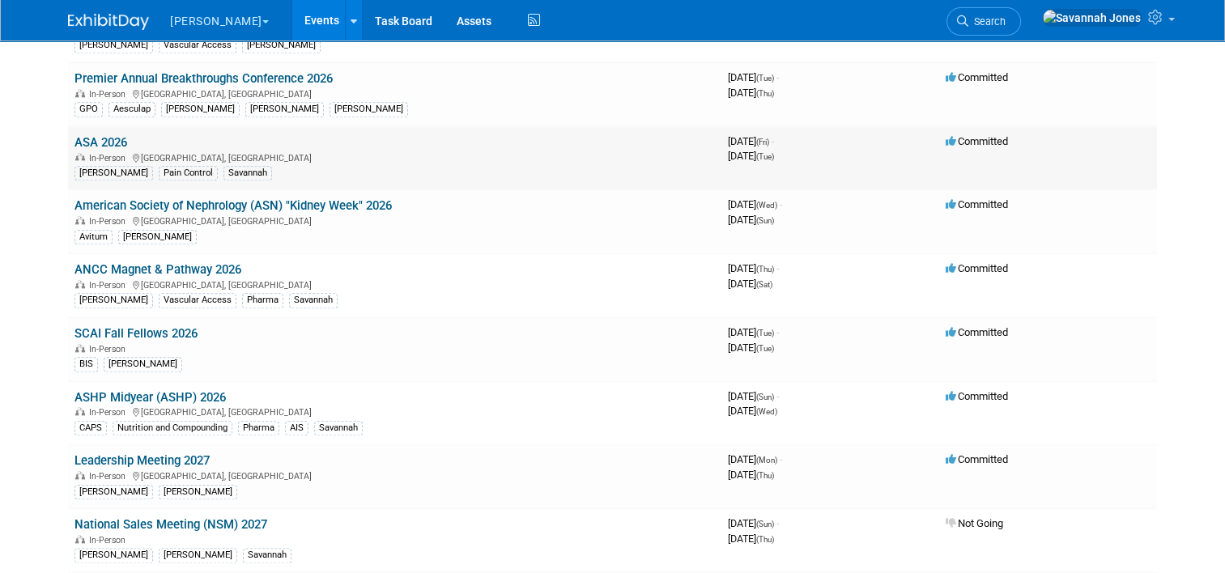
click at [103, 135] on link "ASA 2026" at bounding box center [100, 142] width 53 height 15
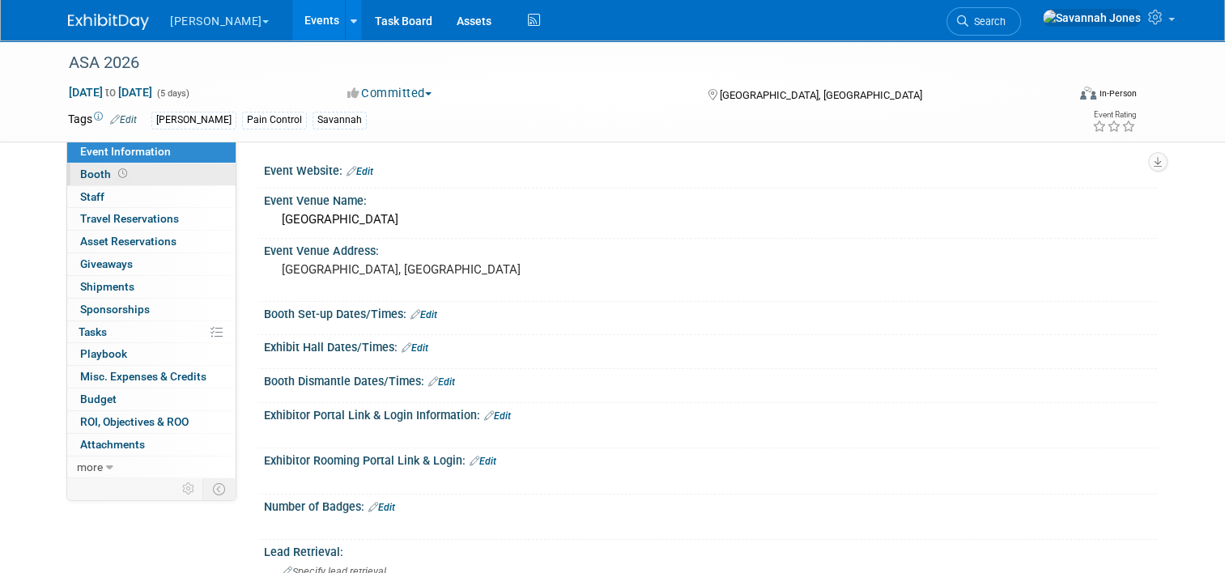
click at [123, 171] on link "Booth" at bounding box center [151, 175] width 168 height 22
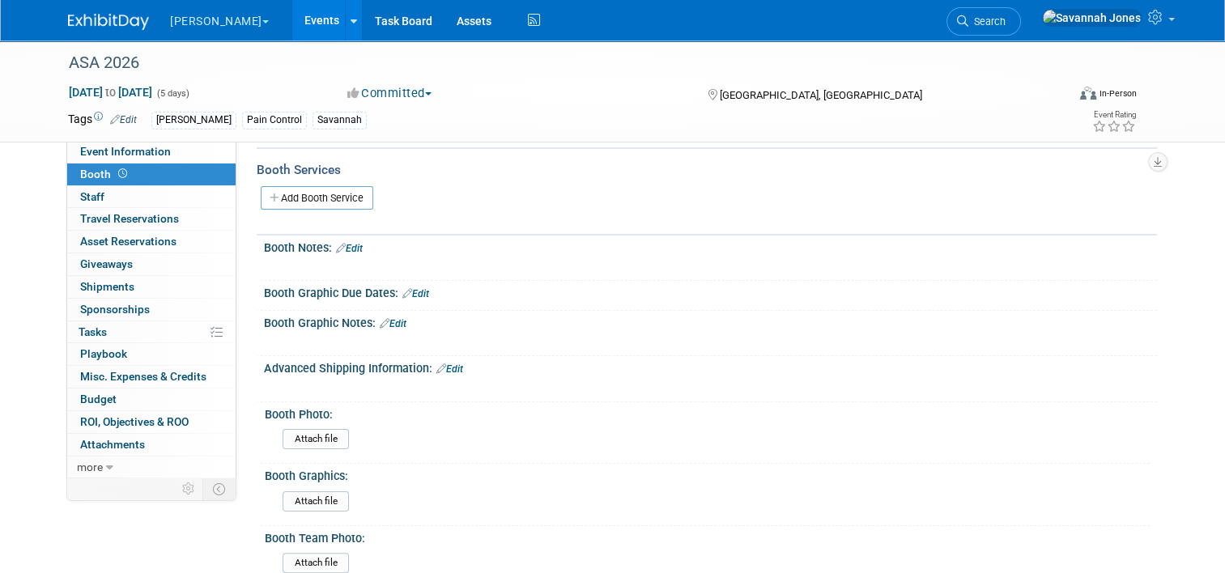
scroll to position [243, 0]
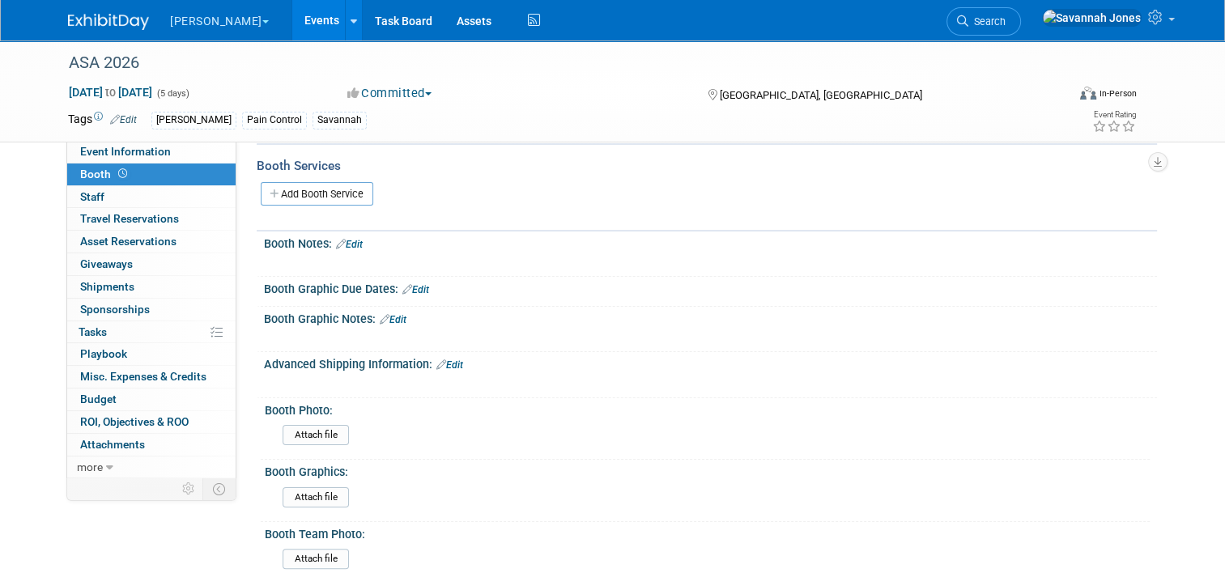
click at [403, 284] on link "Edit" at bounding box center [415, 289] width 27 height 11
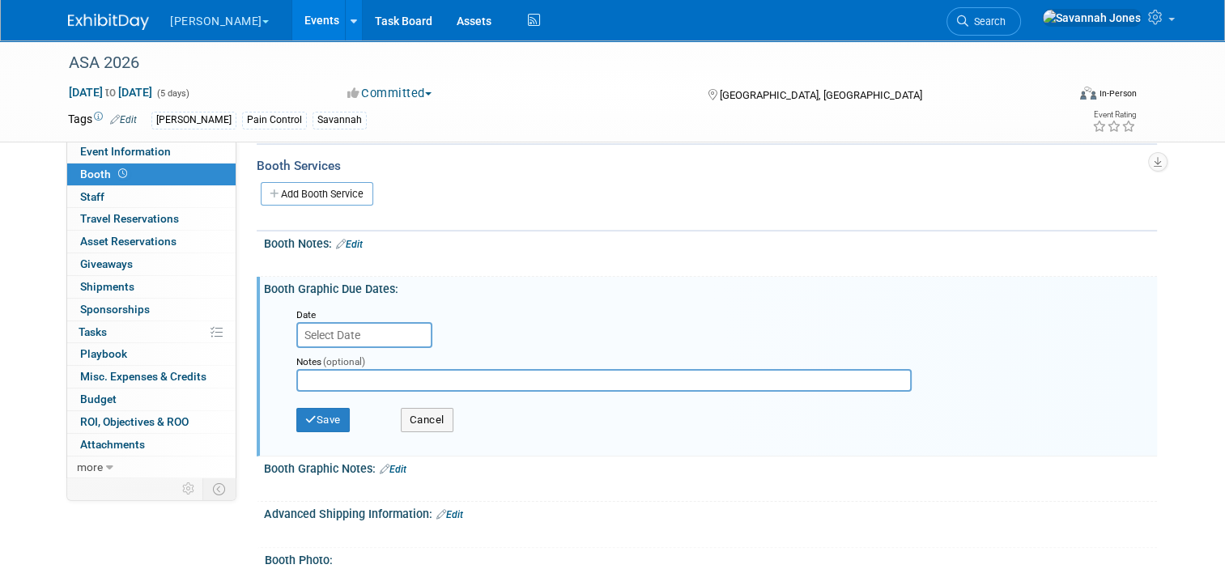
click at [379, 375] on input "text" at bounding box center [603, 380] width 615 height 23
type input "9/4 ship 9/25"
click at [334, 419] on button "Save" at bounding box center [322, 420] width 53 height 24
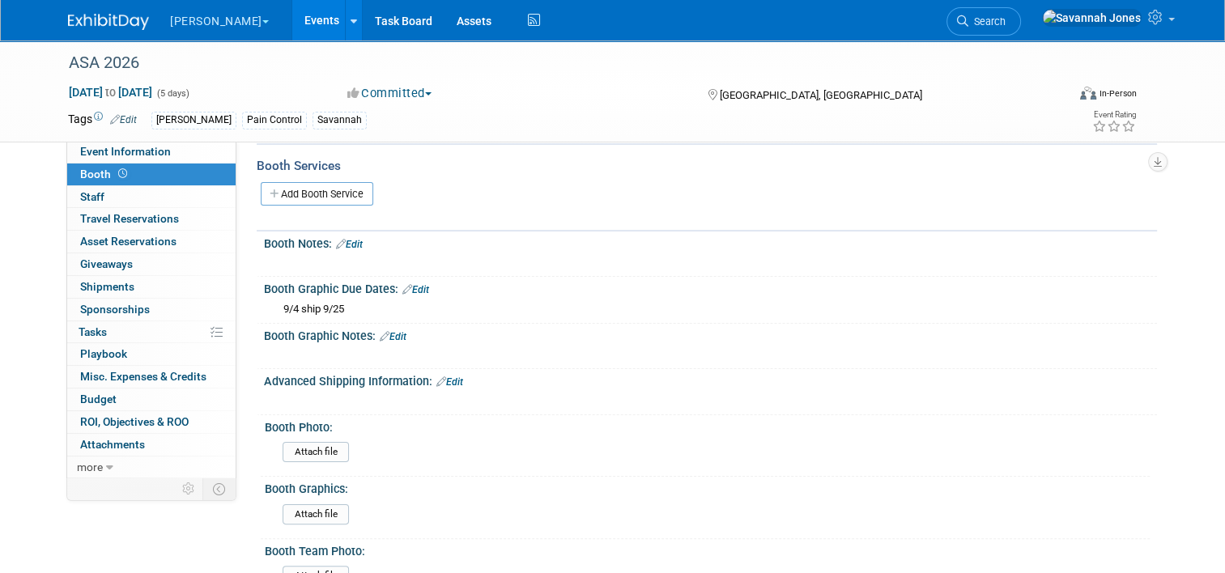
click at [292, 21] on link "Events" at bounding box center [321, 20] width 59 height 40
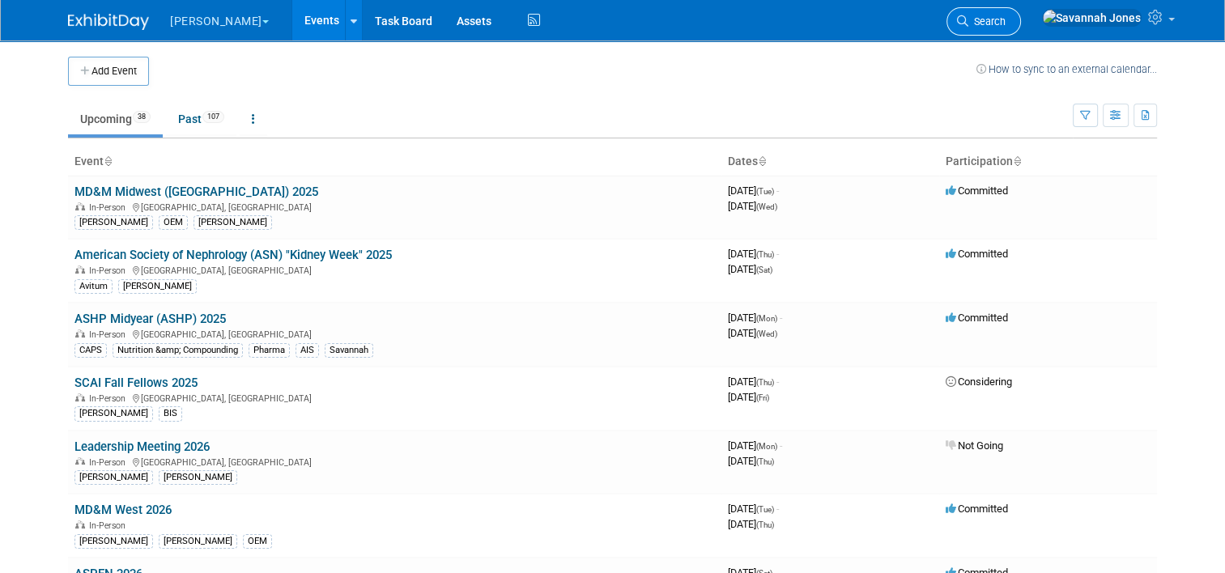
scroll to position [1671, 0]
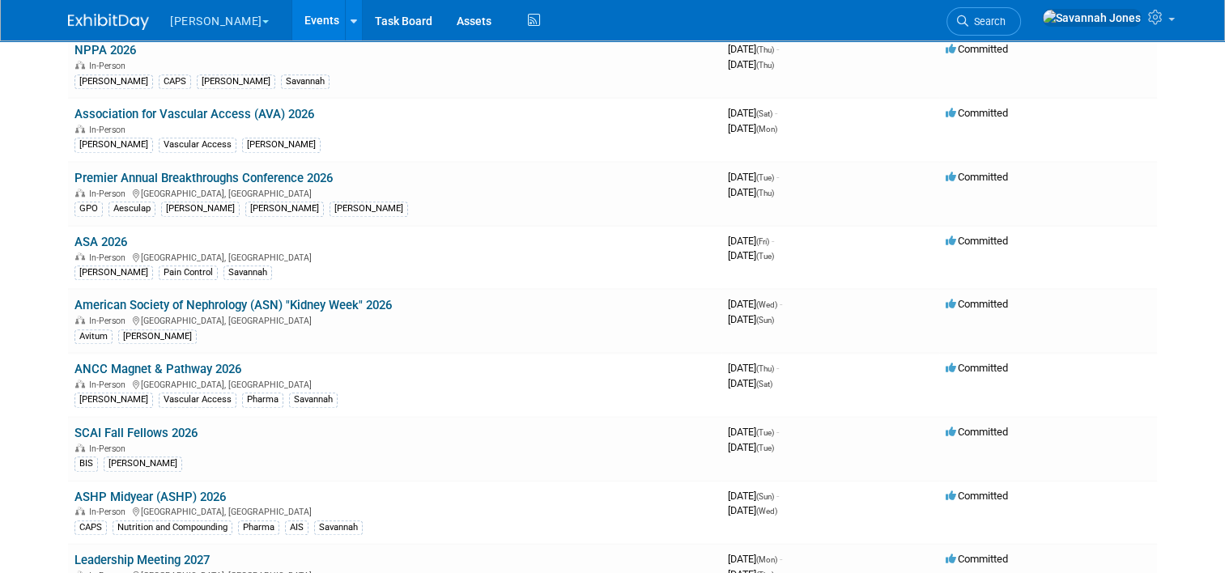
click at [280, 298] on link "American Society of Nephrology (ASN) "Kidney Week" 2026" at bounding box center [232, 305] width 317 height 15
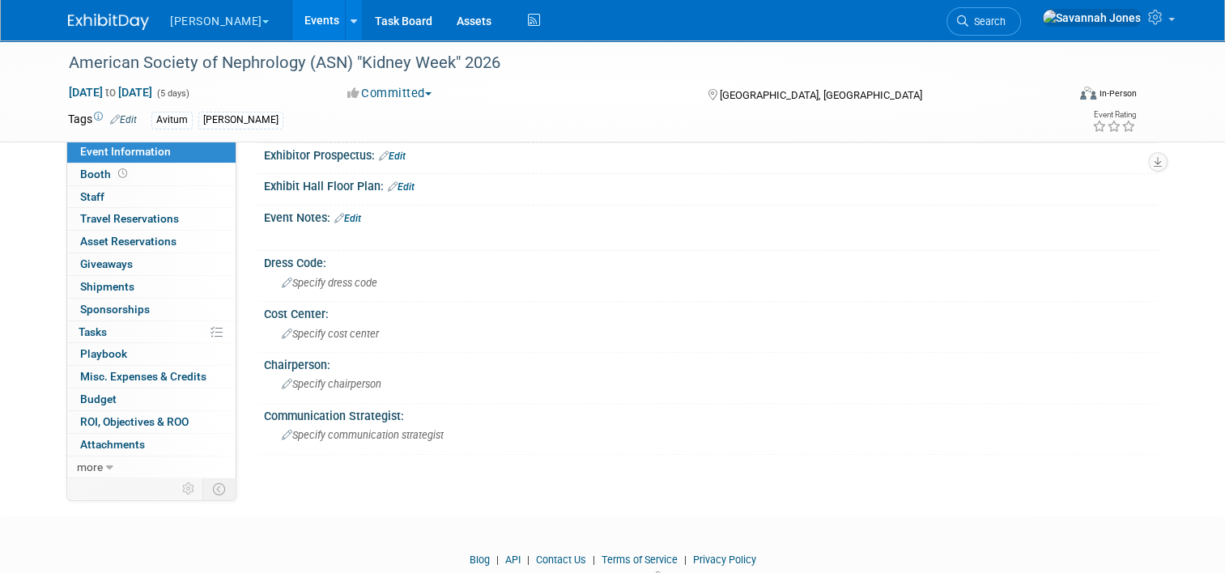
scroll to position [379, 0]
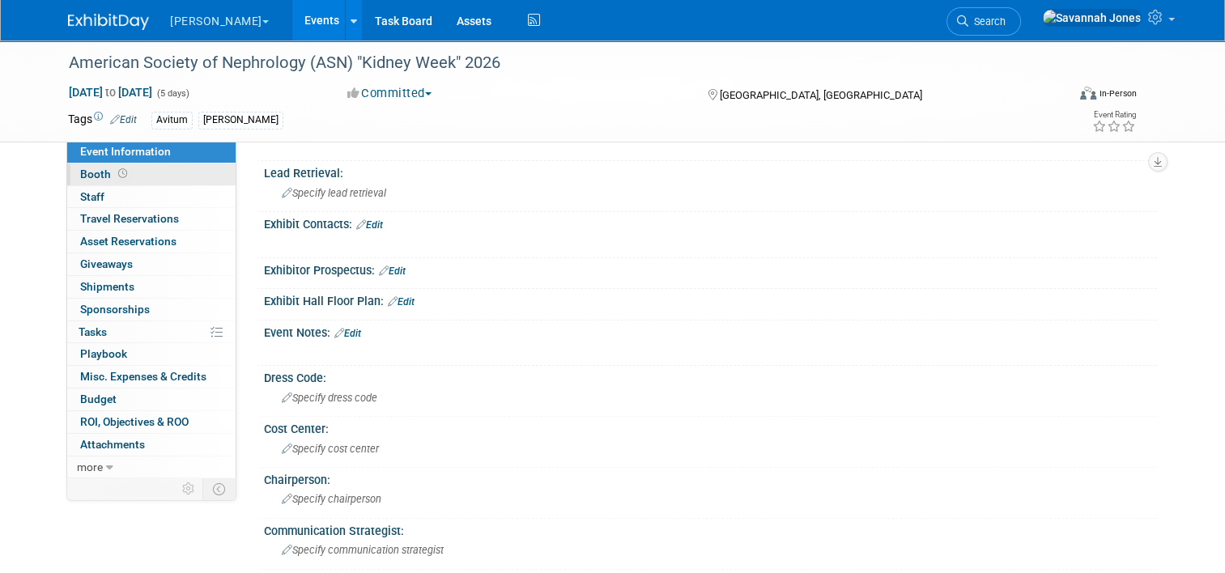
click at [188, 176] on link "Booth" at bounding box center [151, 175] width 168 height 22
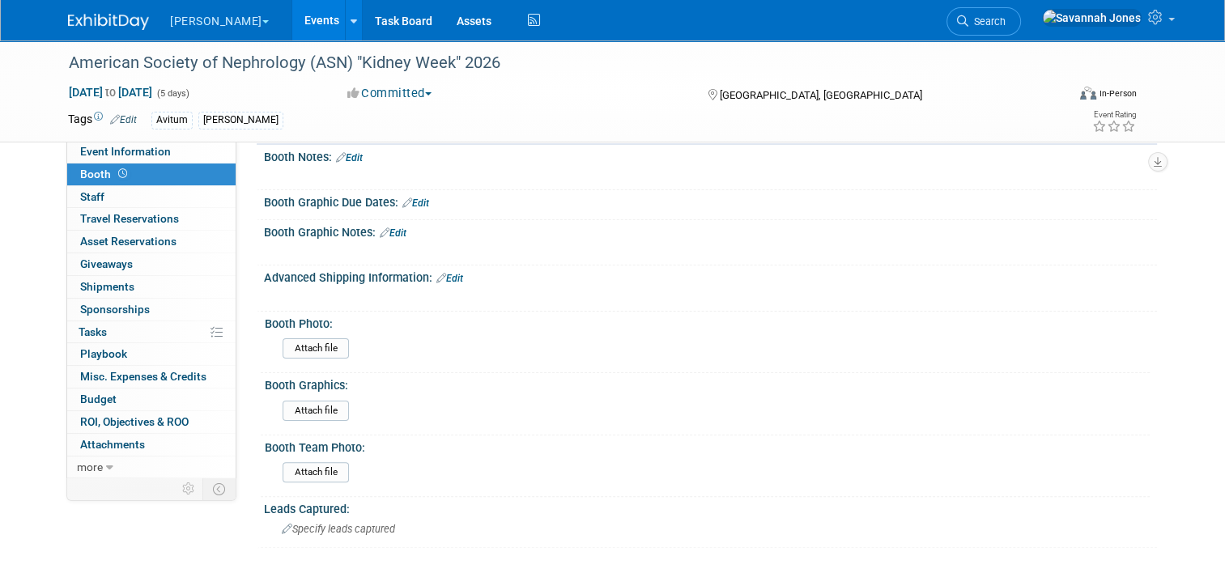
scroll to position [228, 0]
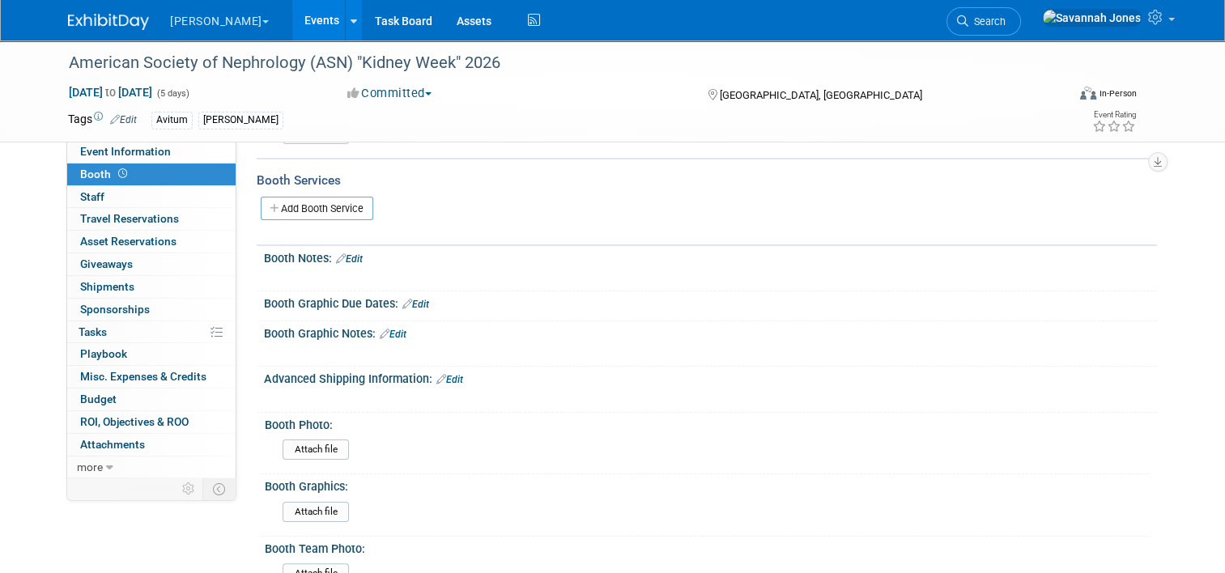
click at [424, 295] on div "Booth Graphic Due Dates: Edit" at bounding box center [710, 301] width 893 height 21
click at [406, 302] on link "Edit" at bounding box center [415, 304] width 27 height 11
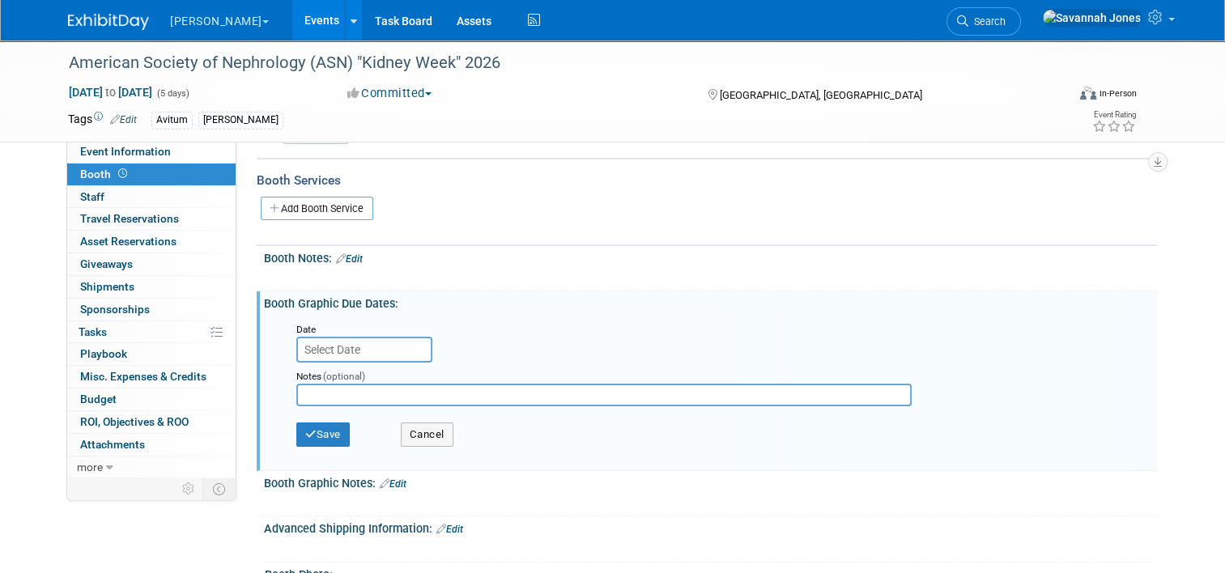
click at [384, 346] on input "text" at bounding box center [364, 350] width 136 height 26
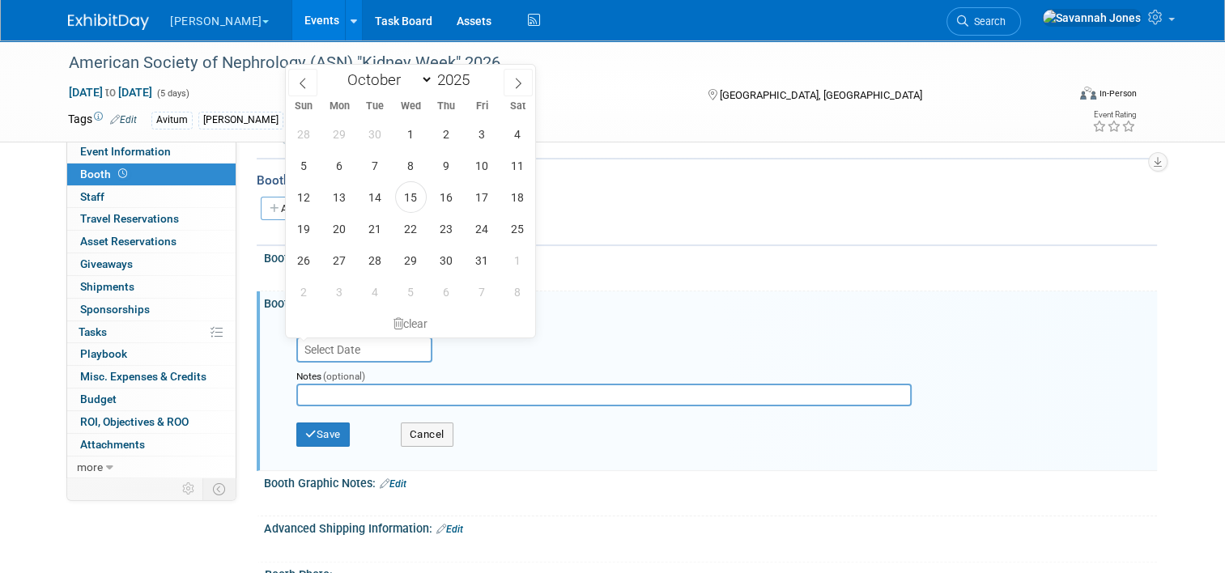
click at [384, 386] on input "text" at bounding box center [603, 395] width 615 height 23
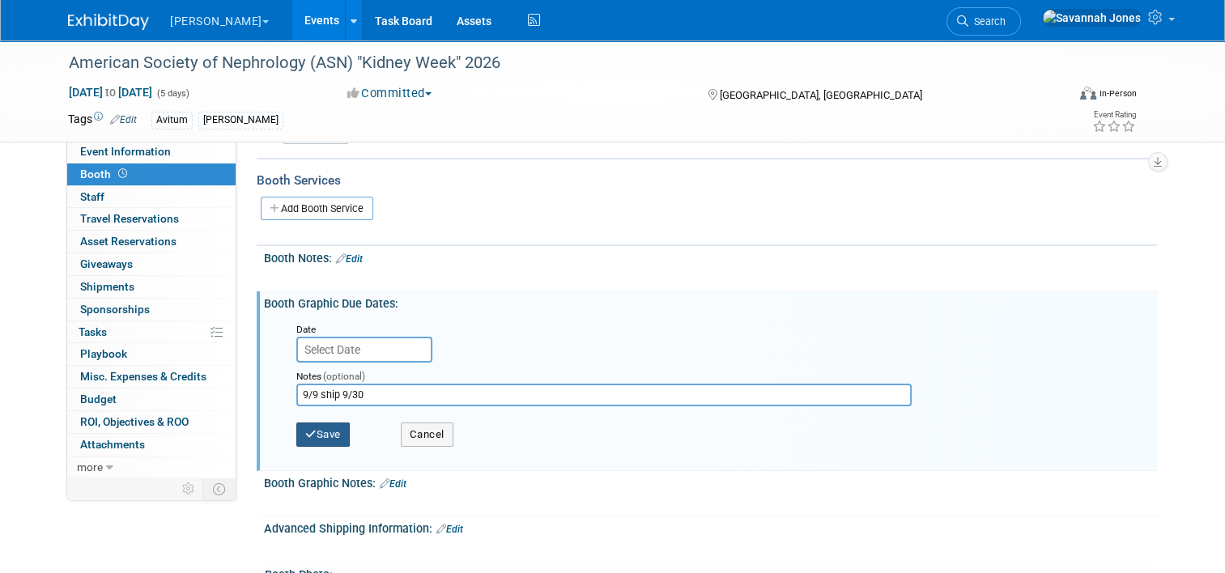
type input "9/9 ship 9/30"
click at [296, 431] on button "Save" at bounding box center [322, 435] width 53 height 24
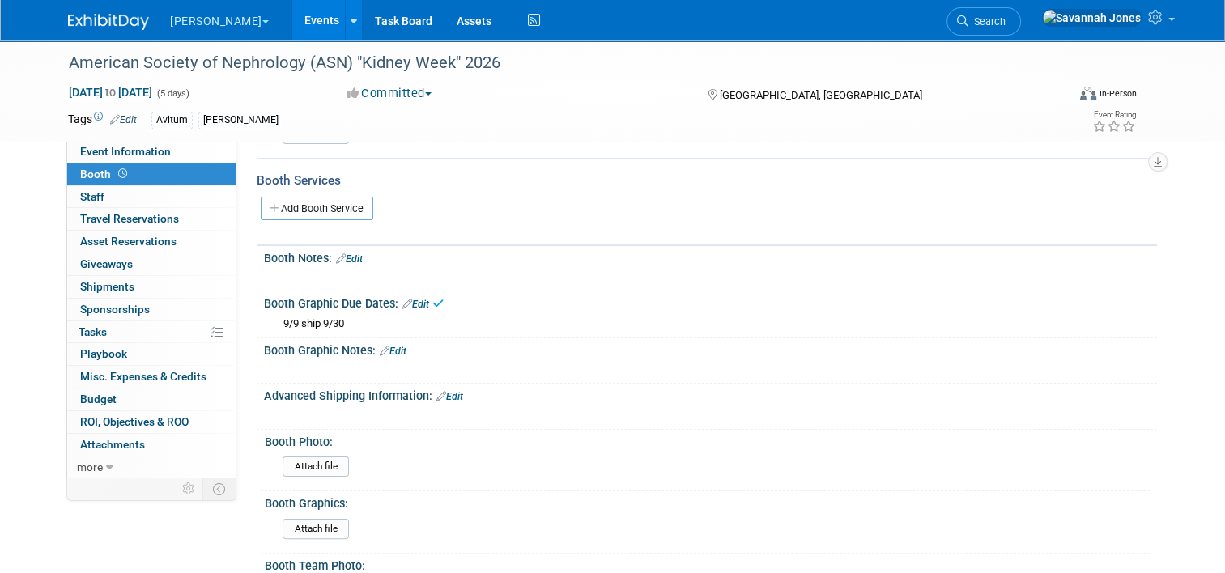
click at [292, 16] on link "Events" at bounding box center [321, 20] width 59 height 40
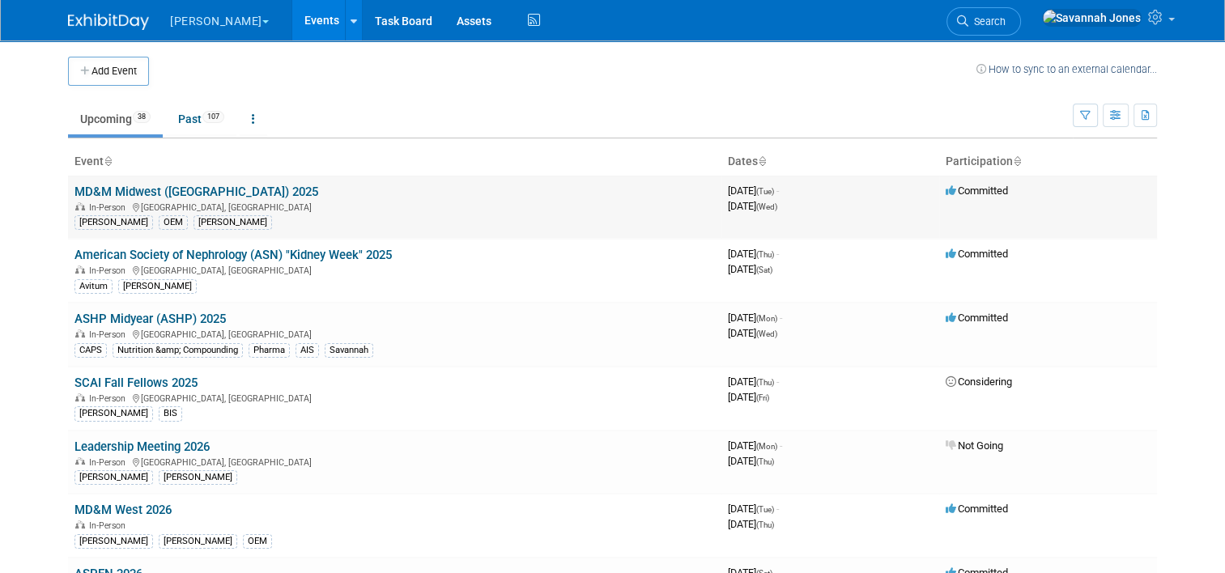
click at [709, 213] on div "[PERSON_NAME] OEM [PERSON_NAME]" at bounding box center [394, 221] width 640 height 17
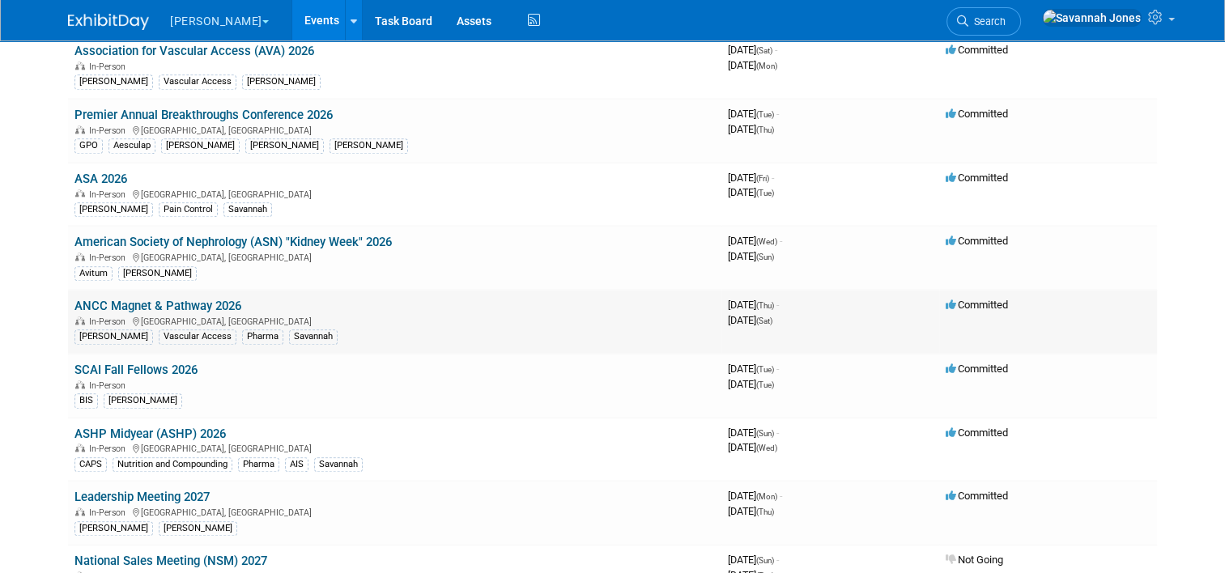
click at [212, 299] on link "ANCC Magnet & Pathway 2026" at bounding box center [157, 306] width 167 height 15
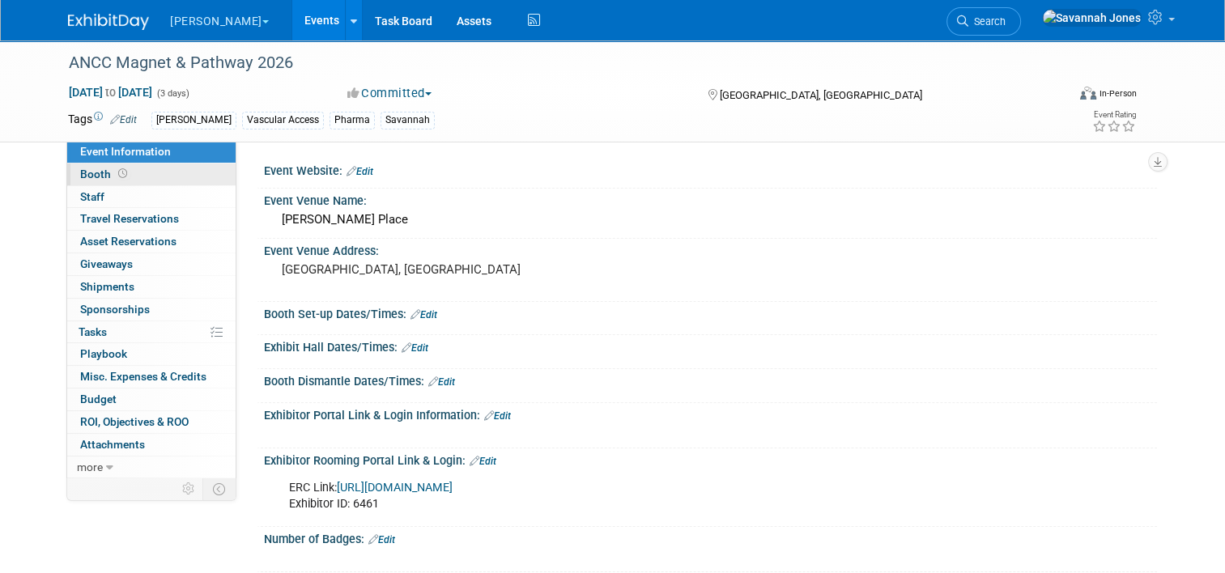
click at [115, 178] on span at bounding box center [122, 174] width 15 height 12
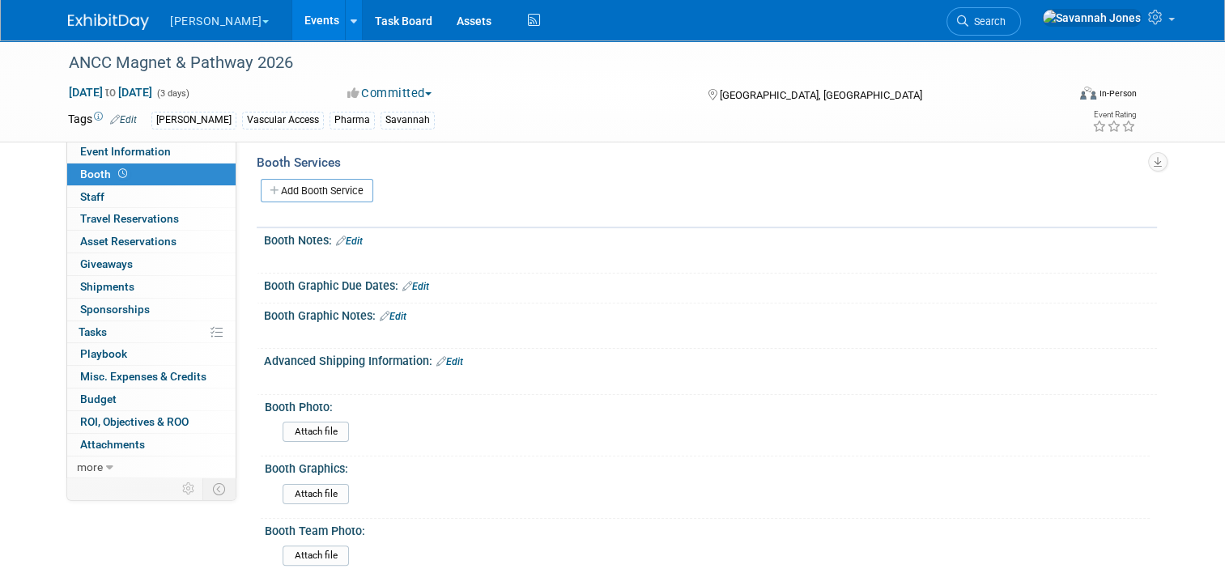
scroll to position [243, 0]
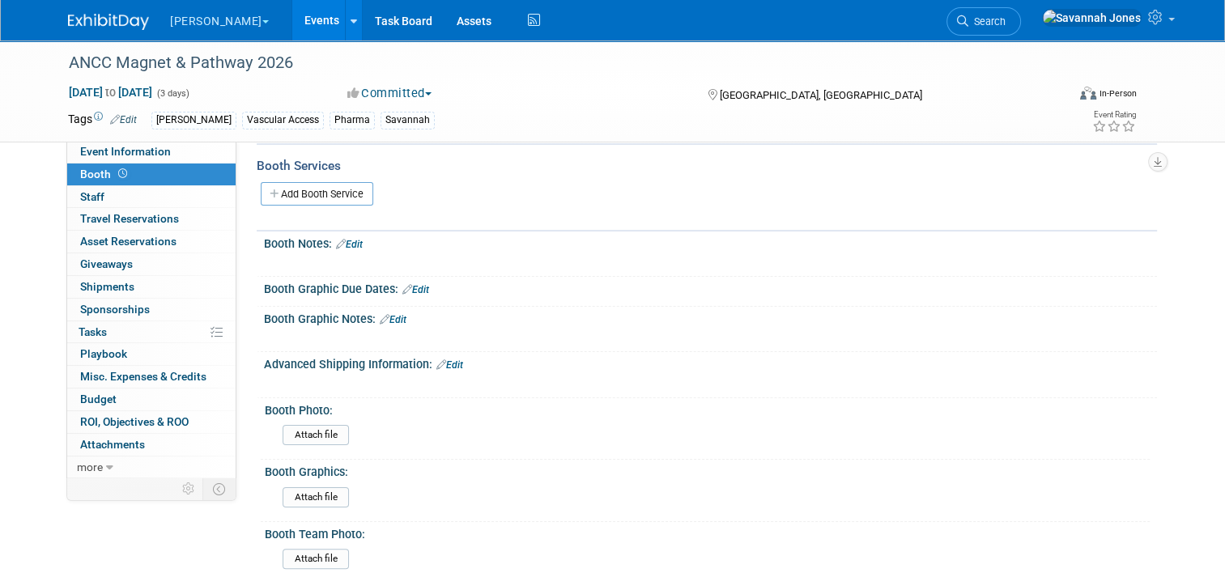
click at [414, 284] on link "Edit" at bounding box center [415, 289] width 27 height 11
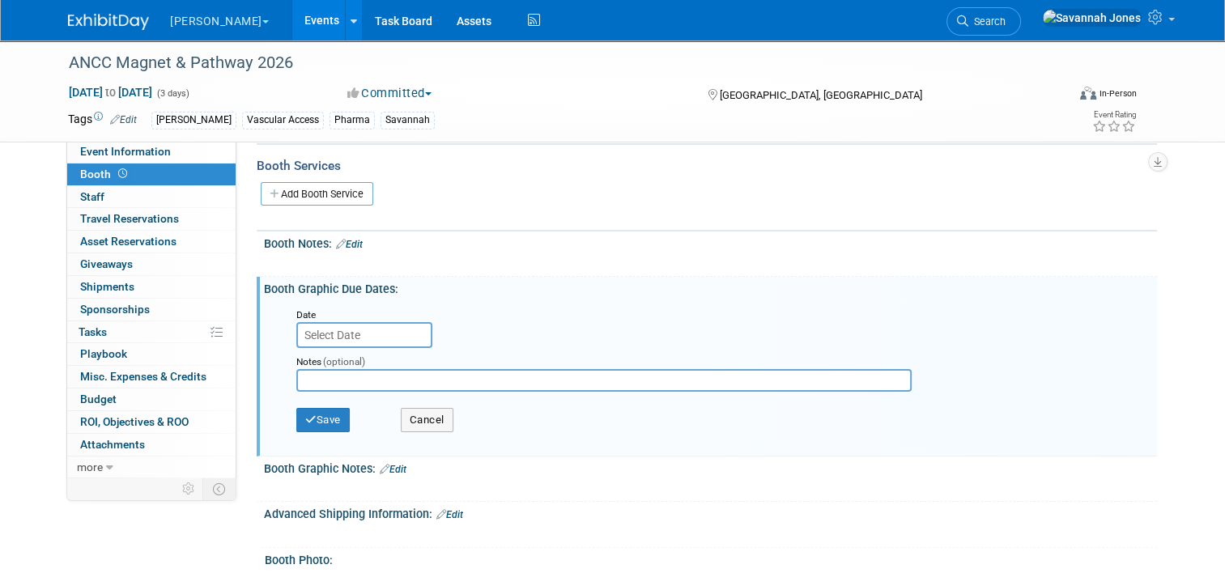
click at [379, 374] on input "text" at bounding box center [603, 380] width 615 height 23
type input "9/19 ship 10/8"
click at [321, 414] on button "Save" at bounding box center [322, 420] width 53 height 24
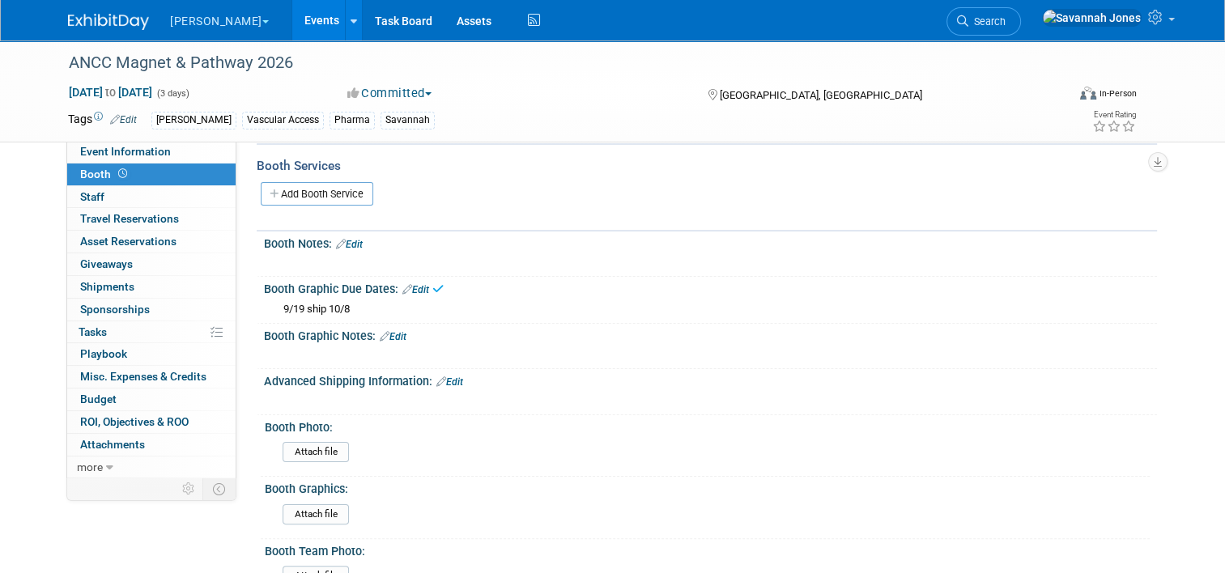
click at [292, 16] on link "Events" at bounding box center [321, 20] width 59 height 40
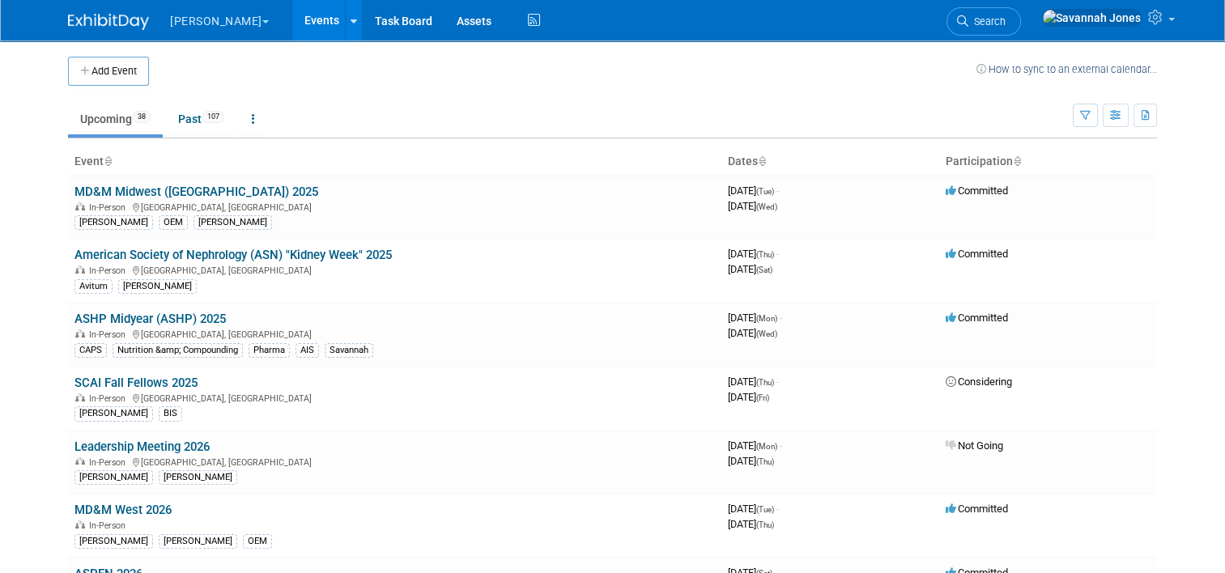
scroll to position [1860, 0]
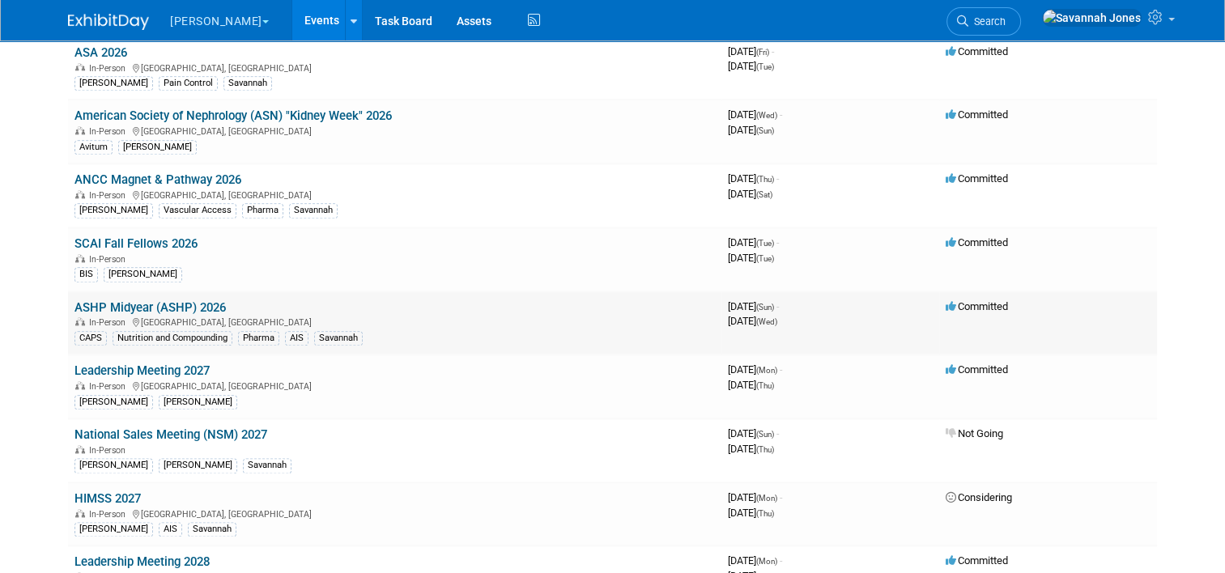
click at [192, 300] on link "ASHP Midyear (ASHP) 2026" at bounding box center [149, 307] width 151 height 15
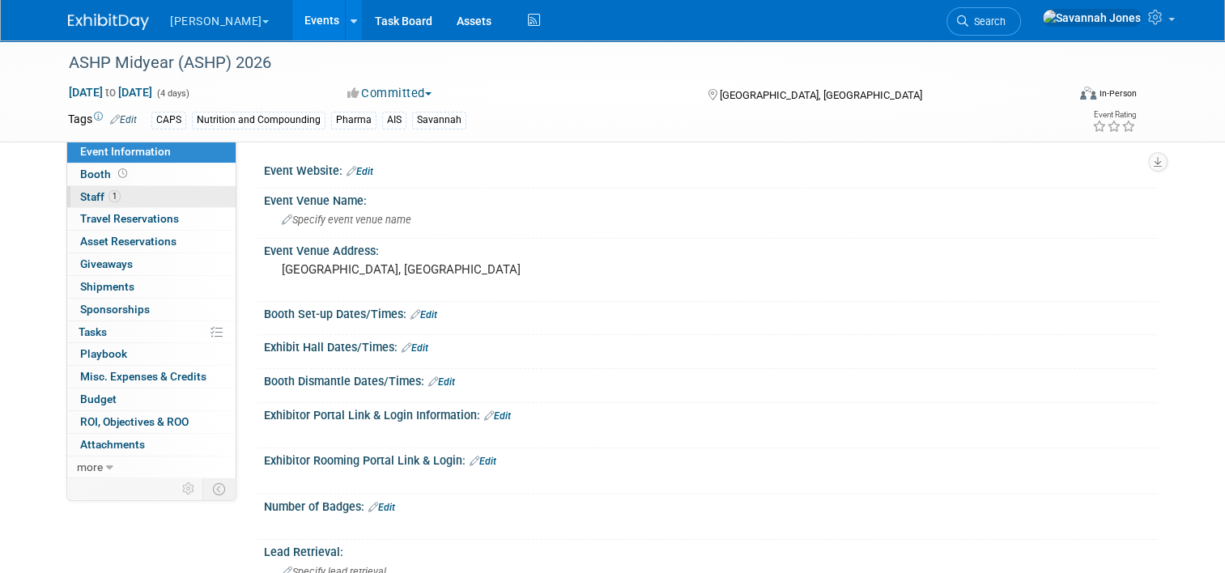
click at [143, 186] on link "1 Staff 1" at bounding box center [151, 197] width 168 height 22
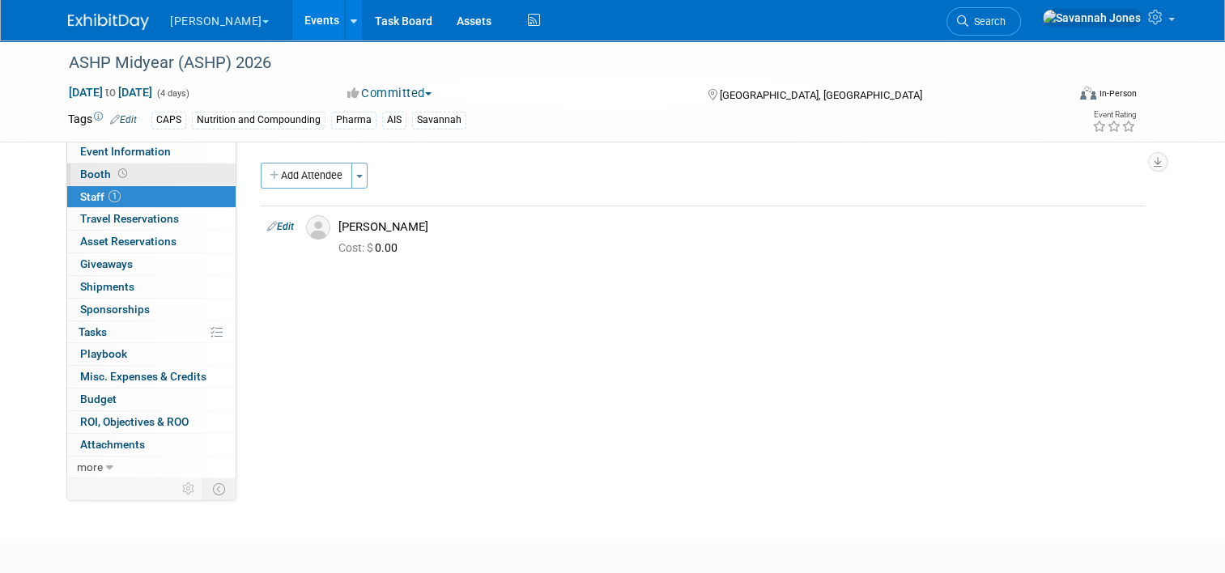
click at [147, 175] on link "Booth" at bounding box center [151, 175] width 168 height 22
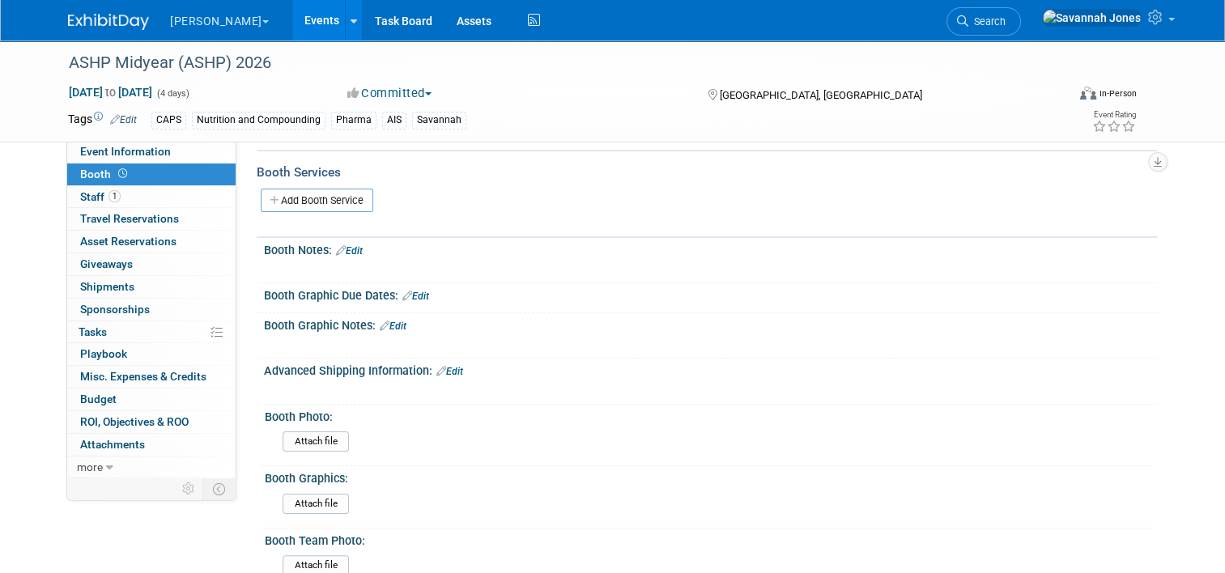
scroll to position [324, 0]
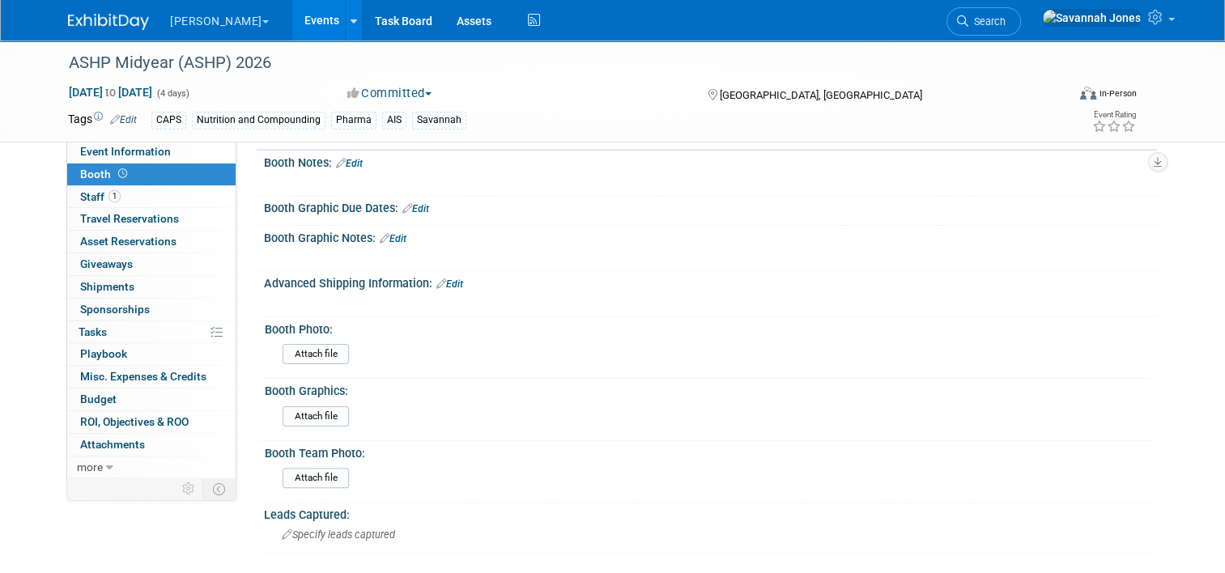
click at [418, 205] on link "Edit" at bounding box center [415, 208] width 27 height 11
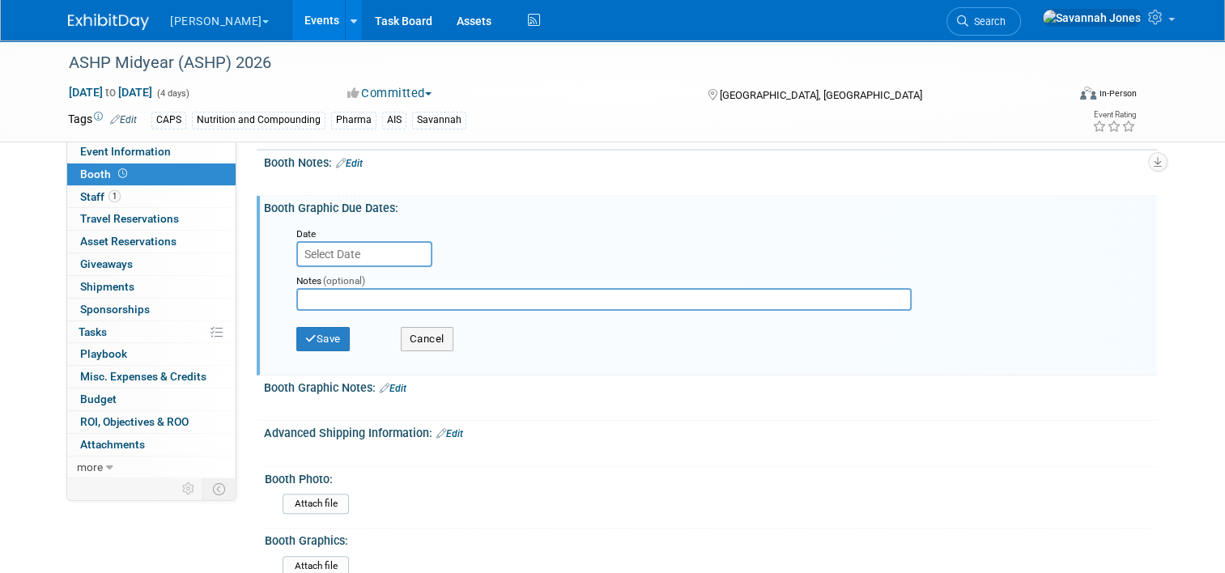
click at [351, 303] on input "text" at bounding box center [603, 299] width 615 height 23
type input "10/23 ship 11/13"
click at [330, 343] on button "Save" at bounding box center [322, 339] width 53 height 24
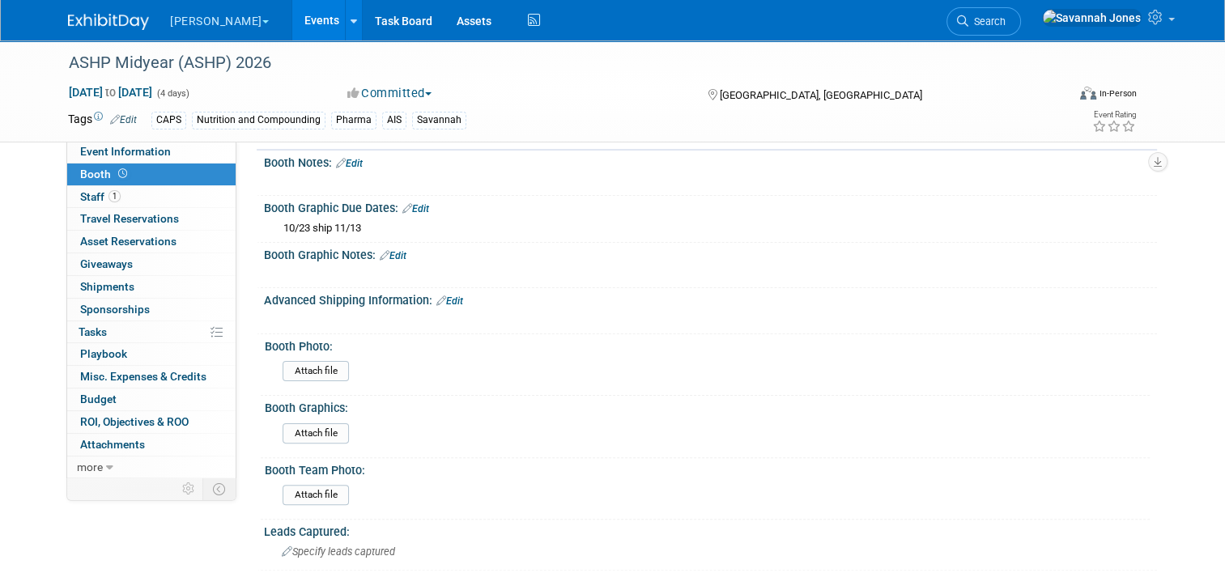
click at [292, 28] on link "Events" at bounding box center [321, 20] width 59 height 40
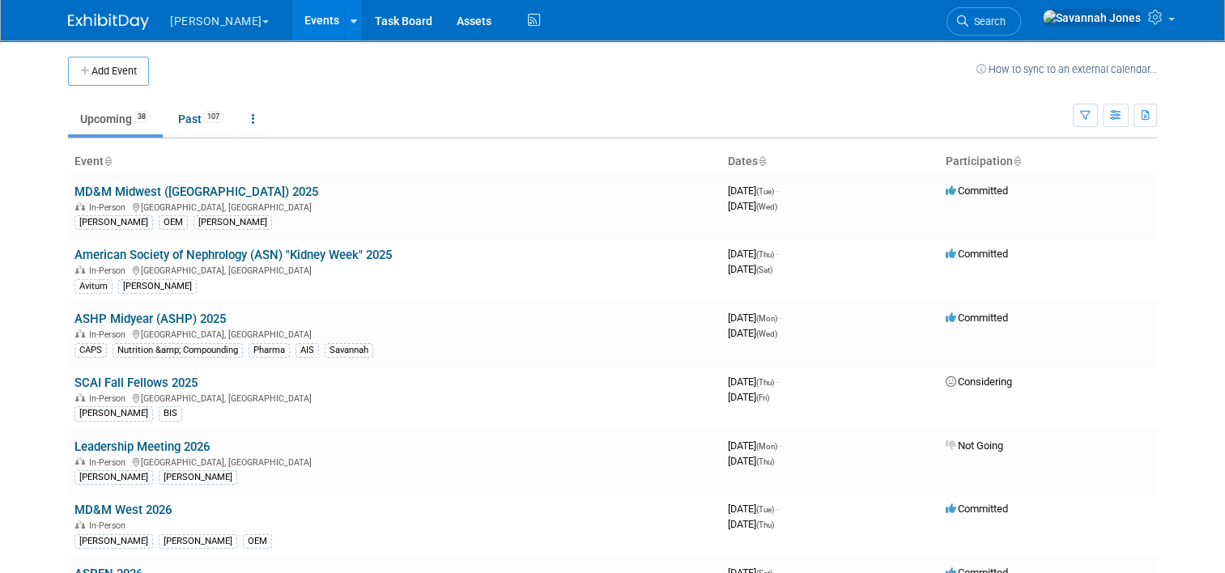
scroll to position [1797, 0]
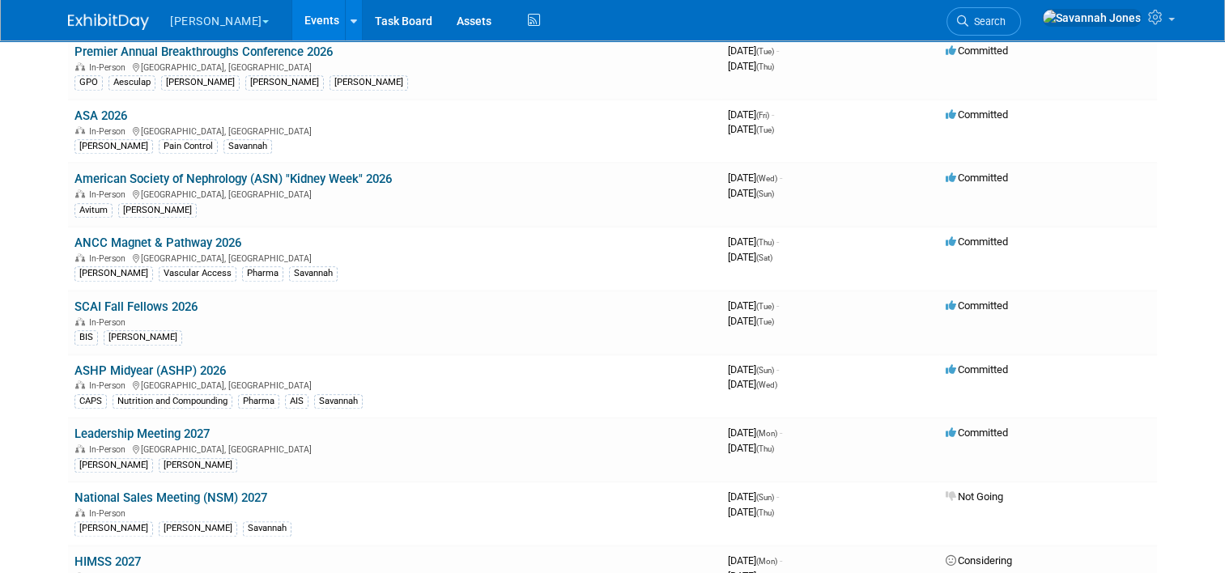
click at [161, 300] on link "SCAI Fall Fellows 2026" at bounding box center [135, 307] width 123 height 15
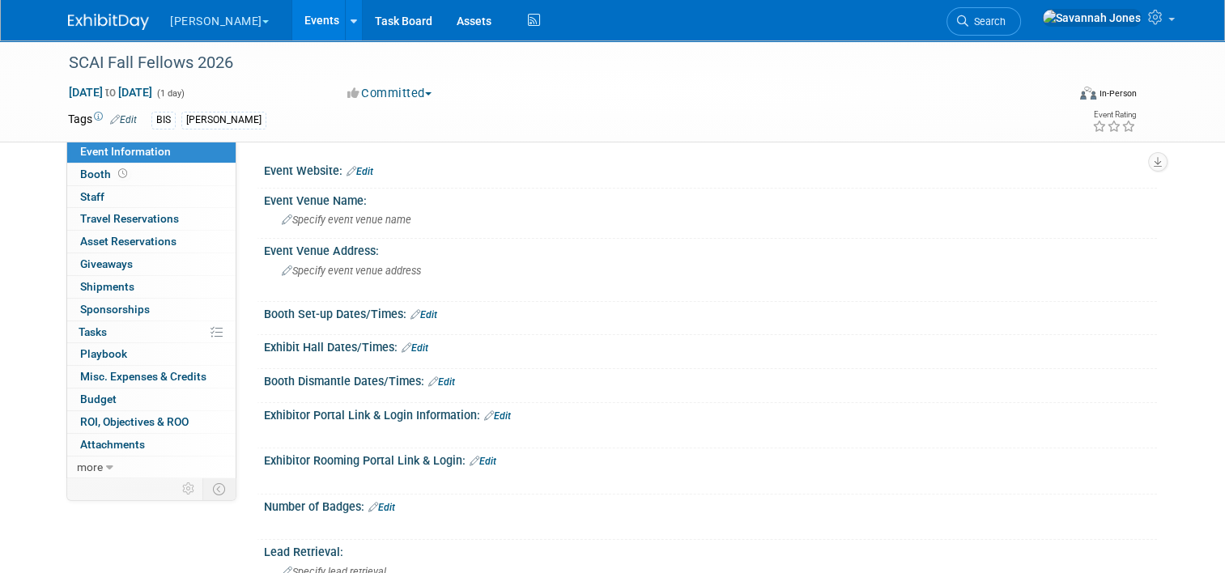
click at [409, 87] on button "Committed" at bounding box center [390, 93] width 96 height 17
click at [419, 146] on link "Considering" at bounding box center [406, 142] width 128 height 23
click at [118, 172] on icon at bounding box center [122, 173] width 9 height 9
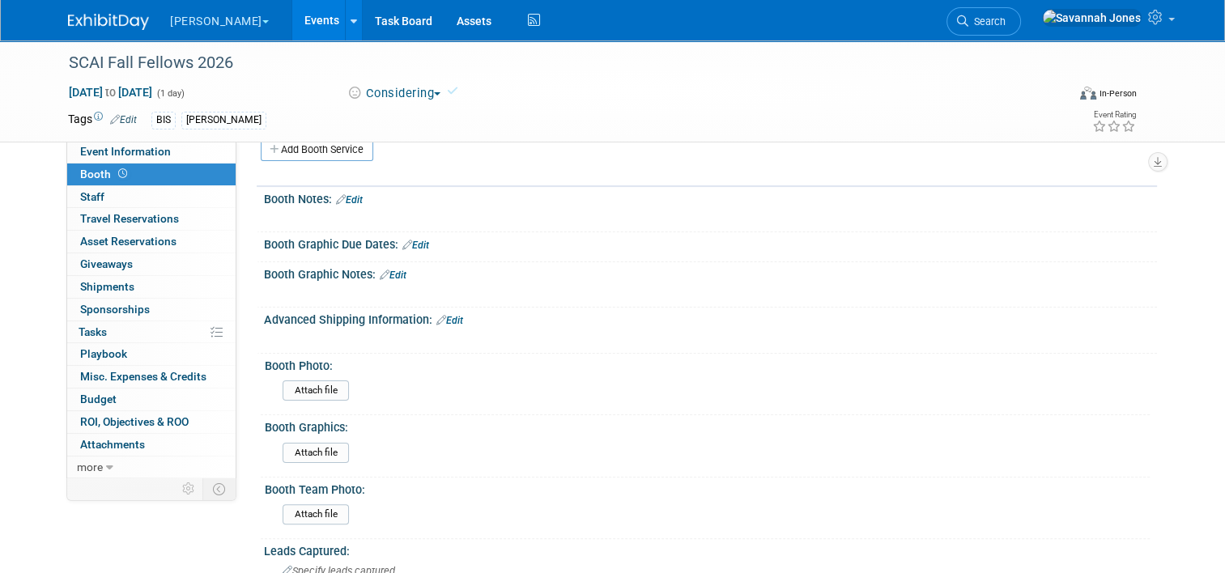
scroll to position [324, 0]
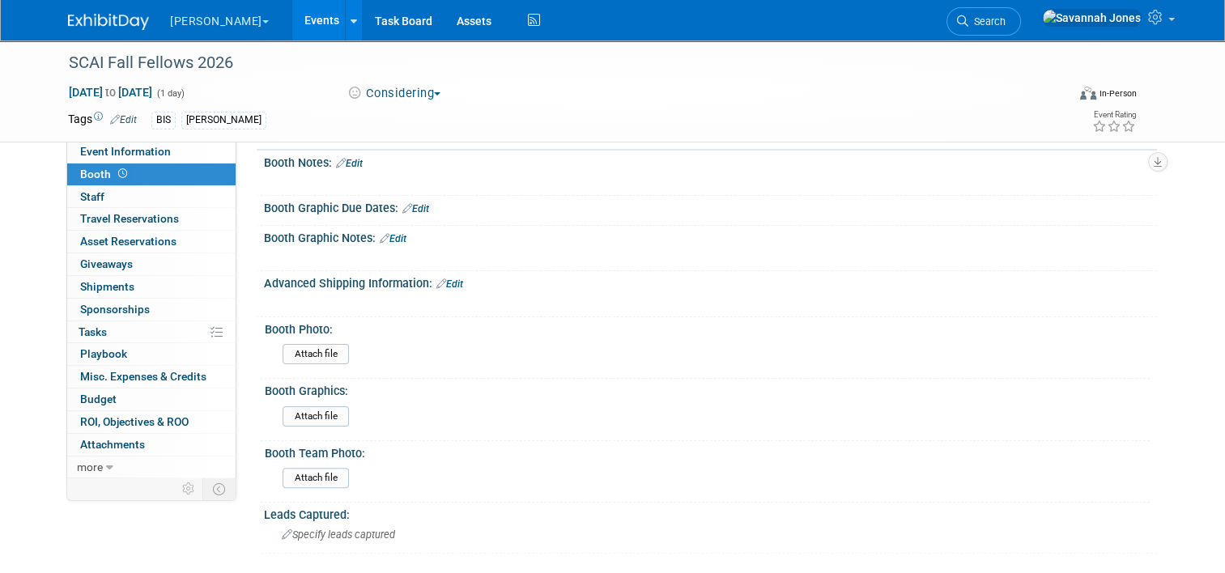
click at [412, 215] on div at bounding box center [710, 217] width 869 height 4
click at [406, 206] on link "Edit" at bounding box center [415, 208] width 27 height 11
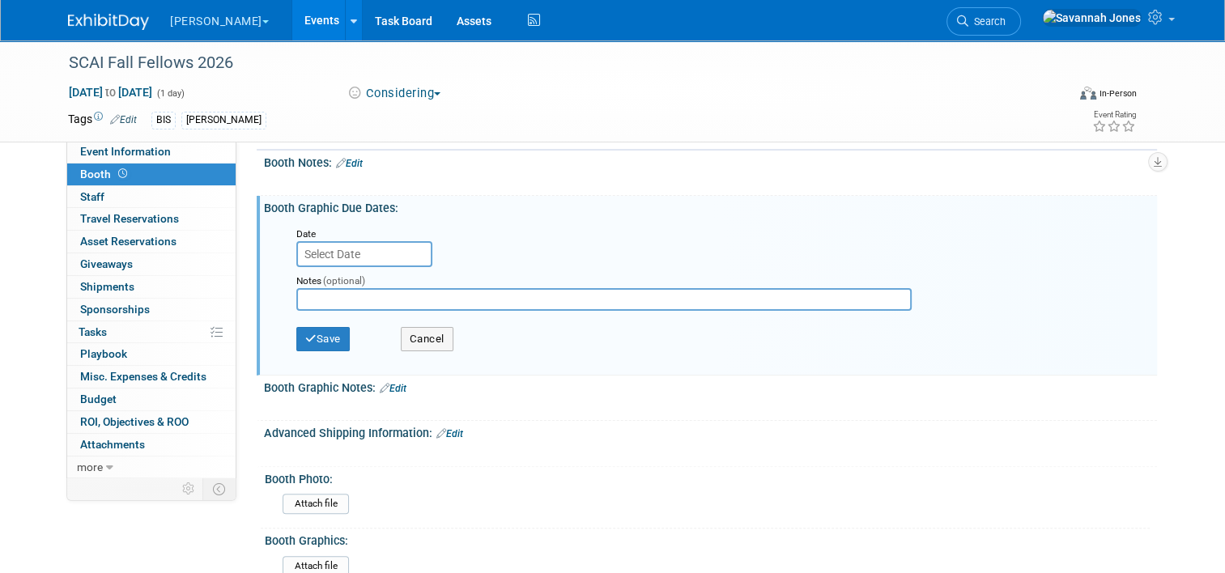
click at [335, 295] on input "text" at bounding box center [603, 299] width 615 height 23
type input "10/28 ship 11/18"
click at [339, 346] on div "Save Cancel" at bounding box center [713, 341] width 835 height 45
click at [328, 338] on button "Save" at bounding box center [322, 339] width 53 height 24
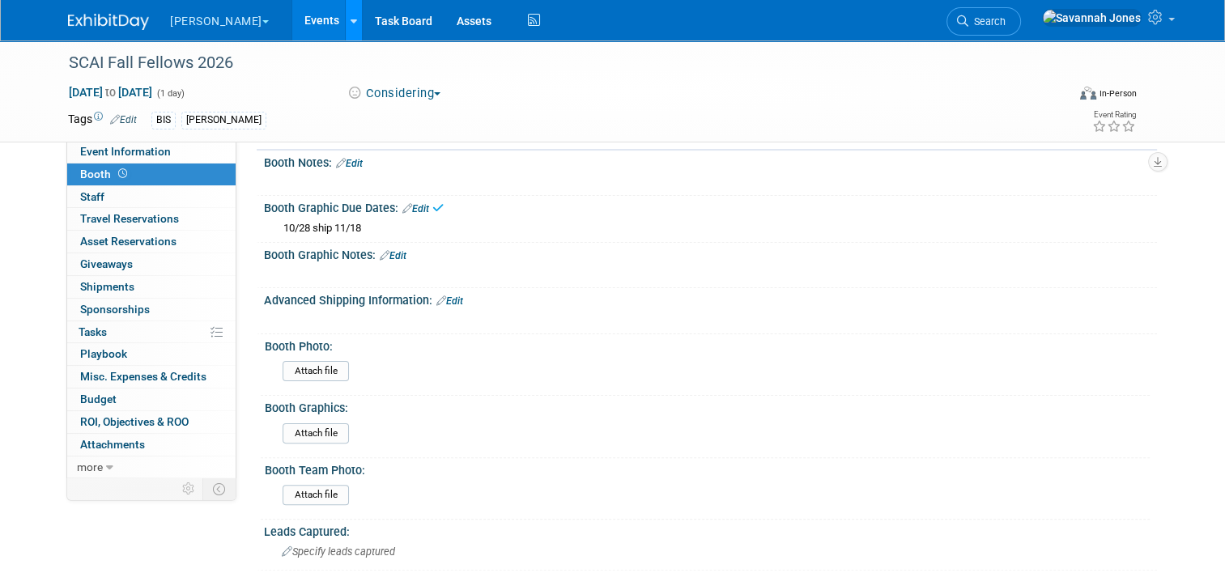
click at [345, 26] on link at bounding box center [353, 20] width 17 height 40
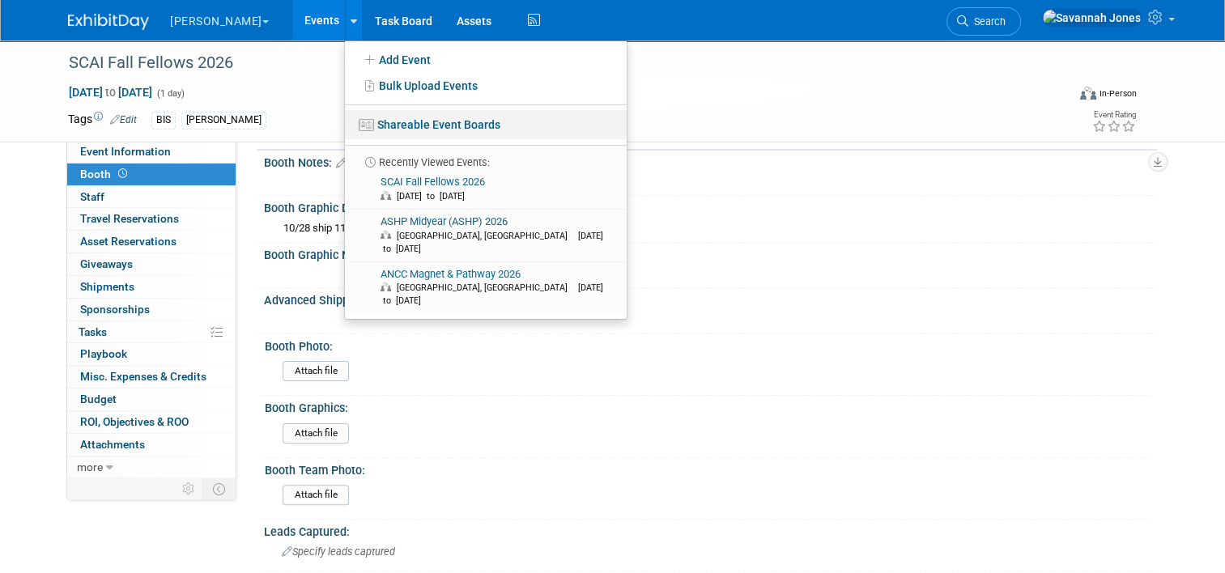
click at [408, 121] on link "Shareable Event Boards" at bounding box center [486, 124] width 282 height 29
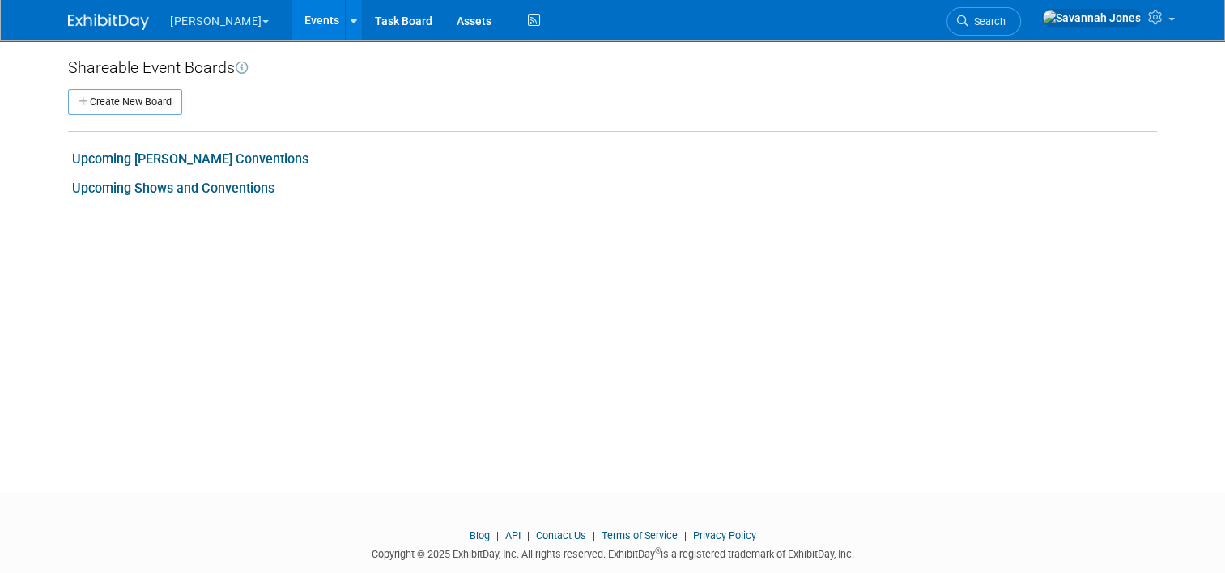
click at [210, 164] on link "Upcoming [PERSON_NAME] Conventions" at bounding box center [190, 158] width 236 height 15
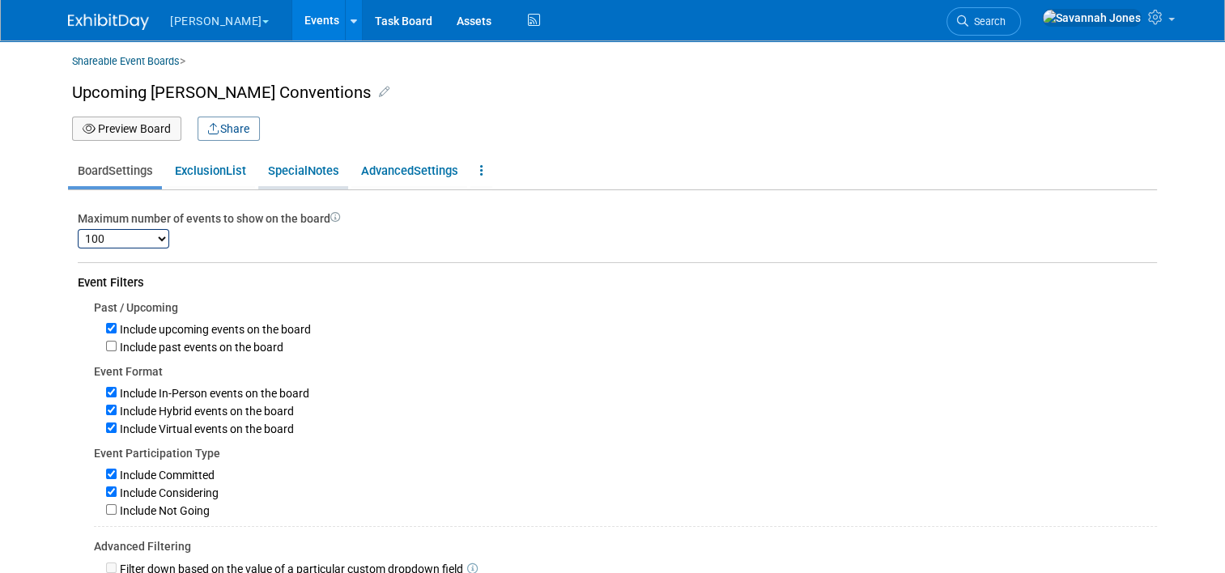
click at [304, 174] on link "Special Notes" at bounding box center [303, 170] width 90 height 31
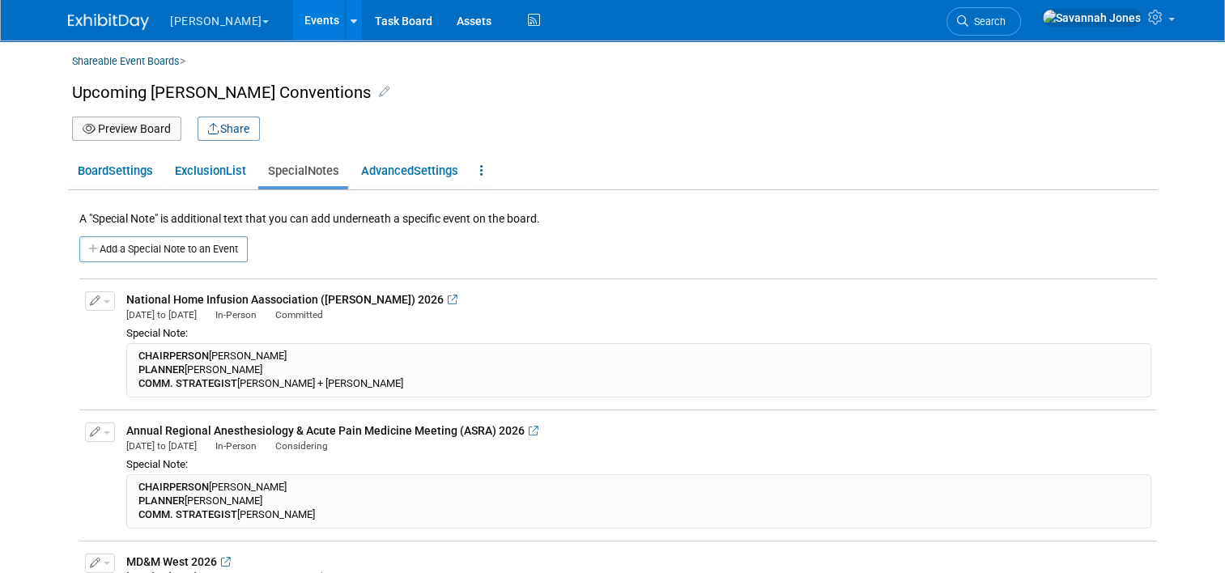
click at [130, 125] on button "Preview Board" at bounding box center [126, 129] width 109 height 24
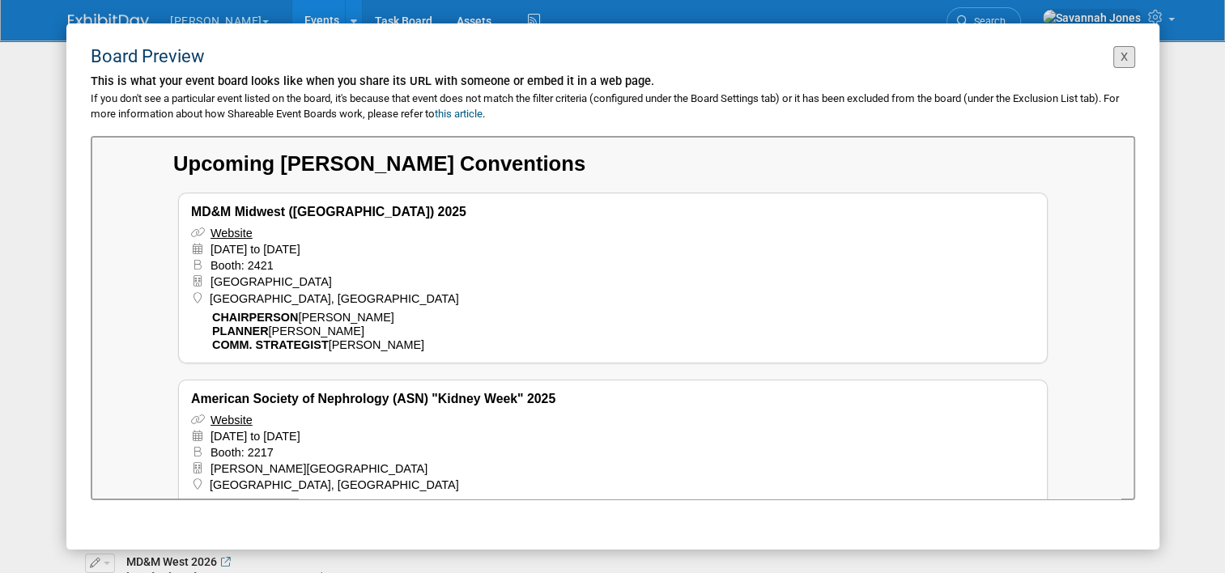
click at [1127, 53] on button "X" at bounding box center [1124, 57] width 22 height 22
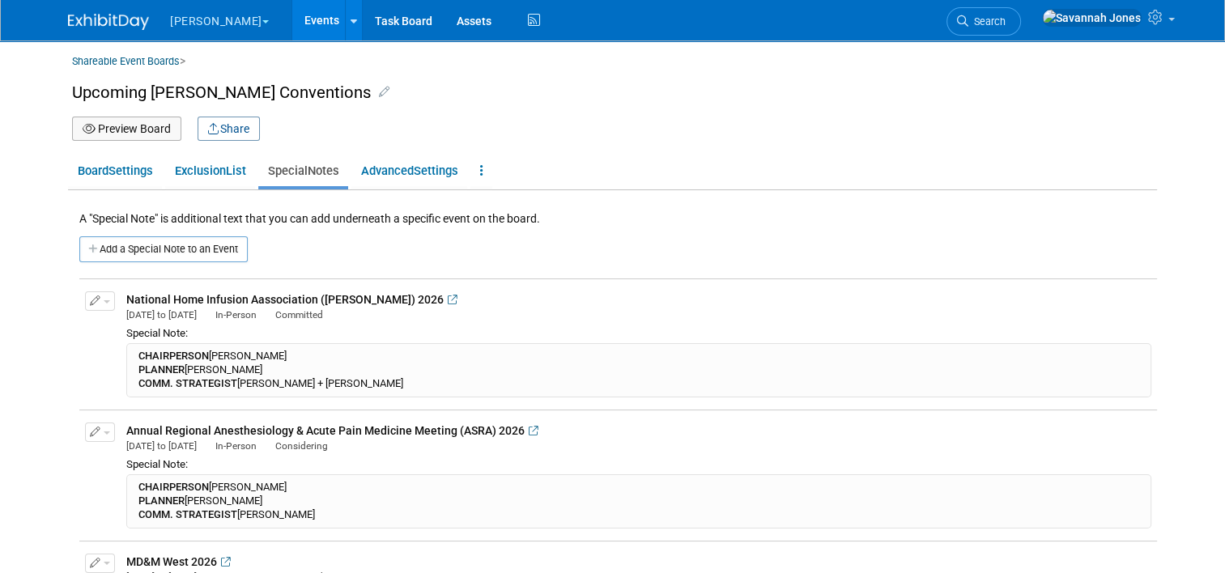
click at [188, 28] on button "[PERSON_NAME]" at bounding box center [228, 18] width 121 height 36
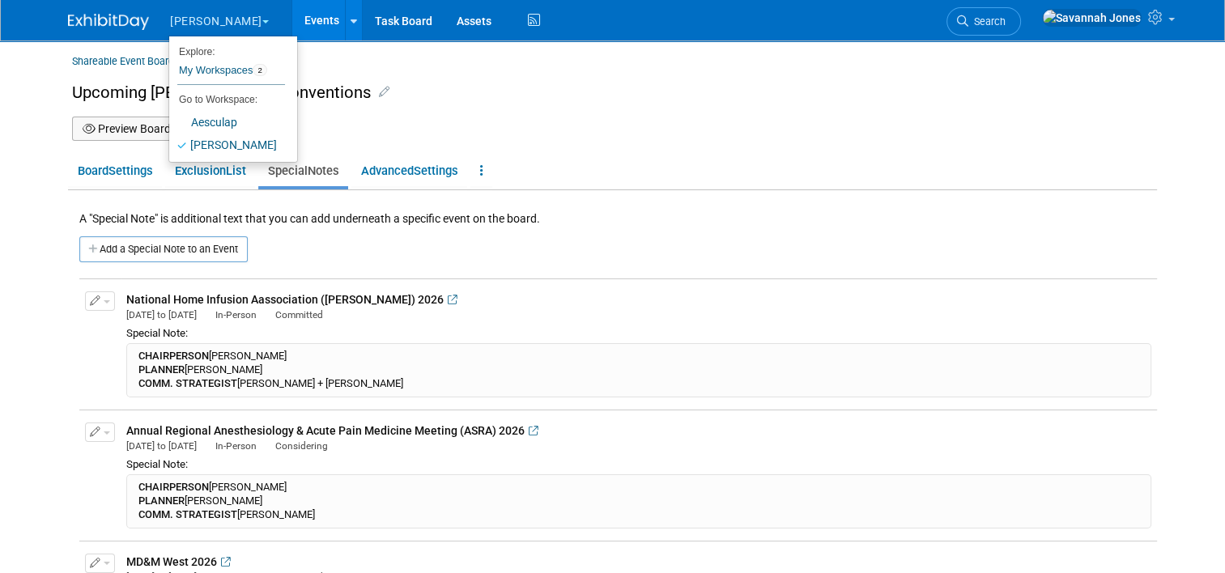
click at [100, 15] on img at bounding box center [108, 22] width 81 height 16
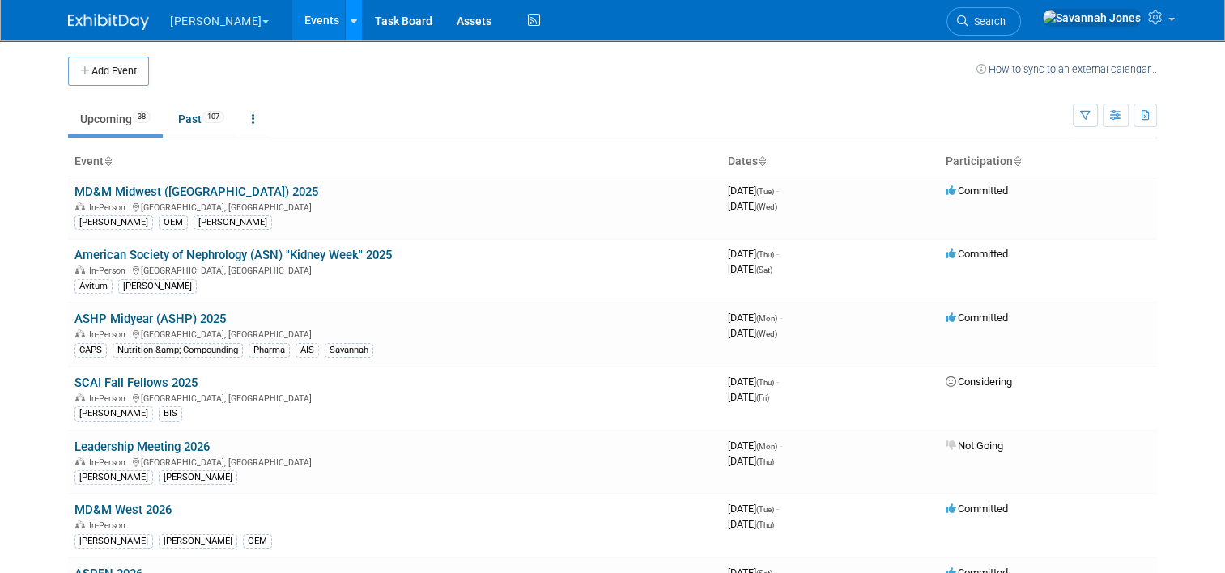
click at [345, 23] on link at bounding box center [353, 20] width 17 height 40
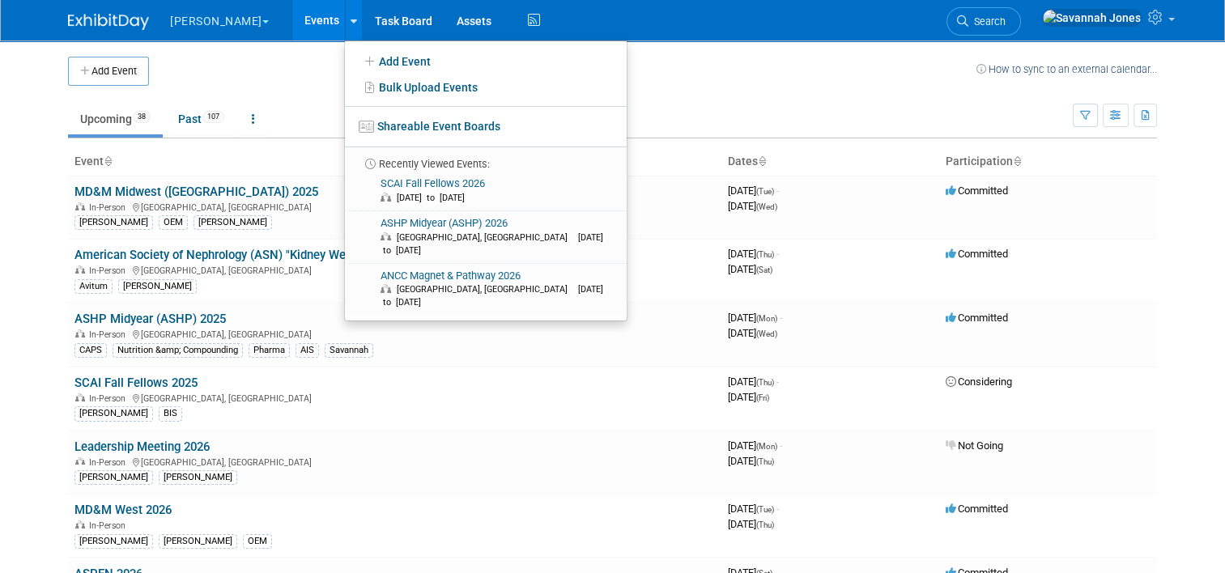
click at [262, 155] on th "Event" at bounding box center [394, 162] width 653 height 28
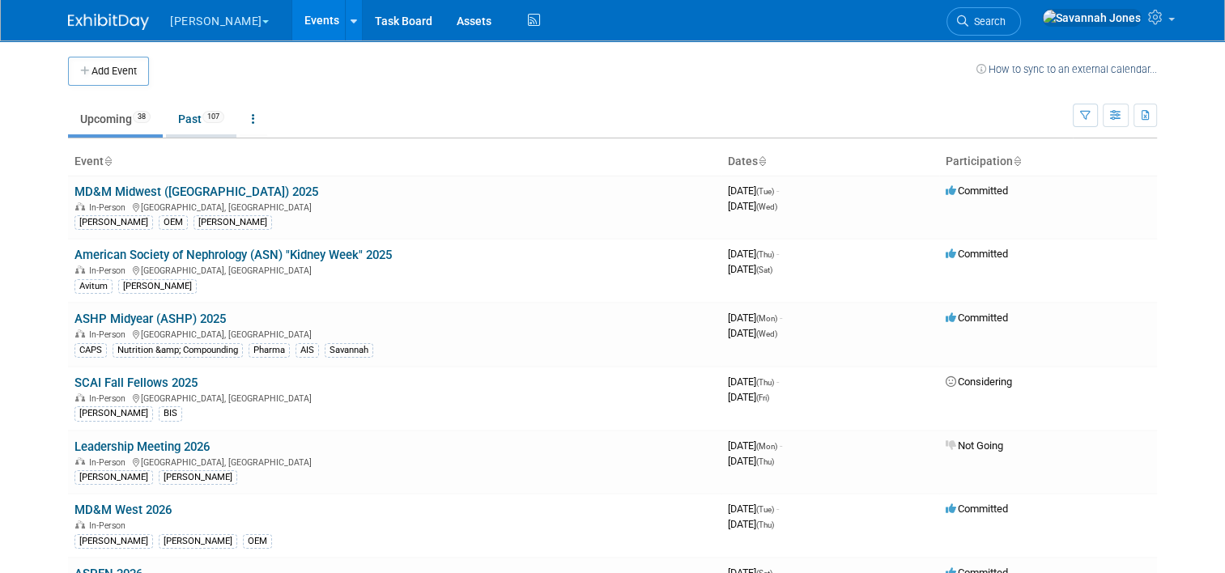
click at [191, 112] on link "Past 107" at bounding box center [201, 119] width 70 height 31
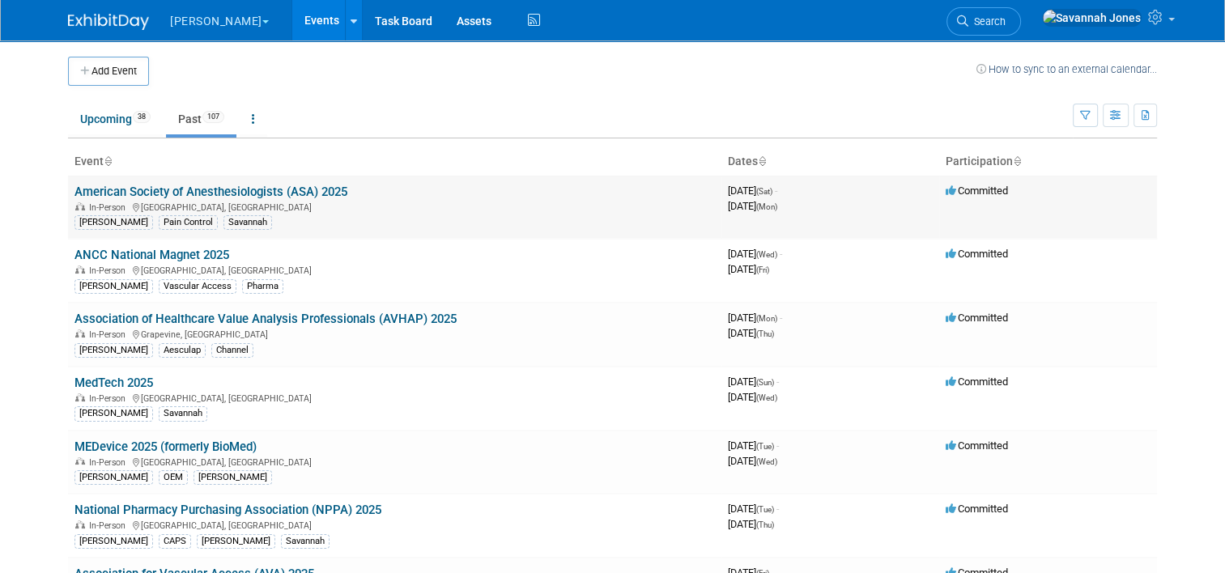
click at [249, 192] on link "American Society of Anesthesiologists (ASA) 2025" at bounding box center [210, 192] width 273 height 15
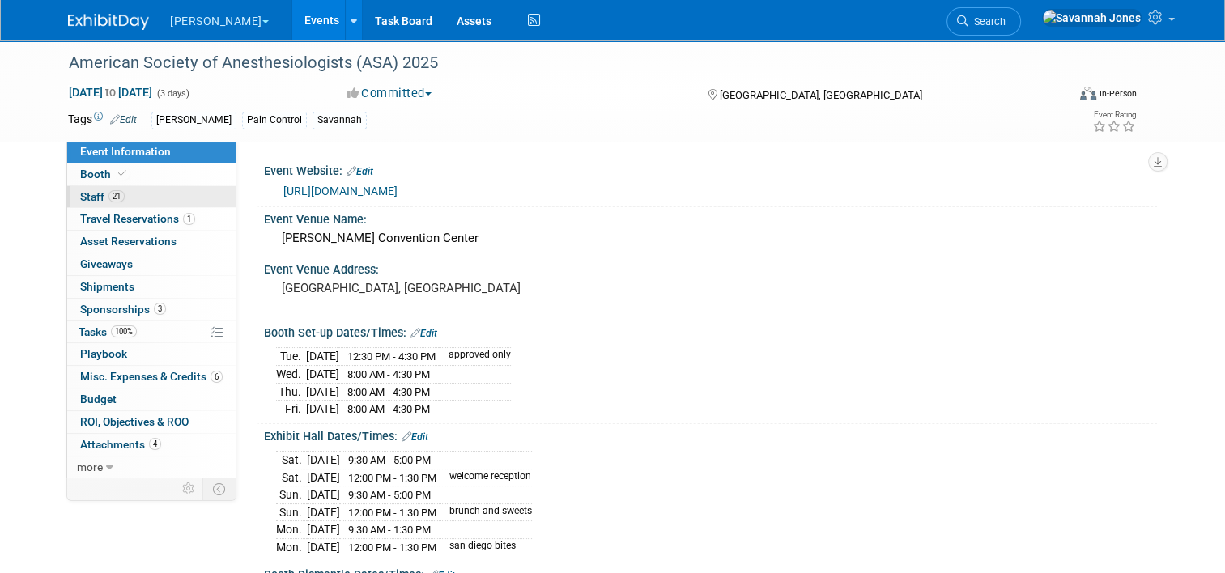
click at [182, 194] on link "21 Staff 21" at bounding box center [151, 197] width 168 height 22
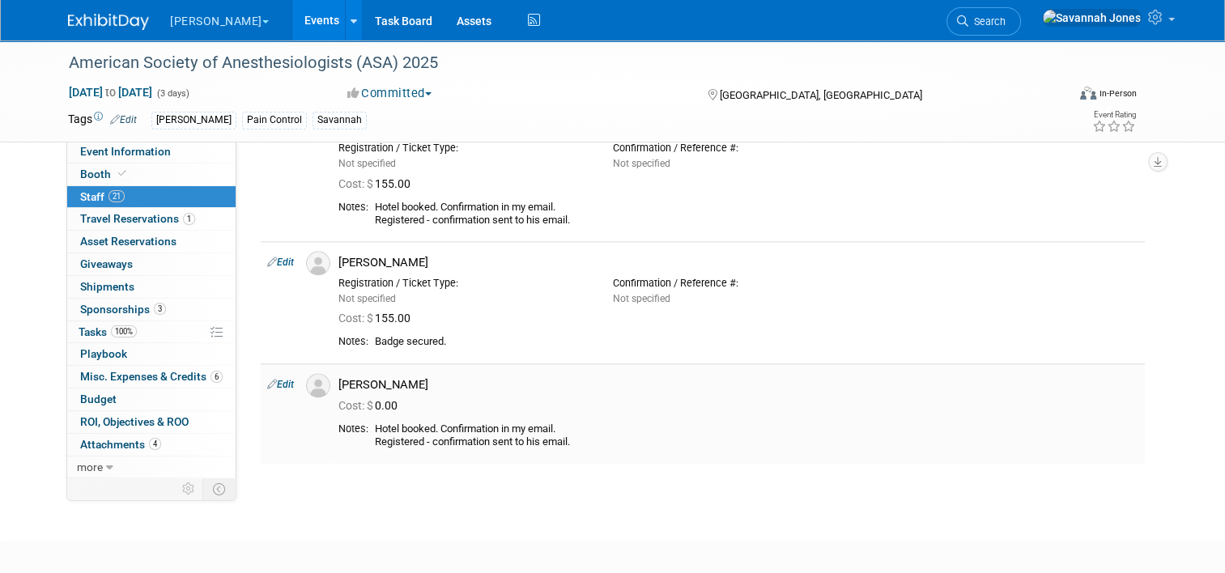
scroll to position [2024, 0]
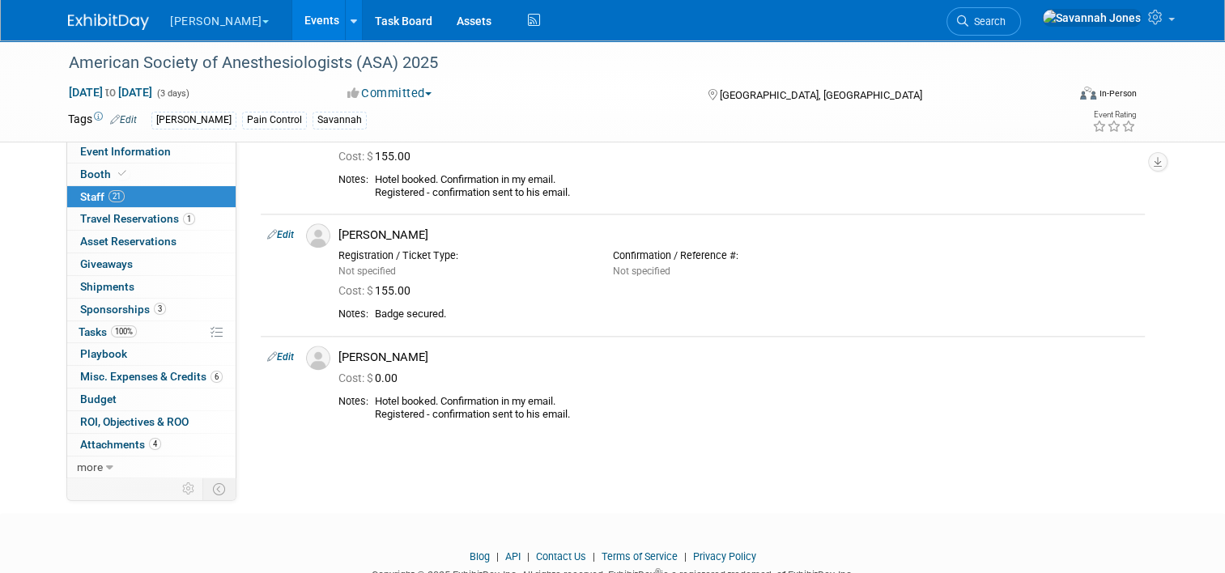
click at [292, 12] on link "Events" at bounding box center [321, 20] width 59 height 40
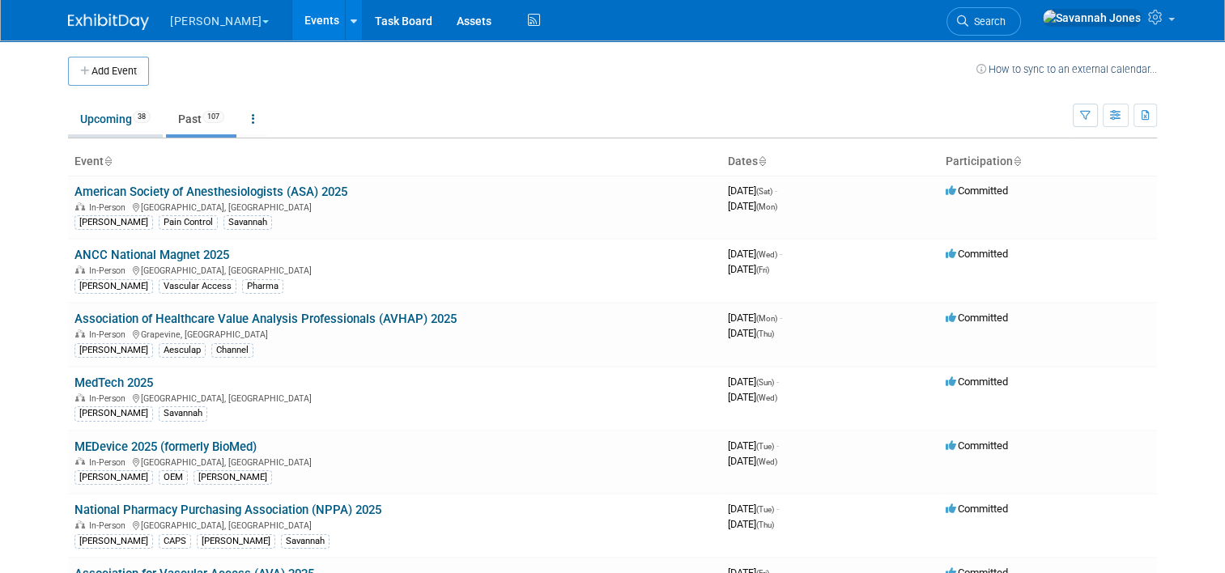
click at [121, 113] on link "Upcoming 38" at bounding box center [115, 119] width 95 height 31
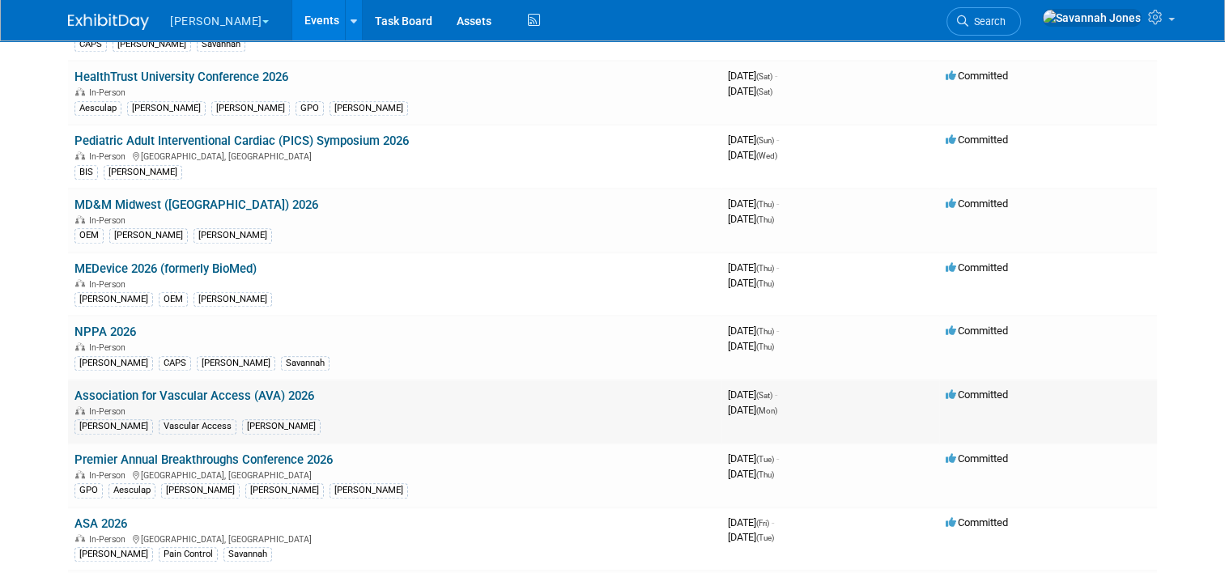
scroll to position [1543, 0]
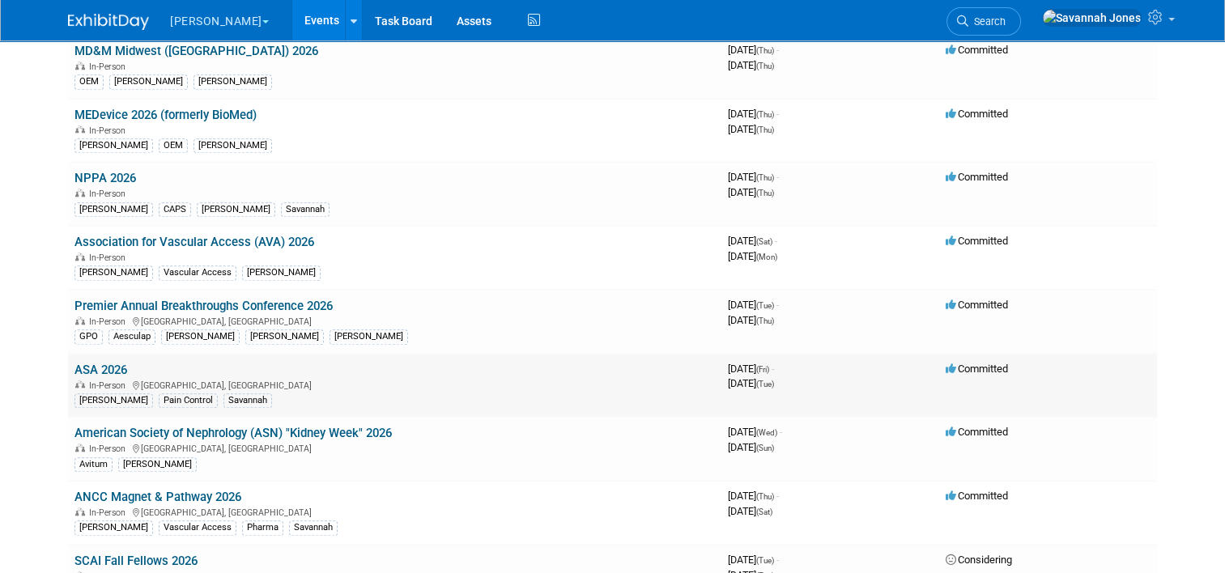
click at [117, 363] on link "ASA 2026" at bounding box center [100, 370] width 53 height 15
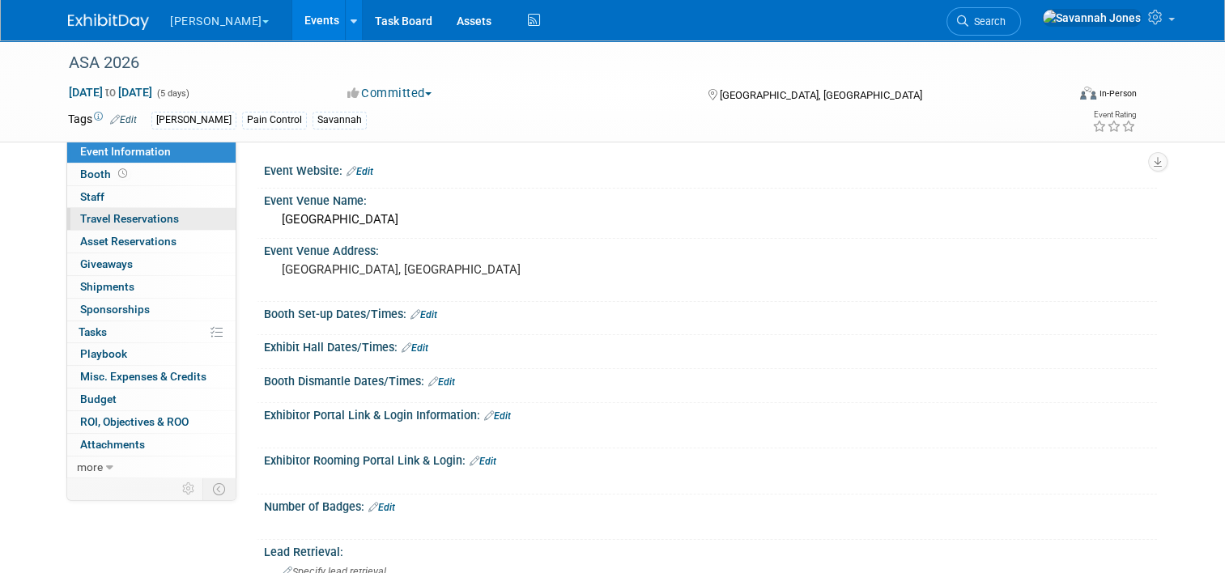
click at [159, 217] on span "Travel Reservations 0" at bounding box center [129, 218] width 99 height 13
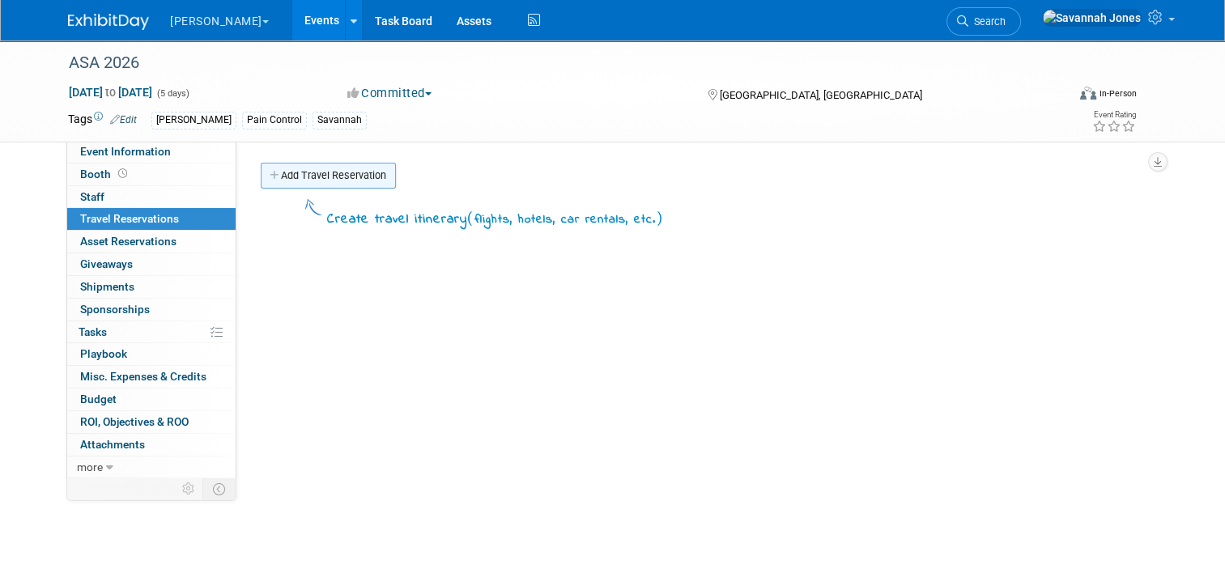
click at [334, 179] on link "Add Travel Reservation" at bounding box center [328, 176] width 135 height 26
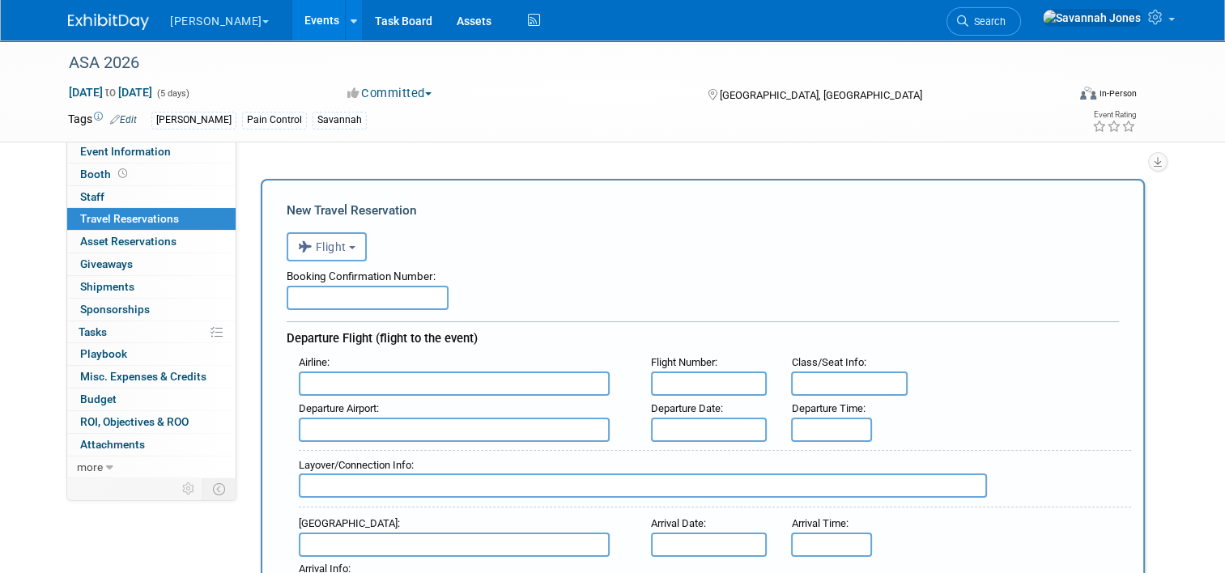
click at [337, 271] on div "Booking Confirmation Number:" at bounding box center [703, 273] width 832 height 24
click at [337, 250] on span "Flight" at bounding box center [322, 246] width 49 height 13
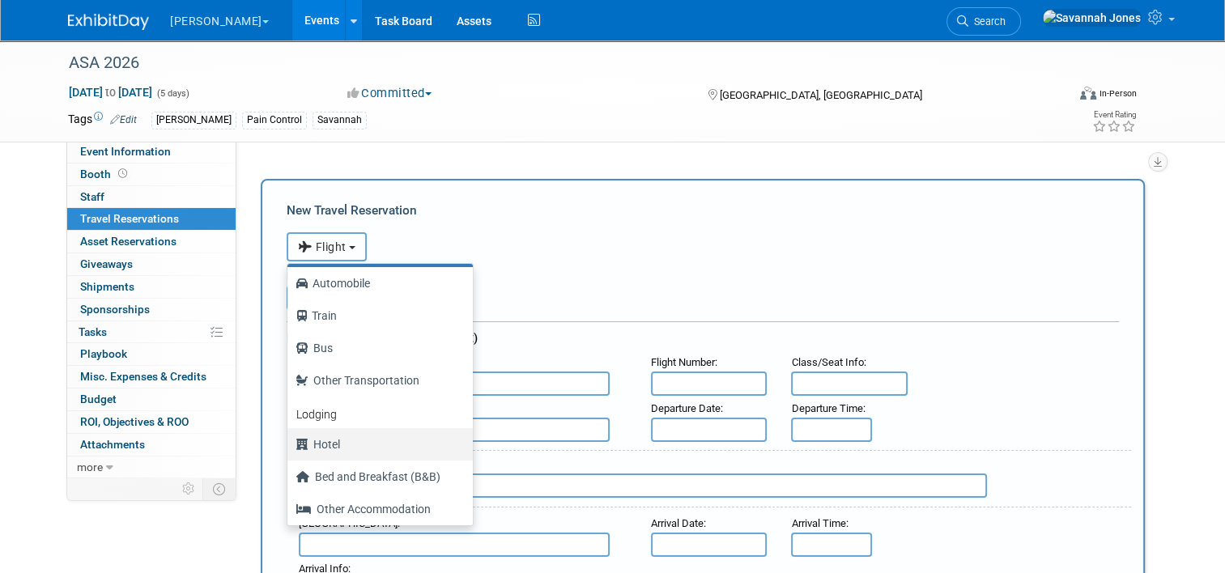
scroll to position [68, 0]
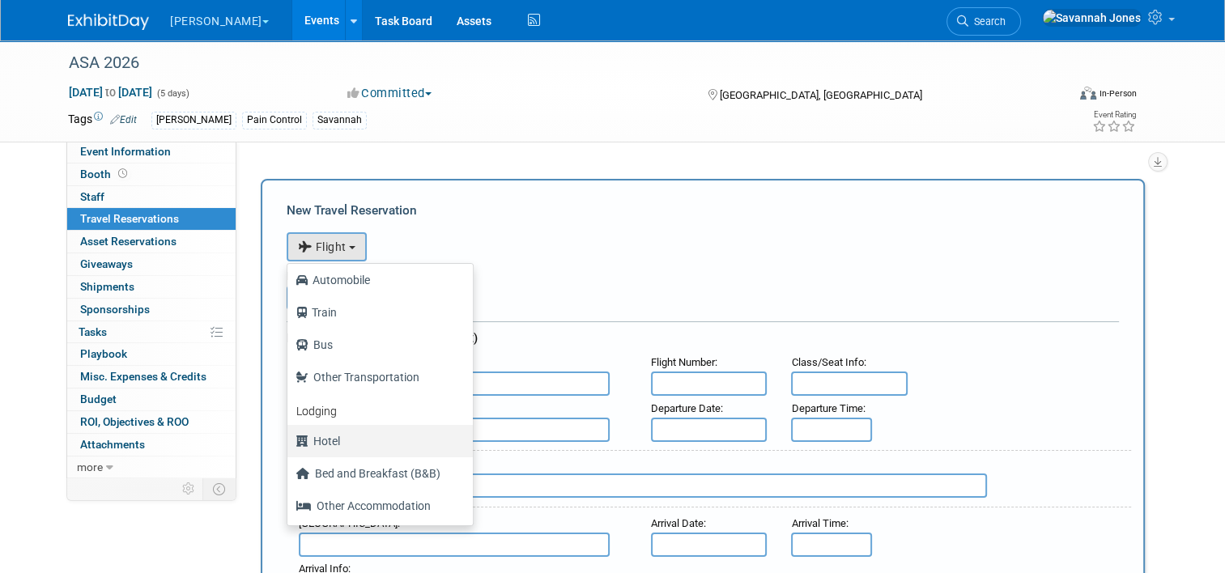
click at [377, 447] on label "Hotel" at bounding box center [375, 441] width 161 height 26
click at [290, 444] on input "Hotel" at bounding box center [284, 439] width 11 height 11
select select "6"
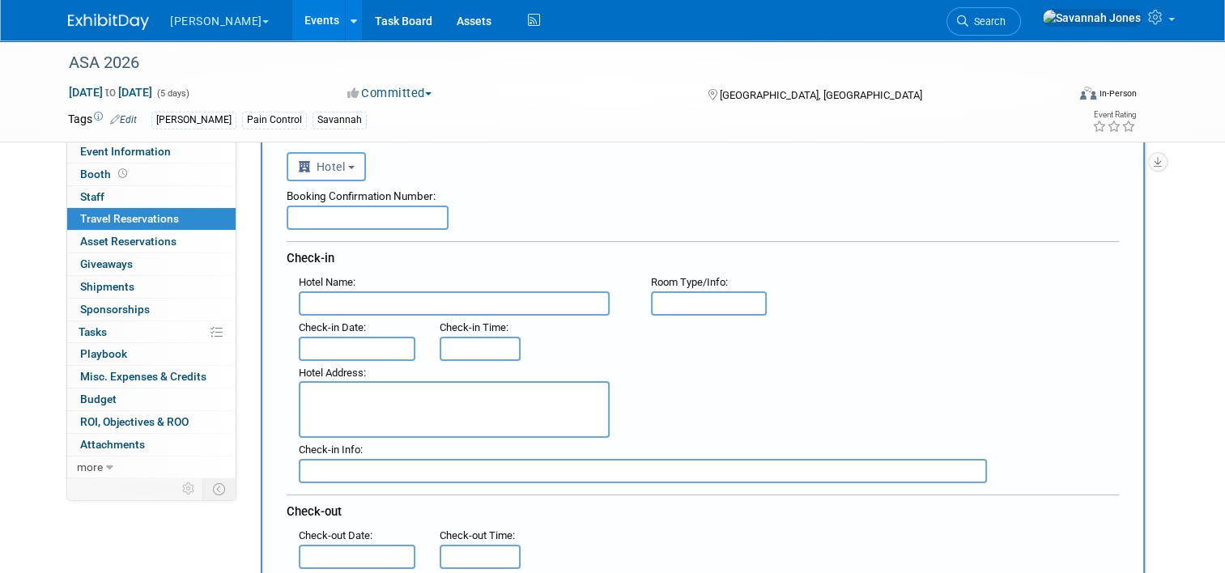
scroll to position [81, 0]
click at [403, 305] on input "text" at bounding box center [454, 303] width 311 height 24
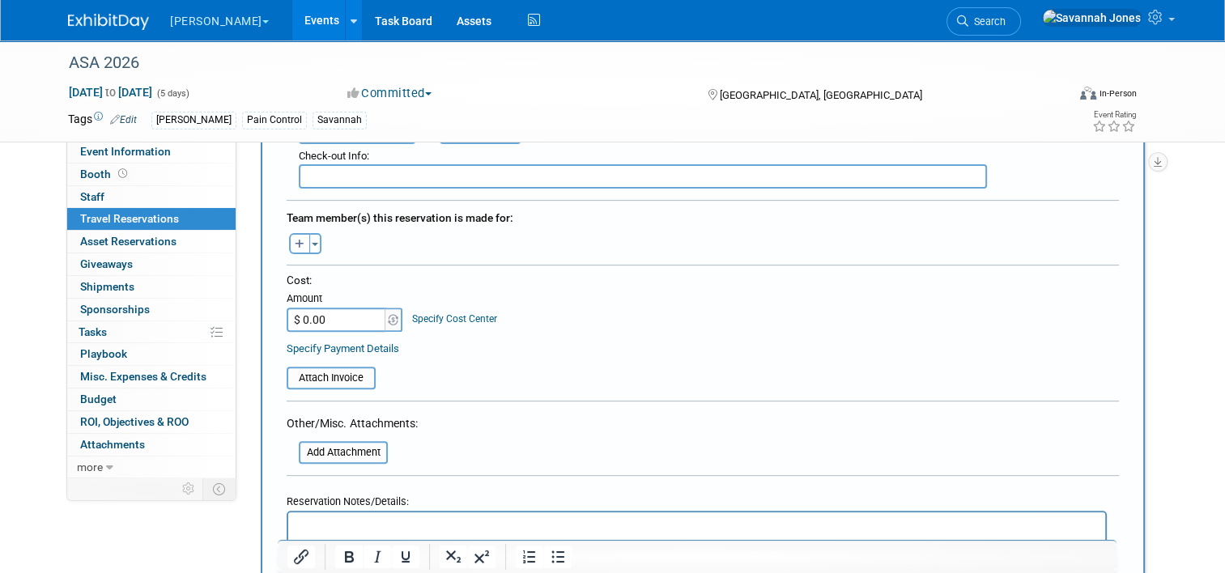
scroll to position [567, 0]
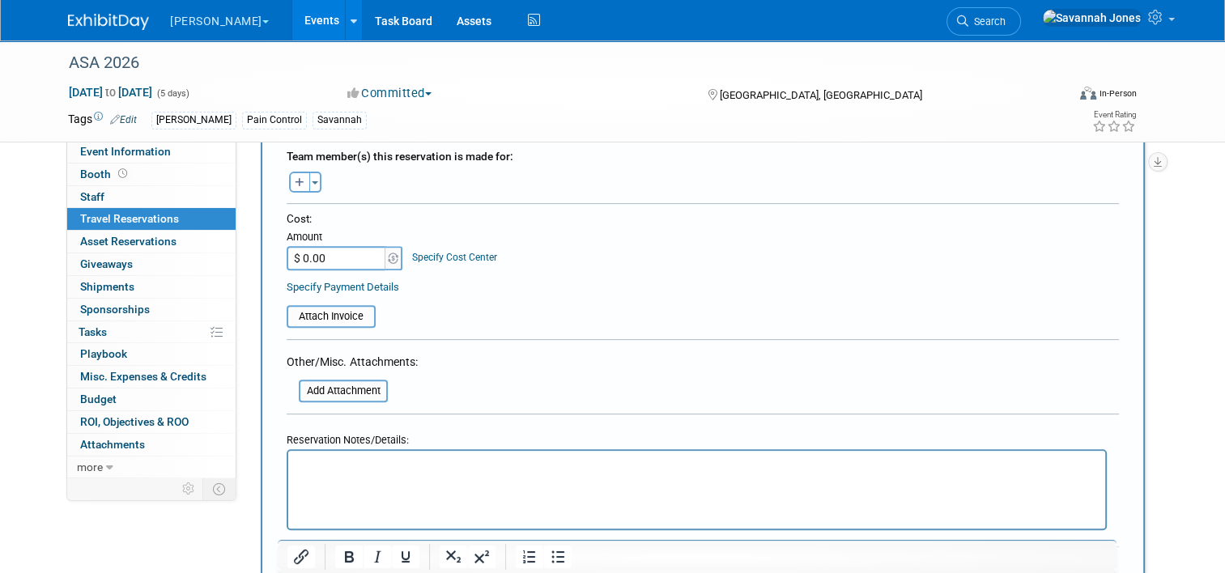
type input "Hilton San Diego Bayfront"
drag, startPoint x: 394, startPoint y: 494, endPoint x: 358, endPoint y: 476, distance: 40.5
click at [358, 474] on html at bounding box center [696, 462] width 817 height 23
click at [355, 470] on p "Rich Text Area. Press ALT-0 for help." at bounding box center [697, 465] width 798 height 17
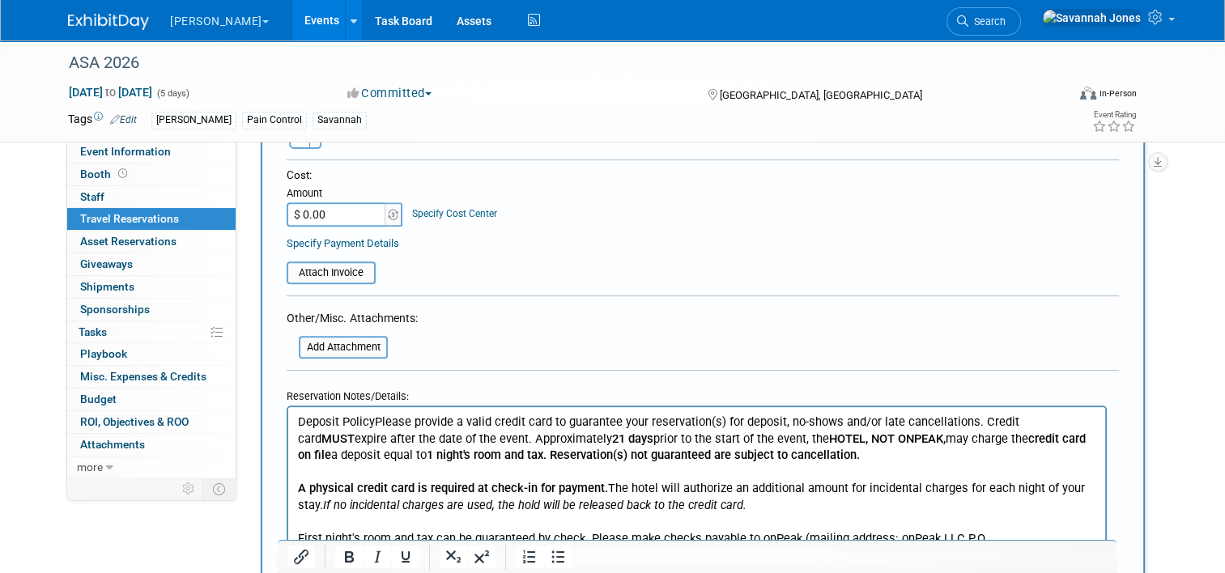
scroll to position [609, 0]
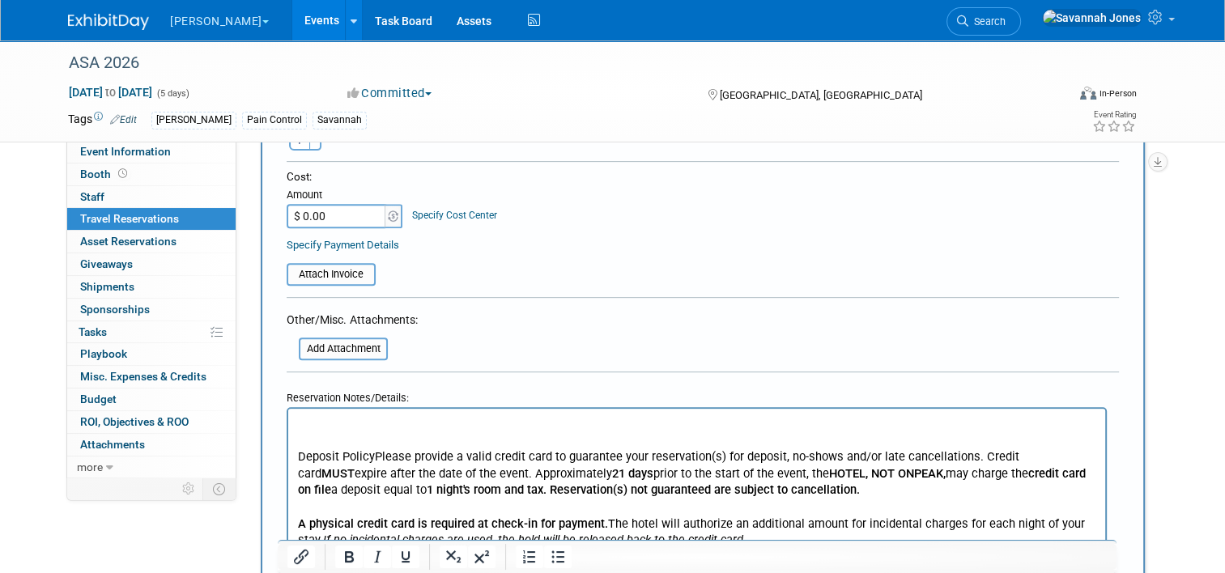
click at [331, 421] on p "Rich Text Area. Press ALT-0 for help." at bounding box center [697, 423] width 798 height 17
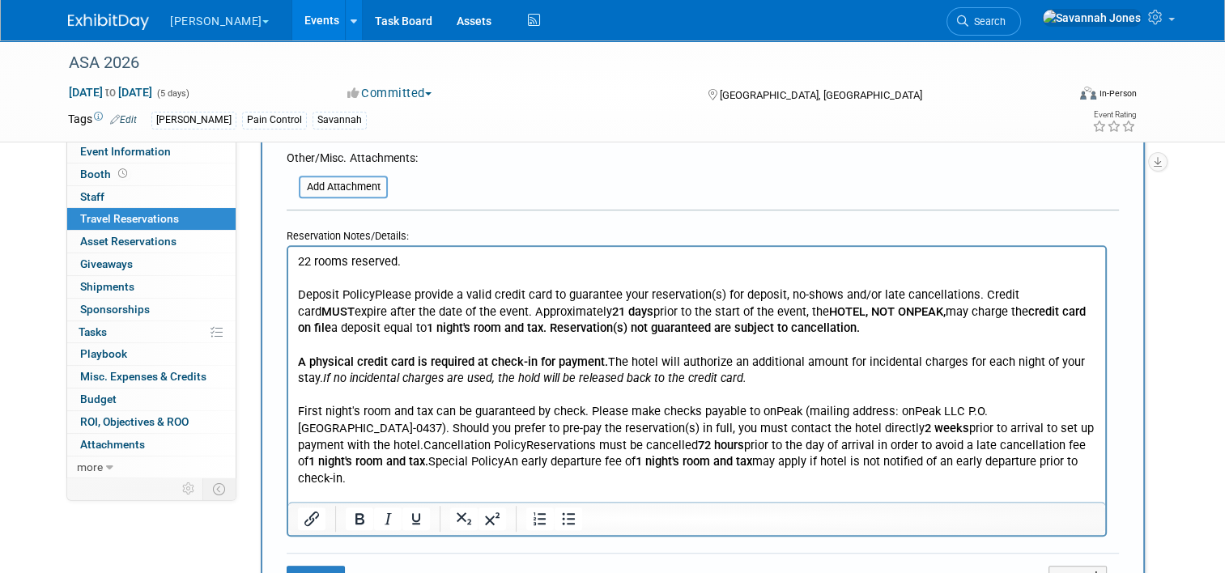
scroll to position [0, 0]
click at [316, 566] on button "Save" at bounding box center [316, 578] width 58 height 25
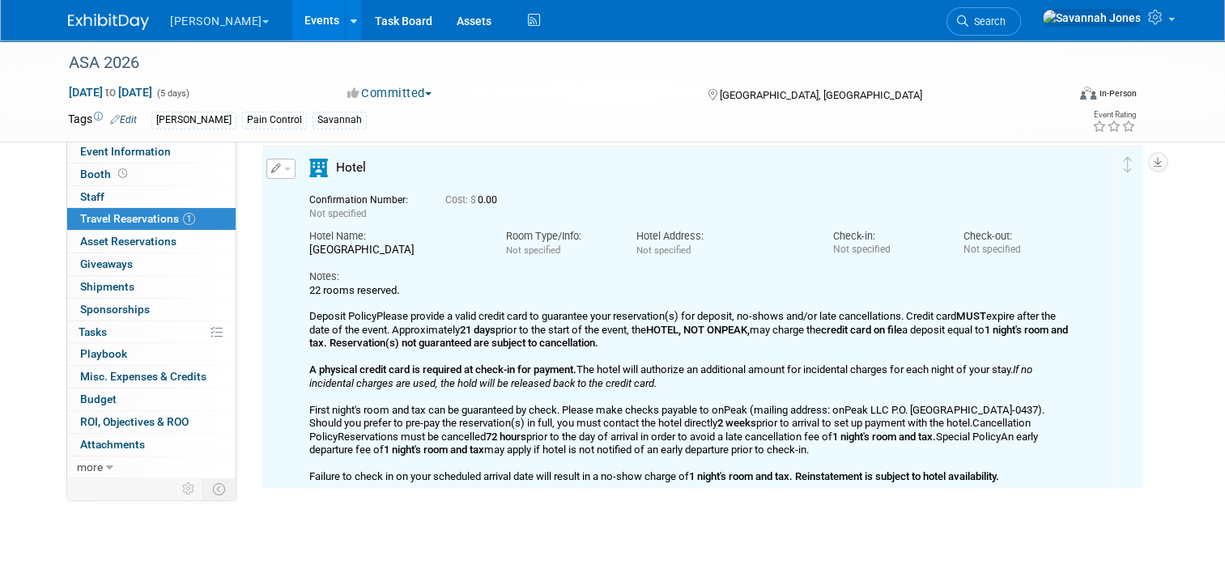
scroll to position [81, 0]
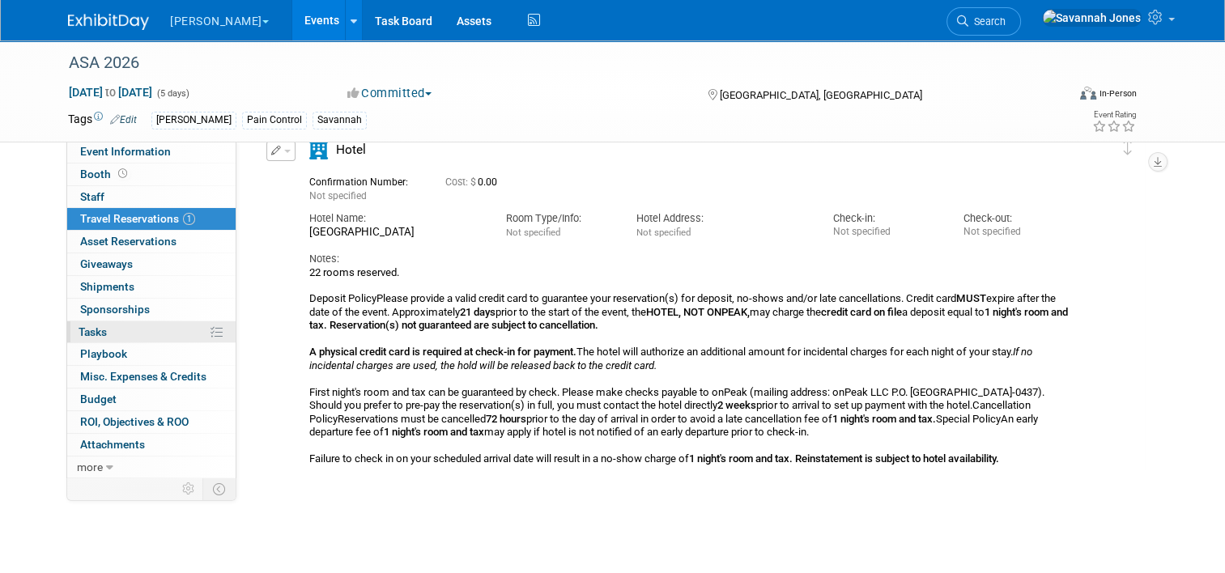
click at [135, 325] on link "0% Tasks 0%" at bounding box center [151, 332] width 168 height 22
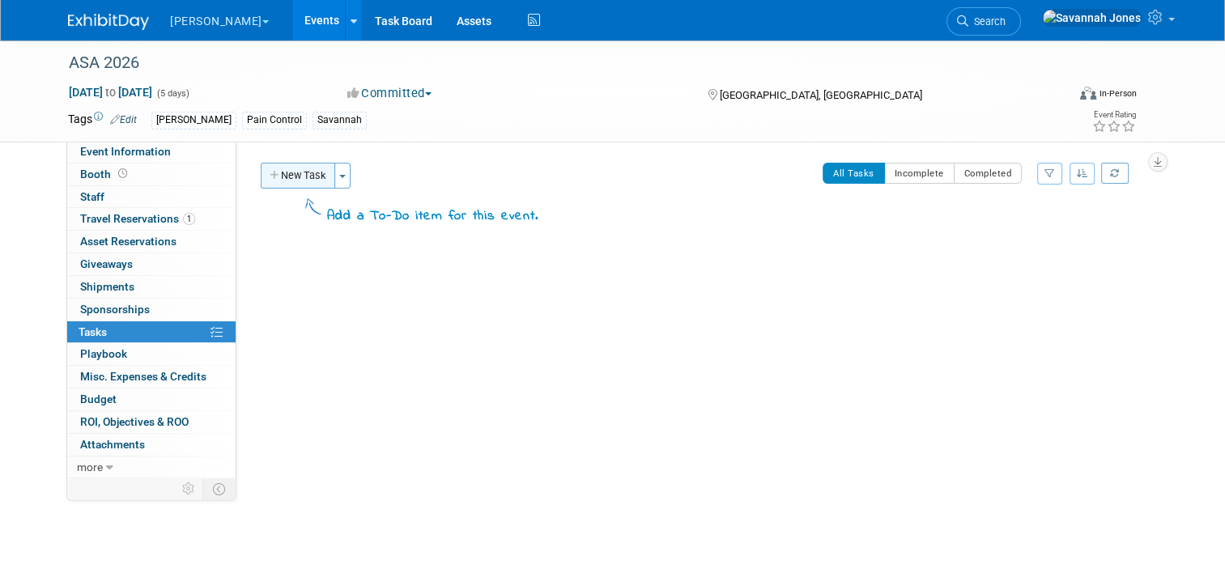
click at [297, 175] on button "New Task" at bounding box center [298, 176] width 74 height 26
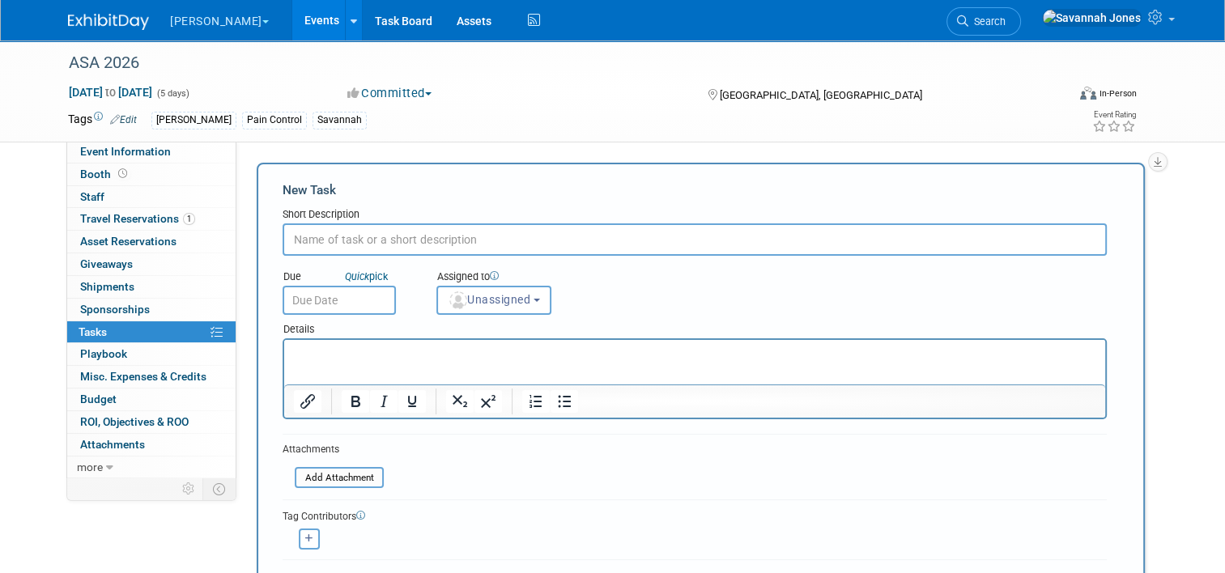
click at [462, 253] on input "text" at bounding box center [695, 239] width 824 height 32
type input "U"
type input "Cancel reservations"
click at [317, 326] on div "Details" at bounding box center [695, 326] width 824 height 23
click at [325, 300] on input "text" at bounding box center [339, 300] width 113 height 29
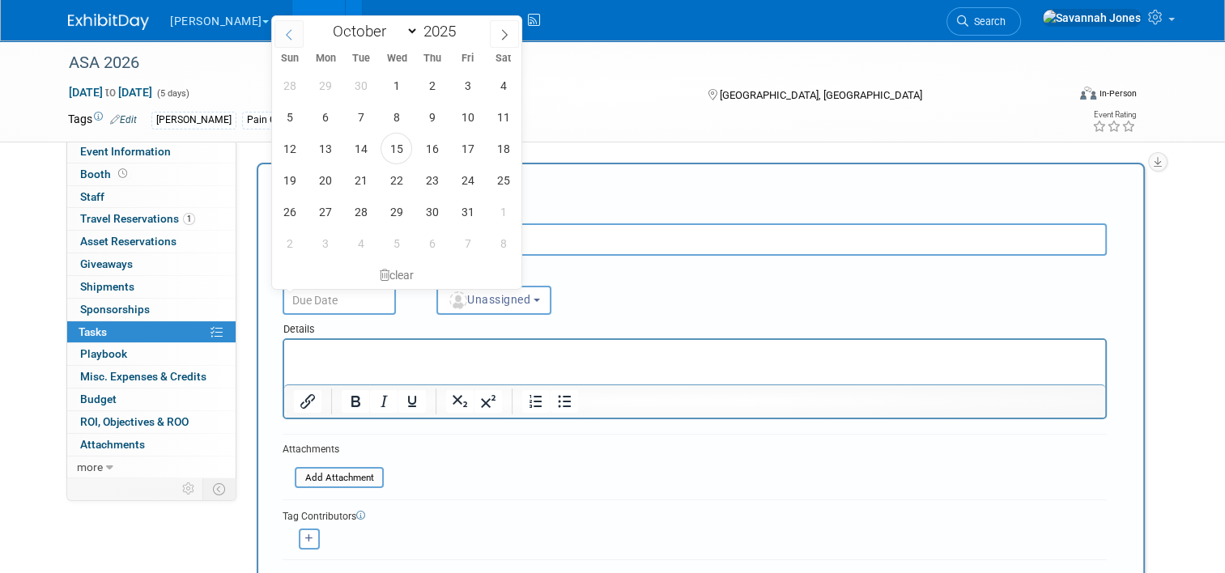
click at [288, 26] on span at bounding box center [288, 34] width 29 height 28
select select "8"
drag, startPoint x: 319, startPoint y: 86, endPoint x: 435, endPoint y: 175, distance: 146.0
click at [321, 86] on span "1" at bounding box center [325, 86] width 32 height 32
type input "Sep 1, 2025"
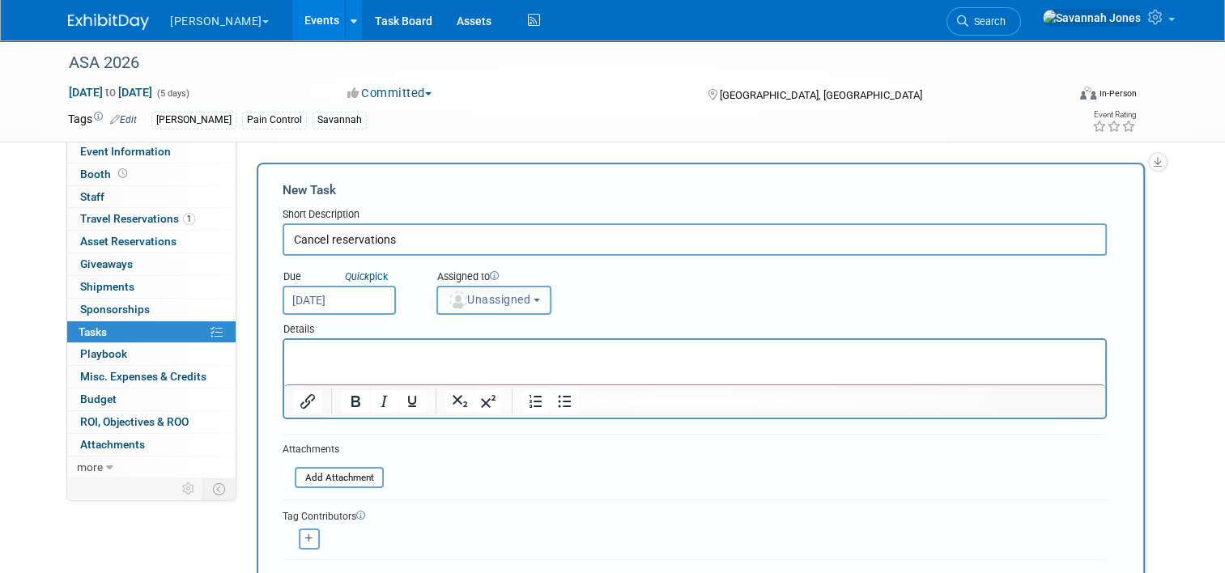
click at [511, 302] on span "Unassigned" at bounding box center [489, 299] width 83 height 13
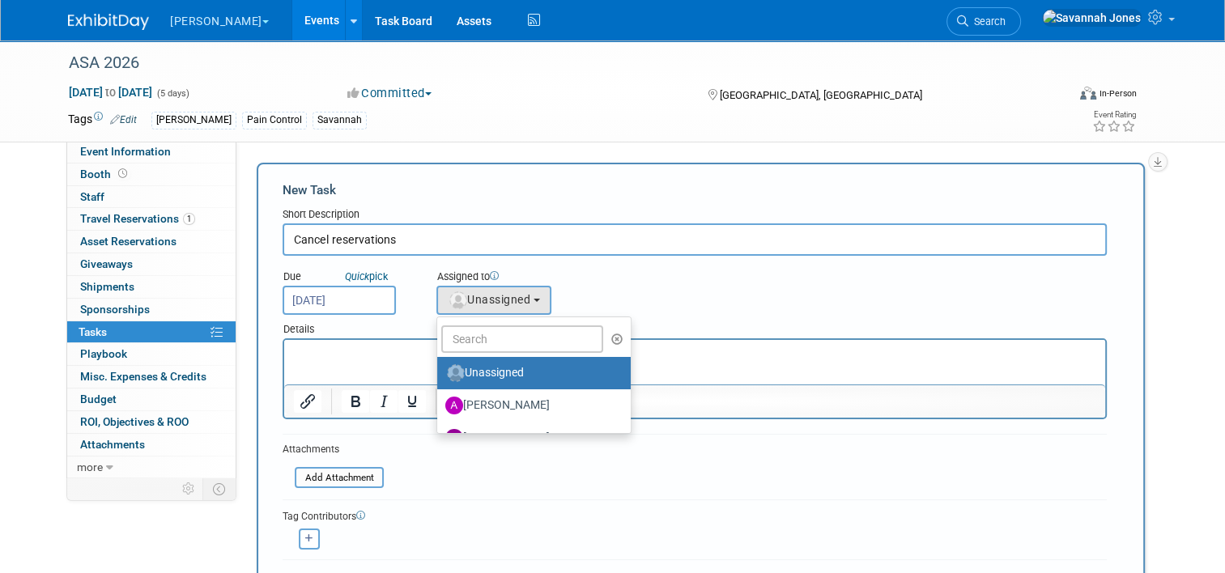
click at [514, 352] on ul "Unassigned Aaron Evans Bob Buss Dawn Brown Deb Reichl Emily Janik Heather Emeri…" at bounding box center [533, 375] width 195 height 117
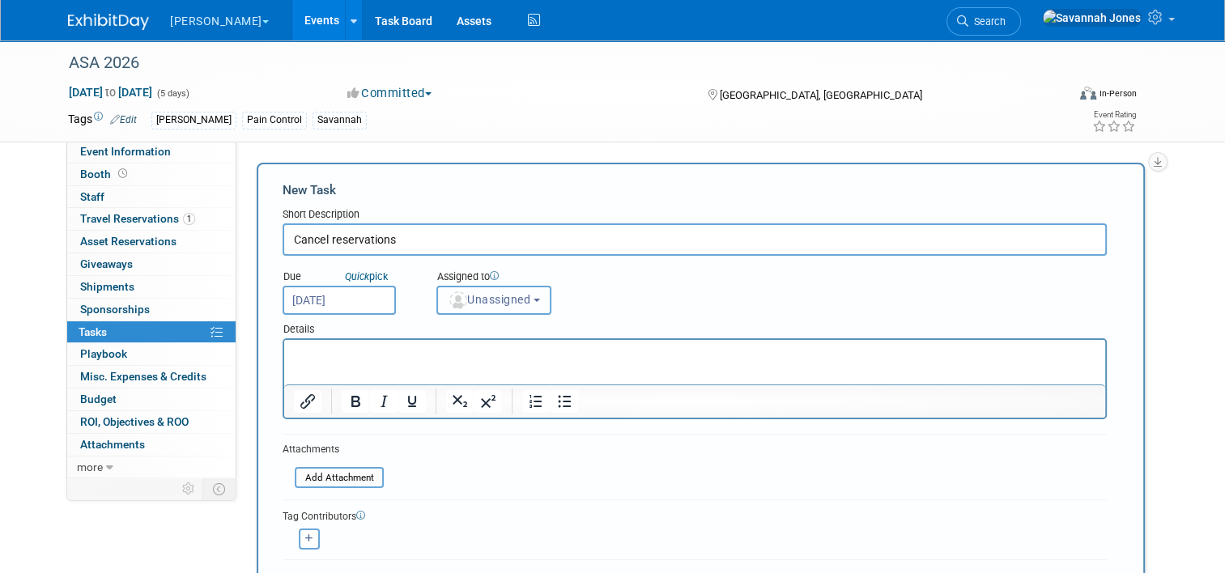
click at [514, 304] on span "Unassigned" at bounding box center [489, 299] width 83 height 13
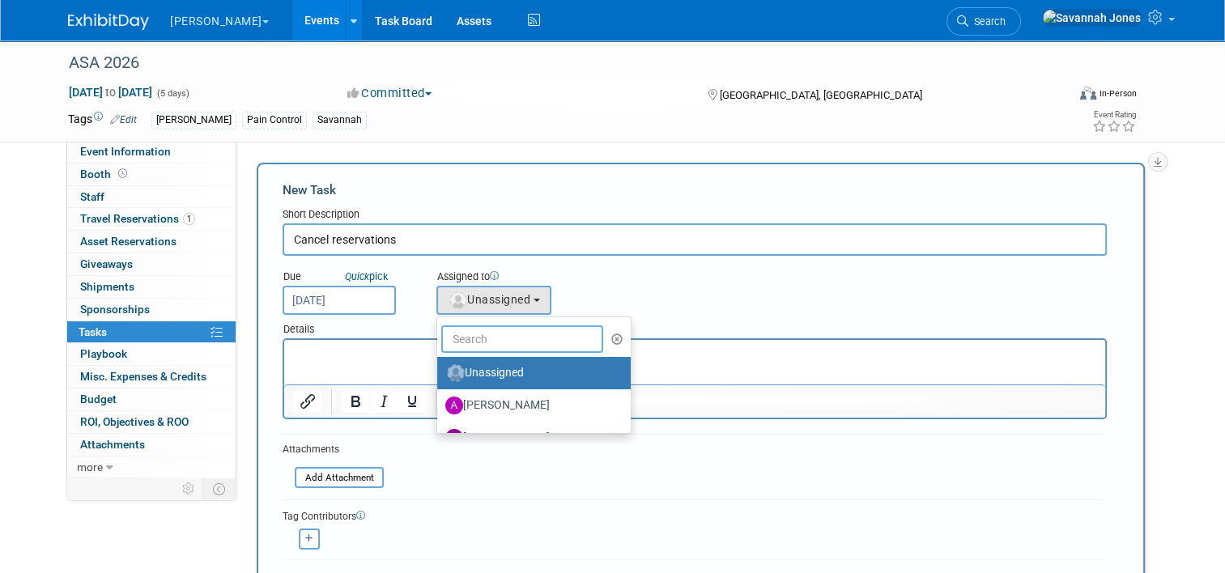
click at [512, 336] on input "text" at bounding box center [522, 339] width 162 height 28
type input "sav"
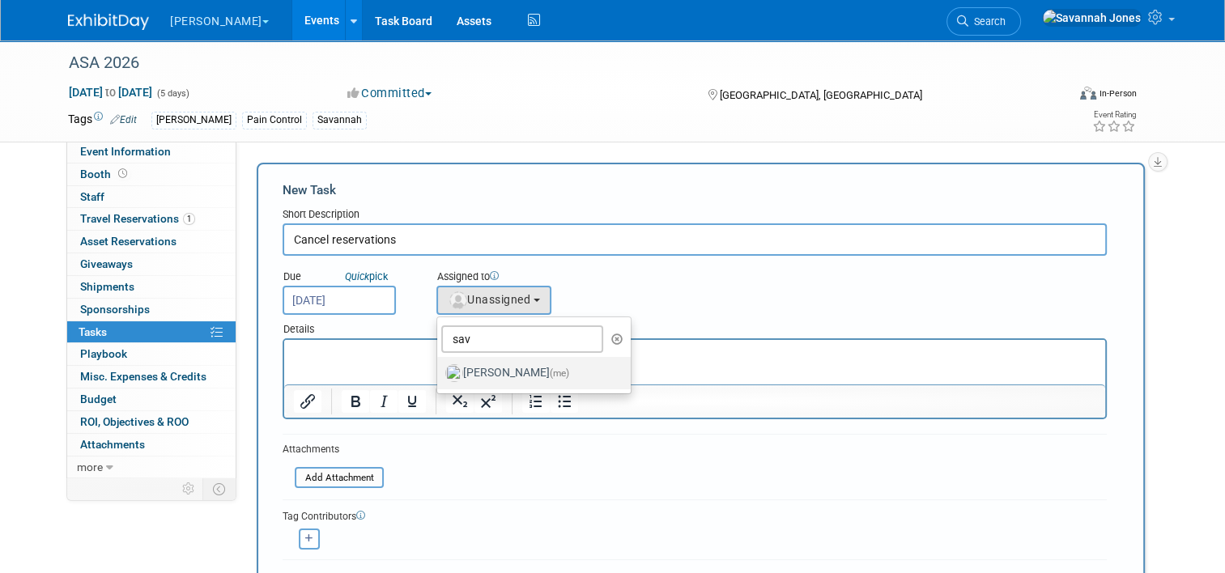
drag, startPoint x: 513, startPoint y: 368, endPoint x: 238, endPoint y: 34, distance: 433.1
click at [513, 368] on label "Savannah Jones (me)" at bounding box center [529, 373] width 169 height 26
click at [440, 368] on input "Savannah Jones (me)" at bounding box center [434, 371] width 11 height 11
select select "17b955ad-fd28-4adb-8f65-c6f823633e6c"
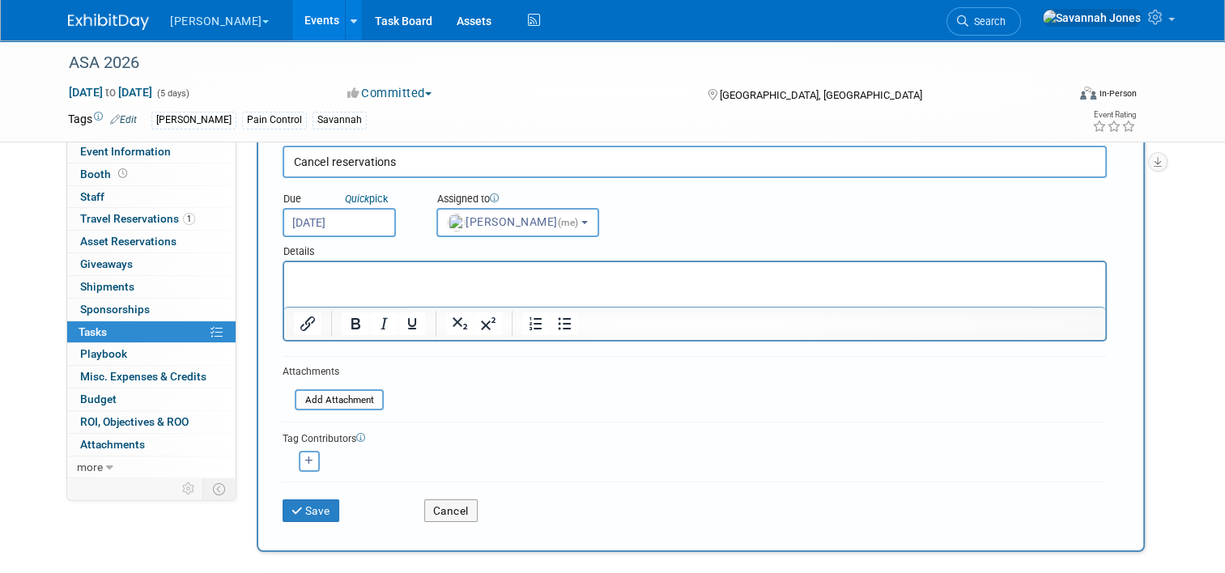
scroll to position [81, 0]
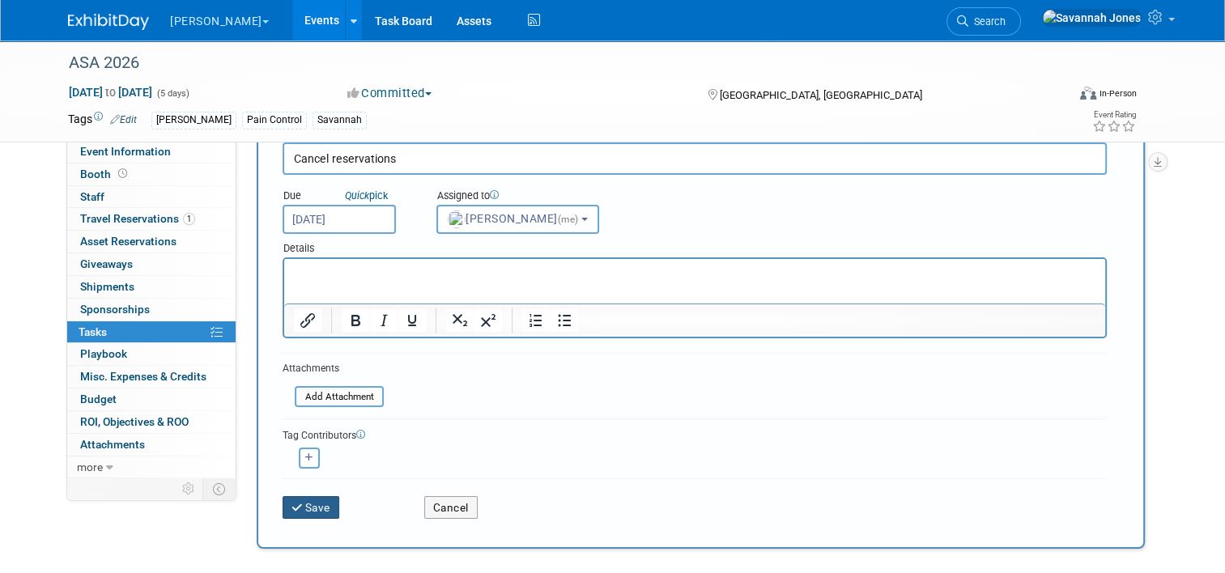
click at [325, 504] on button "Save" at bounding box center [311, 507] width 57 height 23
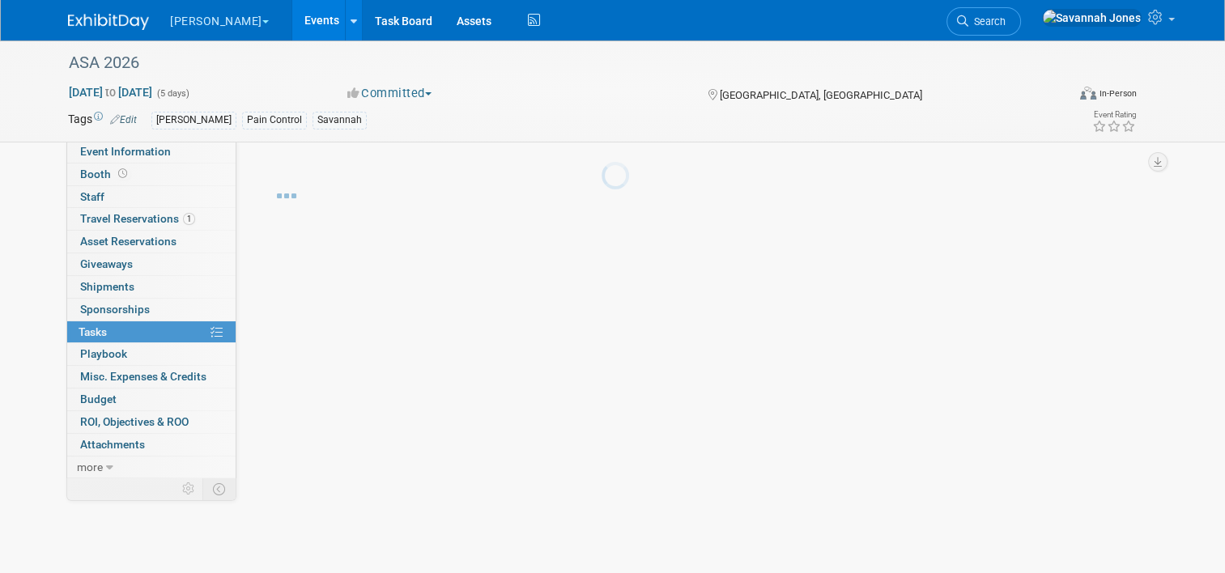
scroll to position [0, 0]
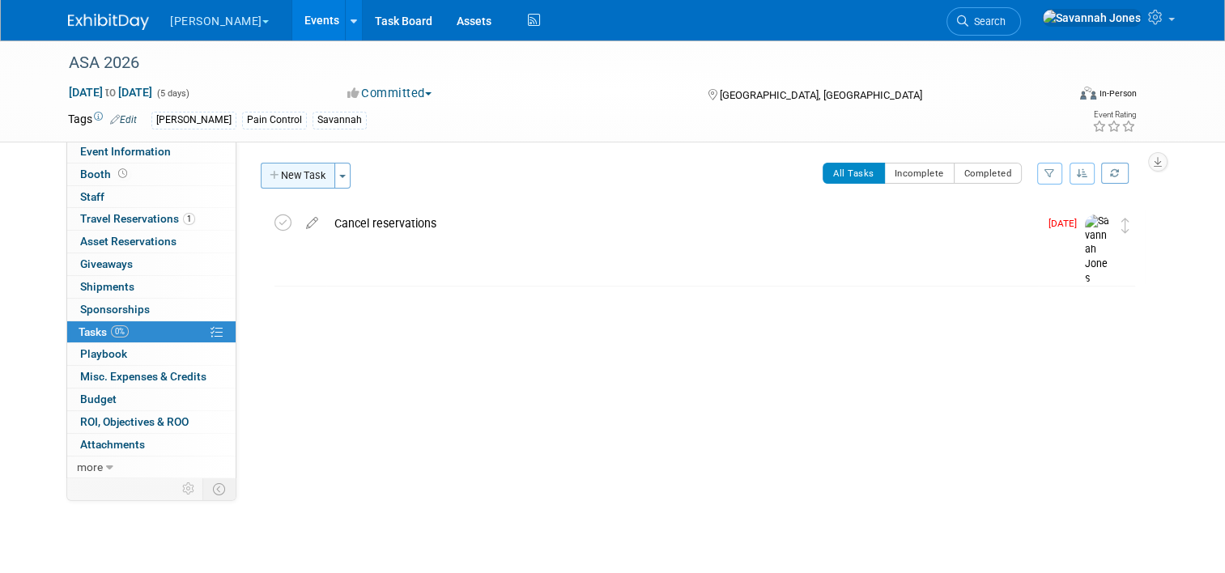
click at [295, 176] on button "New Task" at bounding box center [298, 176] width 74 height 26
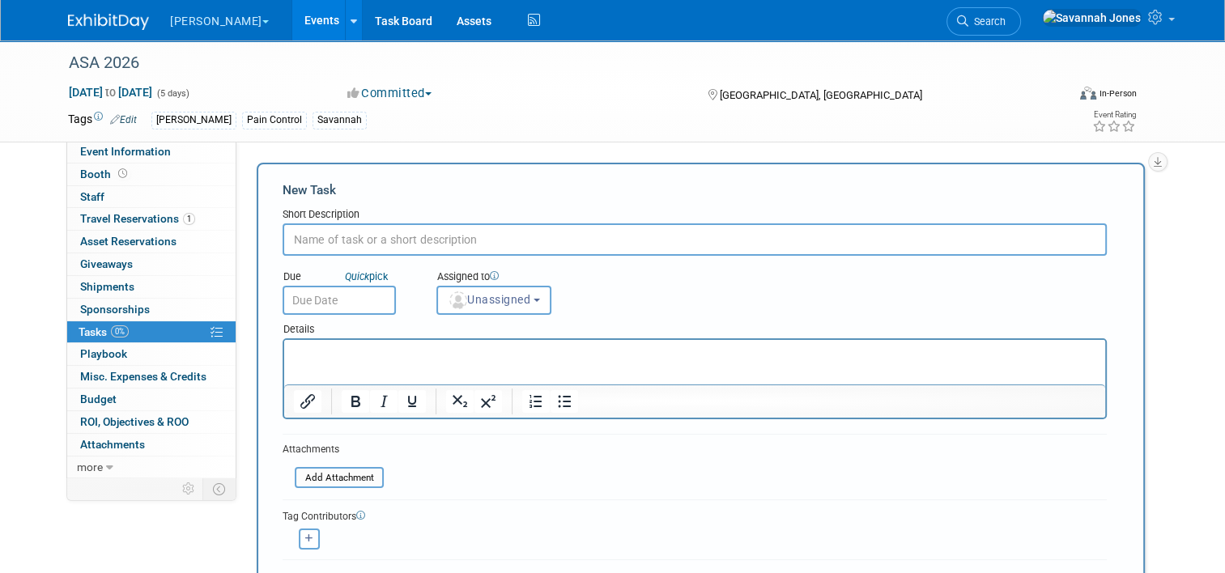
click at [373, 240] on input "text" at bounding box center [695, 239] width 824 height 32
type input "Assign rooms by August 22"
click at [344, 315] on div "Details" at bounding box center [695, 326] width 824 height 23
click at [344, 291] on input "text" at bounding box center [339, 300] width 113 height 29
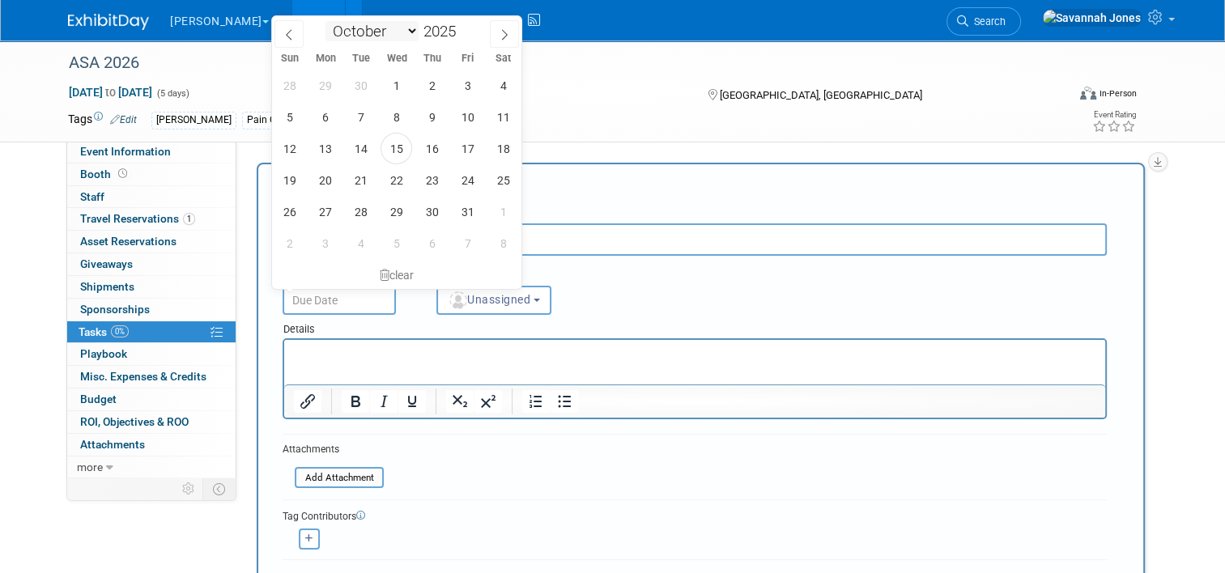
click at [385, 28] on select "January February March April May June July August September October November De…" at bounding box center [371, 31] width 93 height 20
select select "7"
click at [325, 21] on select "January February March April May June July August September October November De…" at bounding box center [371, 31] width 93 height 20
click at [465, 83] on span "1" at bounding box center [468, 86] width 32 height 32
type input "Aug 1, 2025"
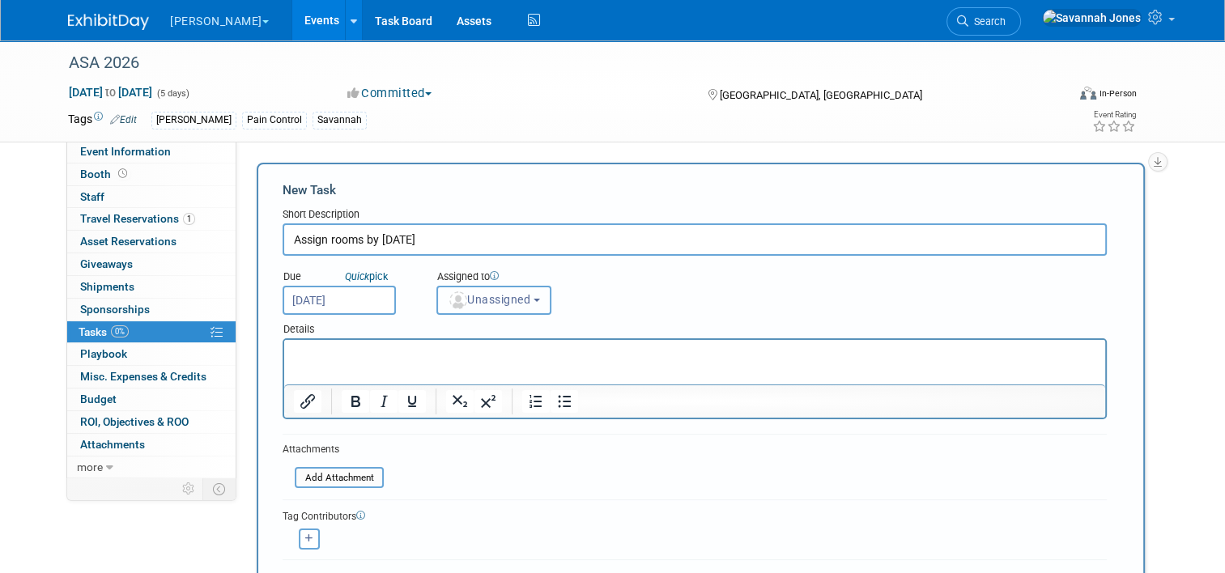
click at [502, 311] on button "Unassigned" at bounding box center [493, 300] width 115 height 29
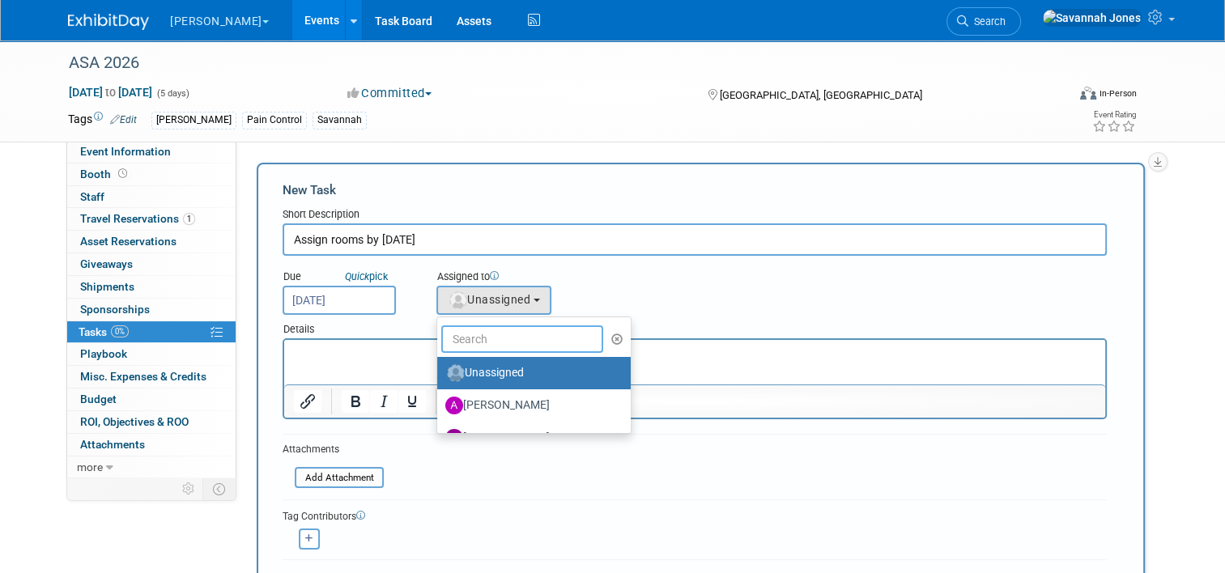
click at [504, 342] on input "text" at bounding box center [522, 339] width 162 height 28
type input "sav"
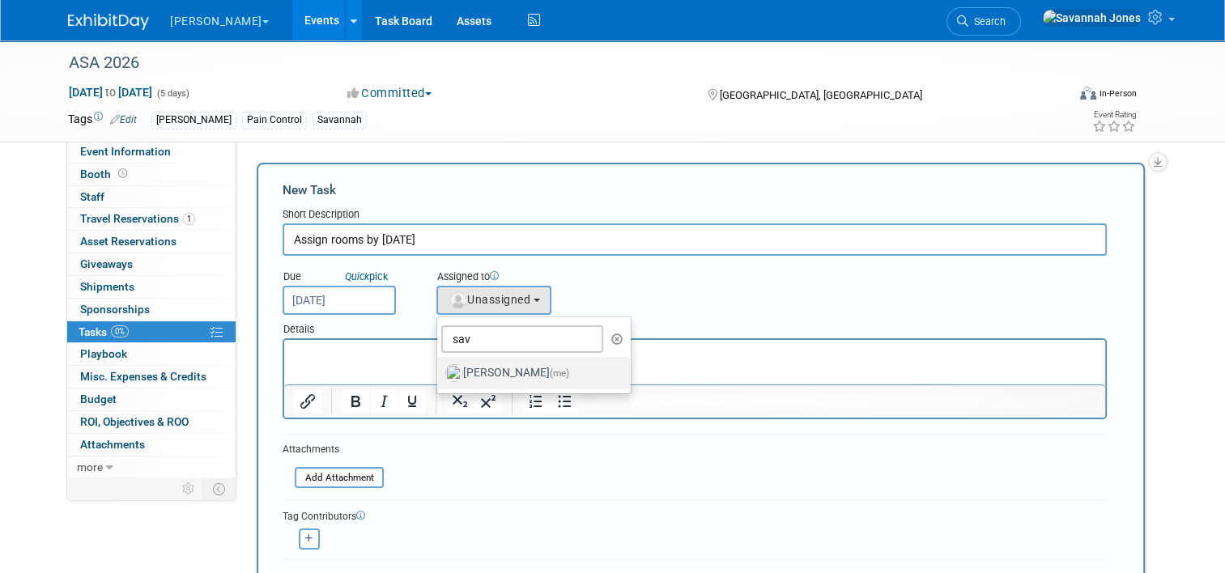
click at [509, 364] on label "Savannah Jones (me)" at bounding box center [529, 373] width 169 height 26
click at [440, 366] on input "Savannah Jones (me)" at bounding box center [434, 371] width 11 height 11
select select "17b955ad-fd28-4adb-8f65-c6f823633e6c"
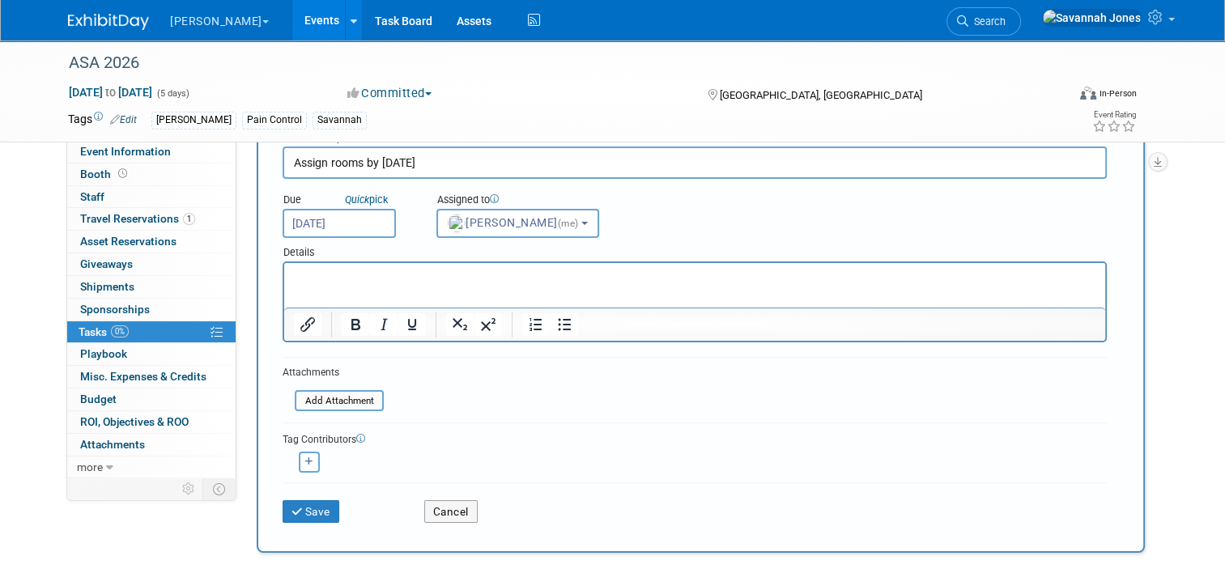
scroll to position [81, 0]
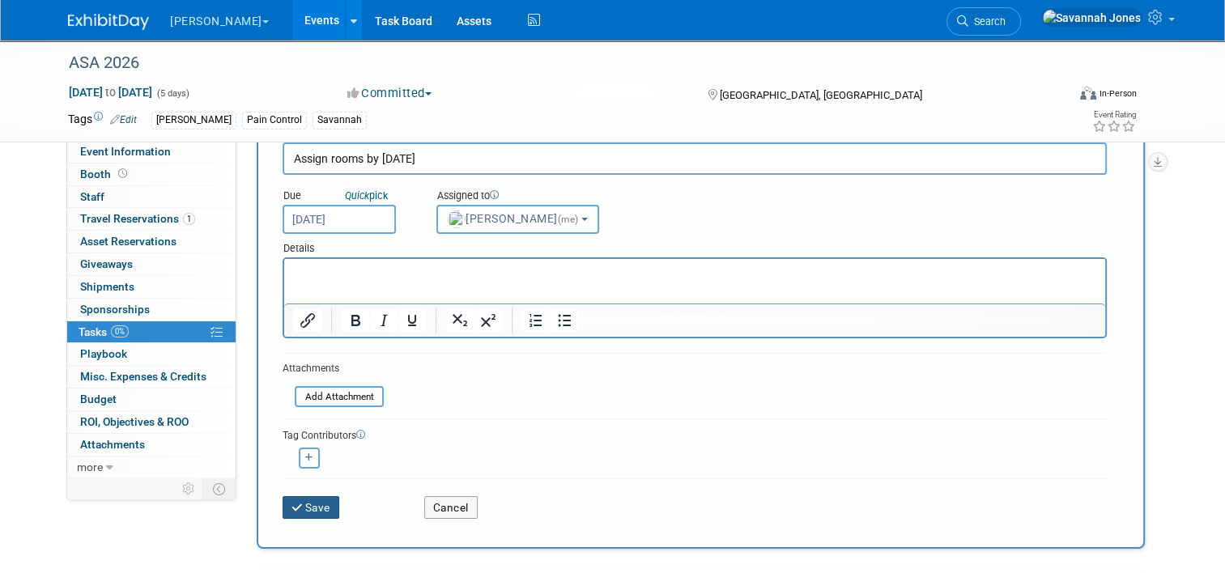
click at [318, 503] on button "Save" at bounding box center [311, 507] width 57 height 23
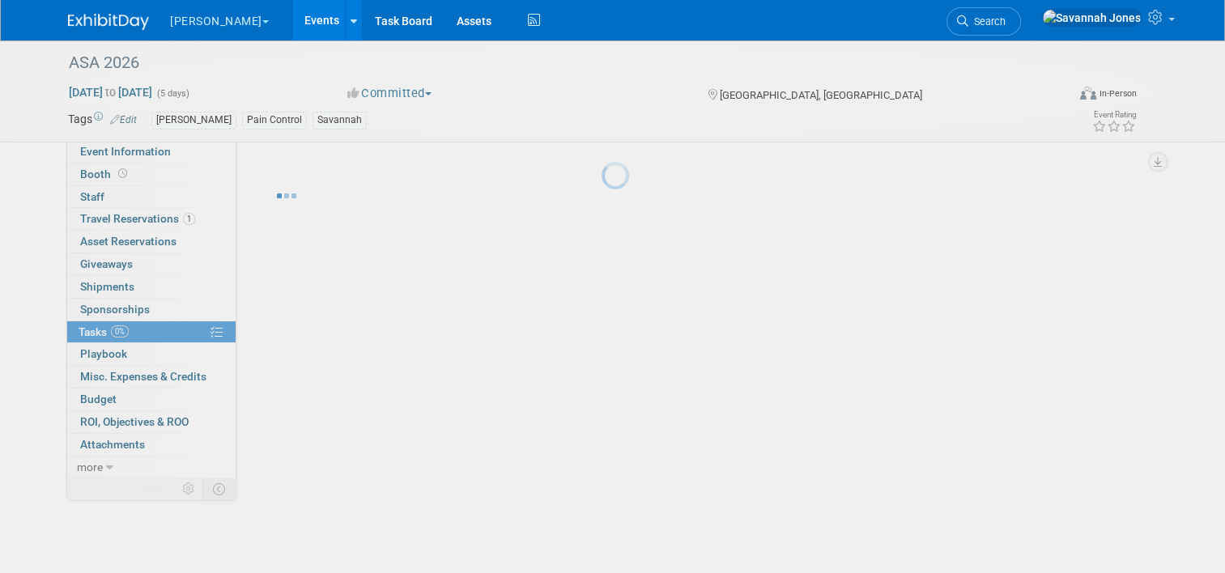
scroll to position [0, 0]
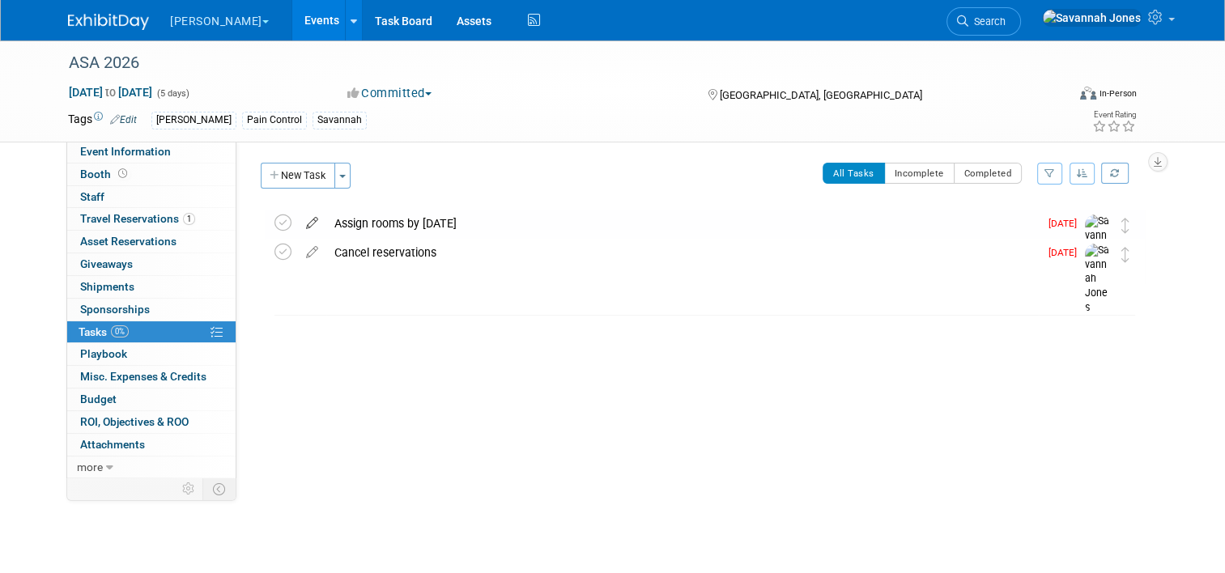
click at [298, 227] on icon at bounding box center [312, 220] width 28 height 20
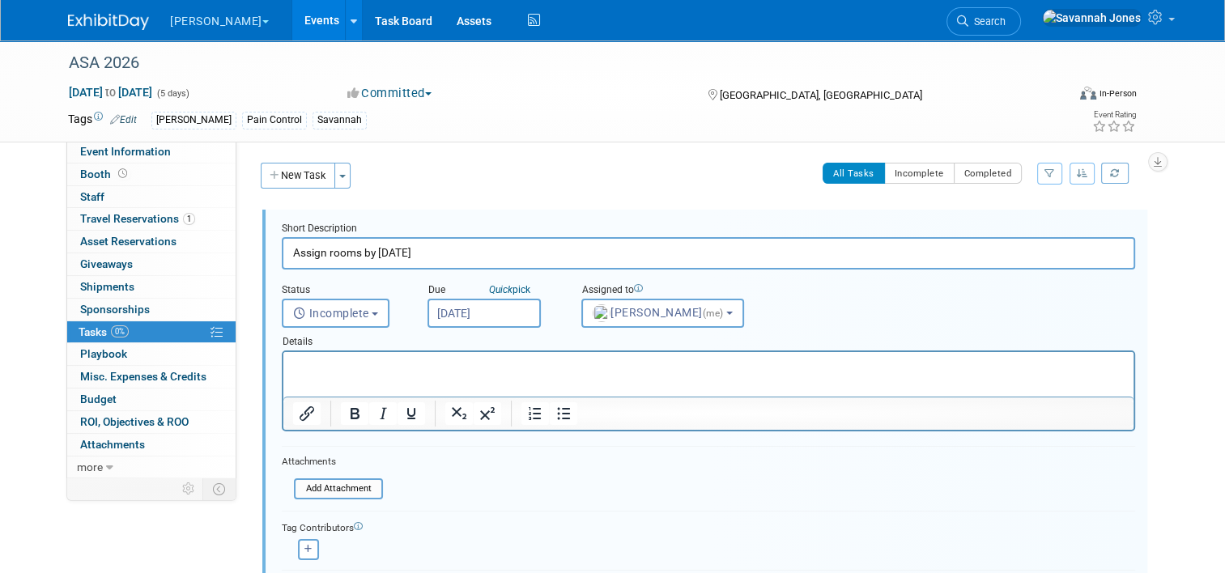
click at [506, 319] on input "Aug 1, 2025" at bounding box center [483, 313] width 113 height 29
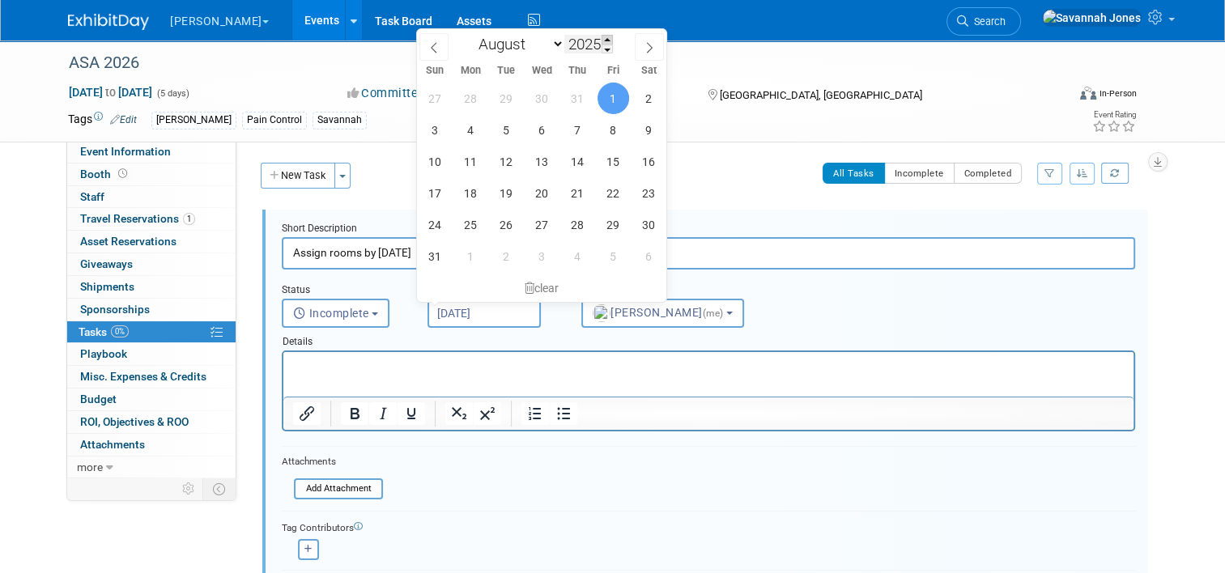
click at [609, 38] on span at bounding box center [606, 40] width 11 height 10
type input "2026"
click at [648, 96] on span "1" at bounding box center [649, 99] width 32 height 32
type input "Aug 1, 2026"
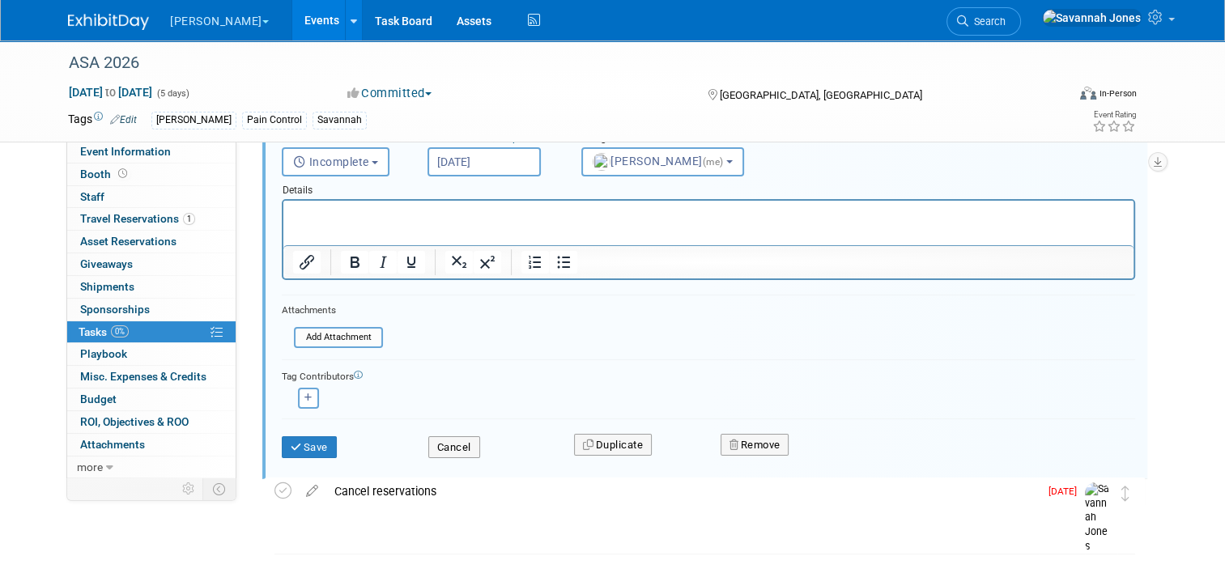
scroll to position [183, 0]
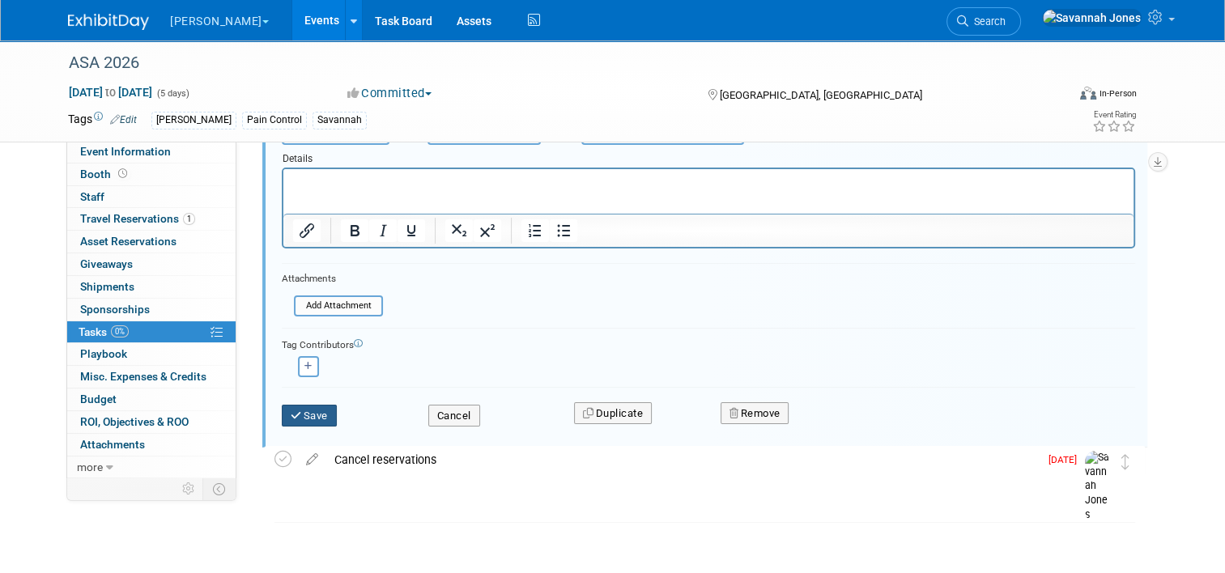
click at [304, 419] on button "Save" at bounding box center [309, 416] width 55 height 23
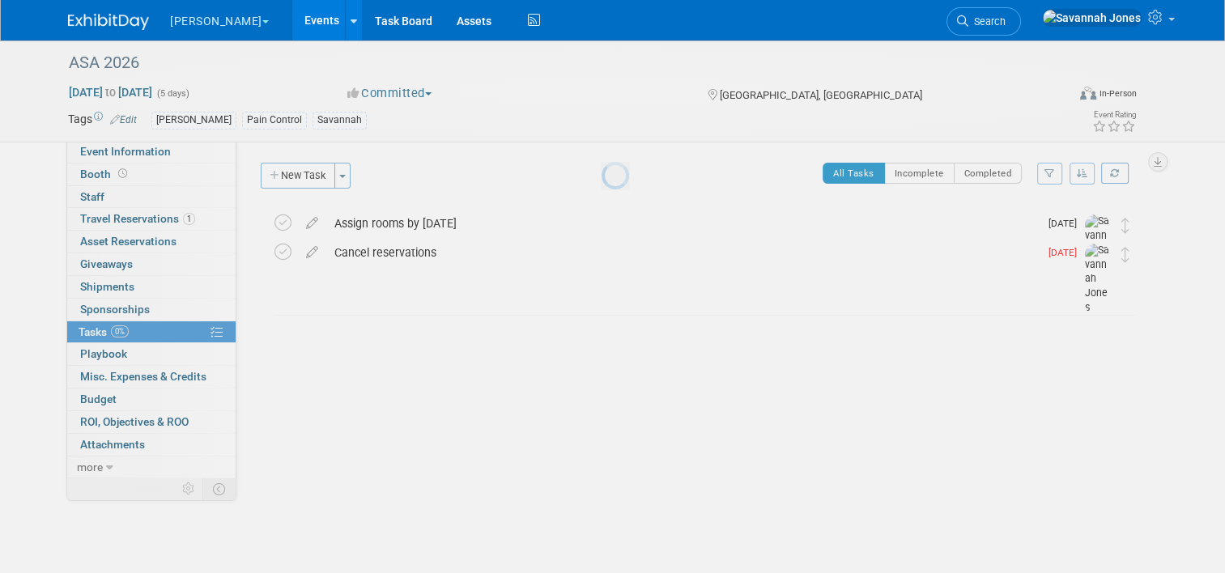
scroll to position [0, 0]
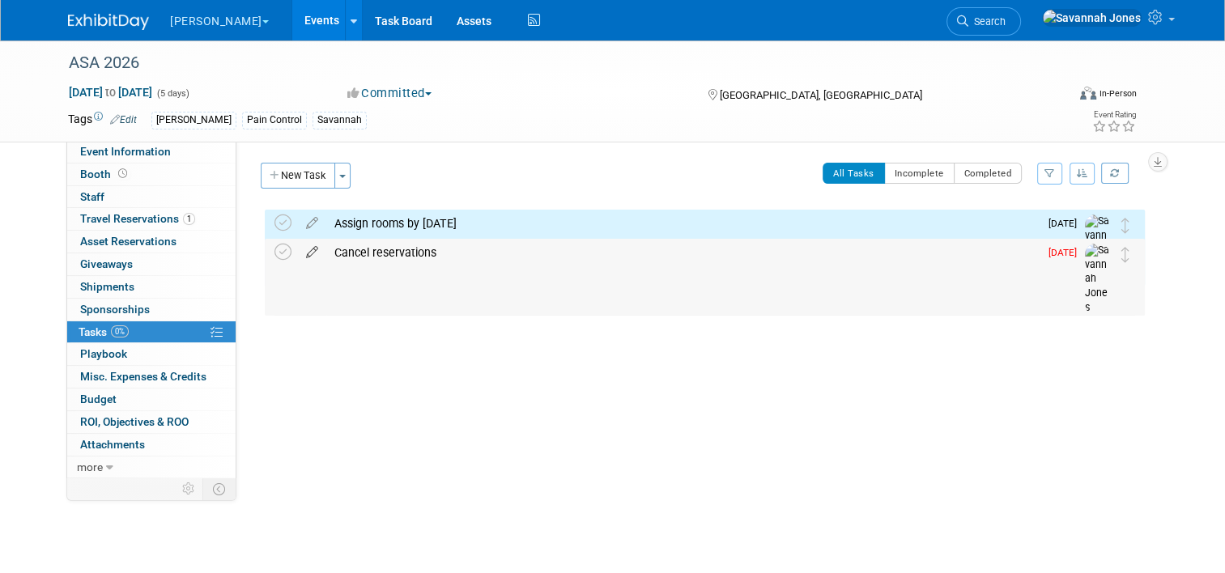
click at [308, 251] on icon at bounding box center [312, 249] width 28 height 20
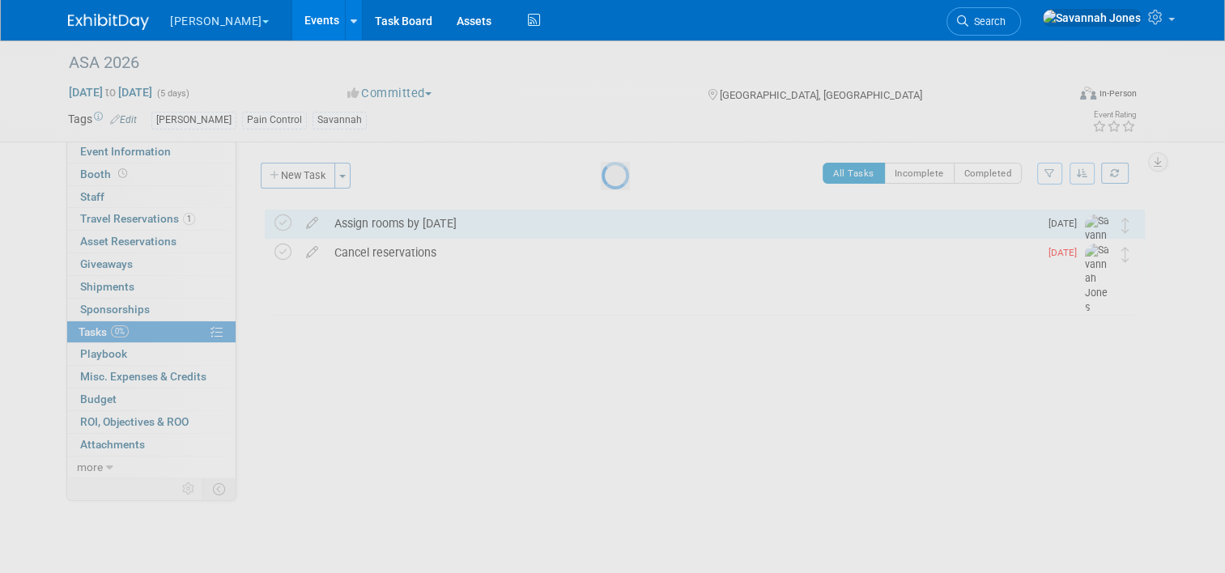
select select "8"
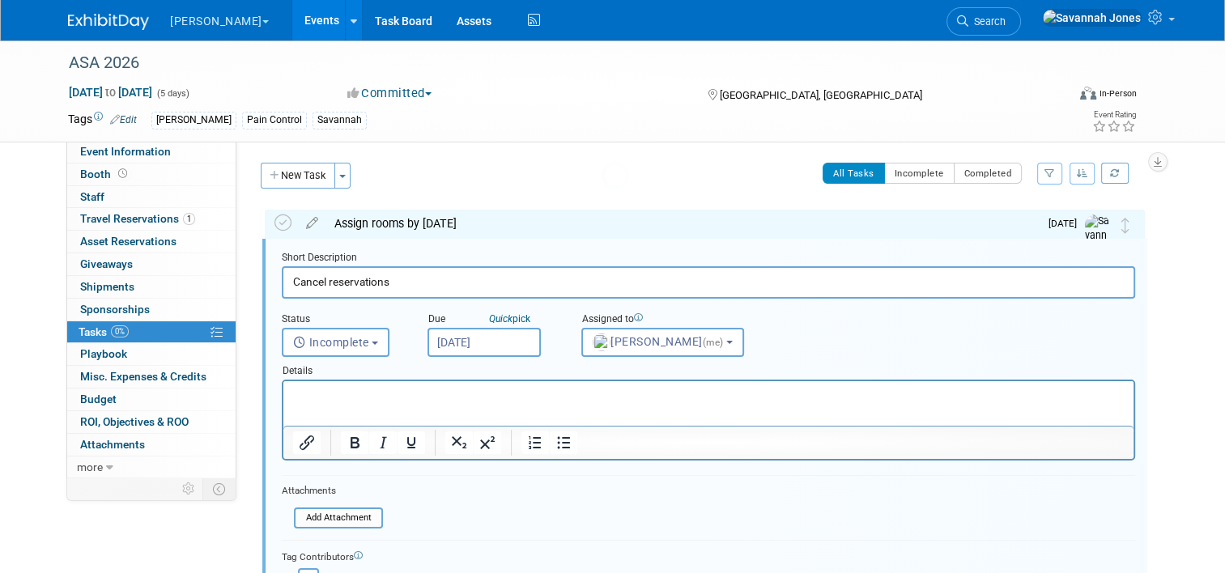
scroll to position [2, 0]
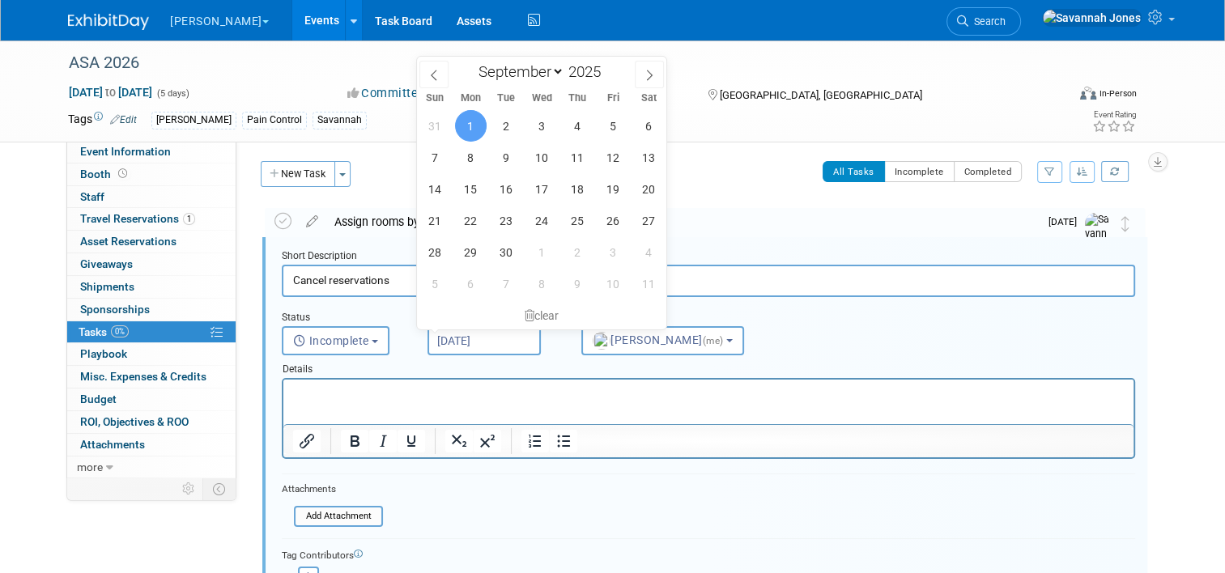
click at [495, 326] on input "Sep 1, 2025" at bounding box center [483, 340] width 113 height 29
click at [606, 62] on span at bounding box center [606, 67] width 11 height 10
type input "2026"
click at [508, 117] on span "1" at bounding box center [507, 126] width 32 height 32
type input "Sep 1, 2026"
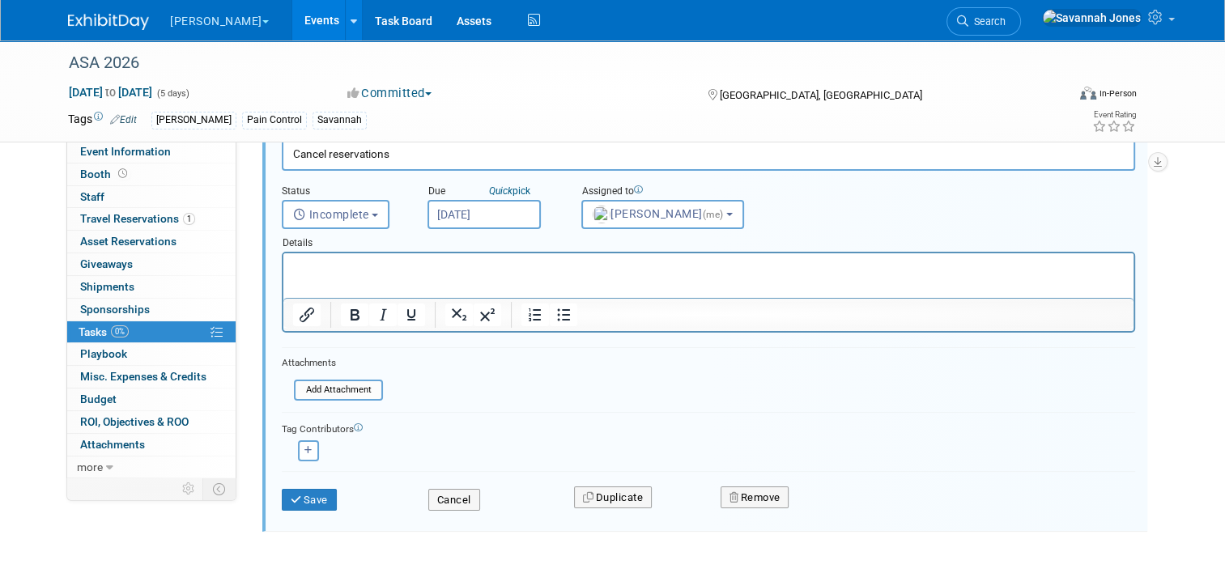
scroll to position [164, 0]
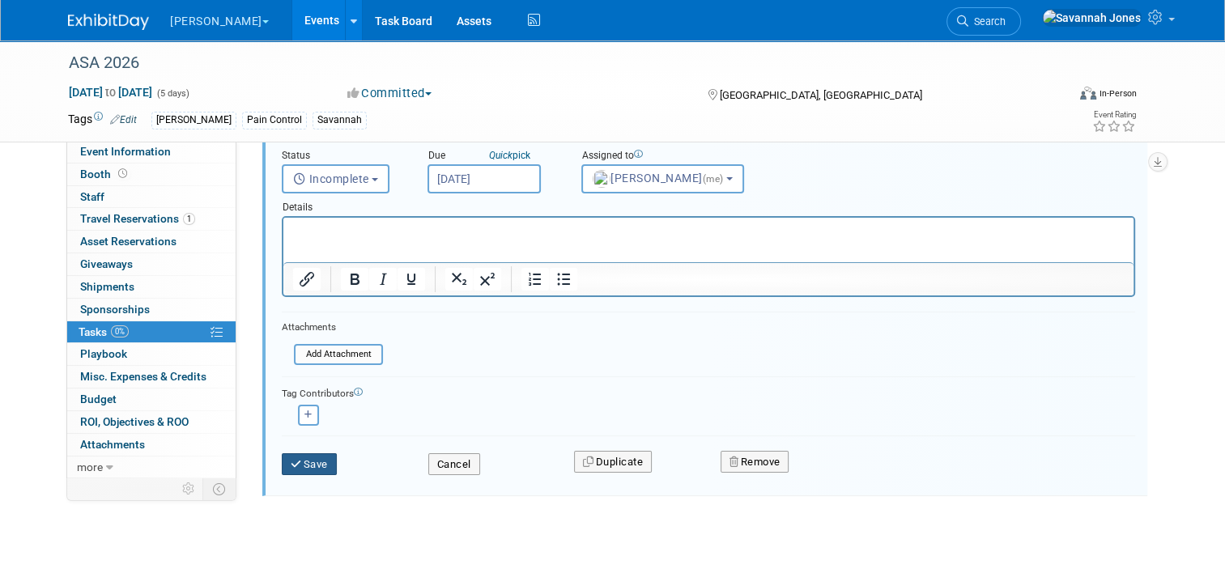
click at [304, 454] on button "Save" at bounding box center [309, 464] width 55 height 23
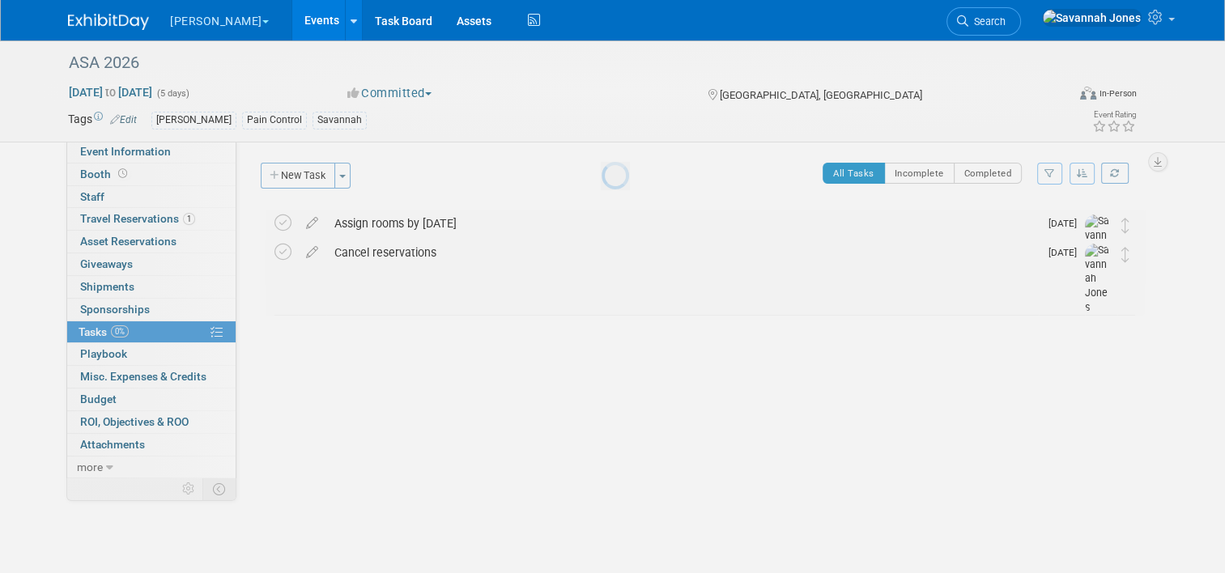
scroll to position [0, 0]
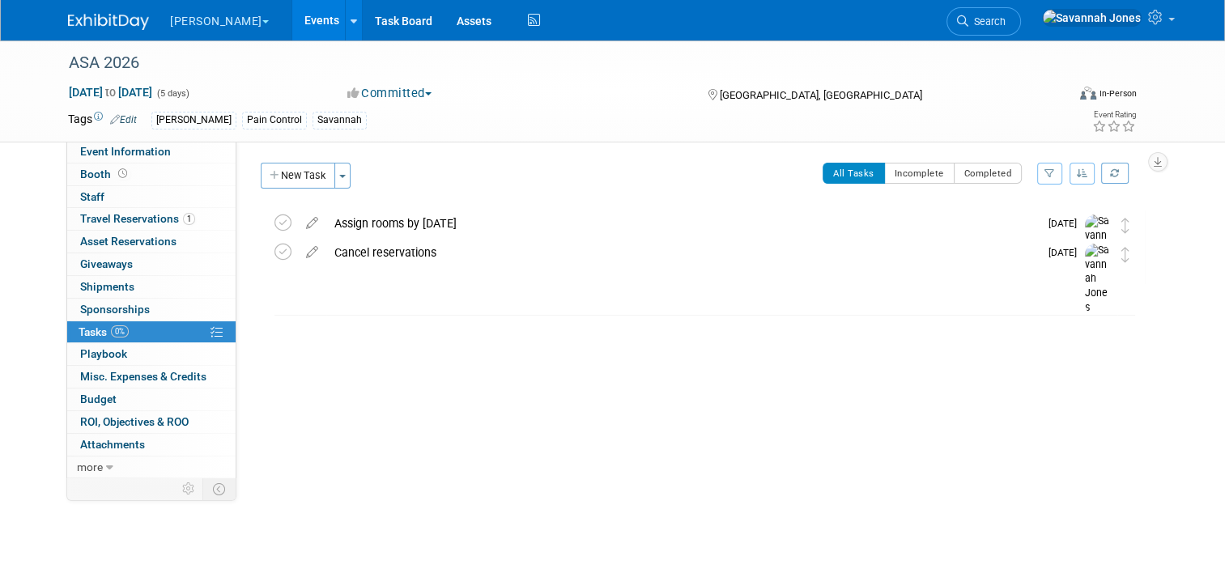
drag, startPoint x: 487, startPoint y: 227, endPoint x: 317, endPoint y: 225, distance: 170.0
click at [326, 225] on div "Assign rooms by August 22" at bounding box center [682, 224] width 712 height 28
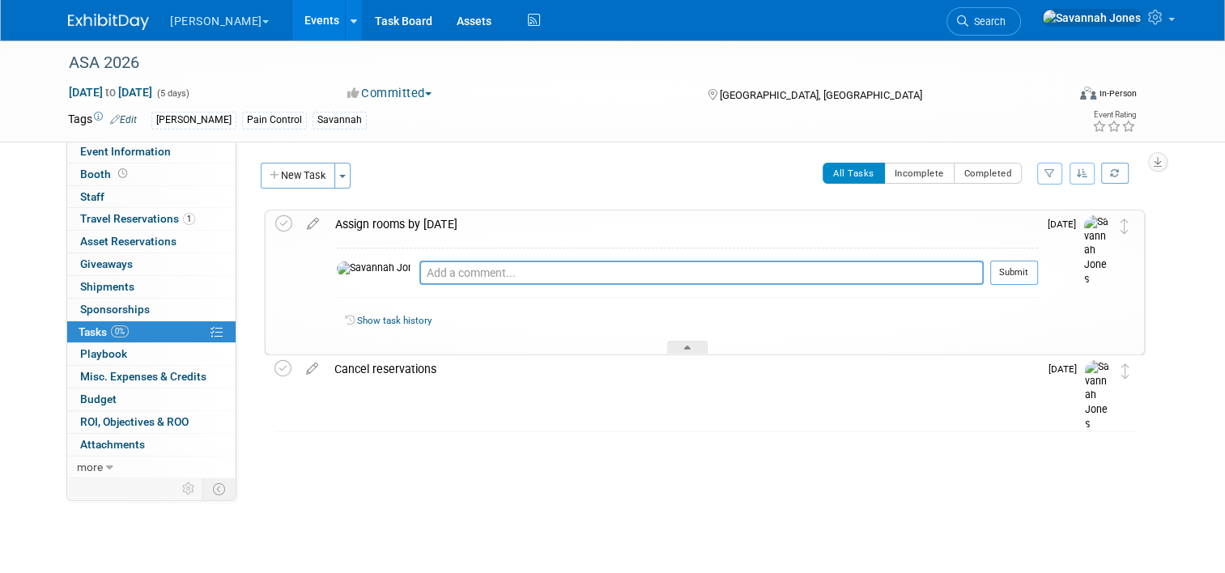
copy div "Assign rooms by August 22"
click at [150, 214] on span "Travel Reservations 1" at bounding box center [137, 218] width 115 height 13
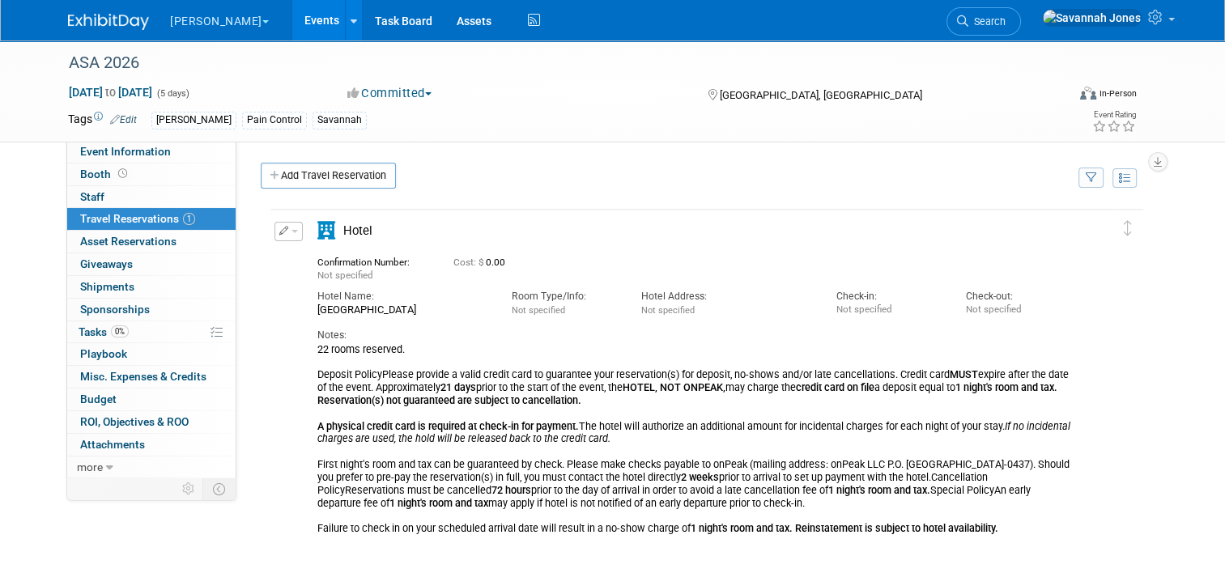
click at [276, 240] on div "Edit Reservation Delete Reservation" at bounding box center [283, 236] width 19 height 29
click at [283, 240] on div "Edit Reservation Delete Reservation" at bounding box center [287, 236] width 35 height 29
click at [278, 236] on button "button" at bounding box center [288, 231] width 28 height 19
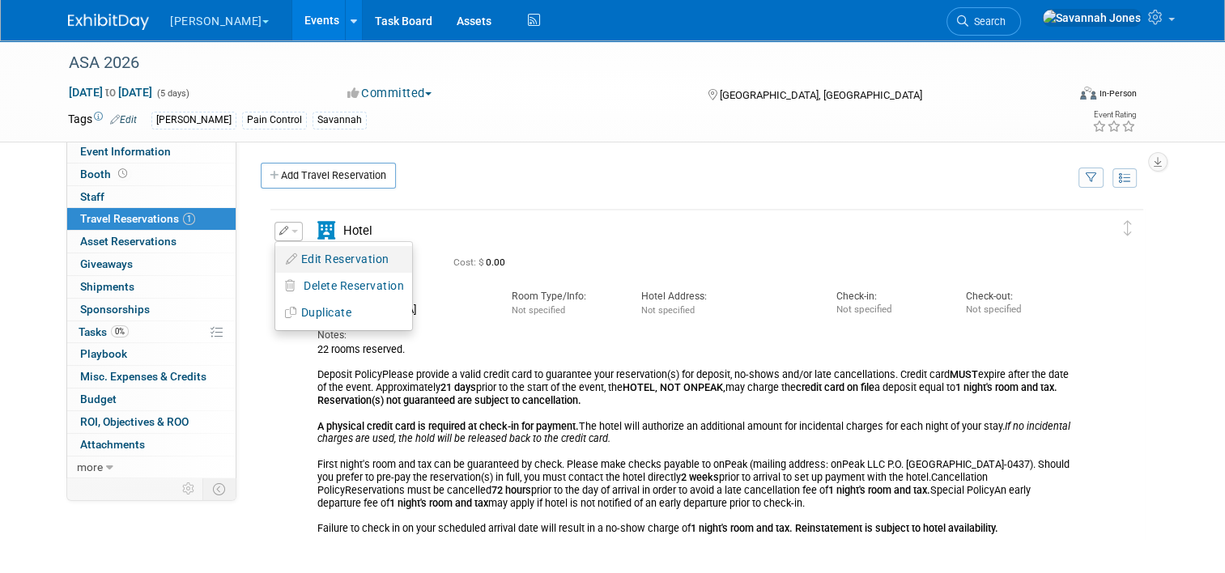
click at [287, 261] on icon "button" at bounding box center [292, 258] width 13 height 11
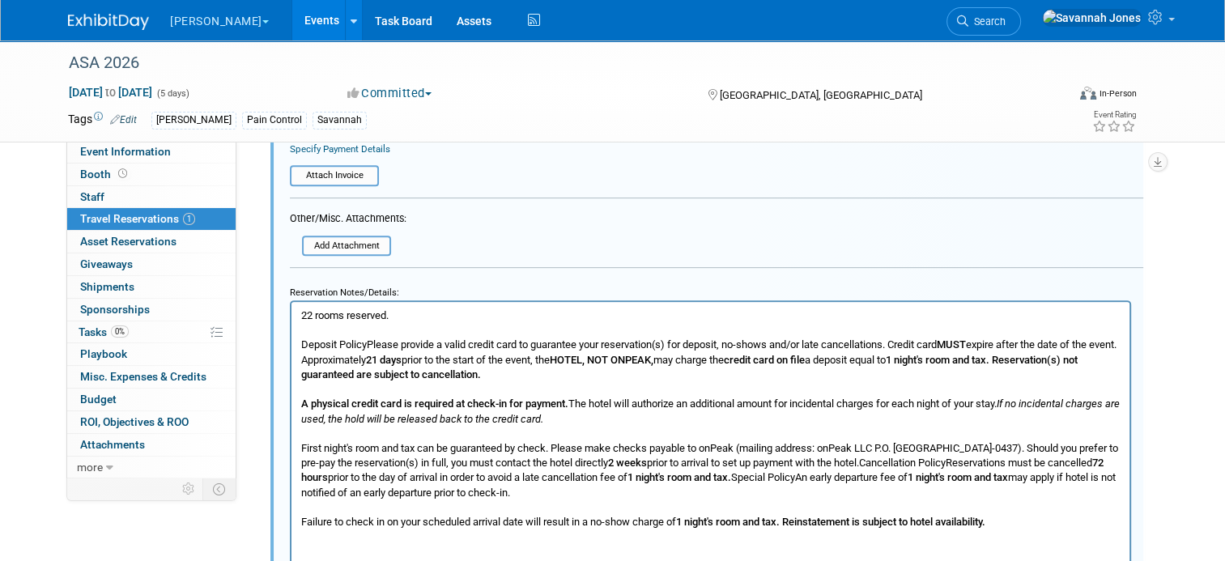
scroll to position [673, 0]
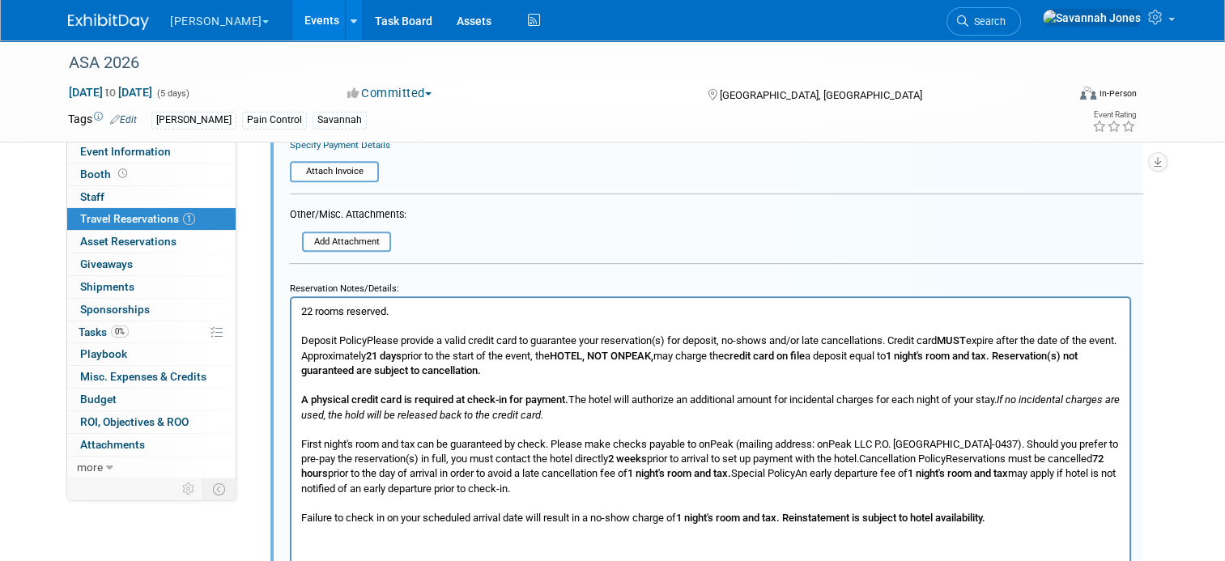
click at [412, 296] on div at bounding box center [710, 435] width 841 height 278
click at [423, 324] on p "22 rooms reserved. Deposit PolicyPlease provide a valid credit card to guarante…" at bounding box center [710, 414] width 819 height 221
click at [423, 309] on p "22 rooms reserved. Deposit PolicyPlease provide a valid credit card to guarante…" at bounding box center [710, 414] width 819 height 221
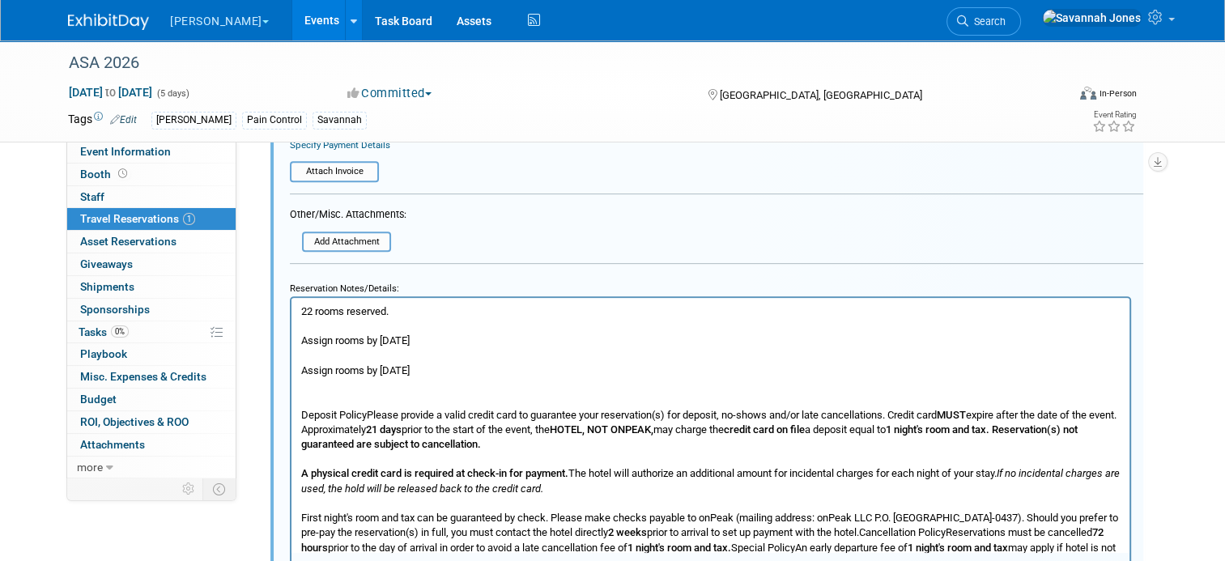
drag, startPoint x: 396, startPoint y: 370, endPoint x: 554, endPoint y: 663, distance: 332.9
click at [291, 372] on html "22 rooms reserved. Assign rooms by August 22 Assign rooms by August 22 Deposit …" at bounding box center [710, 447] width 838 height 301
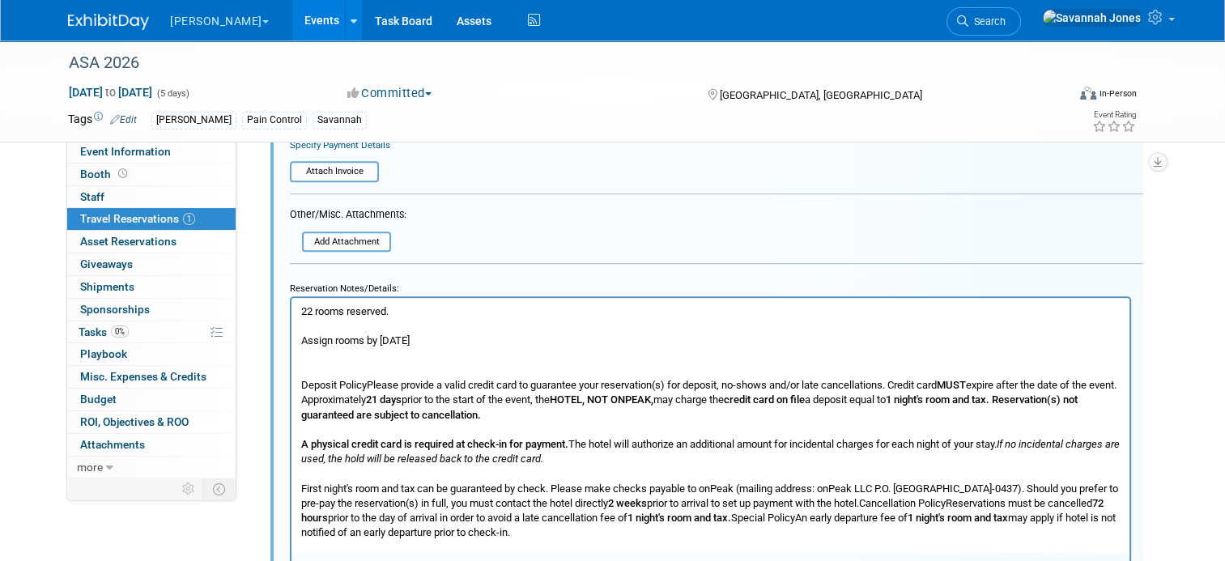
click at [376, 326] on p "Rich Text Area. Press ALT-0 for help." at bounding box center [710, 325] width 819 height 15
click at [450, 350] on p "Deposit PolicyPlease provide a valid credit card to guarantee your reservation(…" at bounding box center [710, 458] width 819 height 221
click at [455, 338] on p "Assign rooms by August 22" at bounding box center [710, 340] width 819 height 15
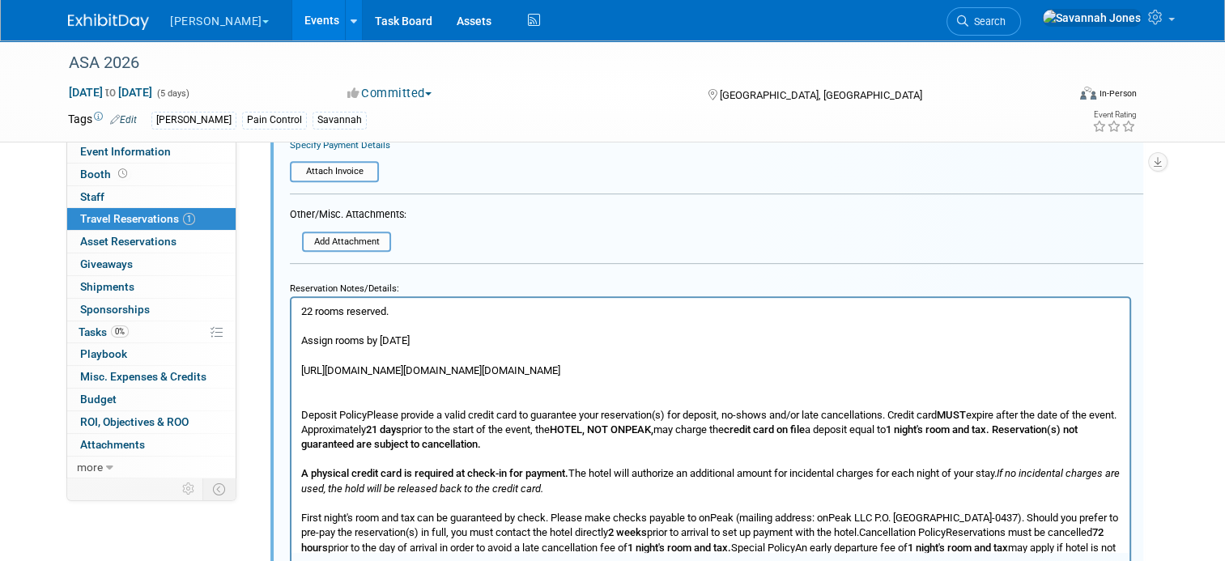
drag, startPoint x: 733, startPoint y: 434, endPoint x: 274, endPoint y: 371, distance: 462.5
click at [291, 371] on html "22 rooms reserved. Assign rooms by August 22 https://urldefense.com/v3/__https:…" at bounding box center [710, 447] width 838 height 301
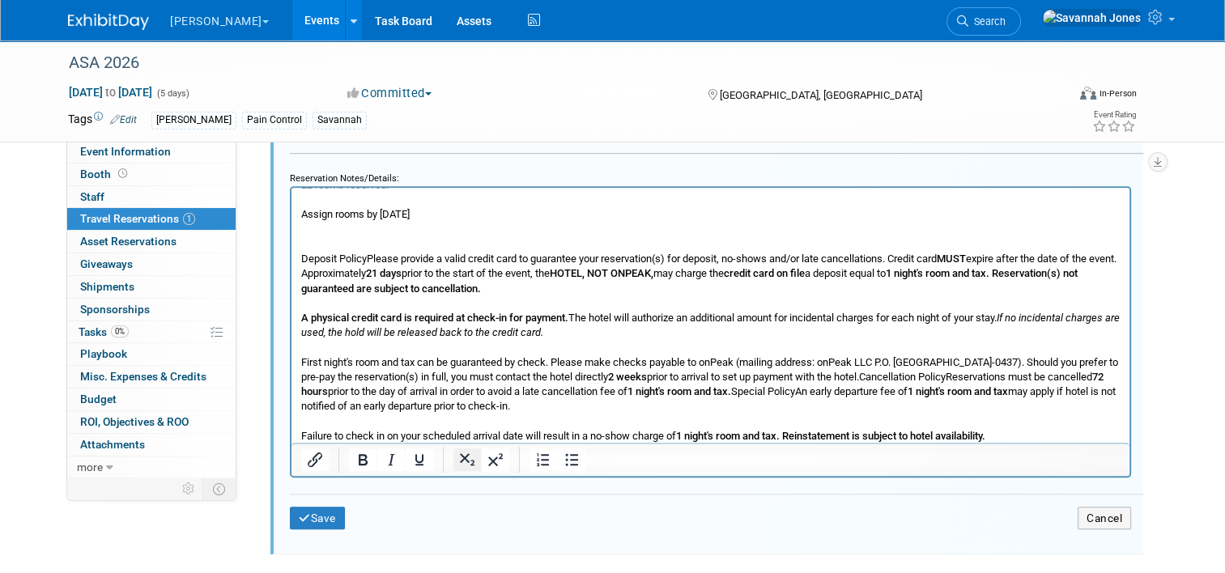
scroll to position [793, 0]
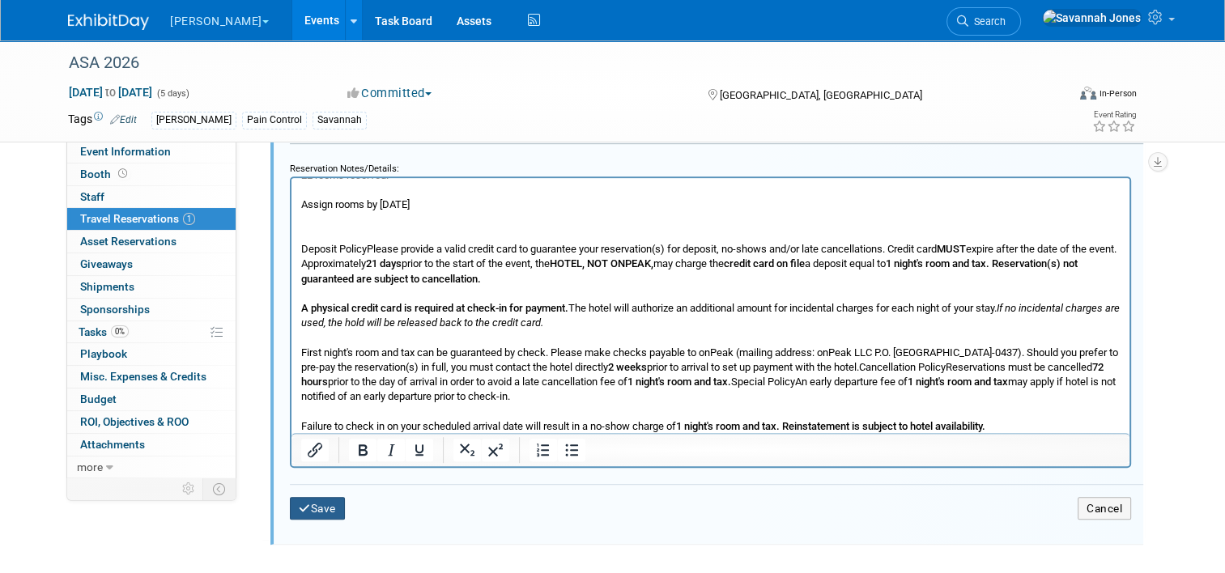
click at [314, 497] on button "Save" at bounding box center [317, 508] width 55 height 23
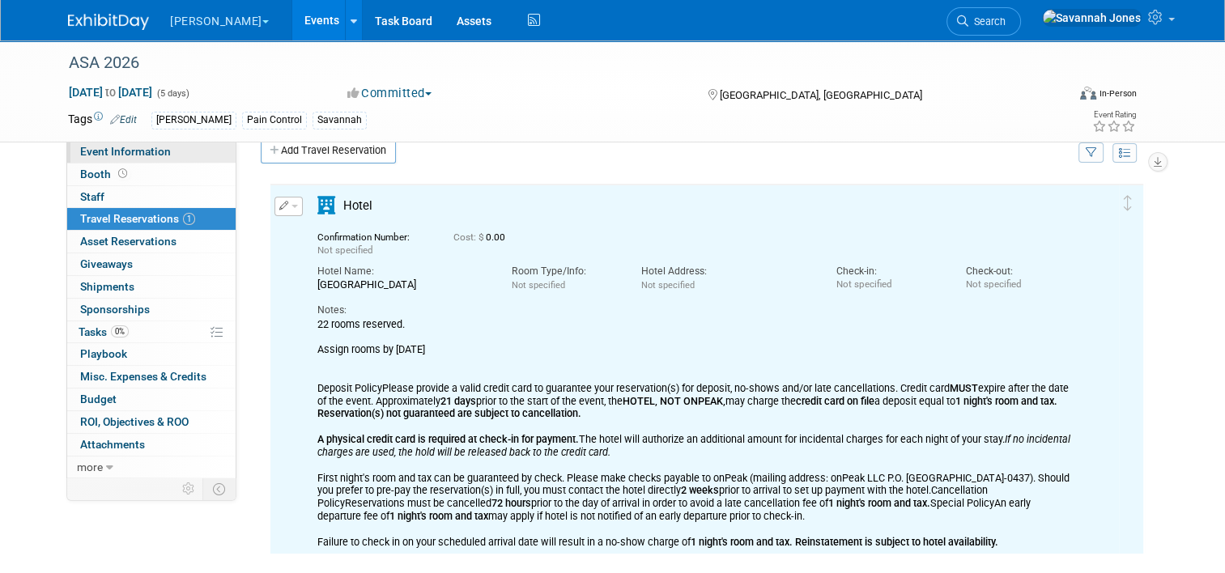
scroll to position [0, 0]
click at [175, 152] on link "Event Information" at bounding box center [151, 152] width 168 height 22
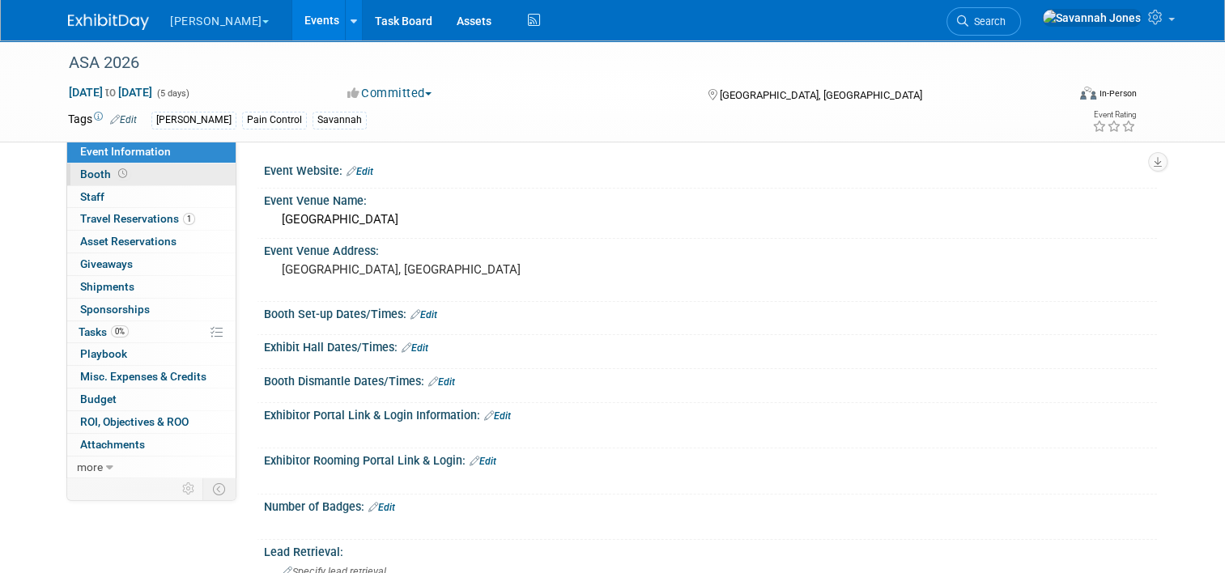
click at [130, 165] on link "Booth" at bounding box center [151, 175] width 168 height 22
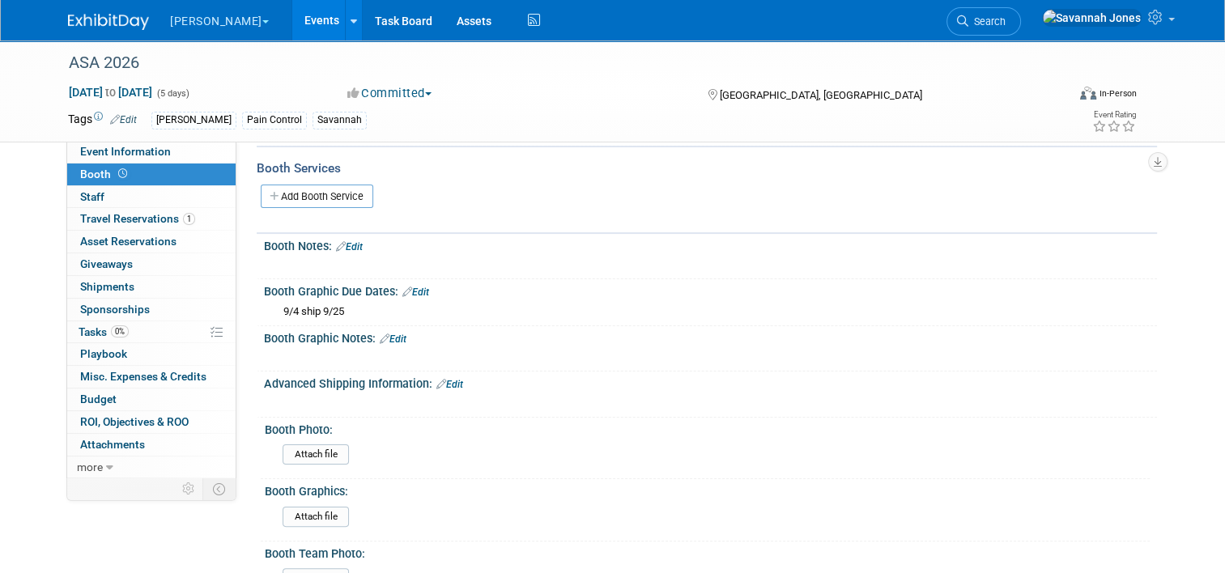
scroll to position [243, 0]
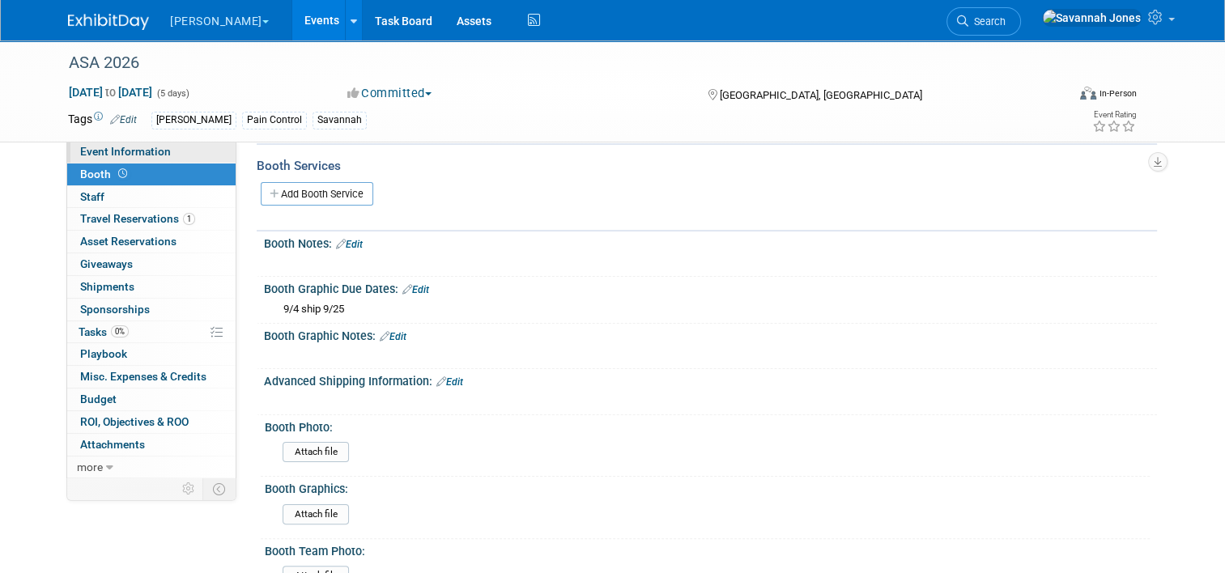
click at [193, 155] on link "Event Information" at bounding box center [151, 152] width 168 height 22
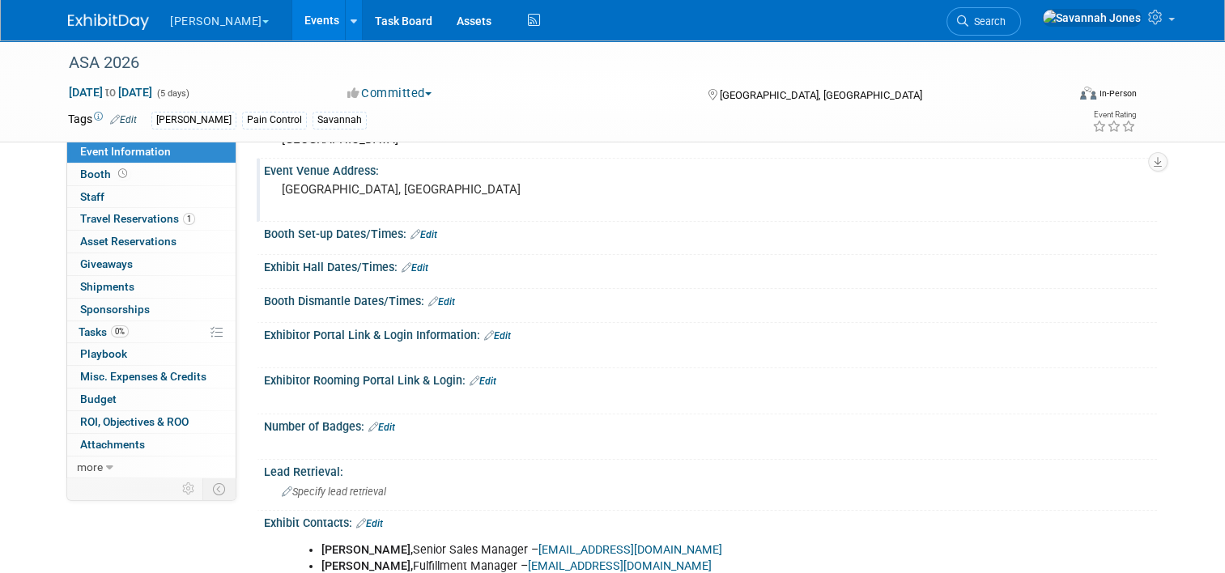
scroll to position [0, 0]
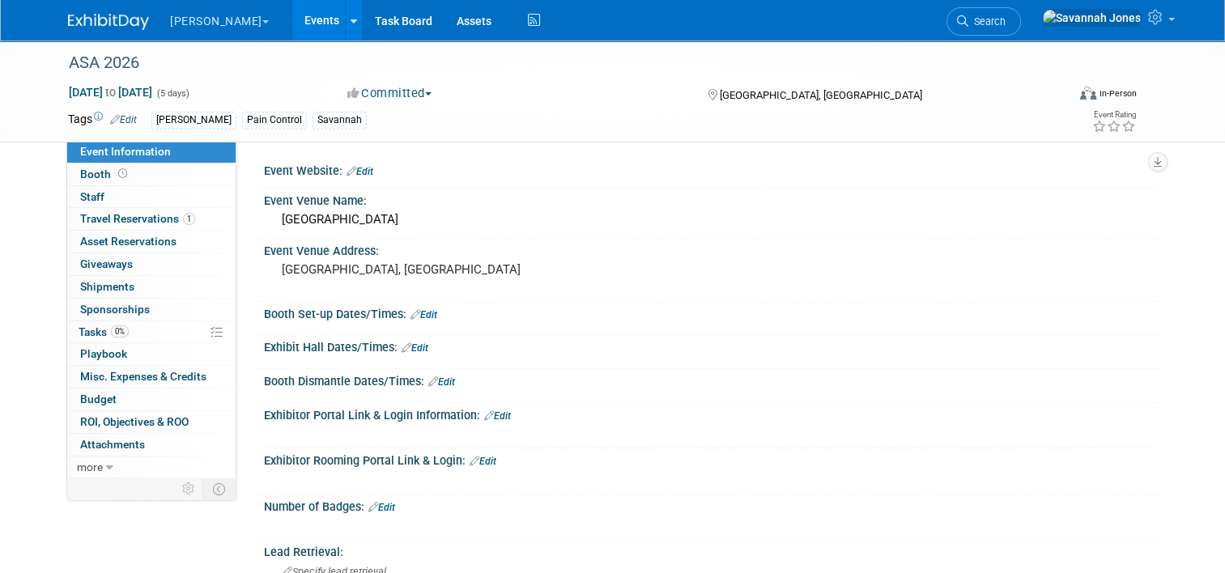
click at [485, 414] on link "Edit" at bounding box center [497, 415] width 27 height 11
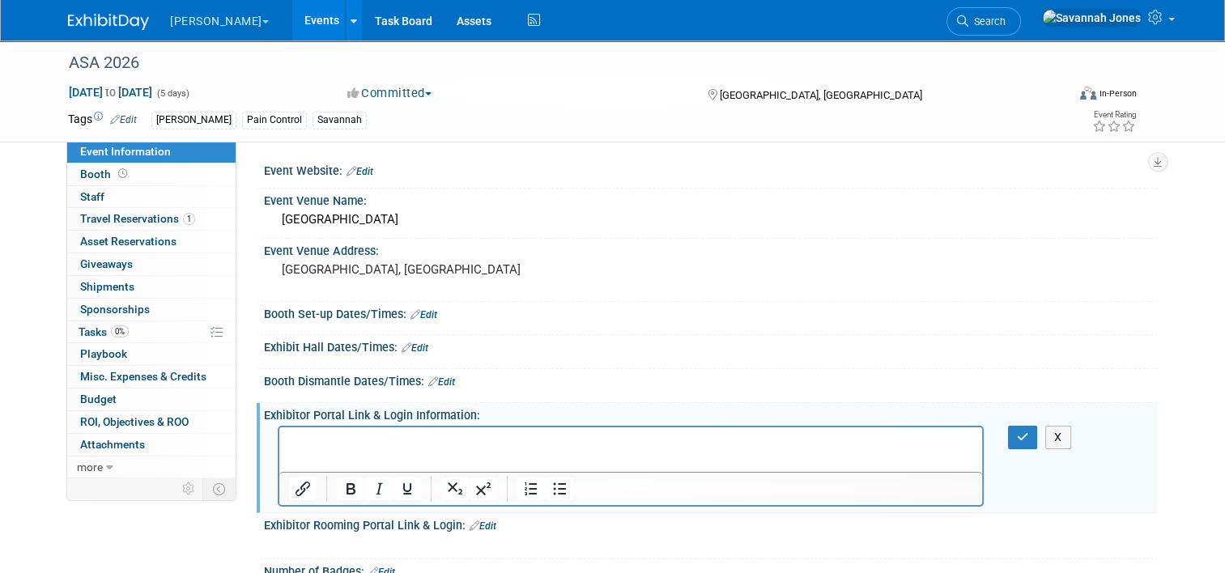
click at [472, 449] on p "Rich Text Area. Press ALT-0 for help." at bounding box center [631, 442] width 684 height 16
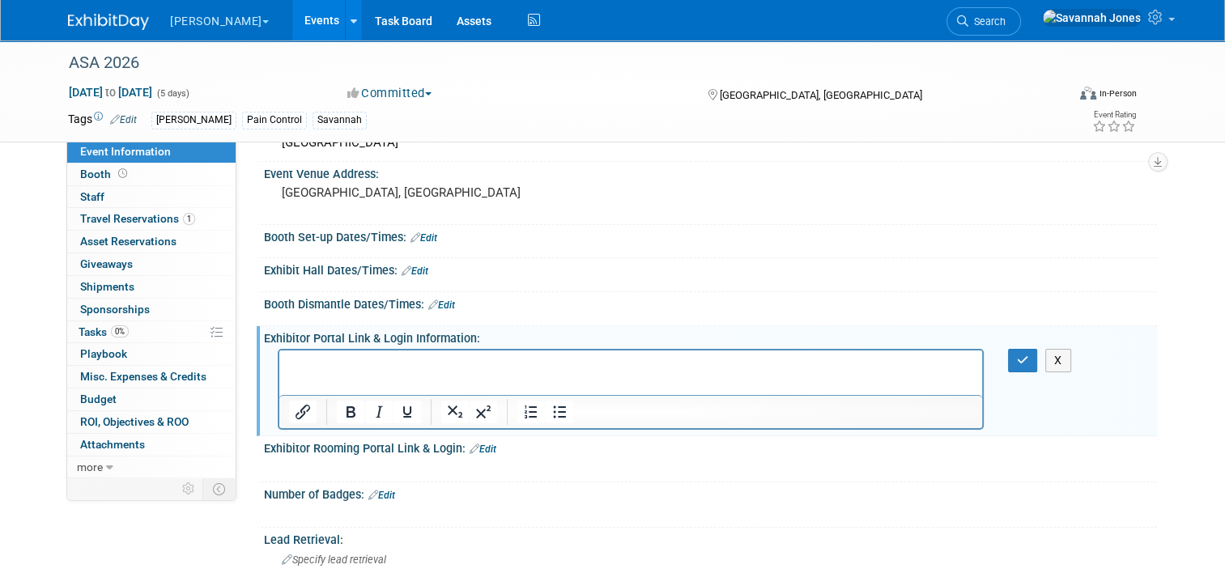
scroll to position [81, 0]
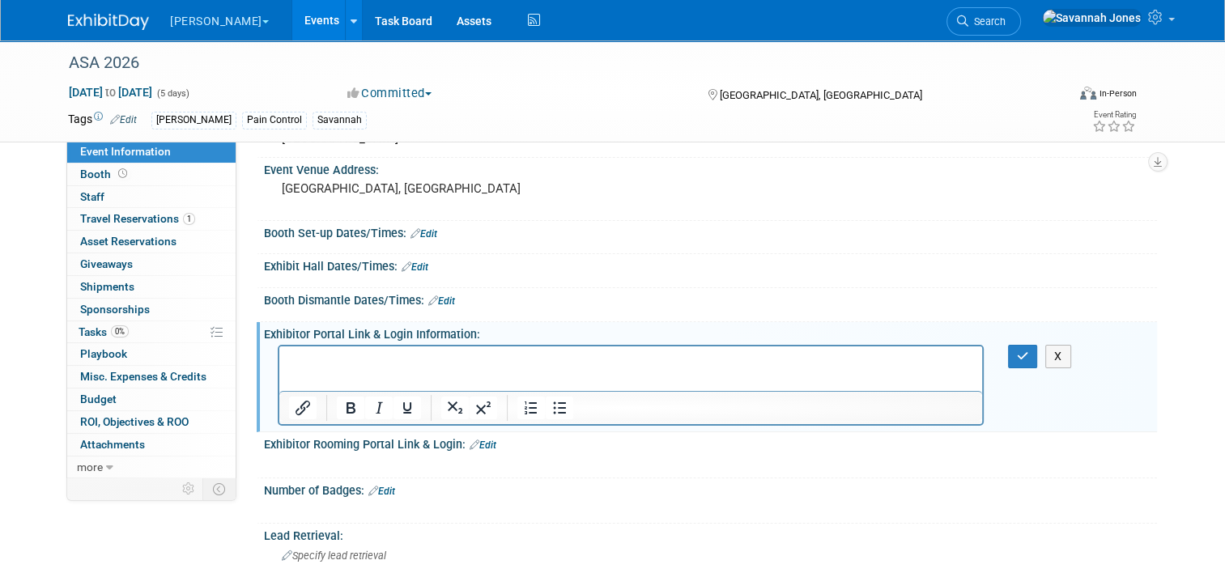
click at [486, 440] on link "Edit" at bounding box center [483, 445] width 27 height 11
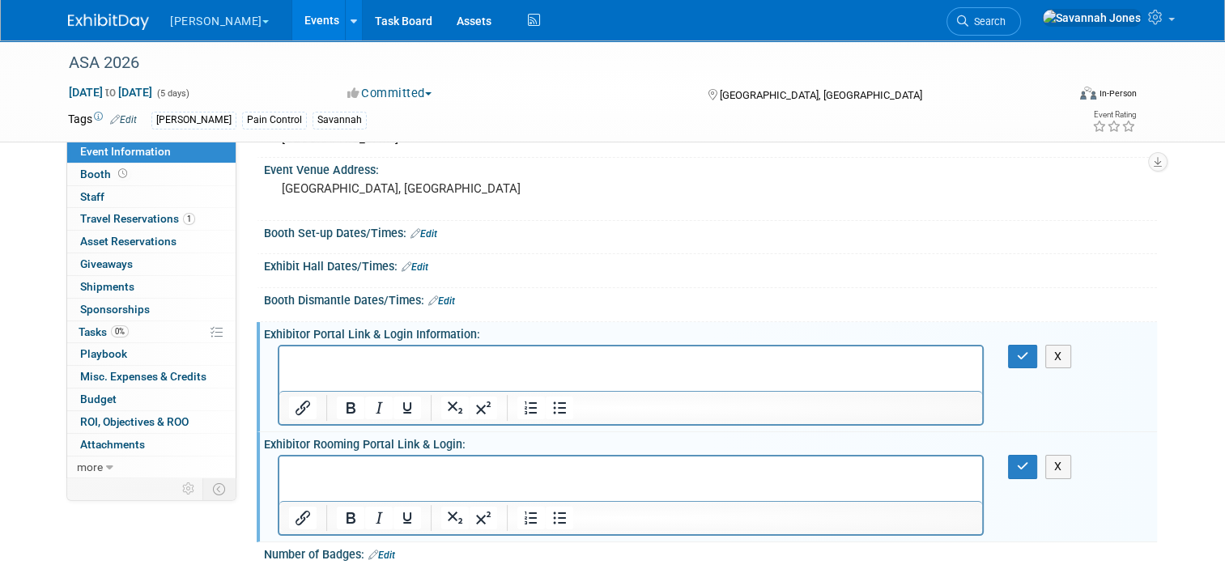
scroll to position [0, 0]
drag, startPoint x: 759, startPoint y: 903, endPoint x: 459, endPoint y: 470, distance: 527.2
click at [458, 470] on p "Rich Text Area. Press ALT-0 for help." at bounding box center [631, 471] width 684 height 16
click at [628, 471] on p "Rich Text Area. Press ALT-0 for help." at bounding box center [631, 471] width 684 height 16
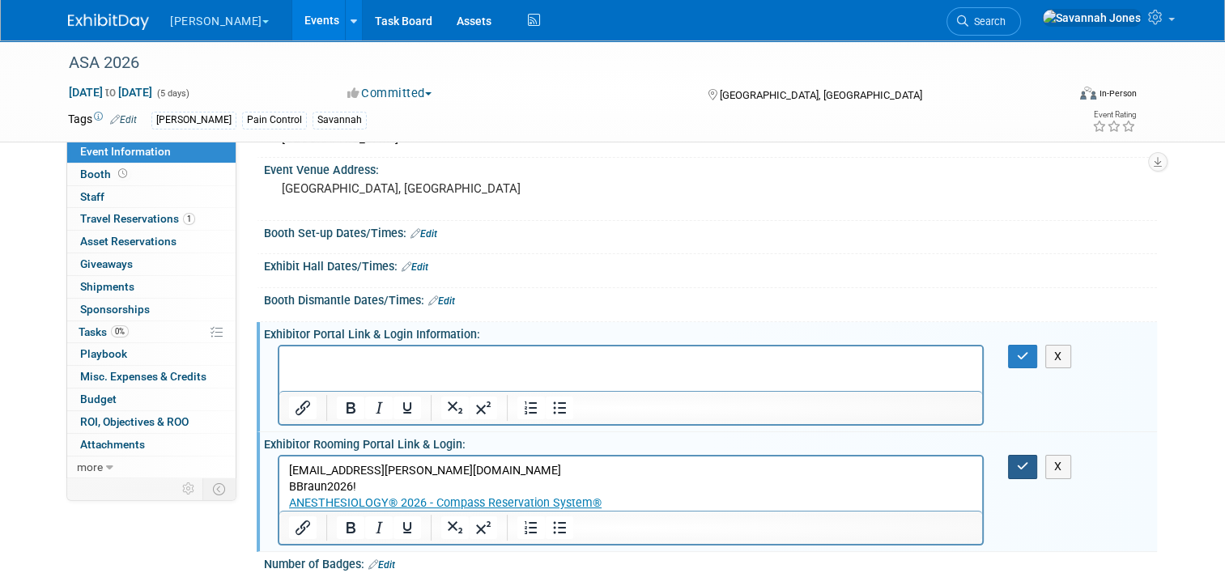
click at [1024, 461] on icon "button" at bounding box center [1023, 466] width 12 height 11
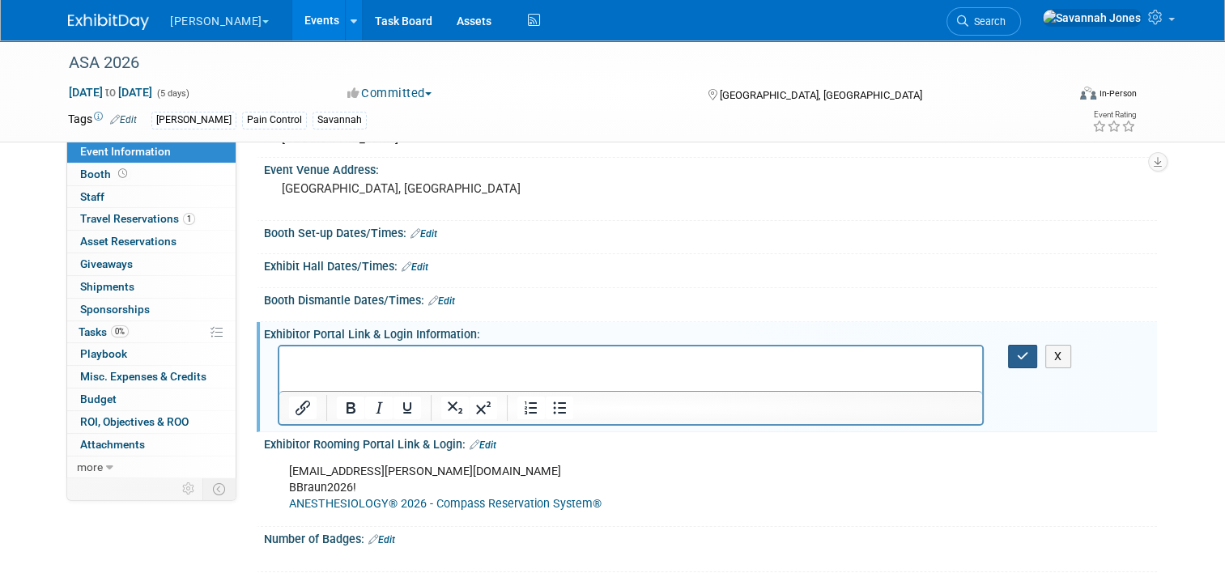
click at [1036, 359] on button "button" at bounding box center [1023, 356] width 30 height 23
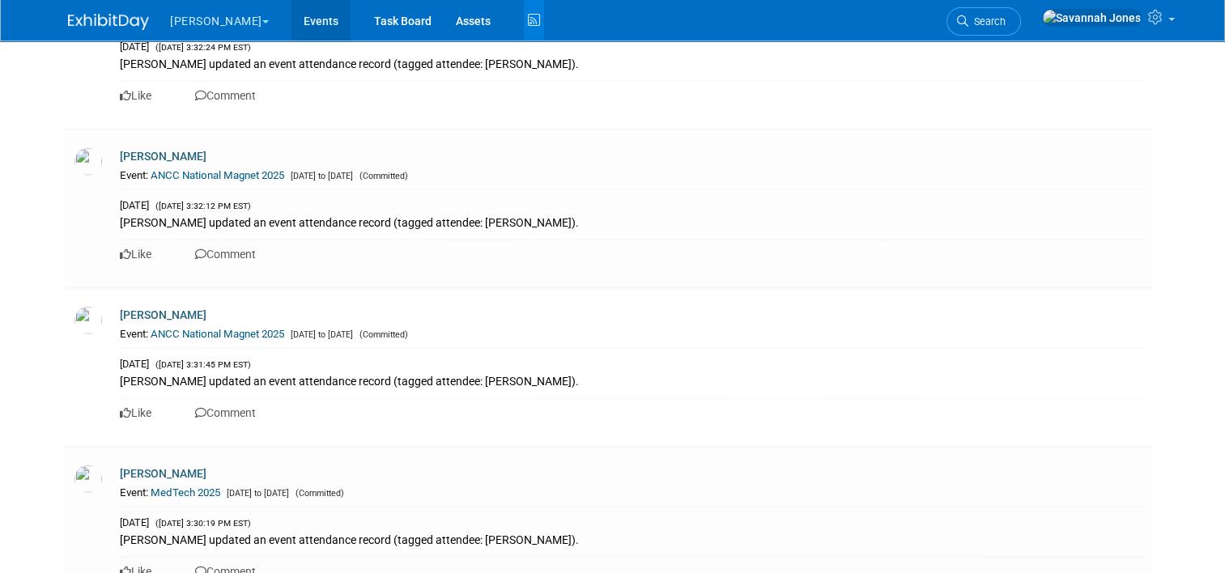
click at [291, 21] on link "Events" at bounding box center [320, 20] width 59 height 40
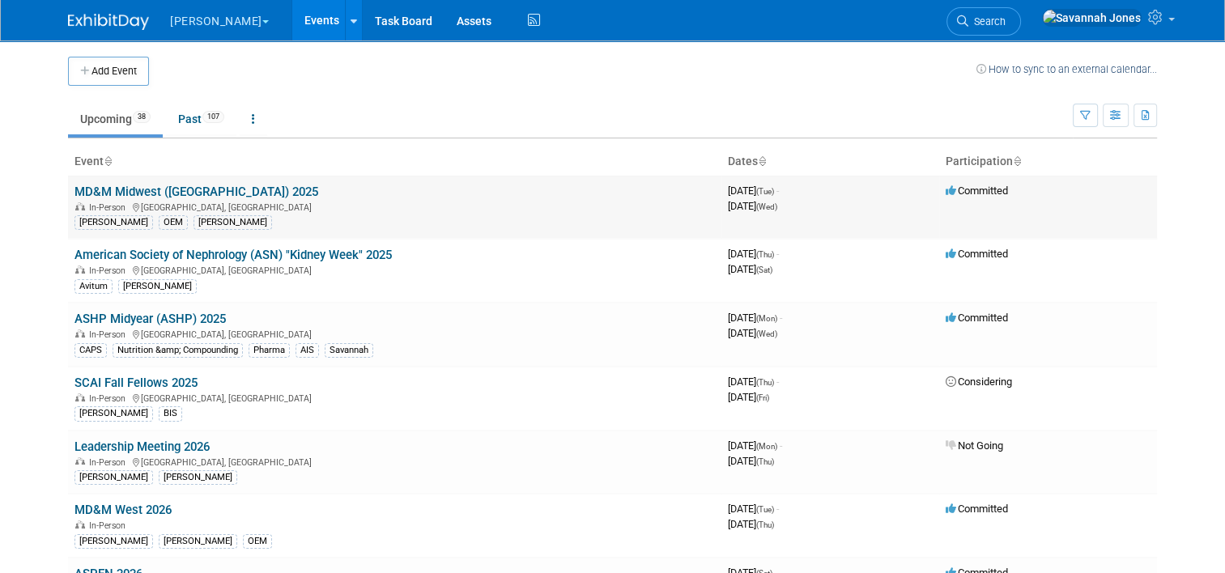
scroll to position [1040, 0]
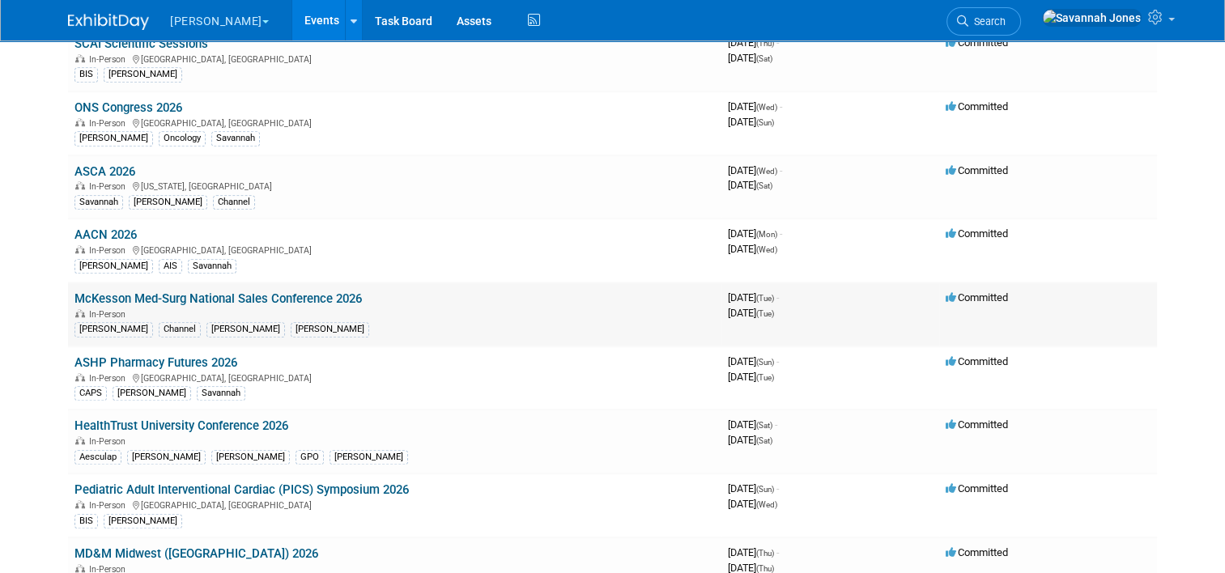
click at [240, 283] on td "McKesson Med-Surg National Sales Conference 2026 In-Person [PERSON_NAME] Channe…" at bounding box center [394, 315] width 653 height 64
click at [242, 283] on td "McKesson Med-Surg National Sales Conference 2026 In-Person [PERSON_NAME] Channe…" at bounding box center [394, 315] width 653 height 64
drag, startPoint x: 242, startPoint y: 278, endPoint x: 251, endPoint y: 281, distance: 9.5
click at [251, 291] on link "McKesson Med-Surg National Sales Conference 2026" at bounding box center [217, 298] width 287 height 15
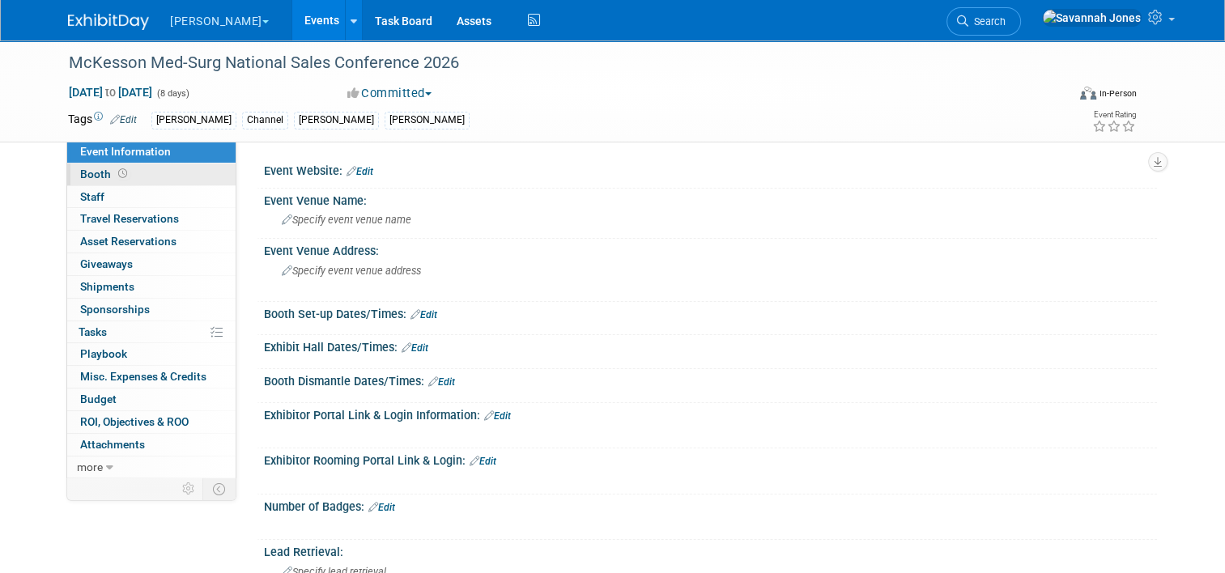
click at [190, 167] on link "Booth" at bounding box center [151, 175] width 168 height 22
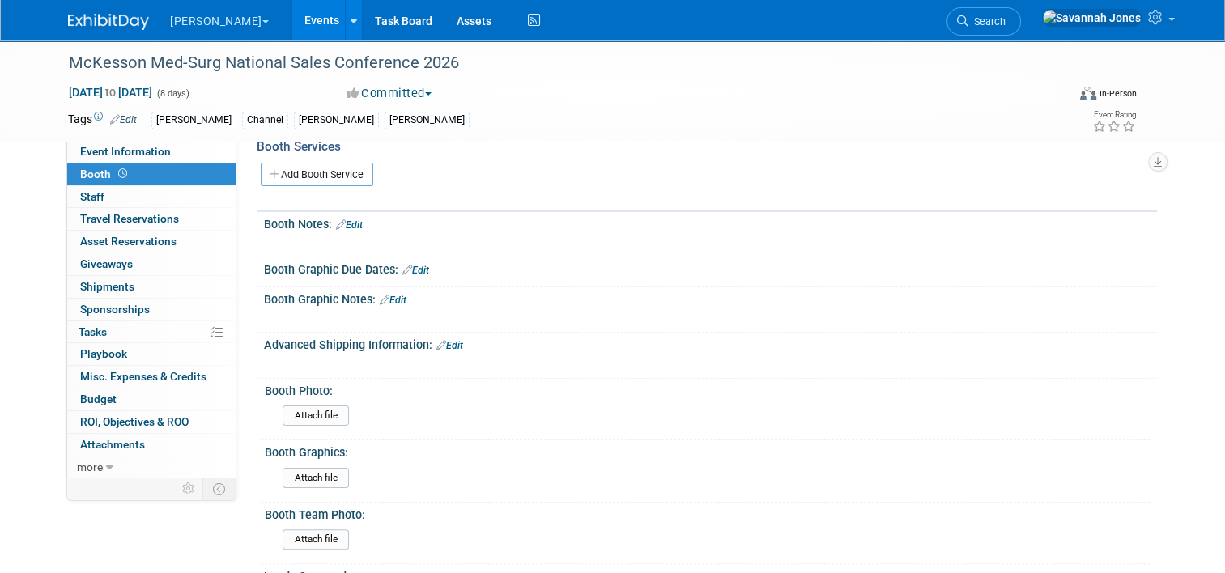
scroll to position [324, 0]
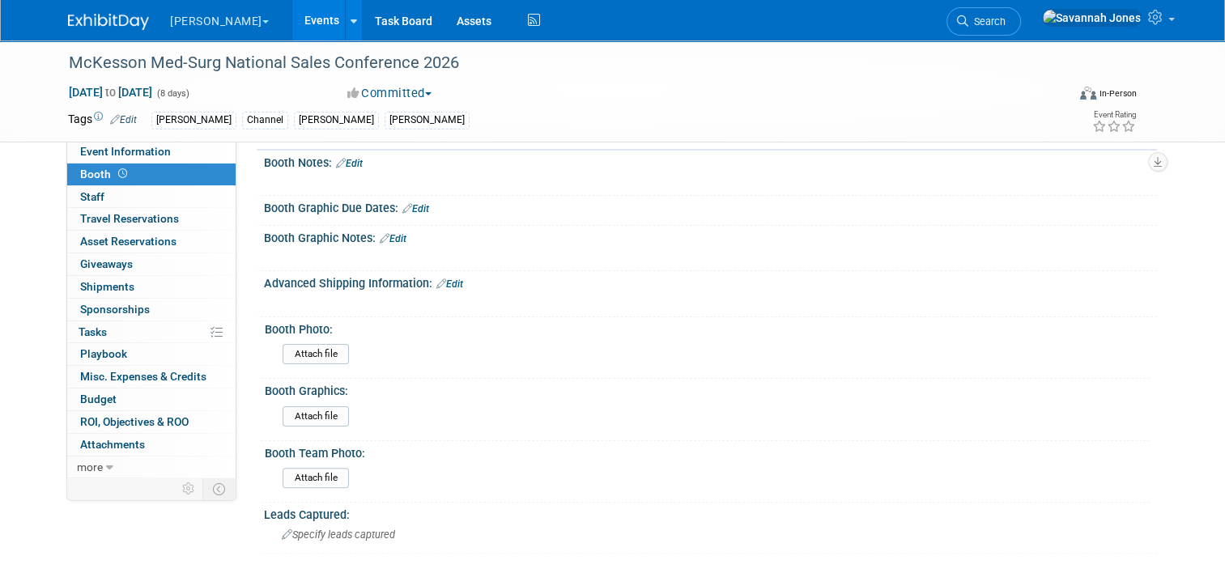
click at [397, 189] on div "Booth Notes: Edit X" at bounding box center [707, 174] width 900 height 46
click at [414, 215] on div at bounding box center [710, 217] width 869 height 4
click at [408, 210] on link "Edit" at bounding box center [415, 208] width 27 height 11
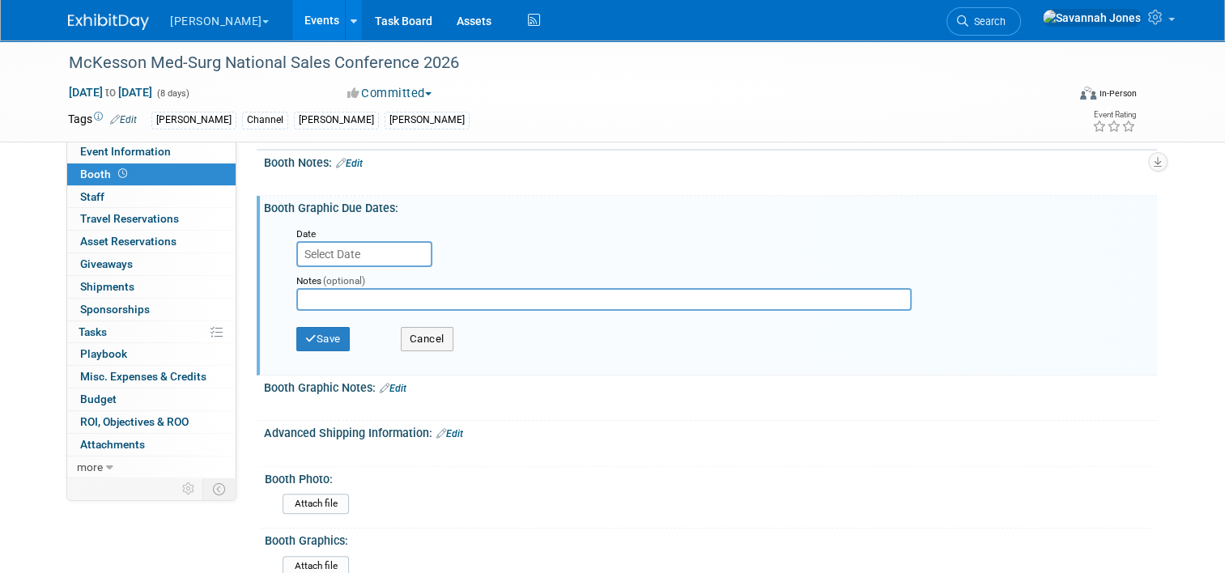
click at [382, 291] on input "text" at bounding box center [603, 299] width 615 height 23
type input "4/7 ship 4/28"
click at [329, 327] on button "Save" at bounding box center [322, 339] width 53 height 24
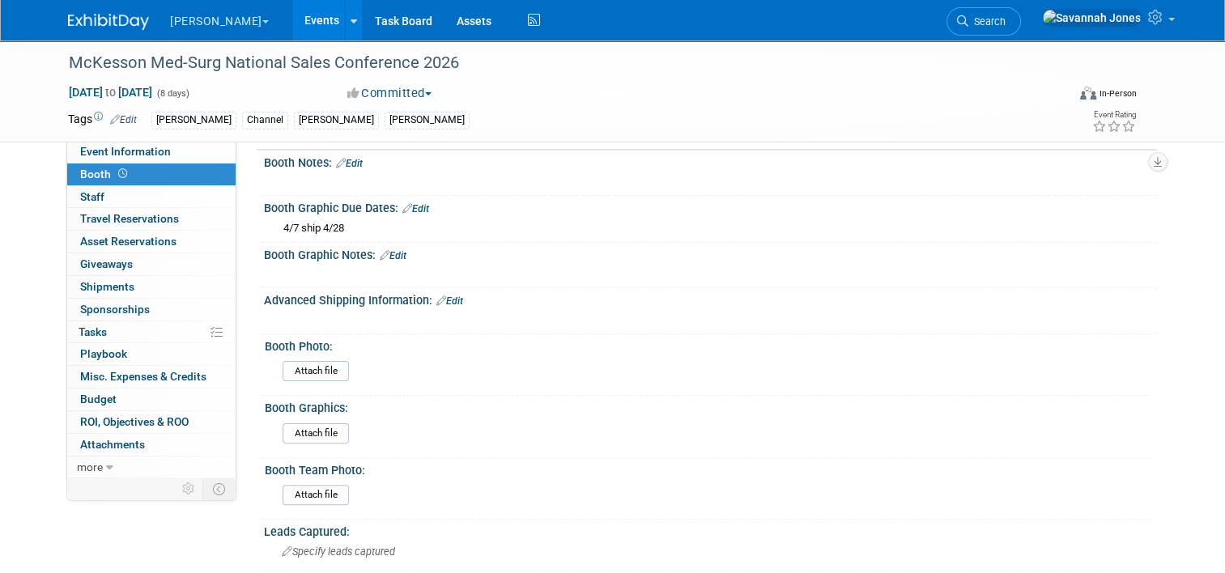
click at [292, 13] on link "Events" at bounding box center [321, 20] width 59 height 40
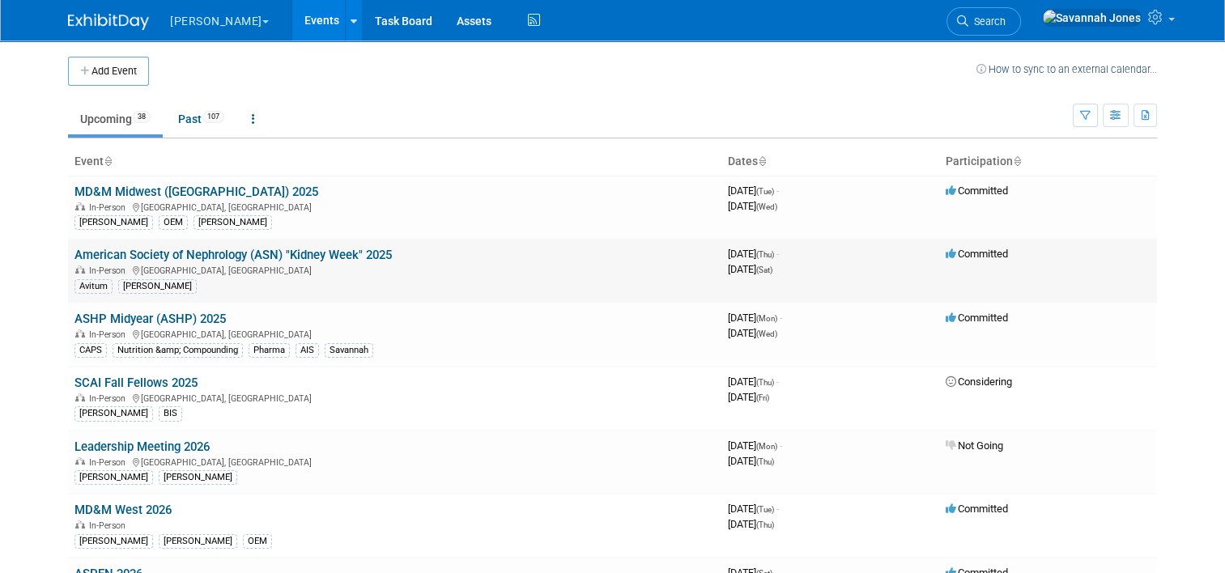
click at [359, 256] on link "American Society of Nephrology (ASN) "Kidney Week" 2025" at bounding box center [232, 255] width 317 height 15
